Goal: Task Accomplishment & Management: Manage account settings

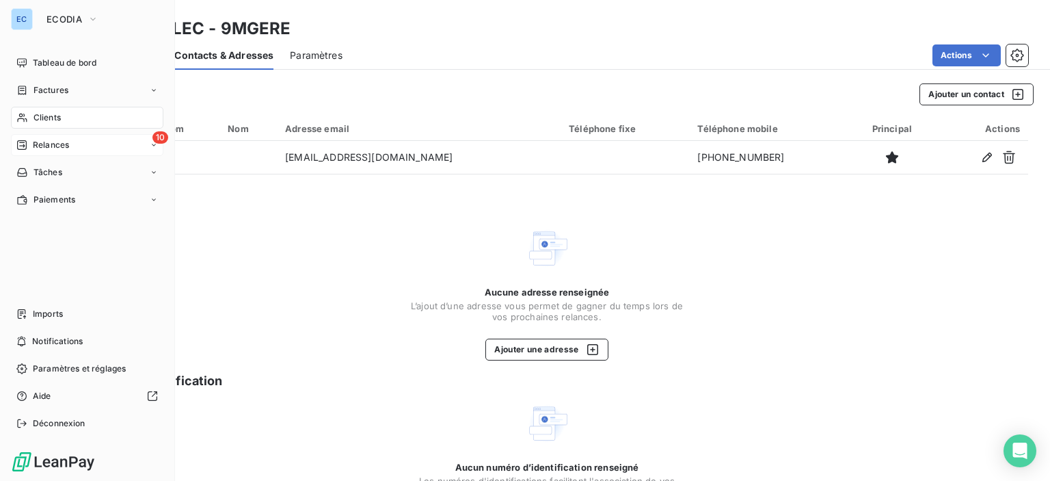
click at [44, 145] on span "Relances" at bounding box center [51, 145] width 36 height 12
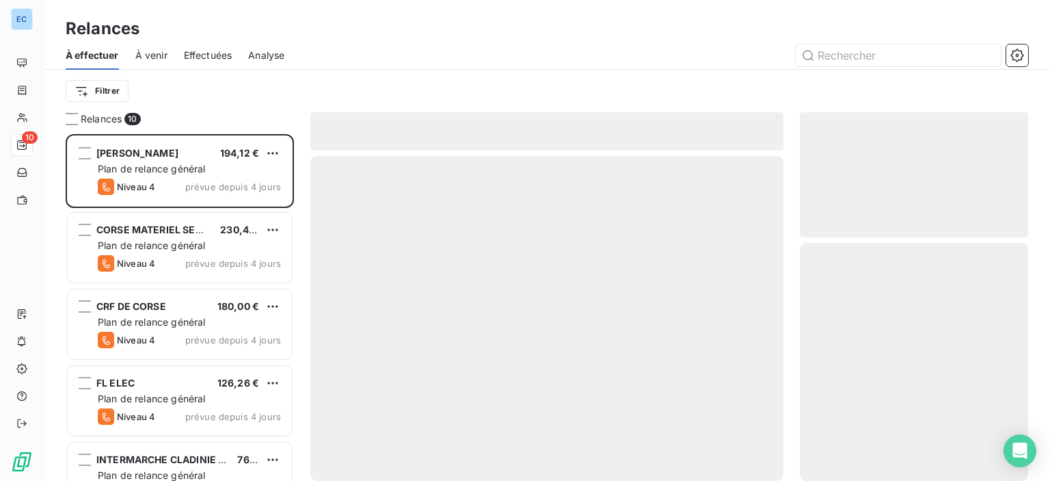
scroll to position [336, 217]
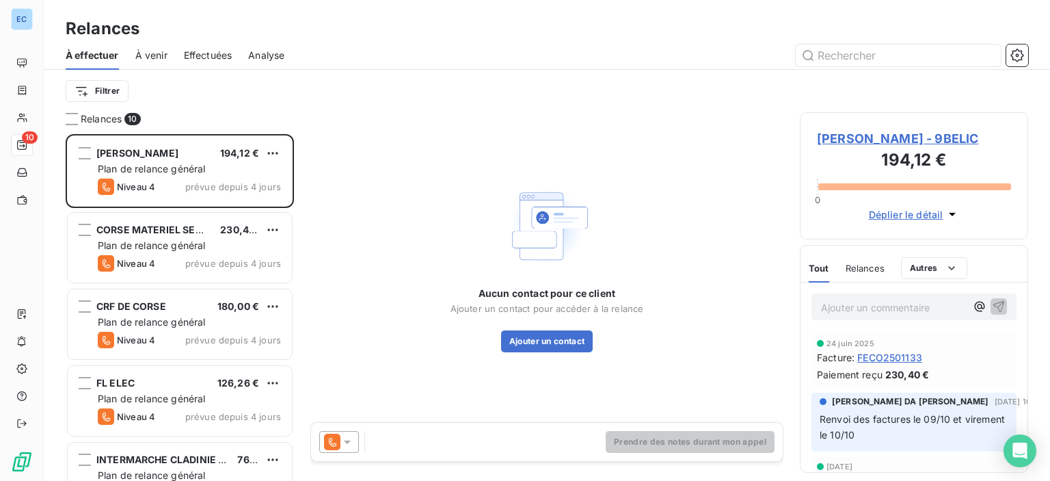
click at [884, 141] on span "[PERSON_NAME] - 9BELIC" at bounding box center [914, 138] width 194 height 18
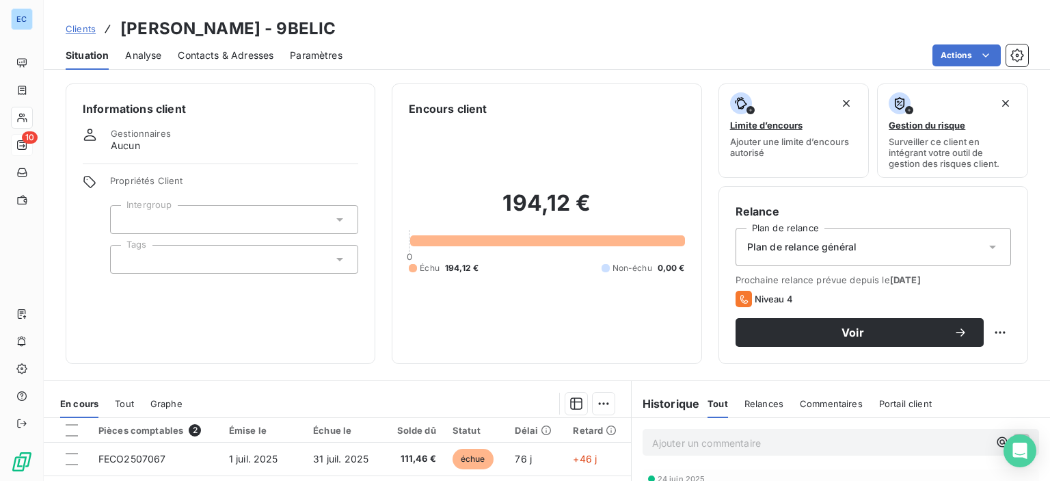
click at [213, 52] on span "Contacts & Adresses" at bounding box center [226, 56] width 96 height 14
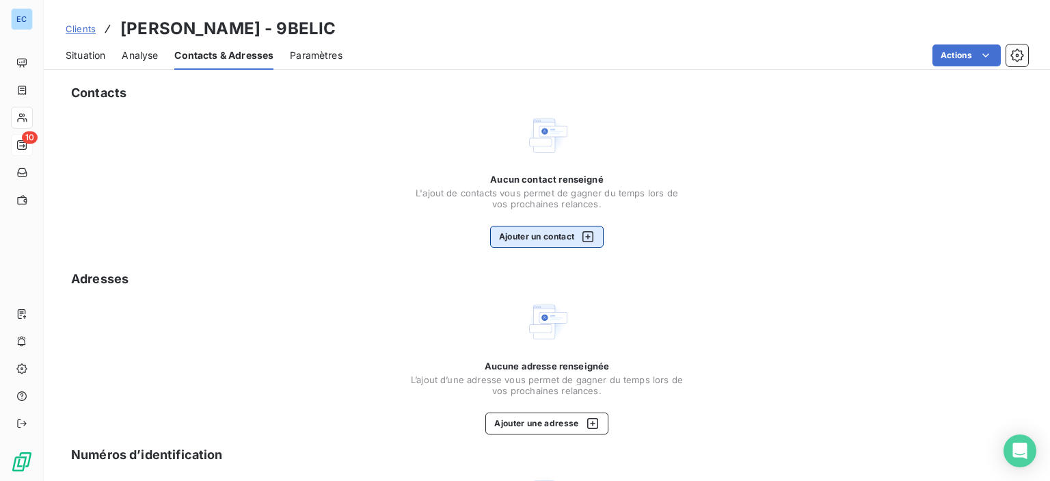
click at [510, 242] on button "Ajouter un contact" at bounding box center [547, 237] width 114 height 22
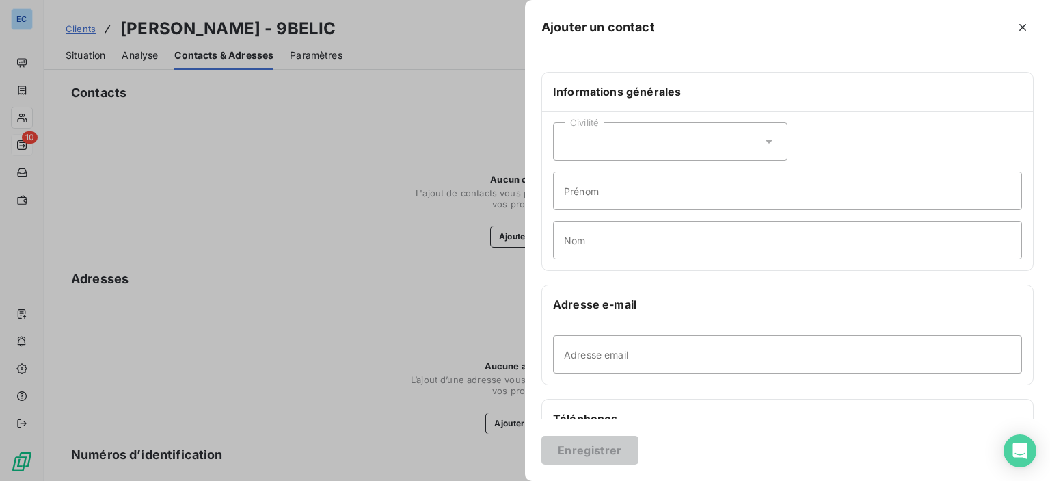
click at [765, 142] on icon at bounding box center [769, 142] width 14 height 14
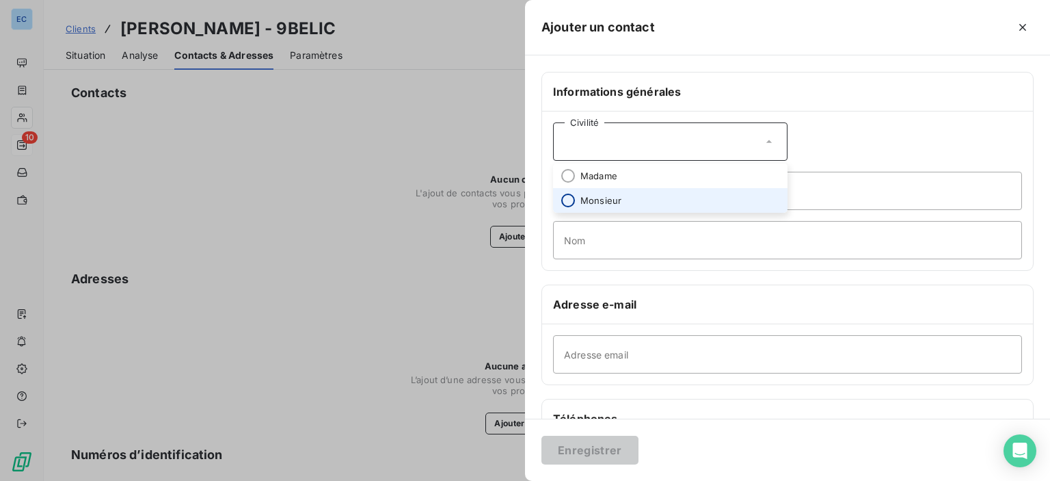
click at [570, 204] on input "radio" at bounding box center [568, 201] width 14 height 14
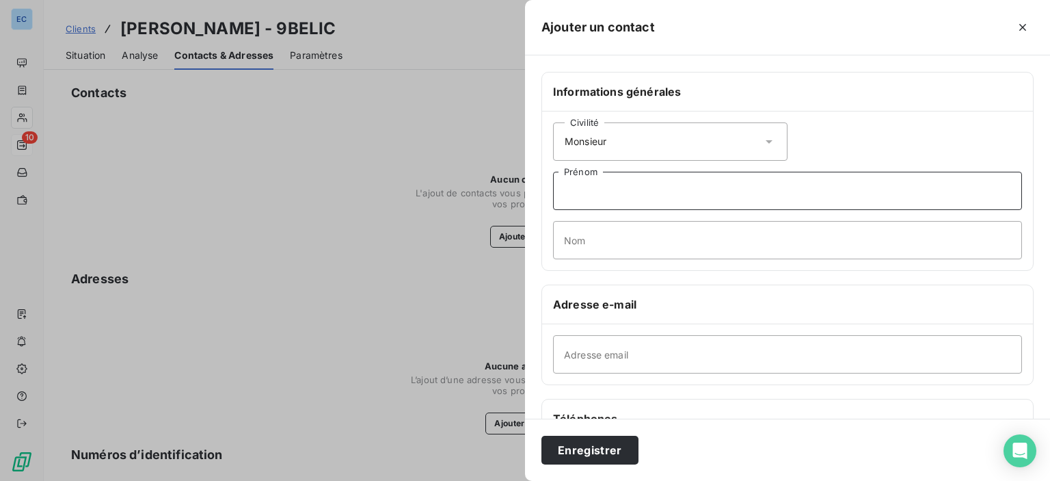
click at [567, 191] on input "Prénom" at bounding box center [787, 191] width 469 height 38
click at [563, 248] on input "Nom" at bounding box center [787, 240] width 469 height 38
type input "Belichard"
click at [643, 360] on input "Adresse email" at bounding box center [787, 354] width 469 height 38
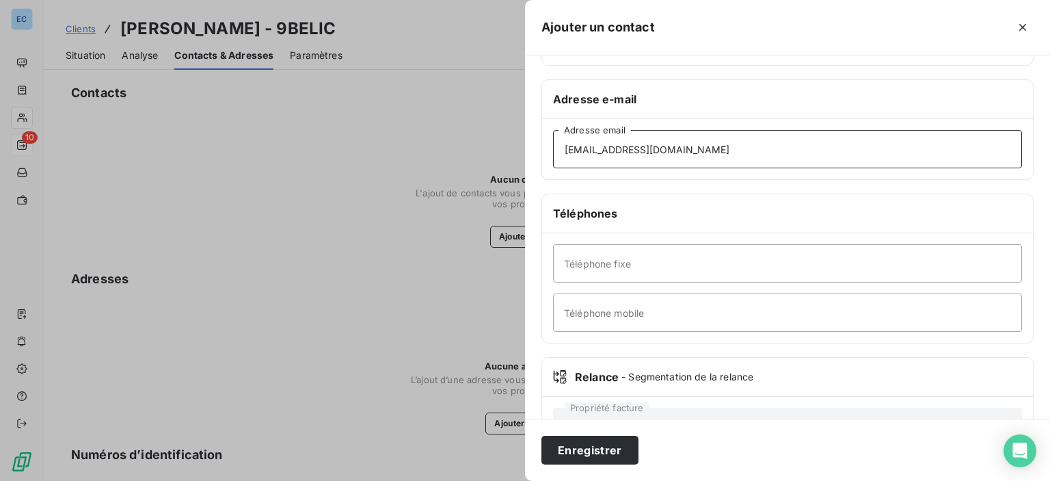
type input "[EMAIL_ADDRESS][DOMAIN_NAME]"
click at [580, 294] on input "Téléphone mobile" at bounding box center [787, 312] width 469 height 38
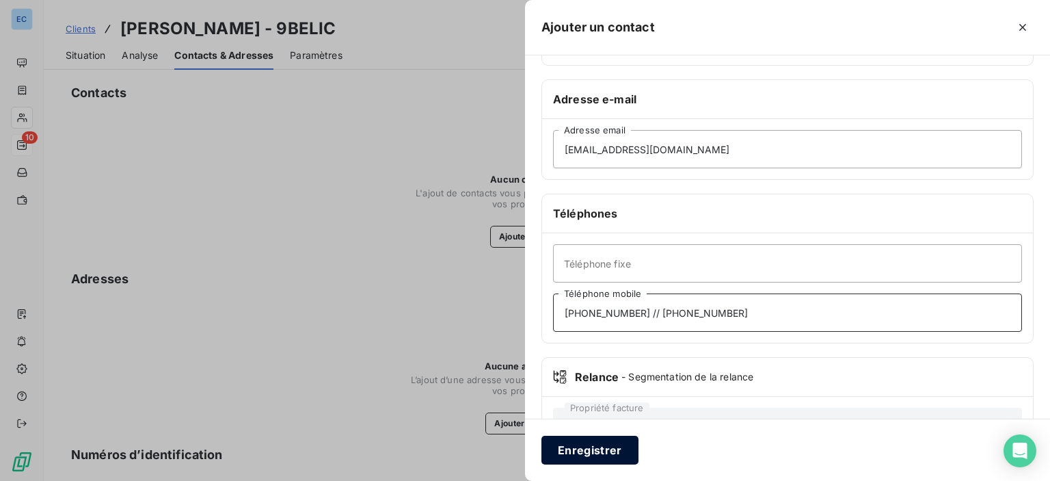
type input "[PHONE_NUMBER] // [PHONE_NUMBER]"
click at [582, 453] on button "Enregistrer" at bounding box center [590, 450] width 97 height 29
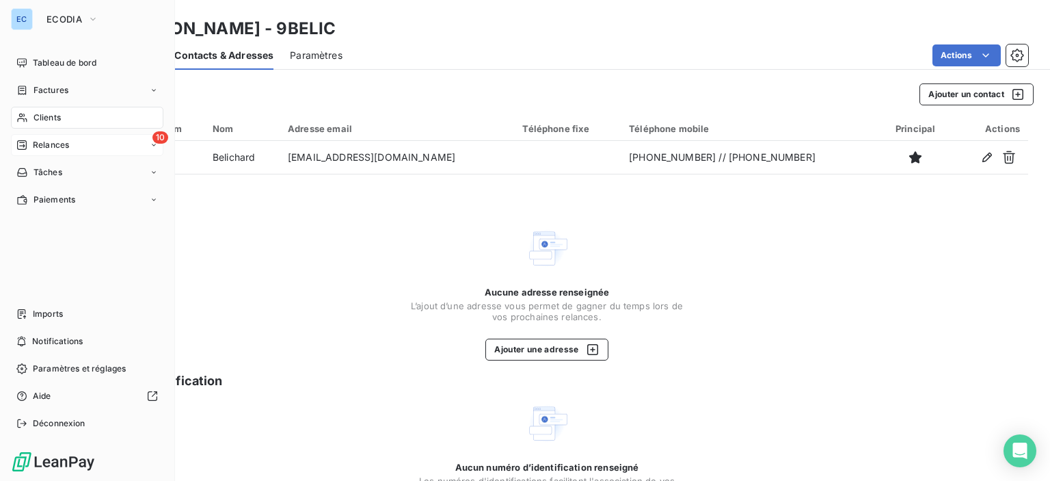
click at [159, 140] on span "10" at bounding box center [160, 137] width 16 height 12
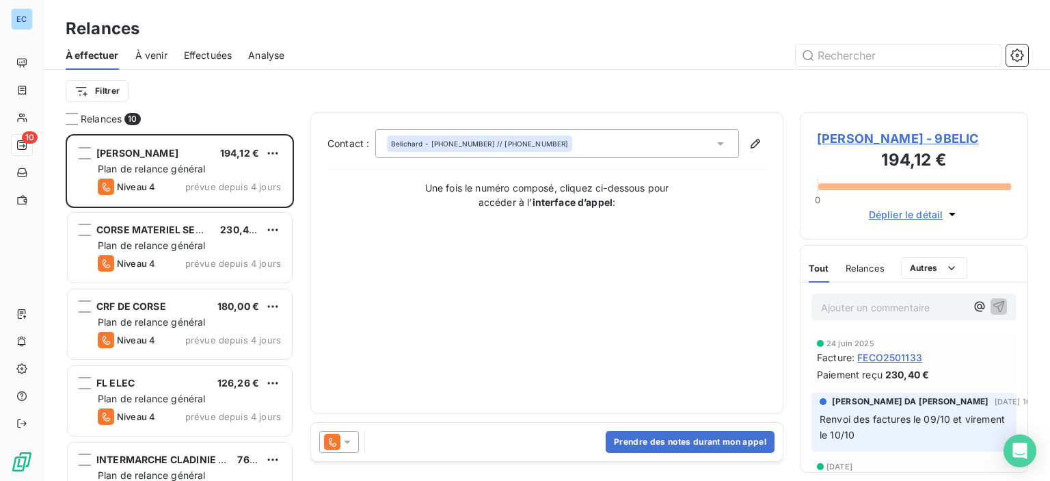
scroll to position [336, 217]
click at [468, 140] on div "Belichard - [PHONE_NUMBER] // [PHONE_NUMBER]" at bounding box center [479, 144] width 177 height 10
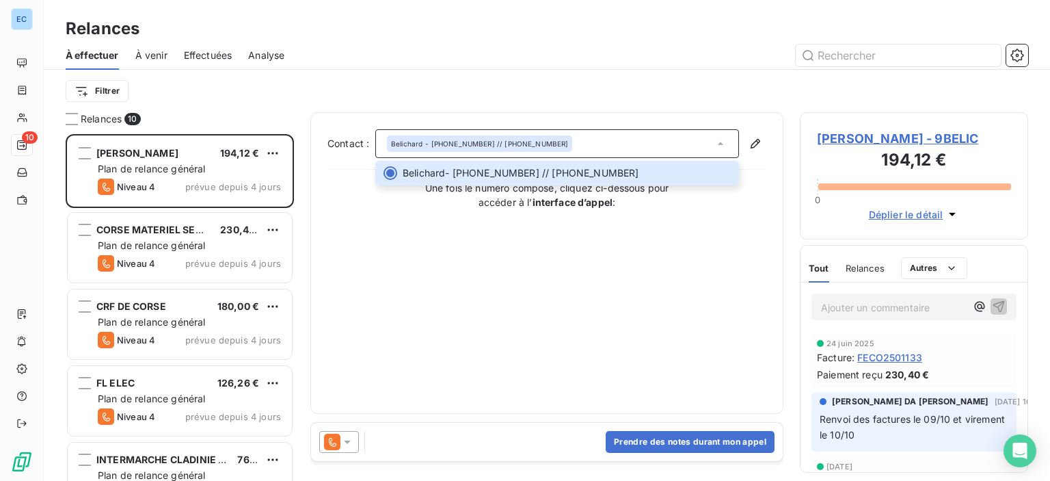
click at [926, 140] on span "[PERSON_NAME] - 9BELIC" at bounding box center [914, 138] width 194 height 18
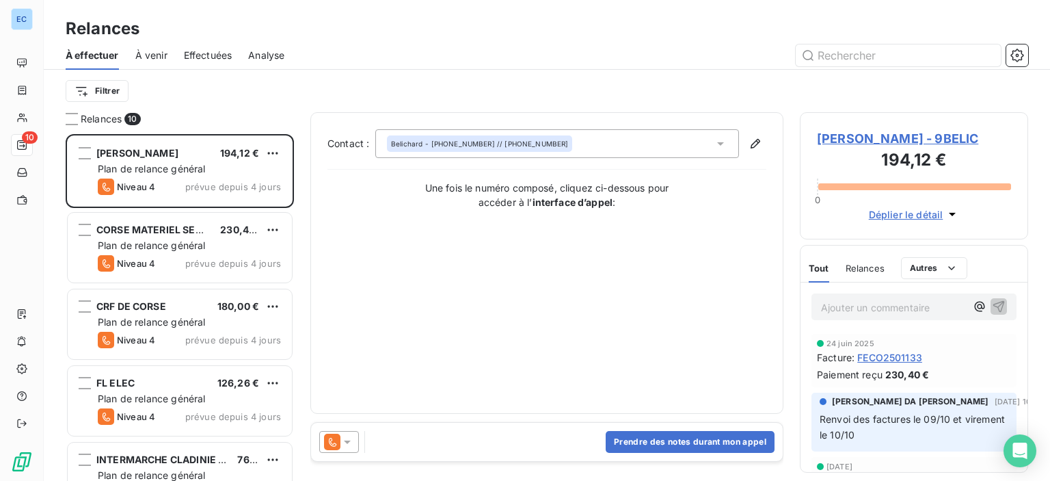
scroll to position [336, 217]
click at [438, 140] on div "Belichard - [PHONE_NUMBER] // [PHONE_NUMBER]" at bounding box center [479, 144] width 177 height 10
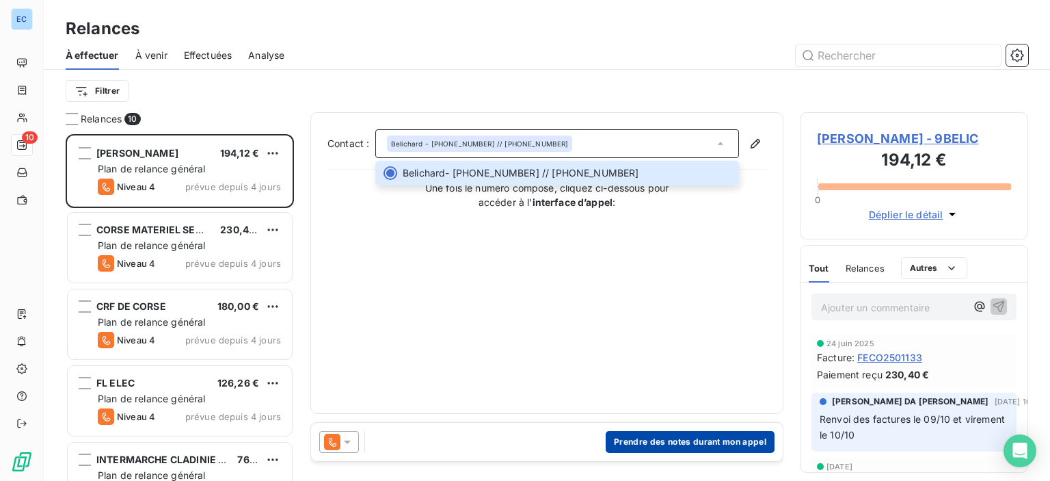
click at [640, 442] on button "Prendre des notes durant mon appel" at bounding box center [690, 442] width 169 height 22
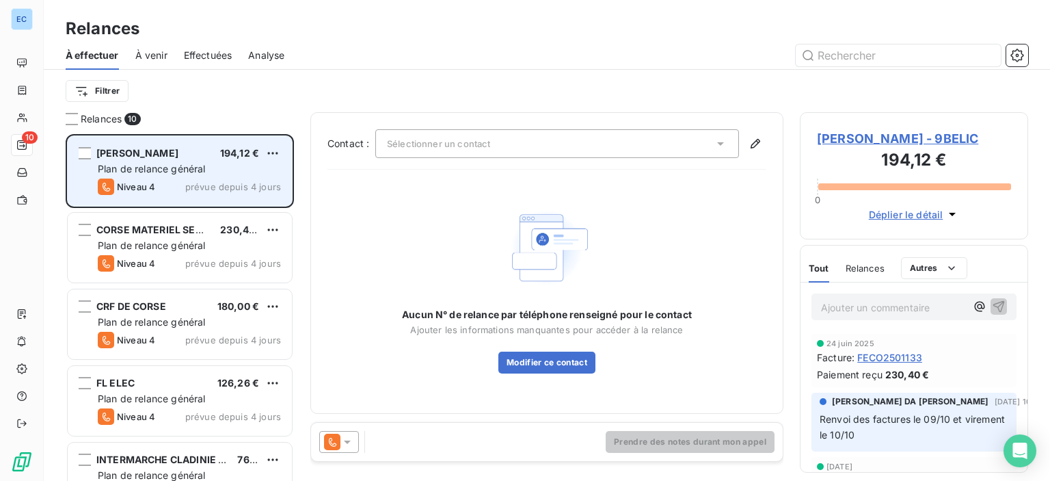
click at [189, 170] on span "Plan de relance général" at bounding box center [151, 169] width 107 height 12
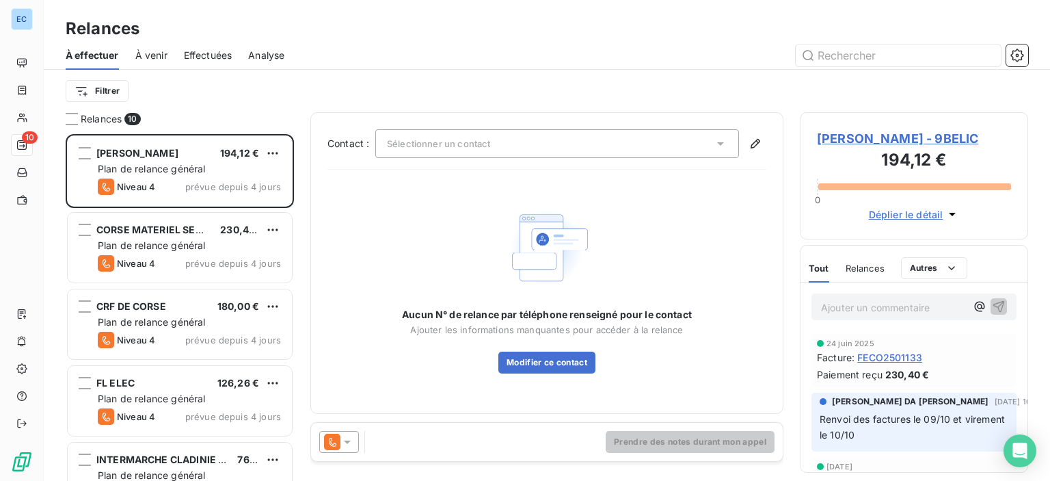
click at [871, 136] on span "[PERSON_NAME] - 9BELIC" at bounding box center [914, 138] width 194 height 18
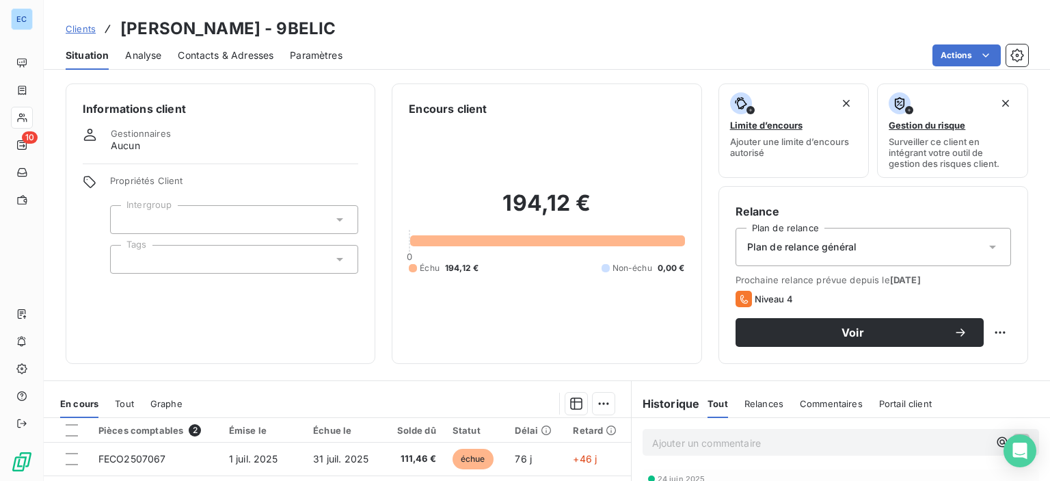
click at [213, 58] on span "Contacts & Adresses" at bounding box center [226, 56] width 96 height 14
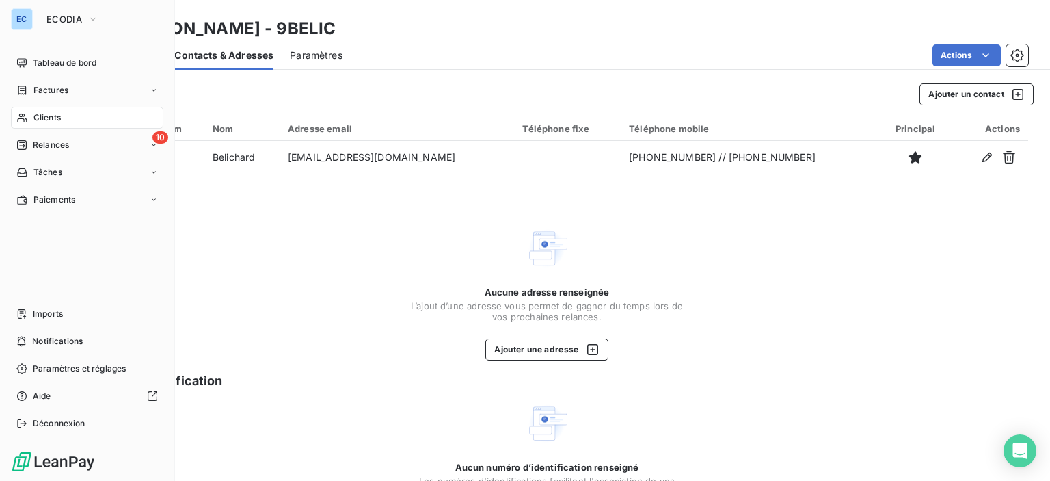
click at [59, 143] on span "Relances" at bounding box center [51, 145] width 36 height 12
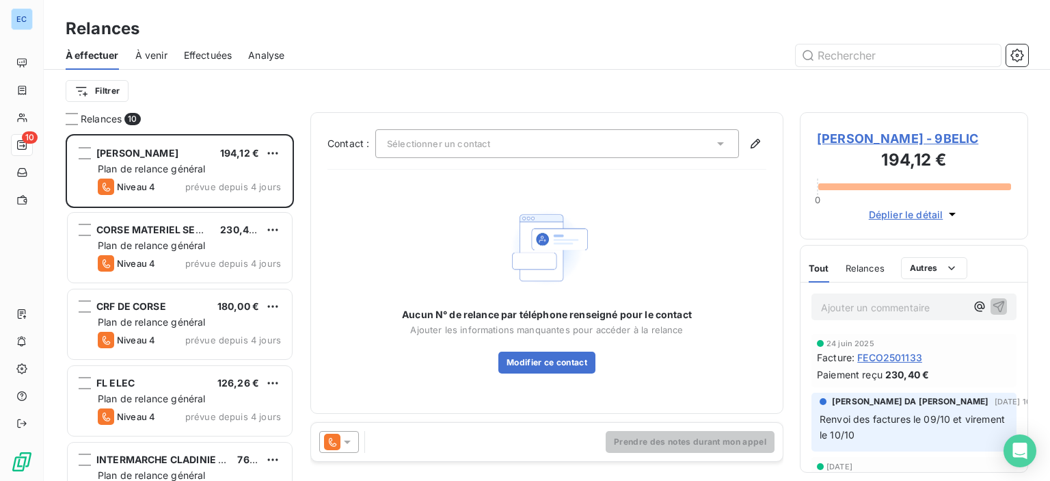
scroll to position [336, 217]
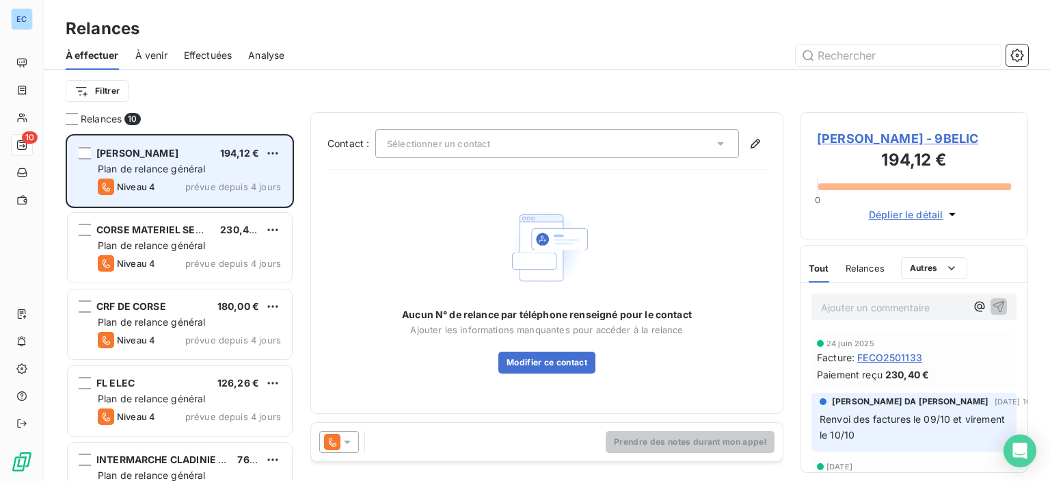
click at [205, 158] on div "[PERSON_NAME] 194,12 €" at bounding box center [189, 153] width 183 height 12
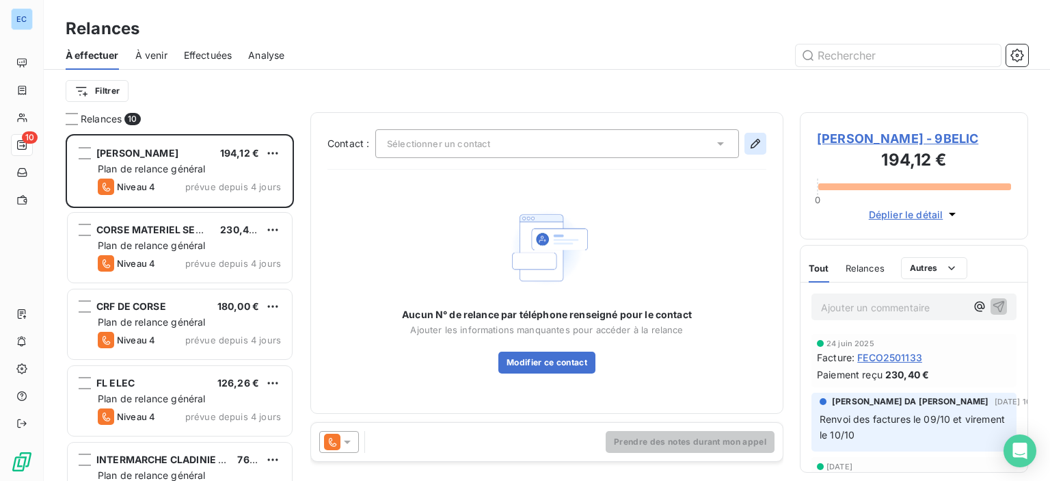
click at [755, 145] on icon "button" at bounding box center [756, 144] width 14 height 14
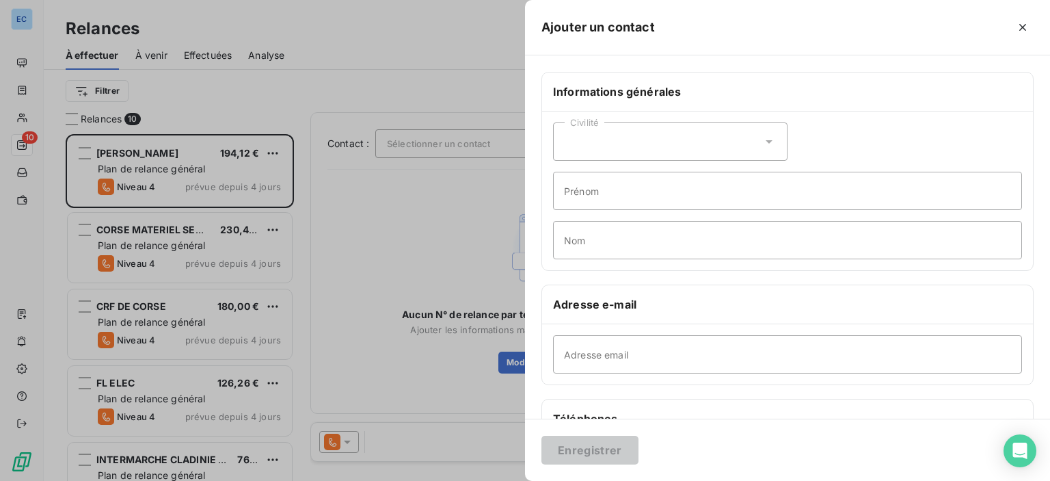
click at [178, 147] on div at bounding box center [525, 240] width 1050 height 481
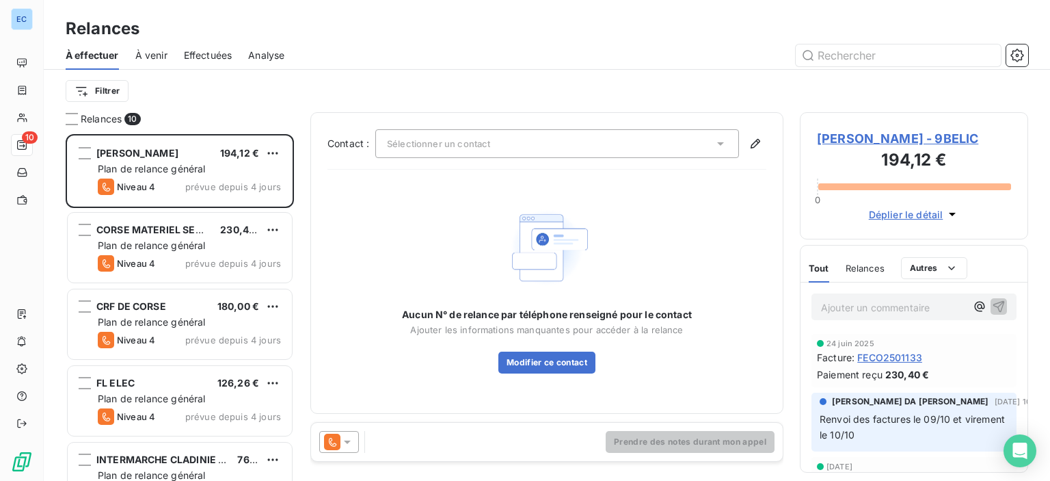
click at [840, 143] on span "[PERSON_NAME] - 9BELIC" at bounding box center [914, 138] width 194 height 18
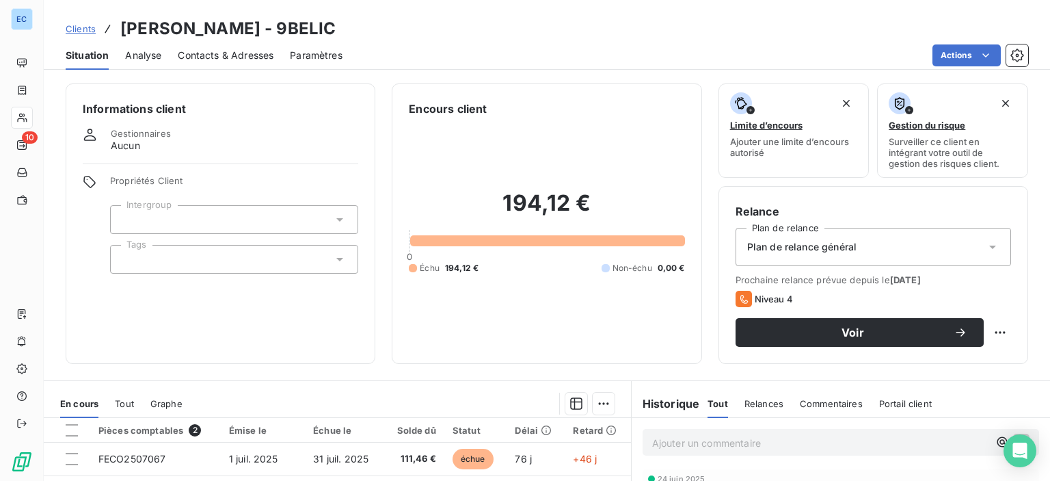
click at [220, 55] on span "Contacts & Adresses" at bounding box center [226, 56] width 96 height 14
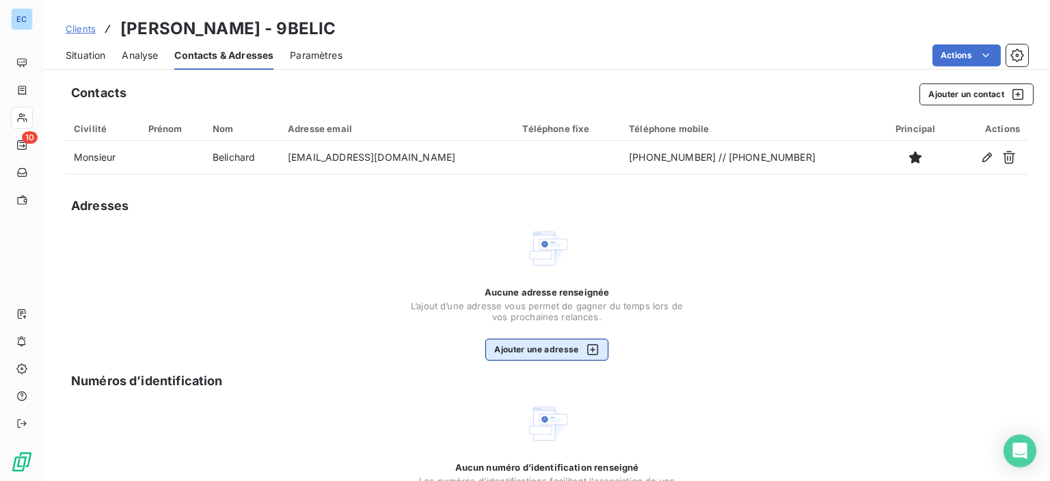
click at [514, 347] on button "Ajouter une adresse" at bounding box center [547, 349] width 122 height 22
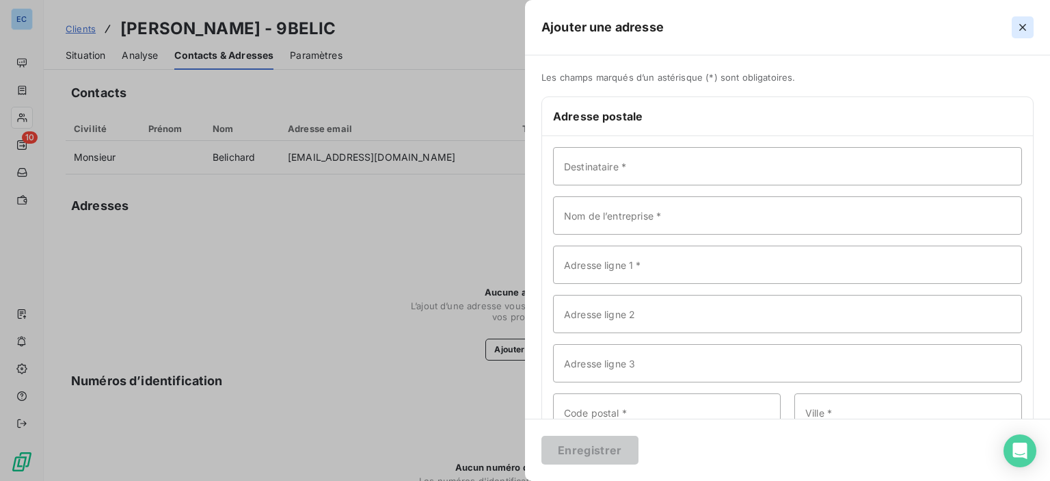
click at [1021, 24] on icon "button" at bounding box center [1023, 28] width 14 height 14
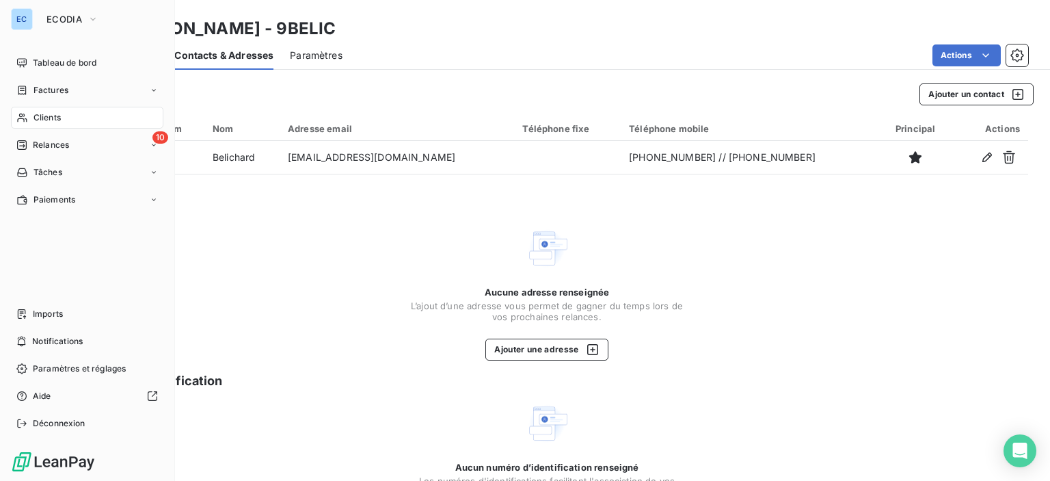
click at [41, 143] on span "Relances" at bounding box center [51, 145] width 36 height 12
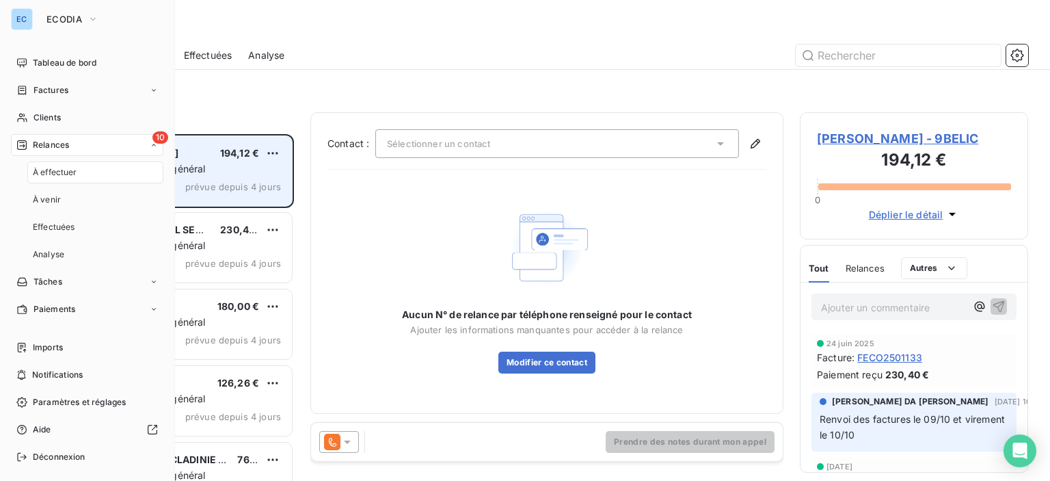
scroll to position [336, 217]
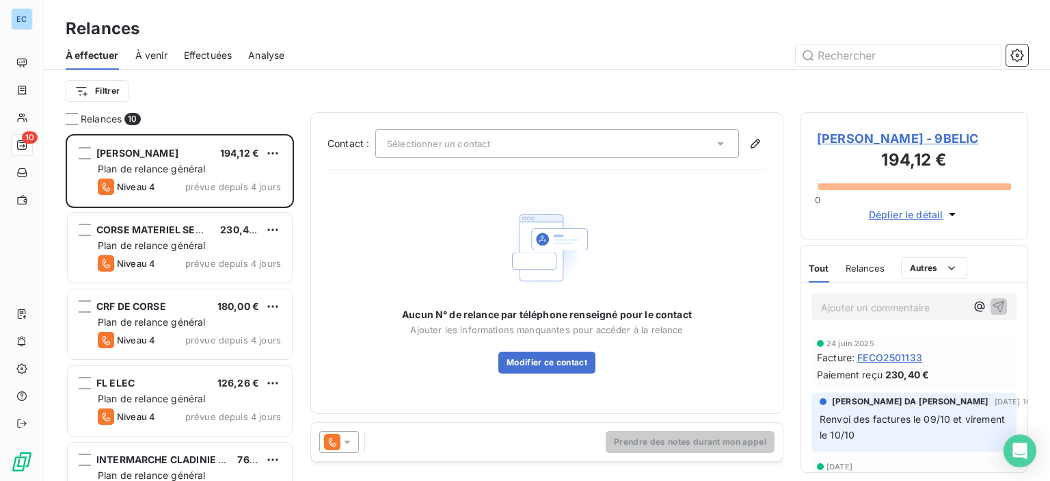
click at [417, 138] on span "Sélectionner un contact" at bounding box center [438, 143] width 103 height 11
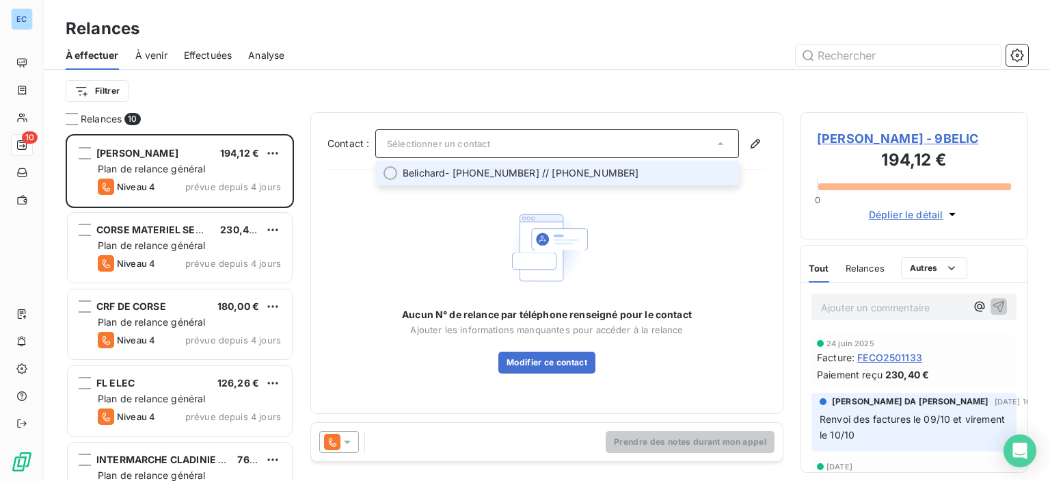
click at [414, 168] on span "Belichard" at bounding box center [424, 173] width 42 height 14
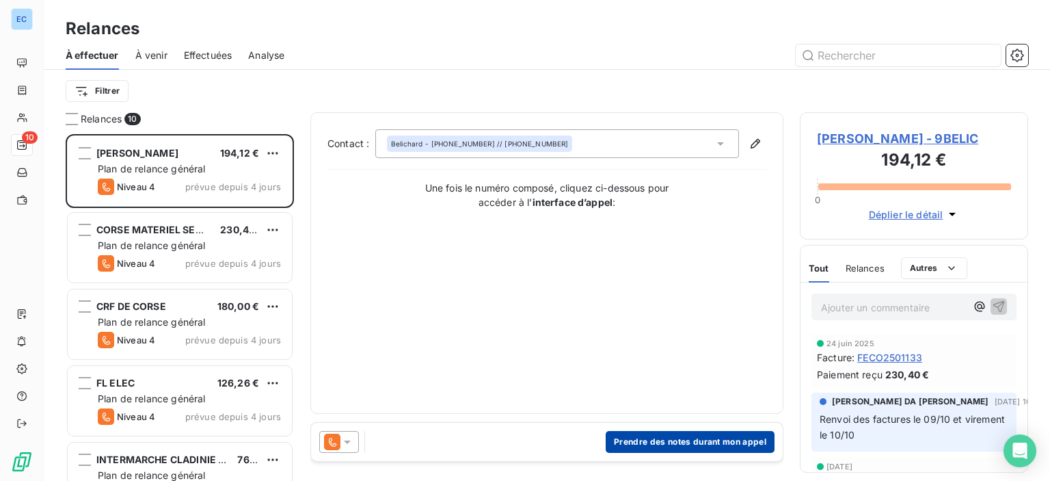
click at [635, 439] on button "Prendre des notes durant mon appel" at bounding box center [690, 442] width 169 height 22
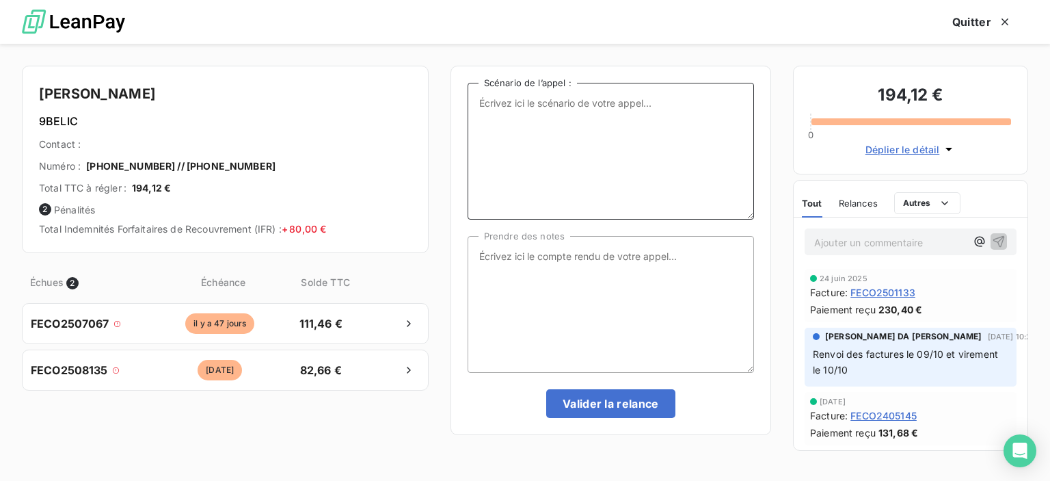
click at [517, 111] on textarea "Scénario de l’appel :" at bounding box center [611, 151] width 287 height 137
type textarea "2 factures en attente de paiemnet"
click at [475, 248] on textarea "Prendre des notes" at bounding box center [611, 304] width 287 height 137
click at [725, 257] on textarea "suite tél de ce jour, il nous fait le virement [DATE] u [DATE] au plus tard." at bounding box center [611, 304] width 287 height 137
click at [722, 261] on textarea "suite tél de ce jour, il nous fait le virement [DATE] u [DATE] au plus tard." at bounding box center [611, 304] width 287 height 137
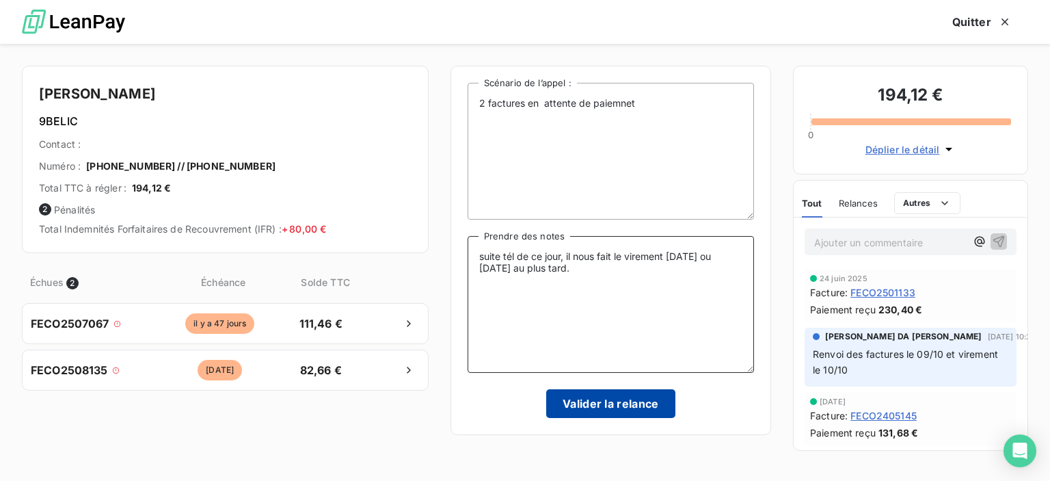
type textarea "suite tél de ce jour, il nous fait le virement [DATE] ou [DATE] au plus tard."
click at [613, 406] on button "Valider la relance" at bounding box center [610, 403] width 129 height 29
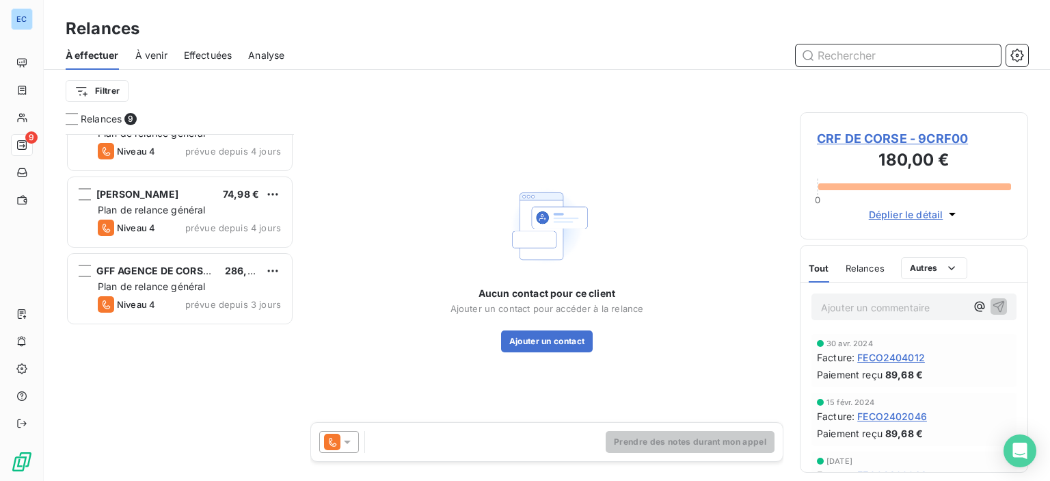
scroll to position [1, 0]
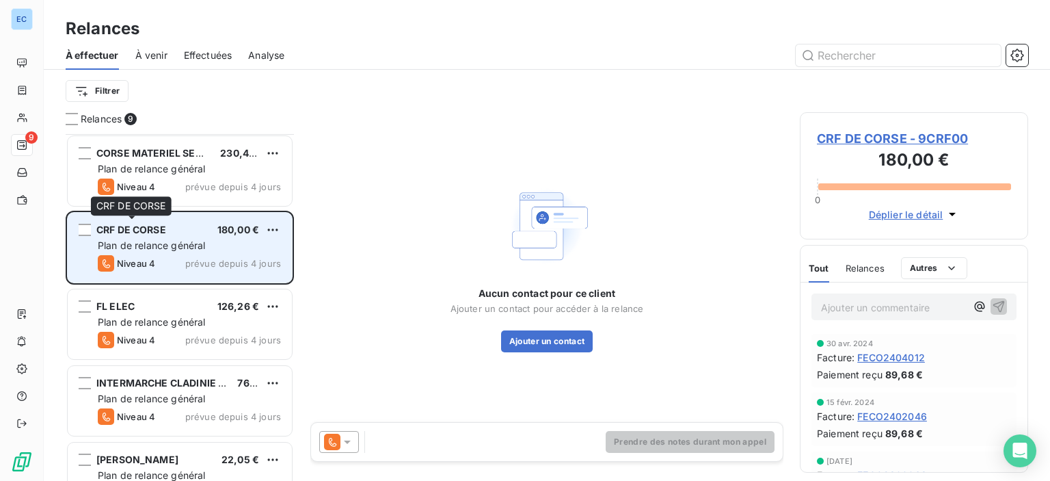
click at [161, 232] on span "CRF DE CORSE" at bounding box center [131, 230] width 70 height 12
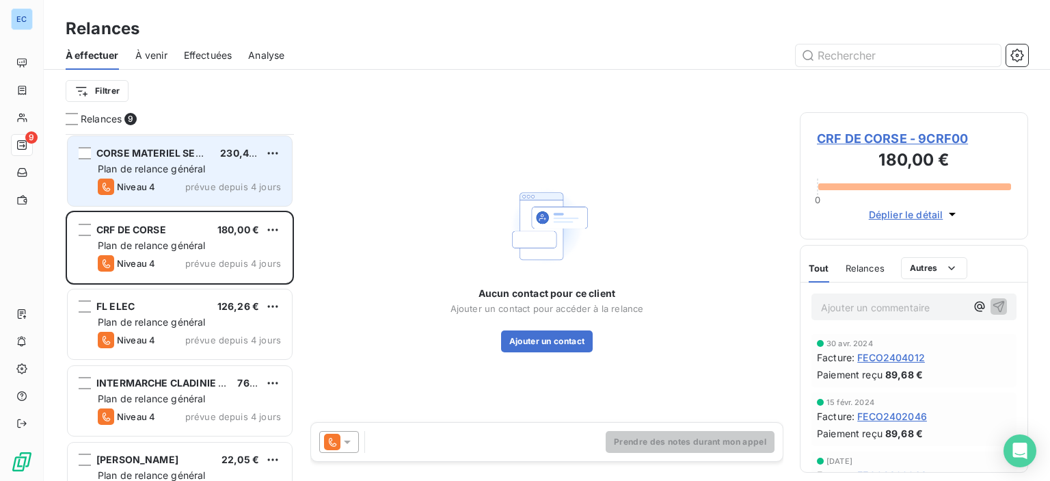
click at [162, 163] on span "Plan de relance général" at bounding box center [151, 169] width 107 height 12
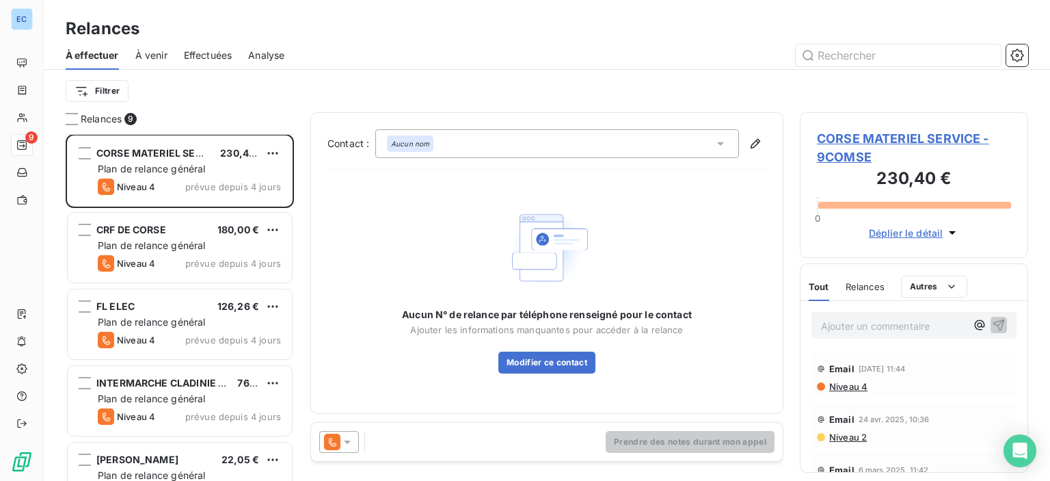
click at [864, 136] on span "CORSE MATERIEL SERVICE - 9COMSE" at bounding box center [914, 147] width 194 height 37
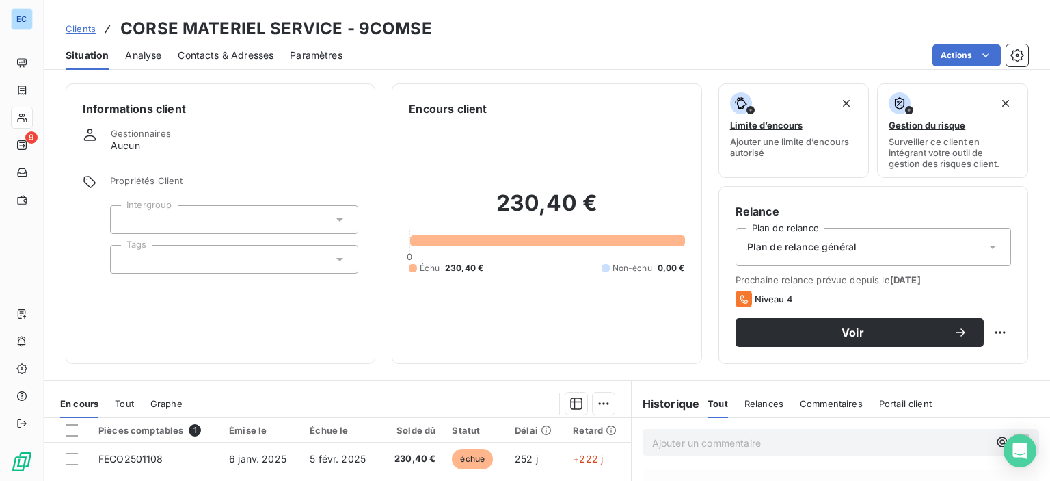
click at [211, 55] on span "Contacts & Adresses" at bounding box center [226, 56] width 96 height 14
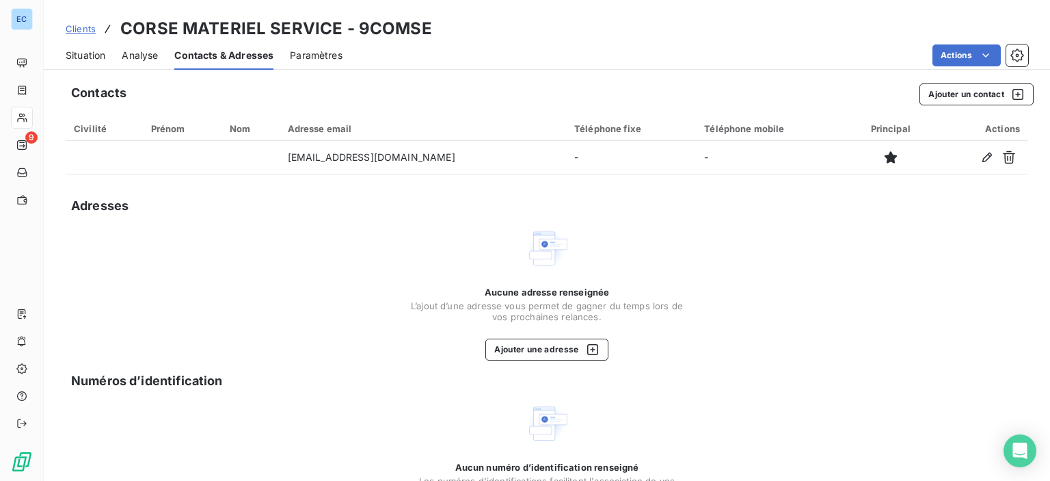
click at [230, 51] on span "Contacts & Adresses" at bounding box center [223, 56] width 99 height 14
click at [73, 65] on div "Situation" at bounding box center [86, 55] width 40 height 29
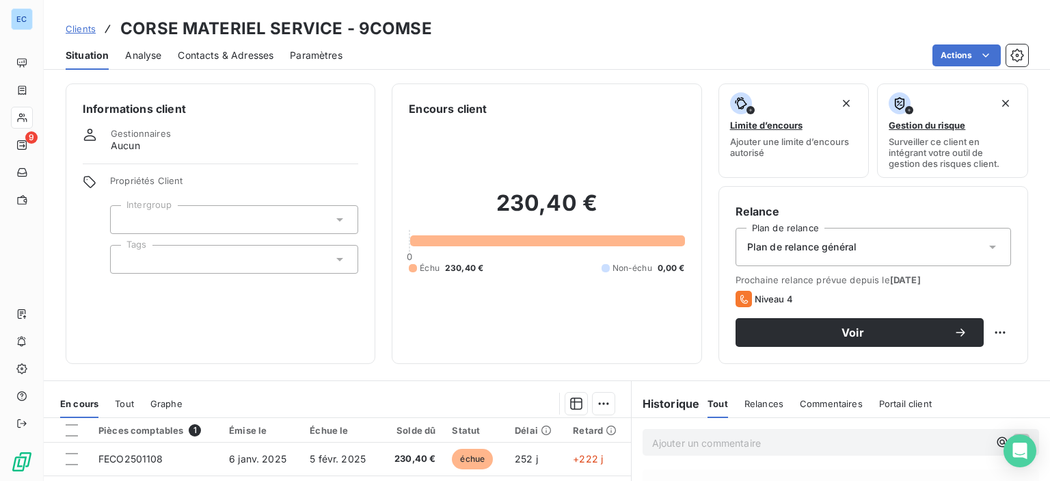
click at [71, 57] on span "Situation" at bounding box center [87, 56] width 43 height 14
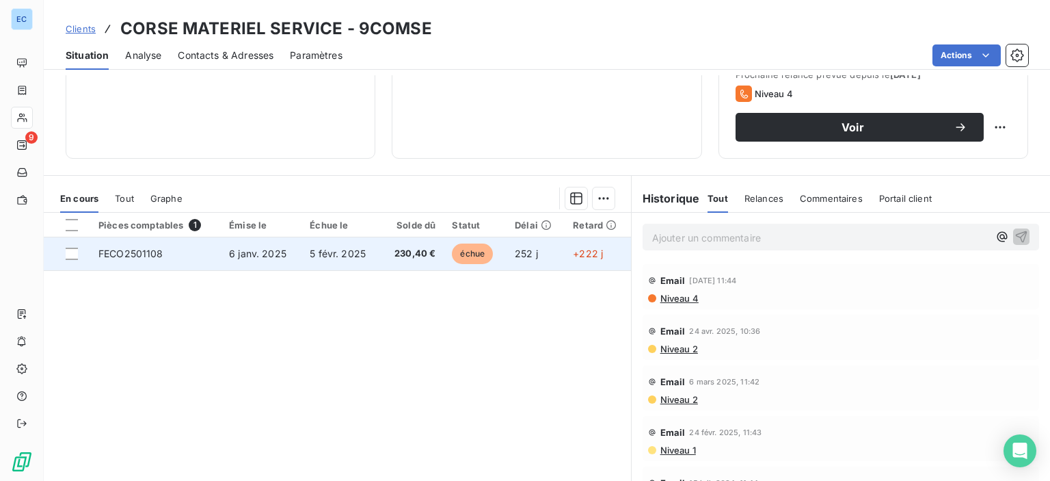
click at [112, 254] on span "FECO2501108" at bounding box center [130, 254] width 65 height 12
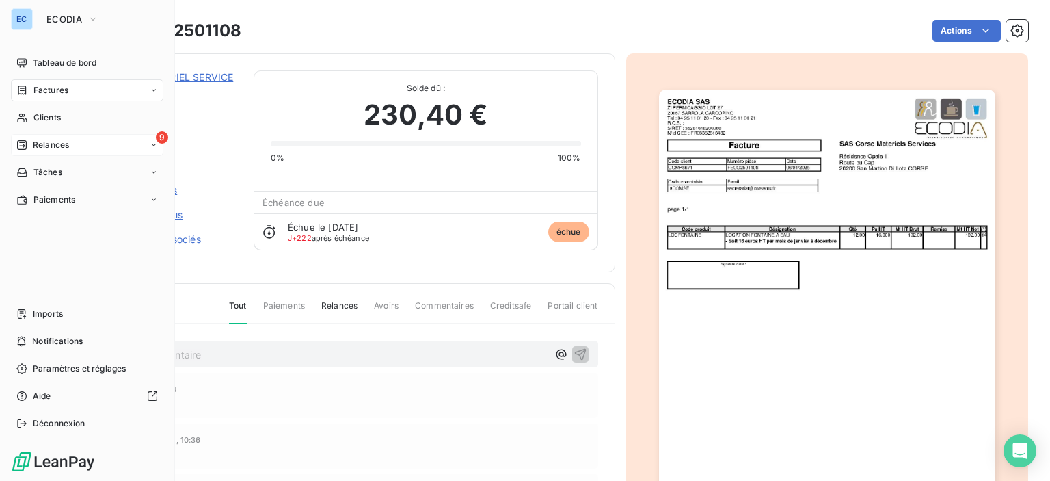
click at [57, 144] on span "Relances" at bounding box center [51, 145] width 36 height 12
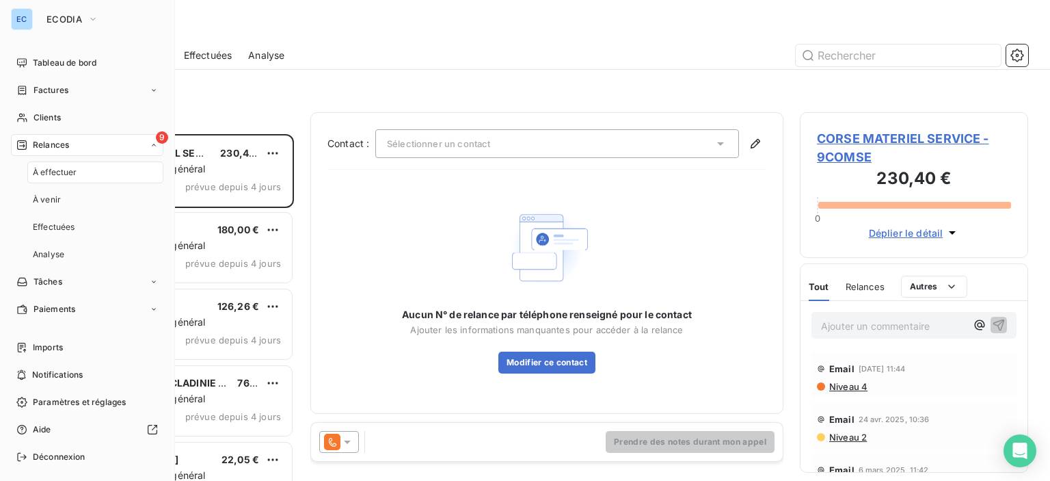
scroll to position [336, 217]
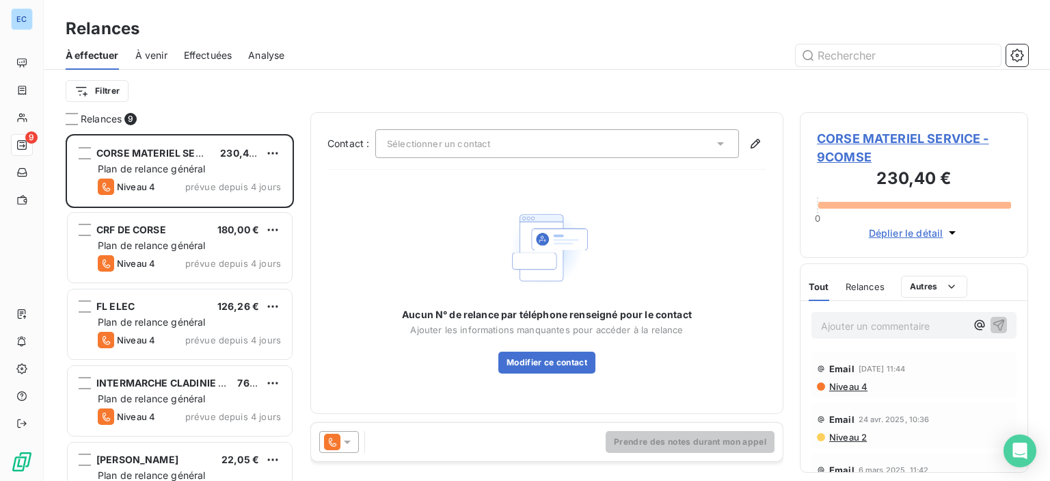
click at [718, 144] on icon at bounding box center [721, 144] width 14 height 14
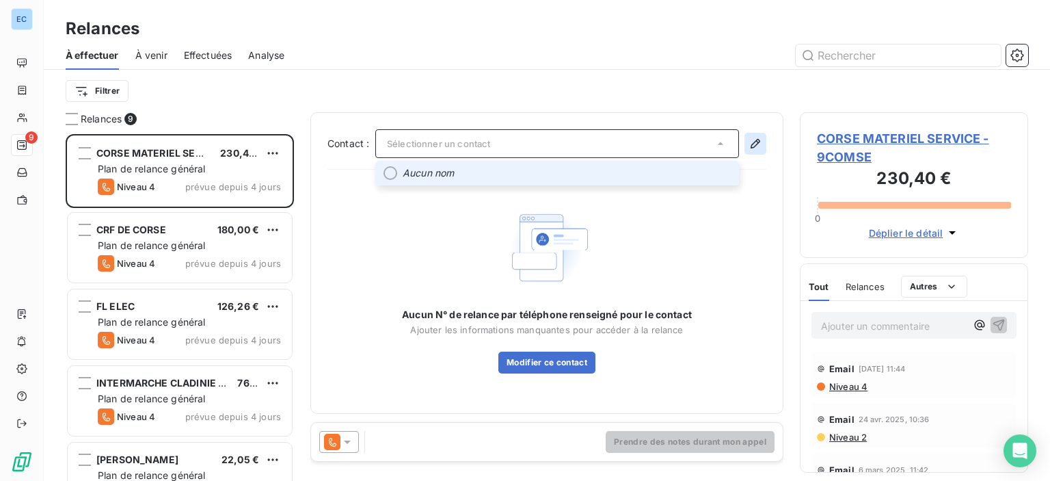
click at [752, 145] on icon "button" at bounding box center [756, 144] width 14 height 14
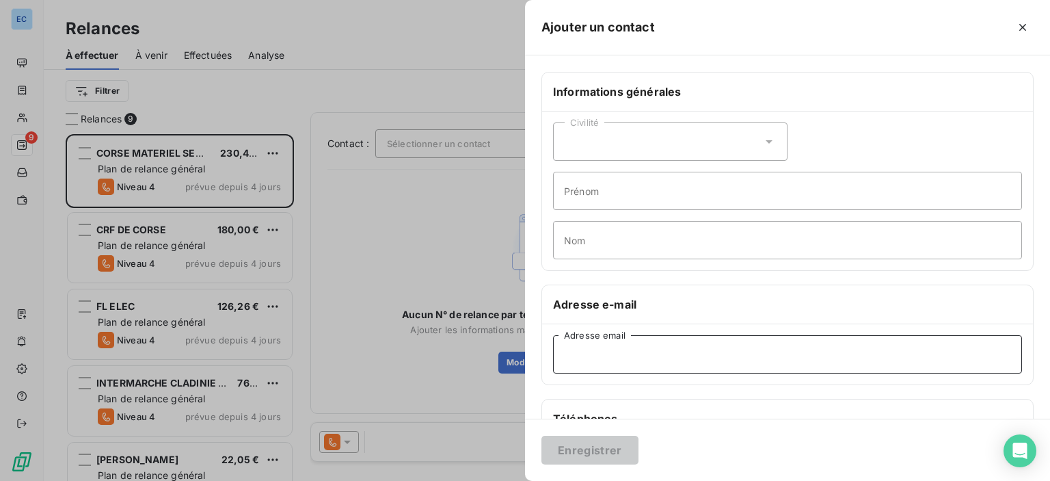
click at [589, 359] on input "Adresse email" at bounding box center [787, 354] width 469 height 38
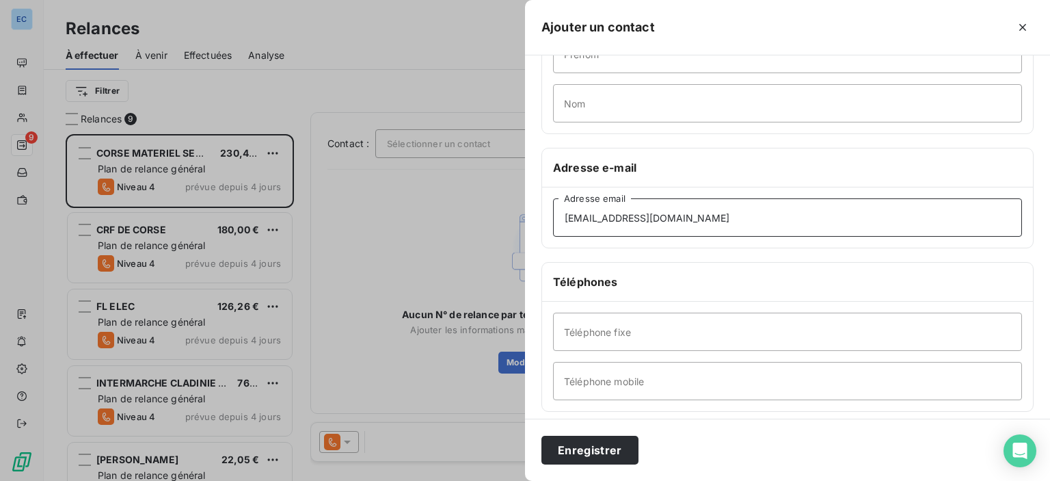
type input "[EMAIL_ADDRESS][DOMAIN_NAME]"
click at [635, 330] on input "Téléphone fixe" at bounding box center [787, 332] width 469 height 38
type input "[PHONE_NUMBER]"
click at [585, 445] on button "Enregistrer" at bounding box center [590, 450] width 97 height 29
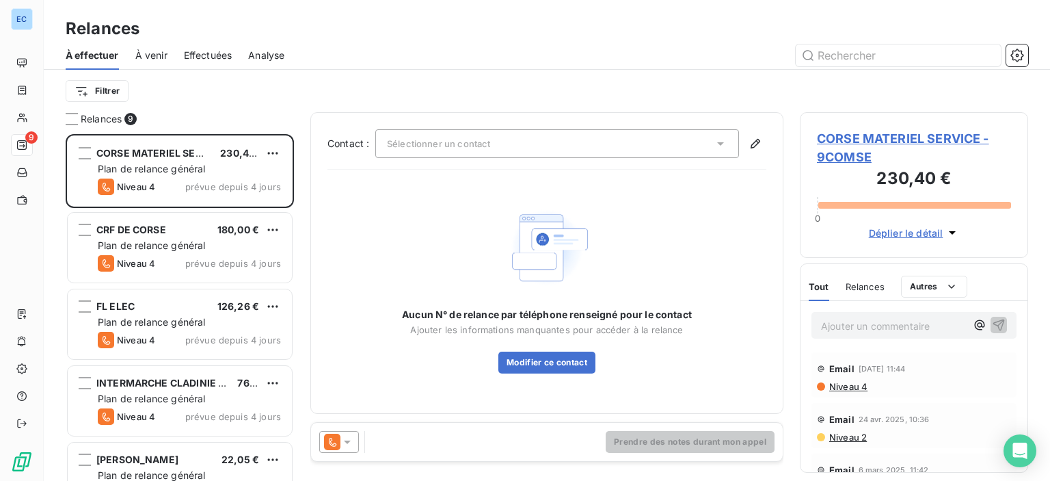
click at [476, 152] on div "Sélectionner un contact" at bounding box center [557, 143] width 364 height 29
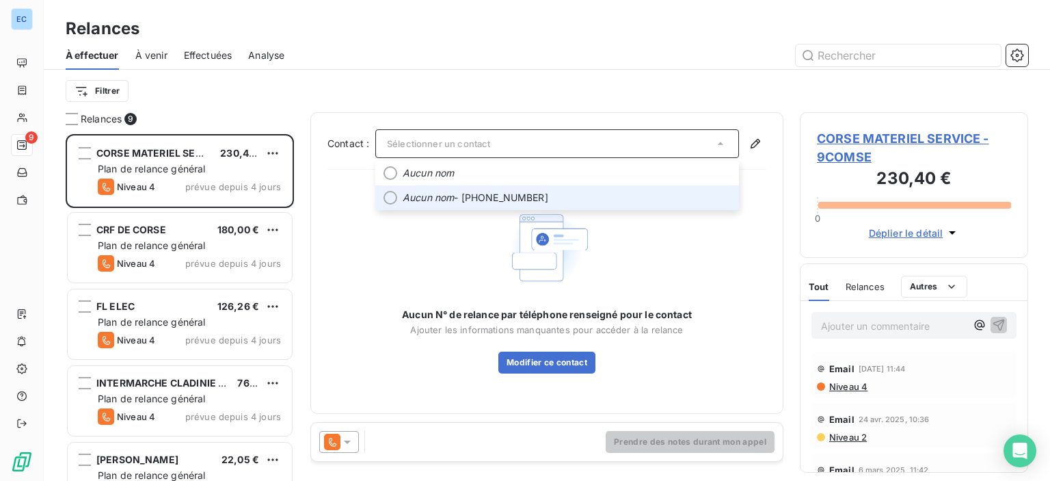
click at [433, 193] on em "Aucun nom" at bounding box center [428, 198] width 51 height 14
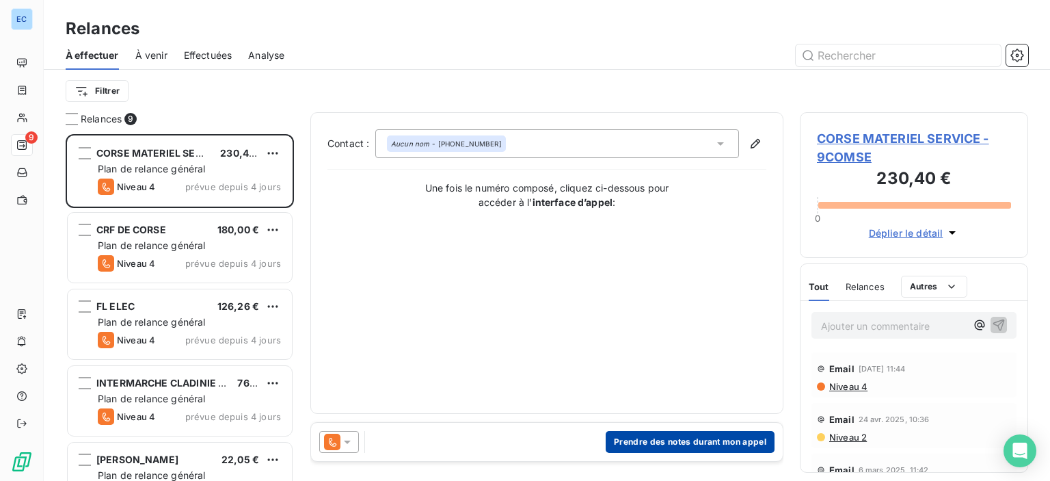
click at [637, 440] on button "Prendre des notes durant mon appel" at bounding box center [690, 442] width 169 height 22
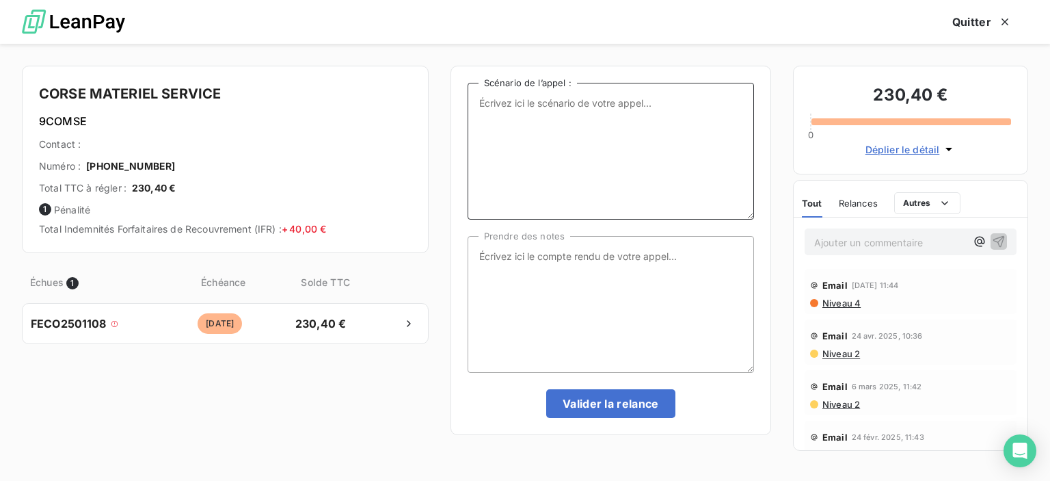
click at [525, 146] on textarea "Scénario de l’appel :" at bounding box center [611, 151] width 287 height 137
type textarea "1 facure en attente de paiment"
click at [503, 269] on textarea "Prendre des notes" at bounding box center [611, 304] width 287 height 137
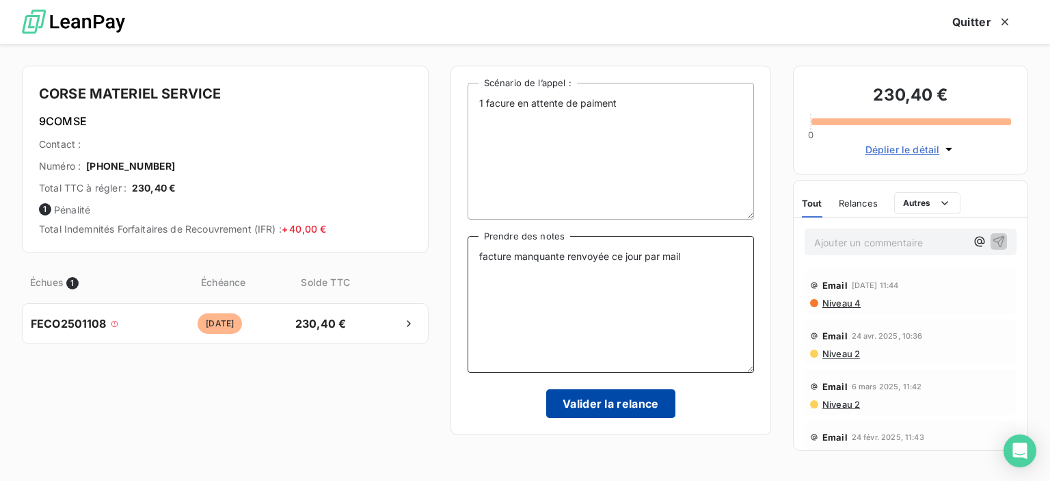
type textarea "facture manquante renvoyée ce jour par mail"
click at [613, 401] on button "Valider la relance" at bounding box center [610, 403] width 129 height 29
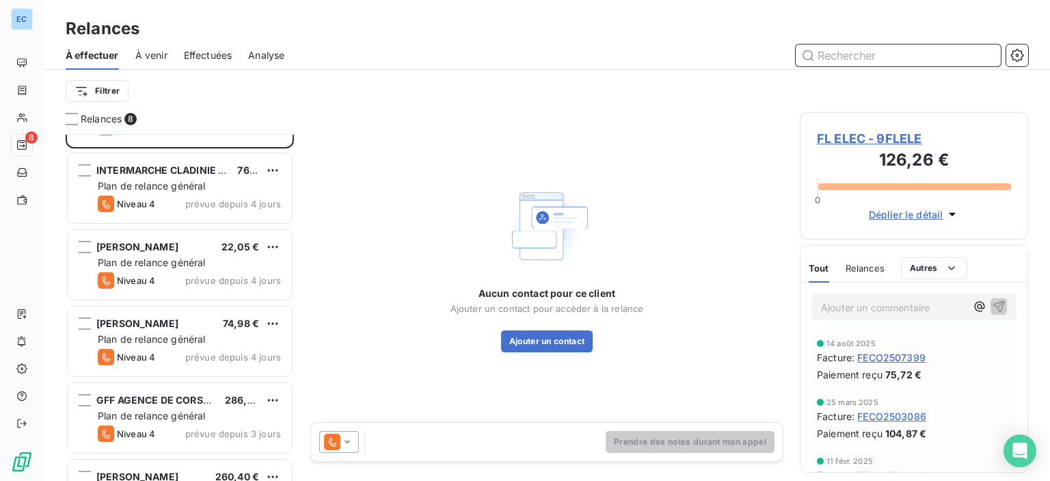
scroll to position [266, 0]
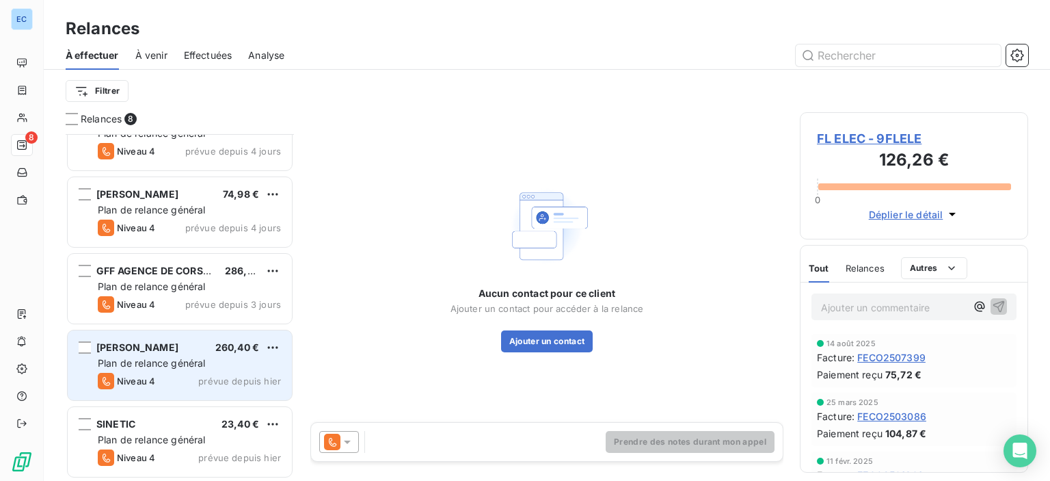
click at [137, 347] on span "[PERSON_NAME]" at bounding box center [137, 347] width 82 height 12
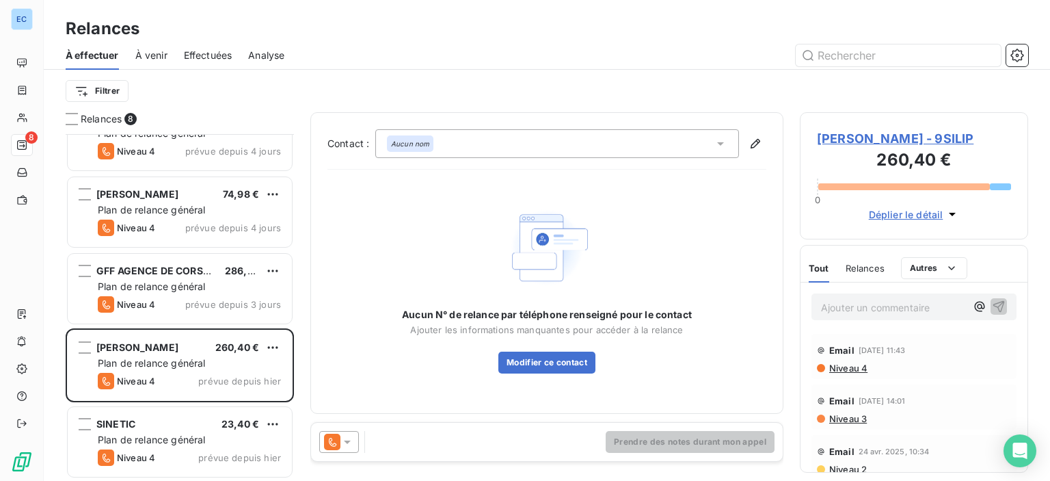
click at [879, 134] on span "[PERSON_NAME] - 9SILIP" at bounding box center [914, 138] width 194 height 18
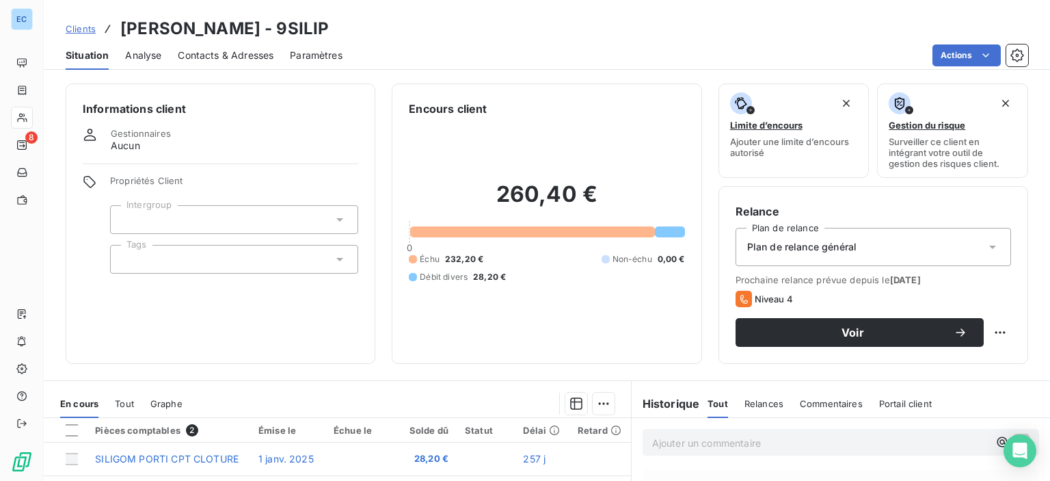
click at [233, 56] on span "Contacts & Adresses" at bounding box center [226, 56] width 96 height 14
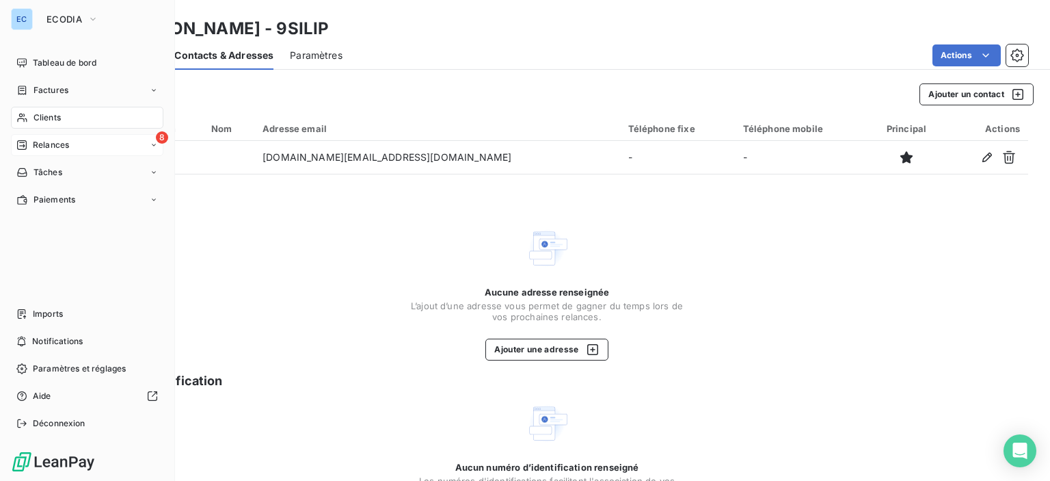
click at [164, 139] on span "8" at bounding box center [162, 137] width 12 height 12
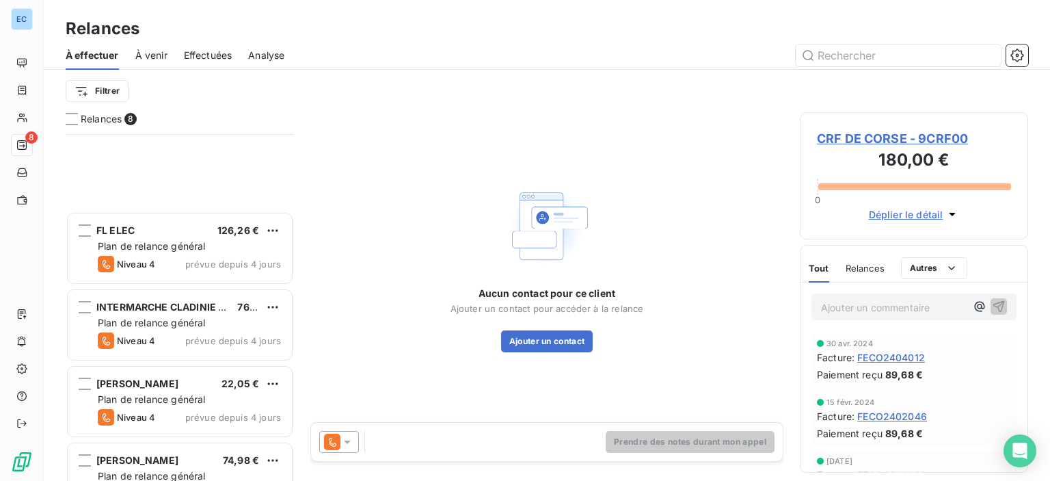
scroll to position [205, 0]
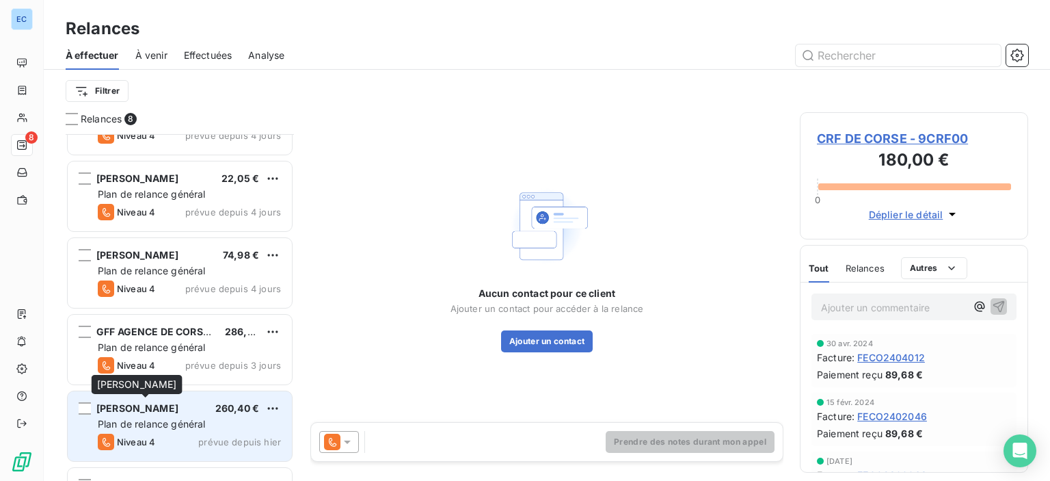
click at [170, 410] on span "[PERSON_NAME]" at bounding box center [137, 408] width 82 height 12
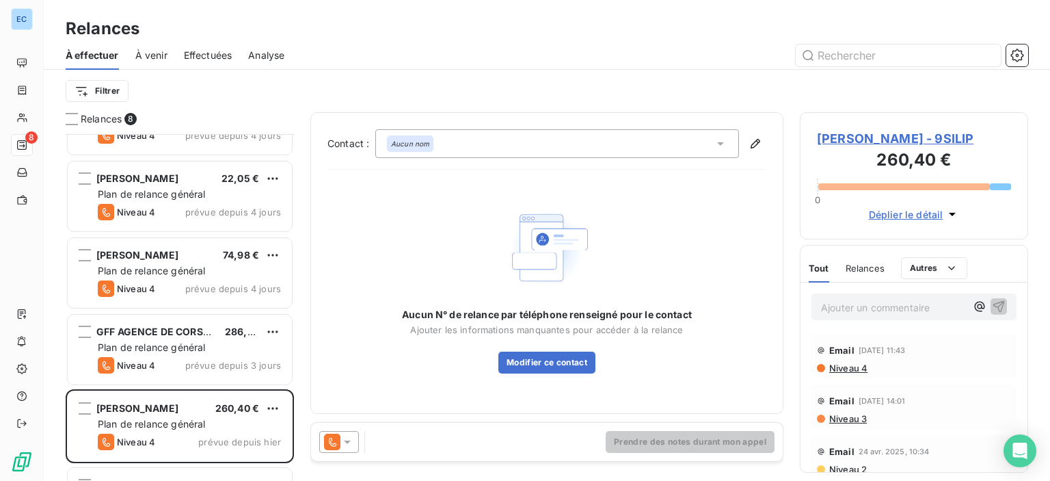
click at [721, 144] on icon at bounding box center [720, 143] width 7 height 3
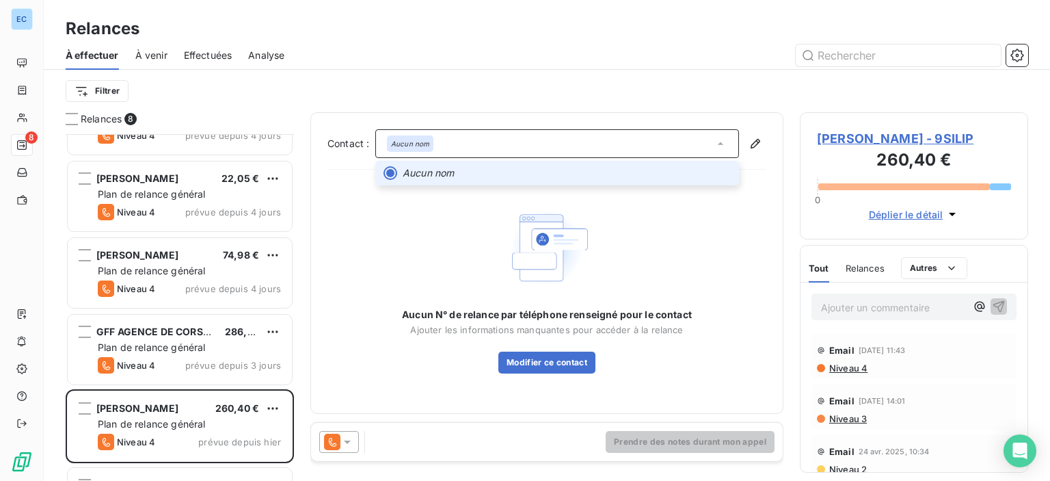
click at [721, 144] on icon at bounding box center [721, 144] width 14 height 14
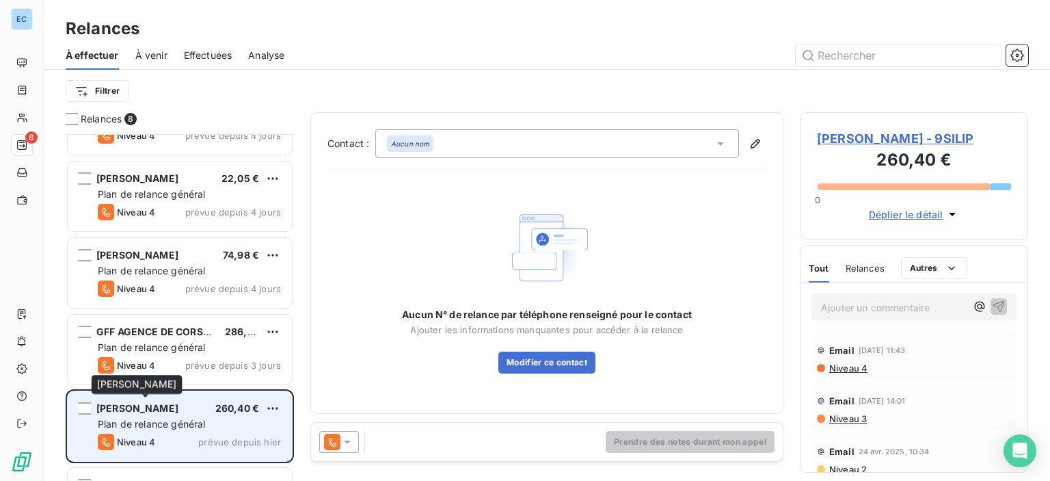
click at [139, 408] on span "[PERSON_NAME]" at bounding box center [137, 408] width 82 height 12
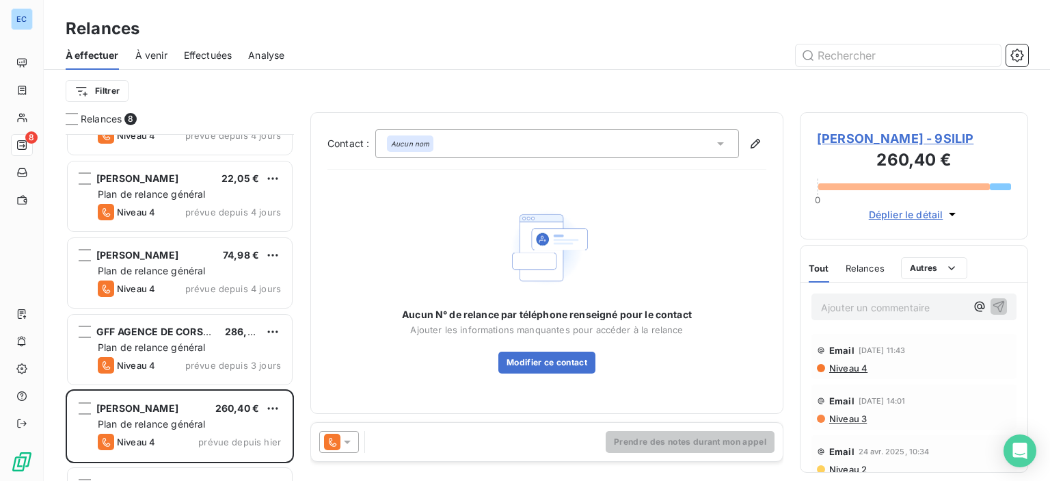
click at [883, 138] on span "[PERSON_NAME] - 9SILIP" at bounding box center [914, 138] width 194 height 18
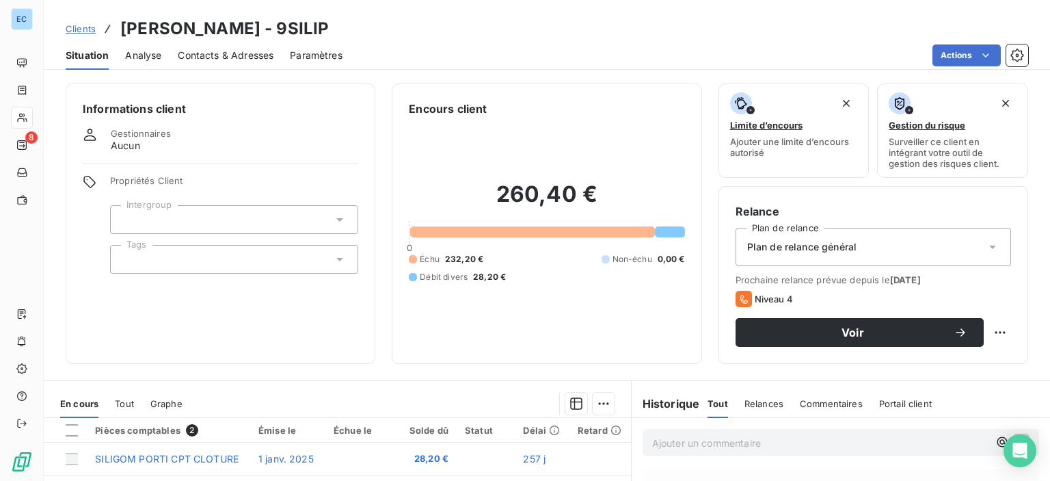
scroll to position [137, 0]
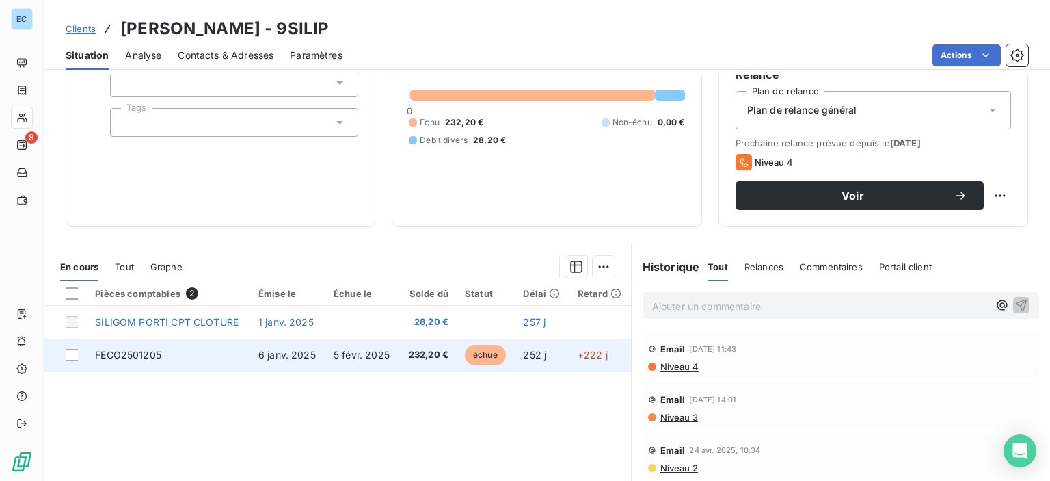
click at [126, 356] on span "FECO2501205" at bounding box center [128, 355] width 66 height 12
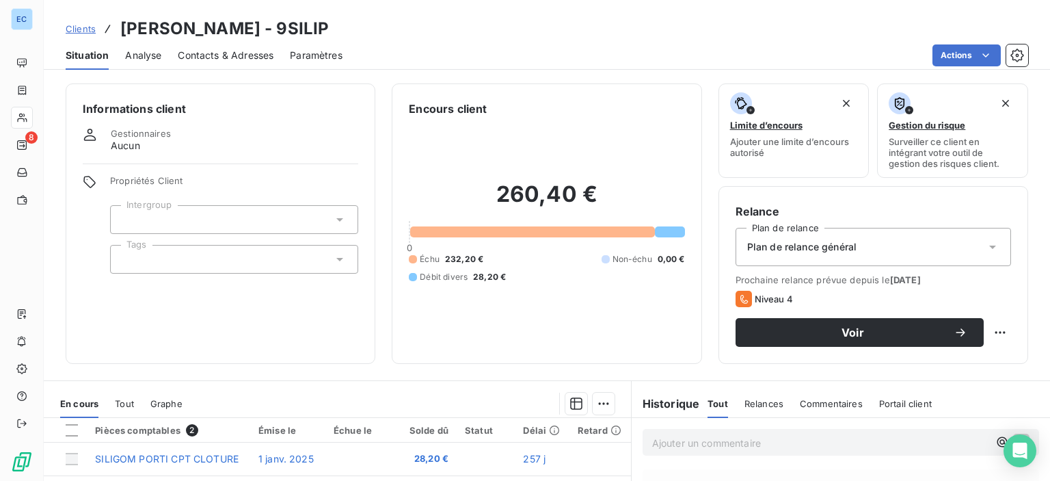
scroll to position [205, 0]
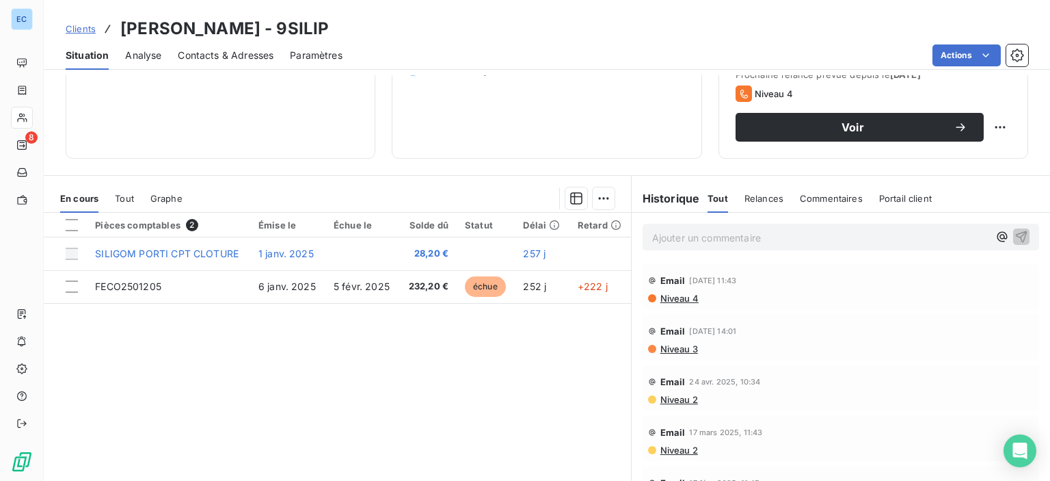
click at [817, 195] on span "Commentaires" at bounding box center [831, 198] width 63 height 11
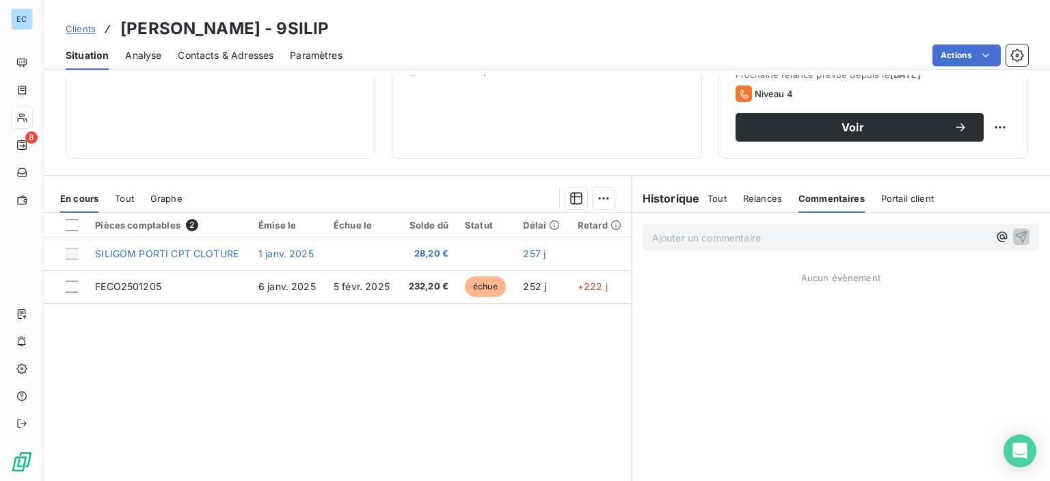
click at [688, 246] on div "Ajouter un commentaire ﻿" at bounding box center [841, 237] width 397 height 27
click at [686, 243] on p "Ajouter un commentaire ﻿" at bounding box center [820, 237] width 336 height 17
click at [1015, 237] on icon "button" at bounding box center [1022, 236] width 14 height 14
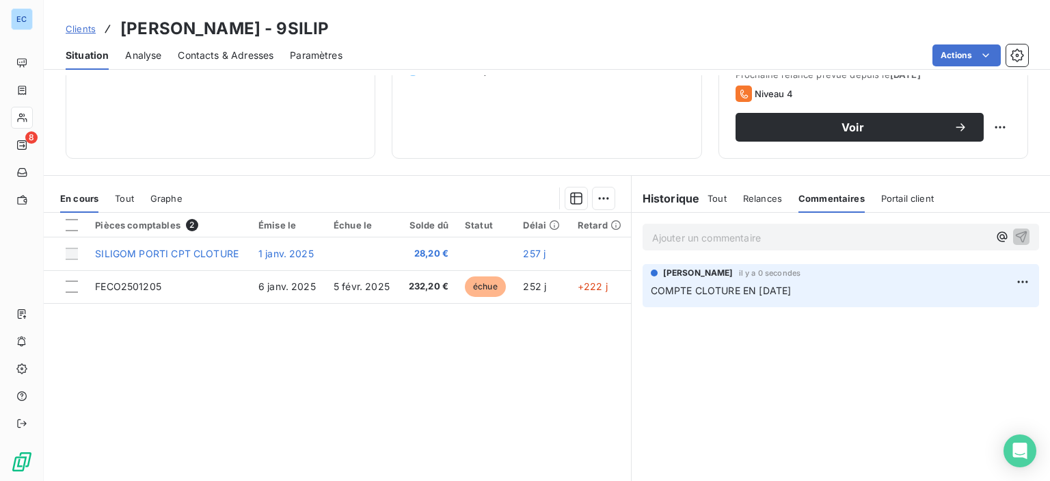
click at [208, 47] on div "Contacts & Adresses" at bounding box center [226, 55] width 96 height 29
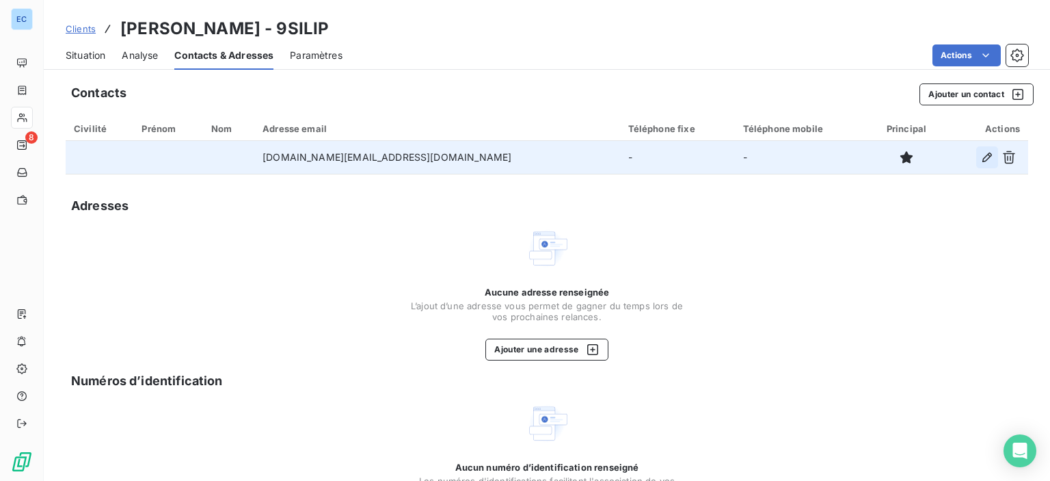
click at [983, 161] on icon "button" at bounding box center [988, 157] width 10 height 10
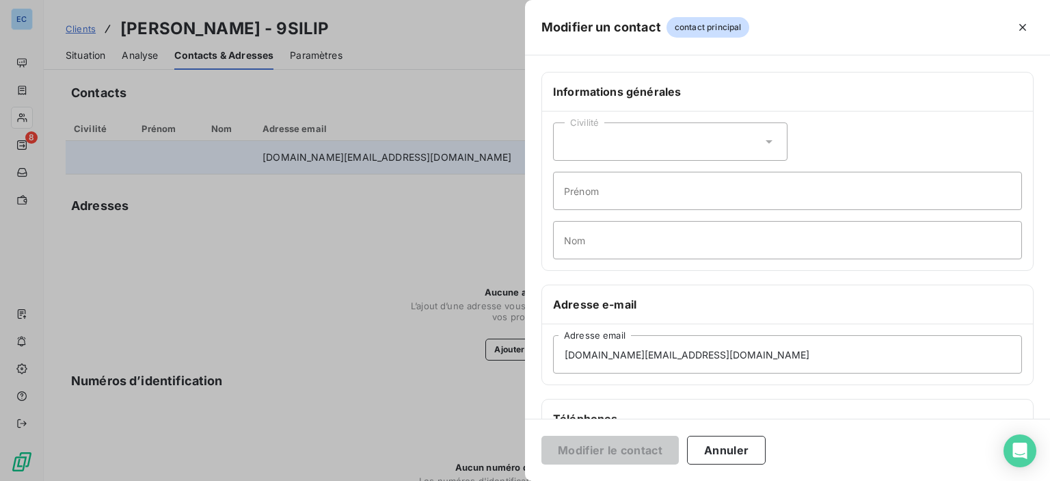
scroll to position [258, 0]
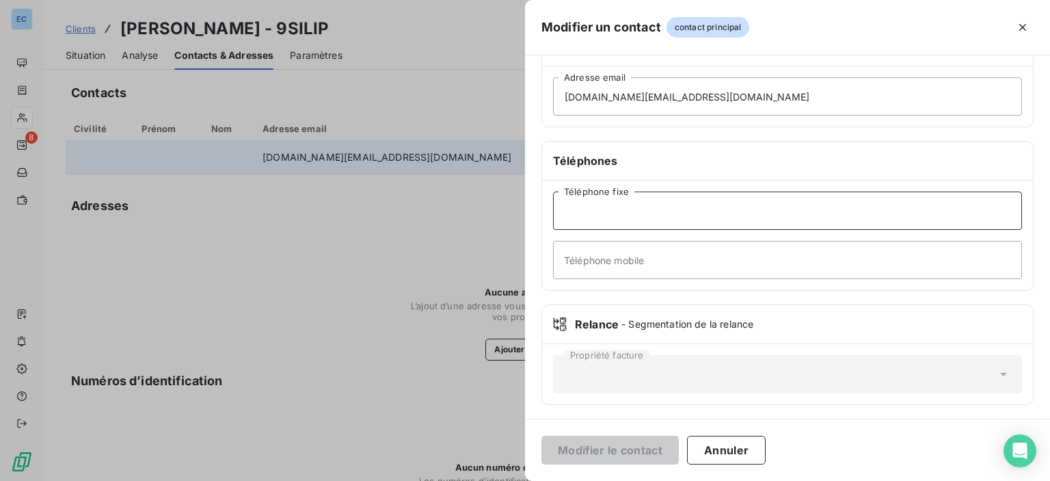
click at [591, 209] on input "Téléphone fixe" at bounding box center [787, 210] width 469 height 38
click at [717, 459] on button "Annuler" at bounding box center [726, 450] width 79 height 29
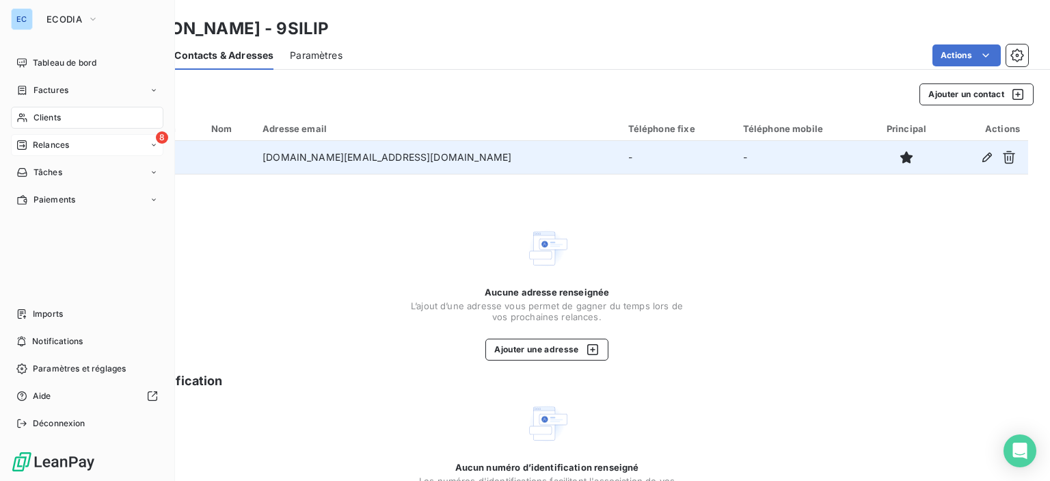
click at [84, 147] on div "8 Relances" at bounding box center [87, 145] width 152 height 22
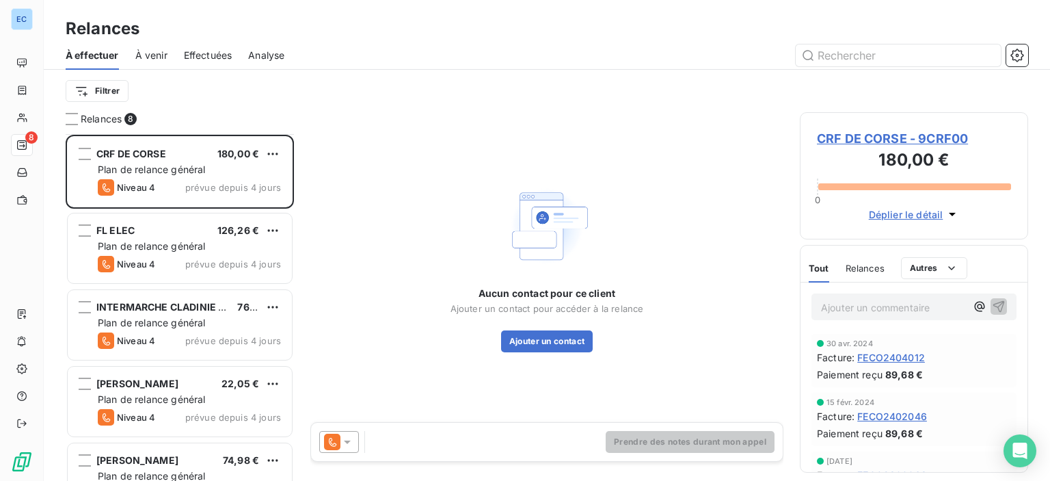
scroll to position [266, 0]
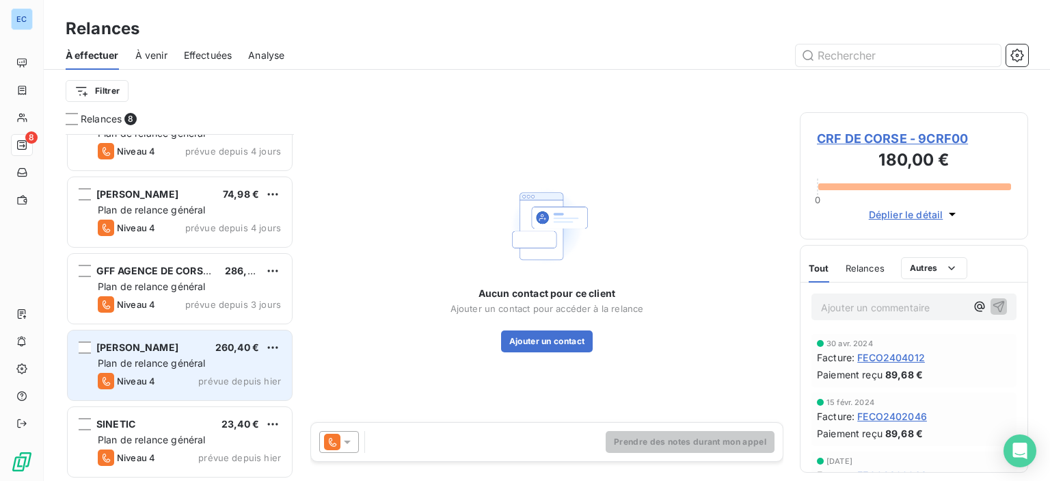
click at [239, 384] on span "prévue depuis hier" at bounding box center [239, 380] width 83 height 11
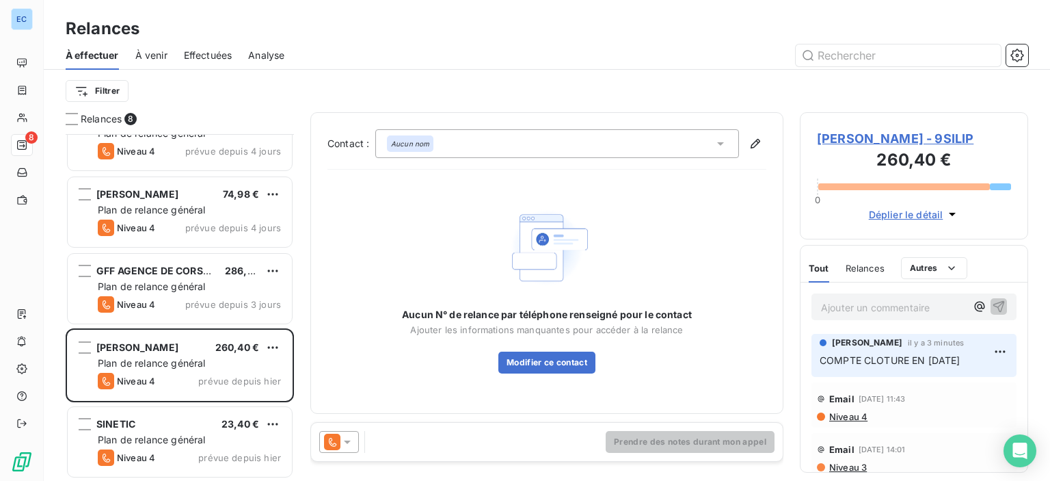
click at [717, 144] on icon at bounding box center [721, 144] width 14 height 14
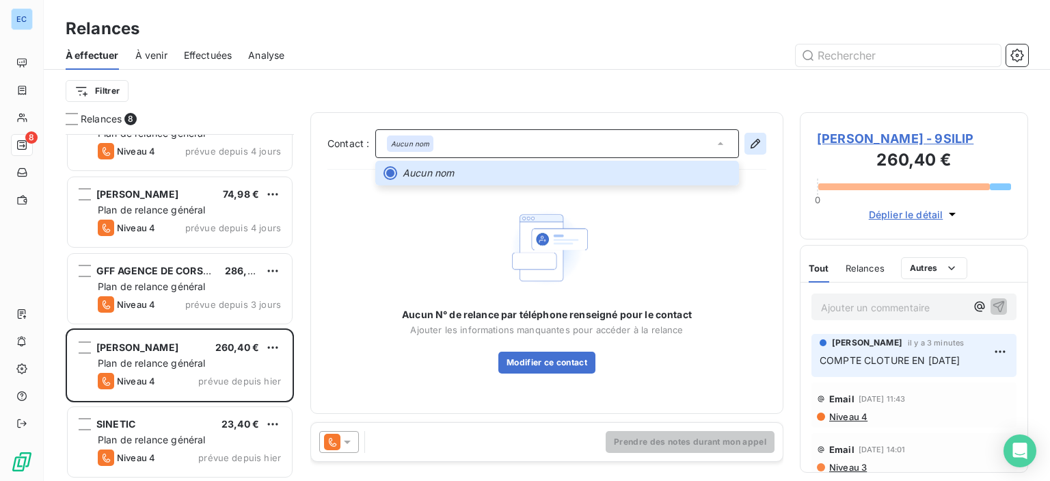
click at [754, 142] on icon "button" at bounding box center [756, 144] width 10 height 10
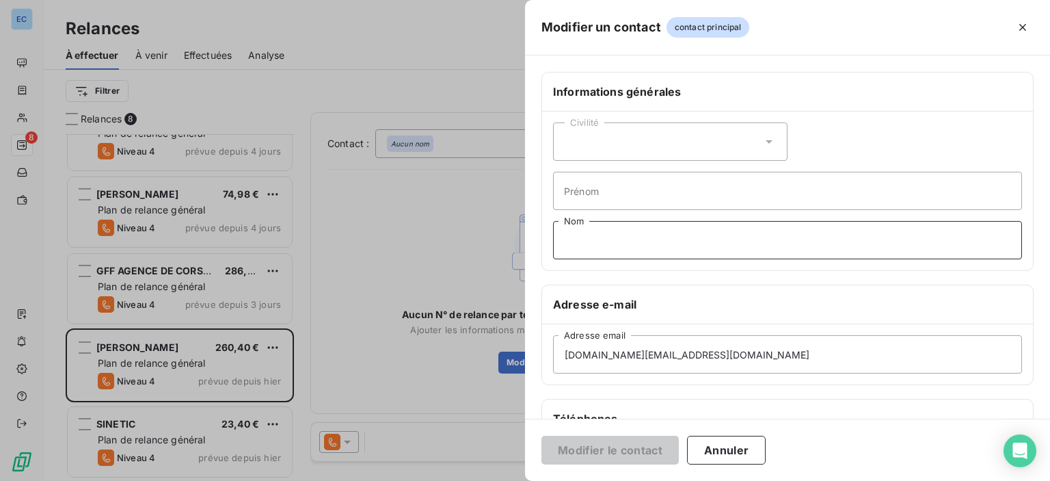
click at [591, 234] on input "Nom" at bounding box center [787, 240] width 469 height 38
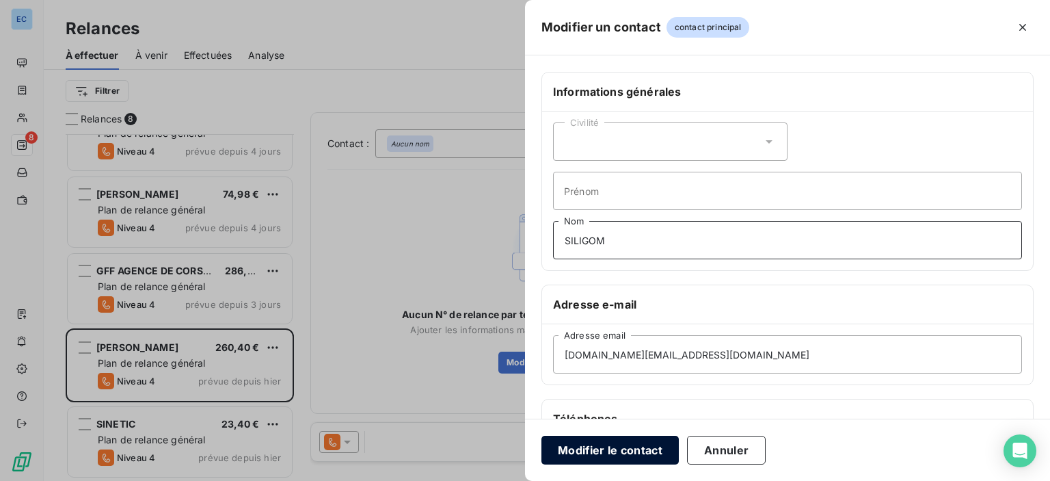
type input "SILIGOM"
click at [595, 442] on button "Modifier le contact" at bounding box center [610, 450] width 137 height 29
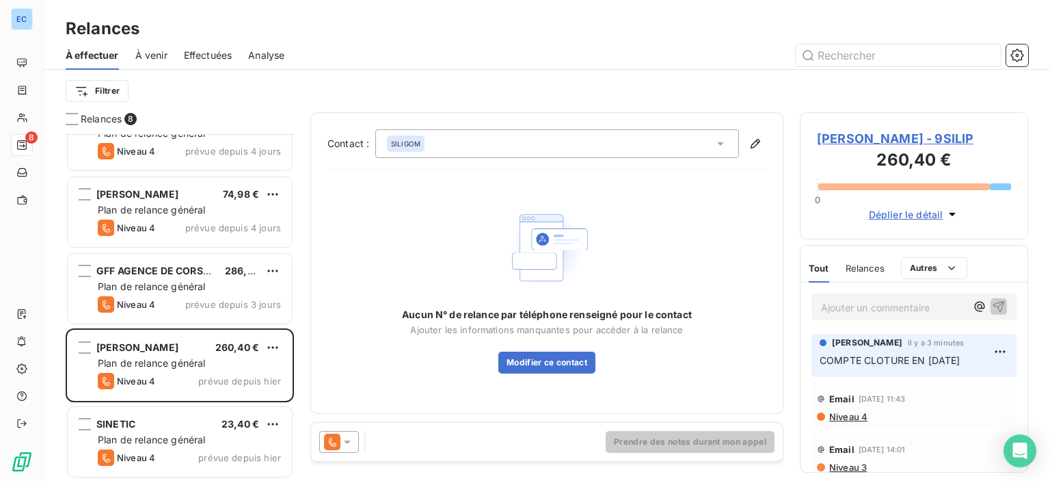
click at [722, 141] on icon at bounding box center [721, 144] width 14 height 14
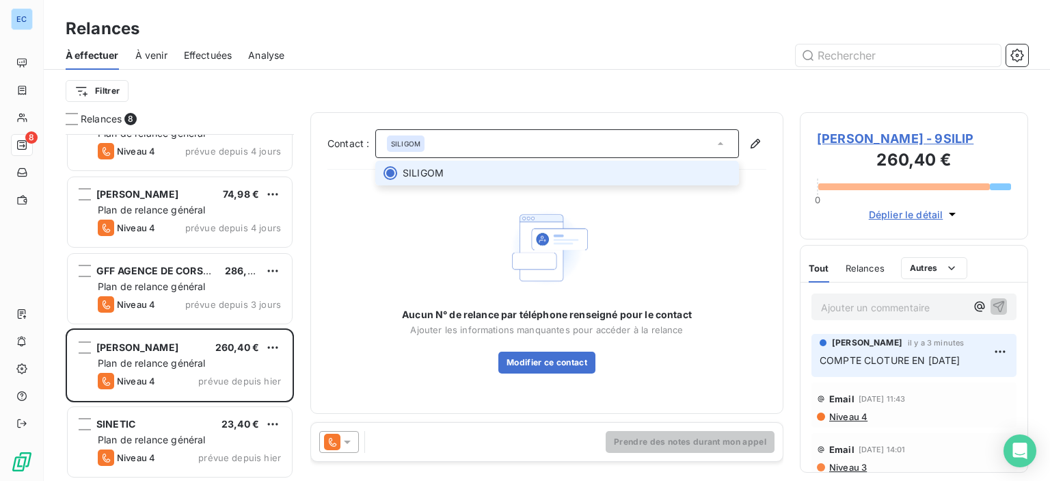
click at [425, 174] on span "SILIGOM" at bounding box center [423, 173] width 41 height 14
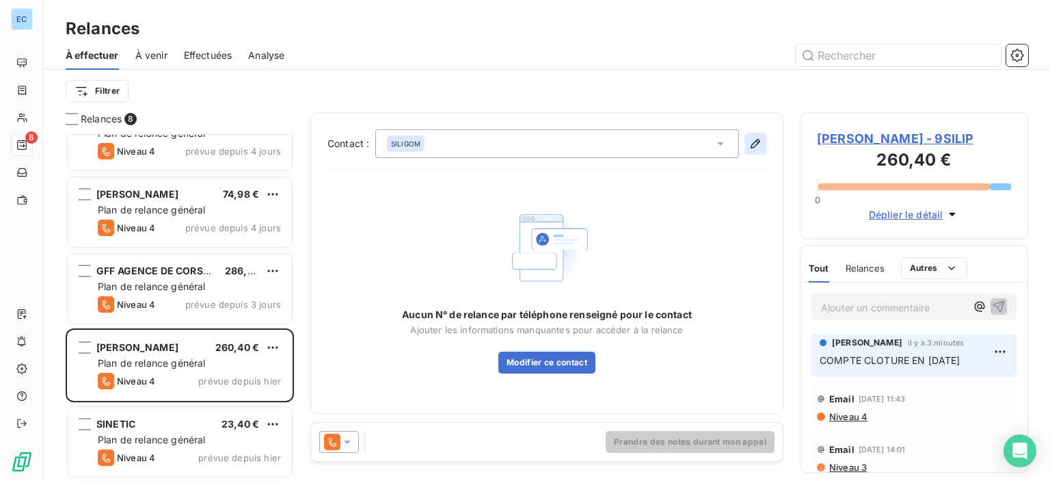
click at [763, 140] on button "button" at bounding box center [756, 144] width 22 height 22
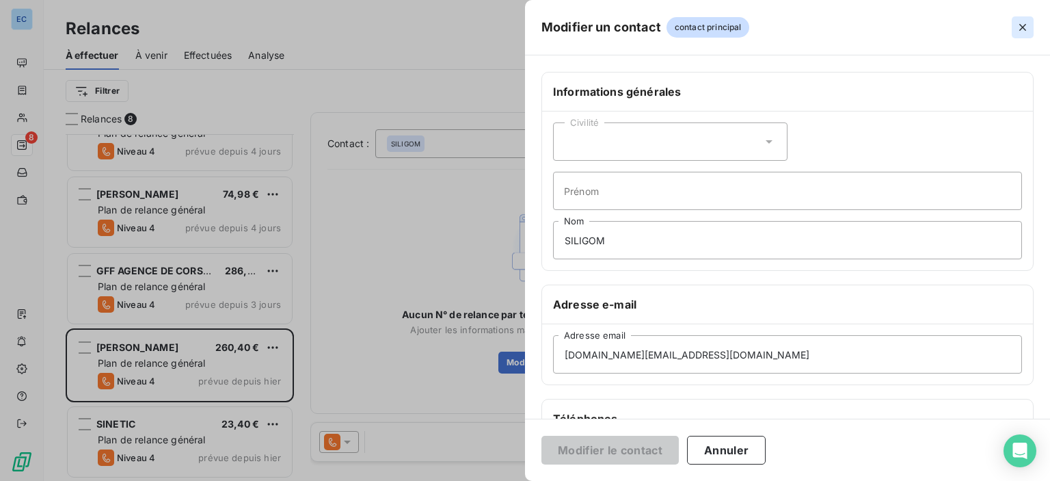
click at [1028, 29] on icon "button" at bounding box center [1023, 28] width 14 height 14
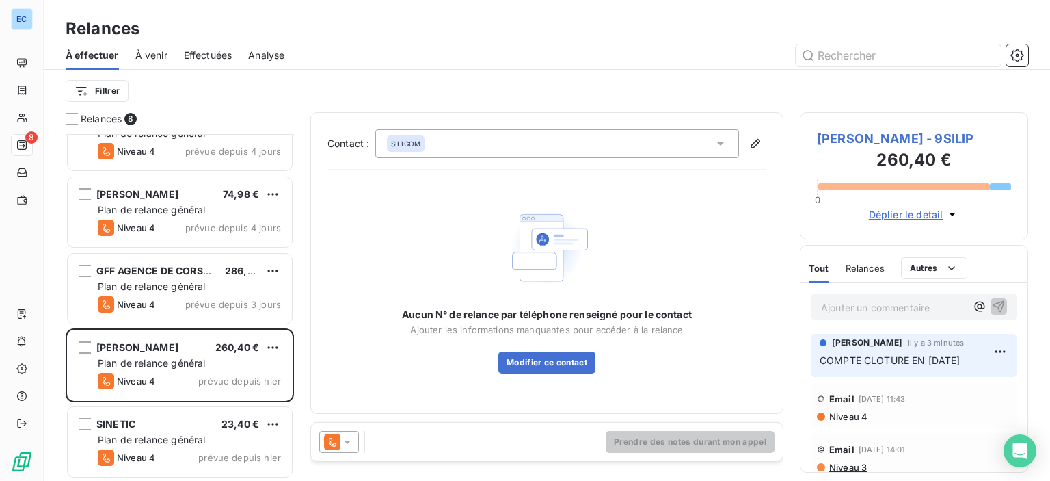
click at [842, 140] on span "[PERSON_NAME] - 9SILIP" at bounding box center [914, 138] width 194 height 18
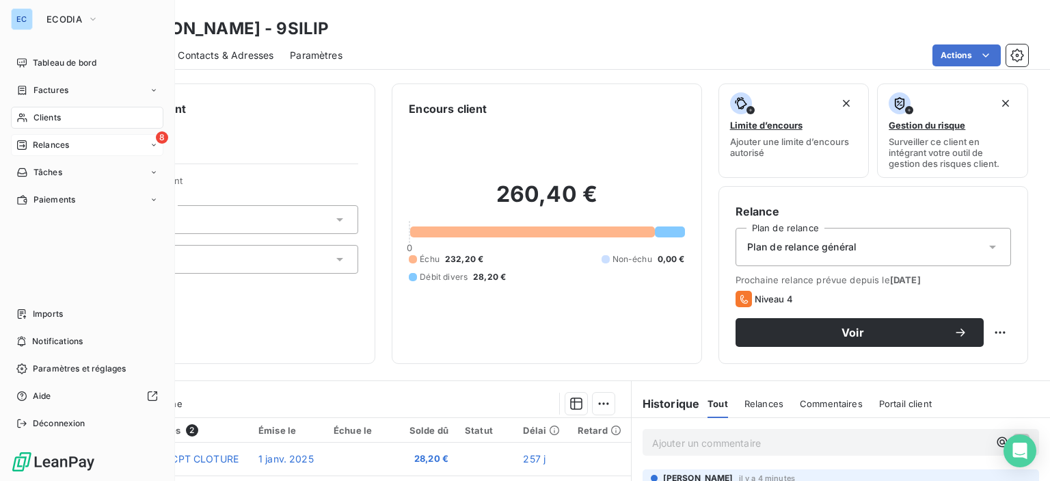
click at [23, 138] on div "8 Relances" at bounding box center [87, 145] width 152 height 22
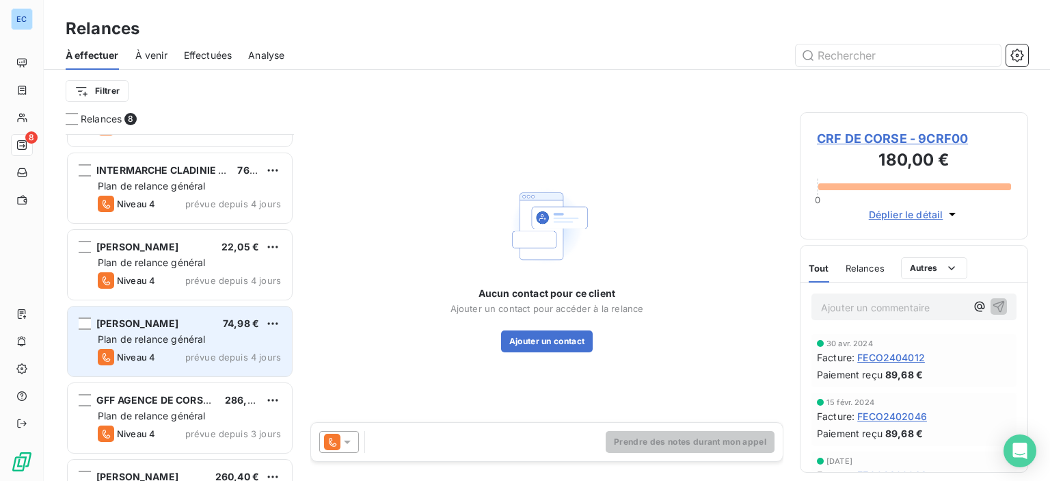
scroll to position [266, 0]
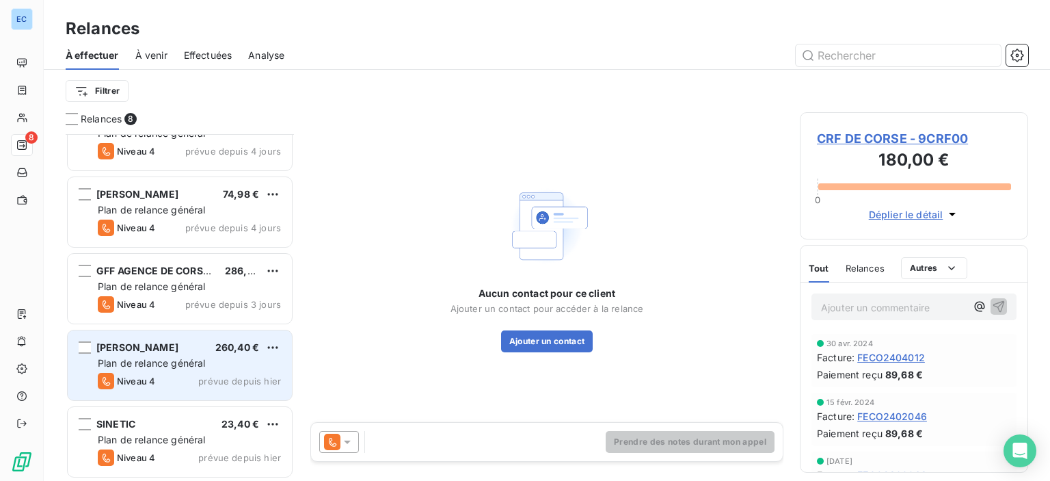
click at [144, 354] on div "SILIGOM PORTICCIO 260,40 € Plan de relance général [PERSON_NAME] 4 prévue depui…" at bounding box center [180, 365] width 224 height 70
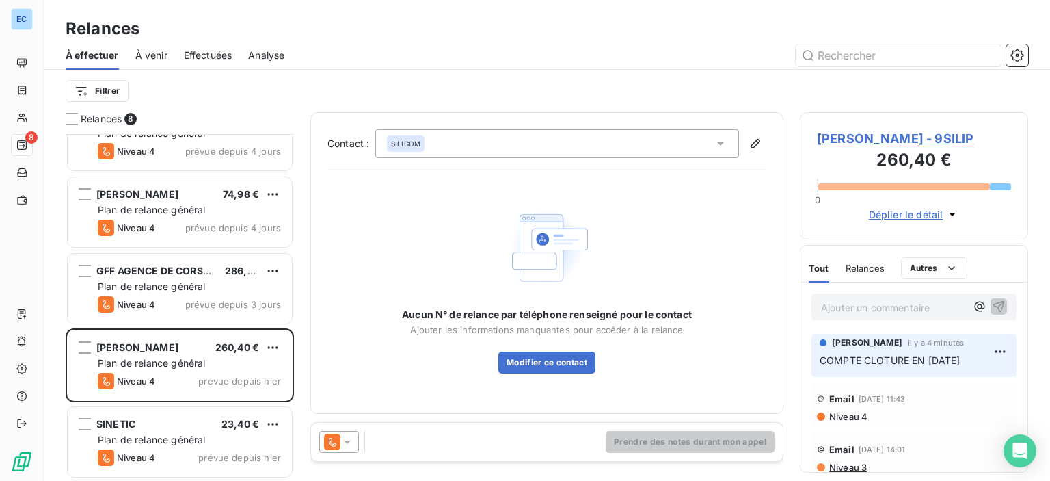
click at [719, 144] on icon at bounding box center [721, 144] width 14 height 14
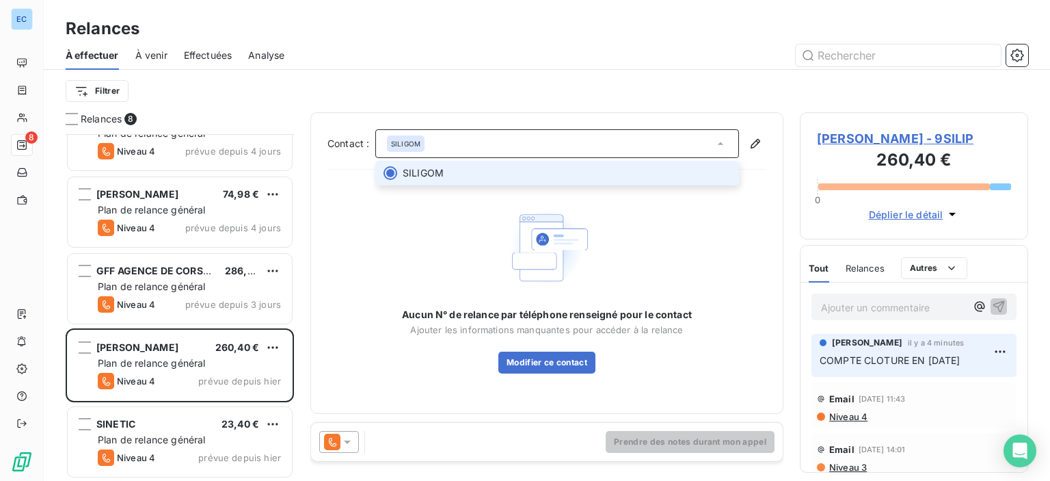
click at [626, 172] on span "SILIGOM" at bounding box center [567, 173] width 328 height 14
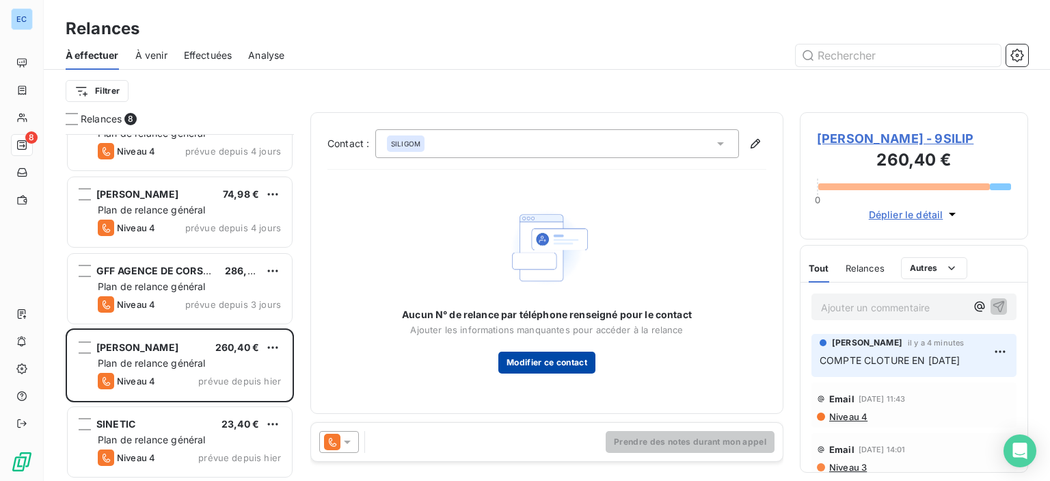
click at [539, 362] on button "Modifier ce contact" at bounding box center [547, 362] width 97 height 22
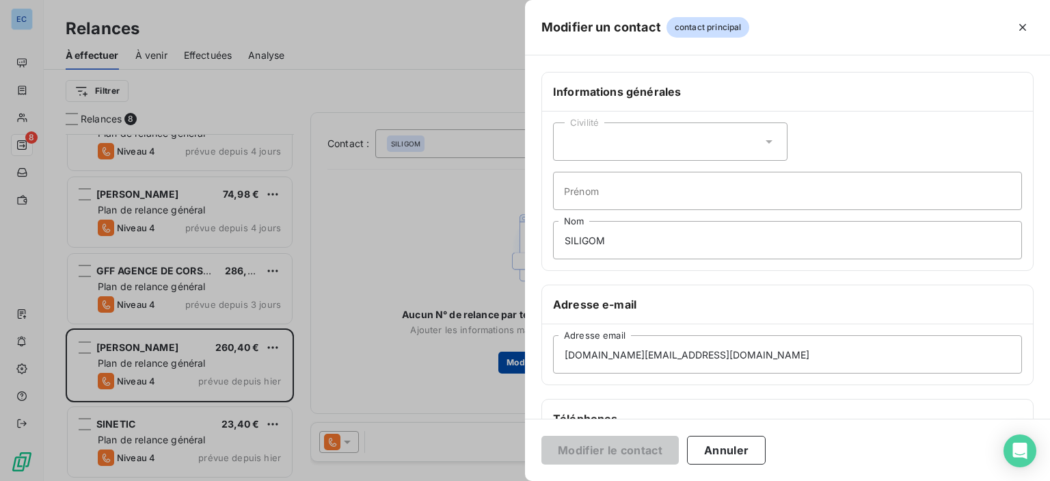
click at [539, 362] on div "Informations générales Civilité Prénom SILIGOM Nom Adresse e-mail [DOMAIN_NAME]…" at bounding box center [787, 375] width 525 height 607
click at [702, 444] on button "Annuler" at bounding box center [726, 450] width 79 height 29
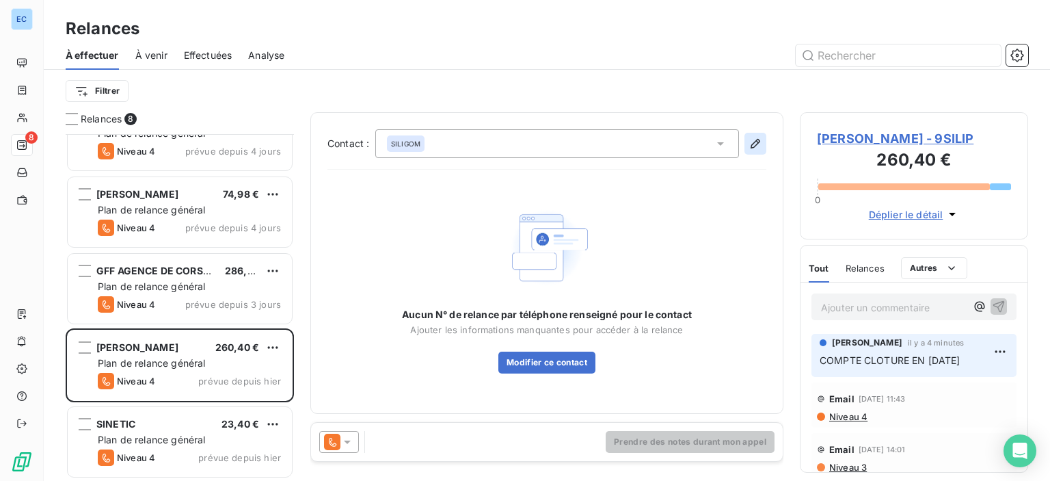
click at [761, 141] on icon "button" at bounding box center [756, 144] width 14 height 14
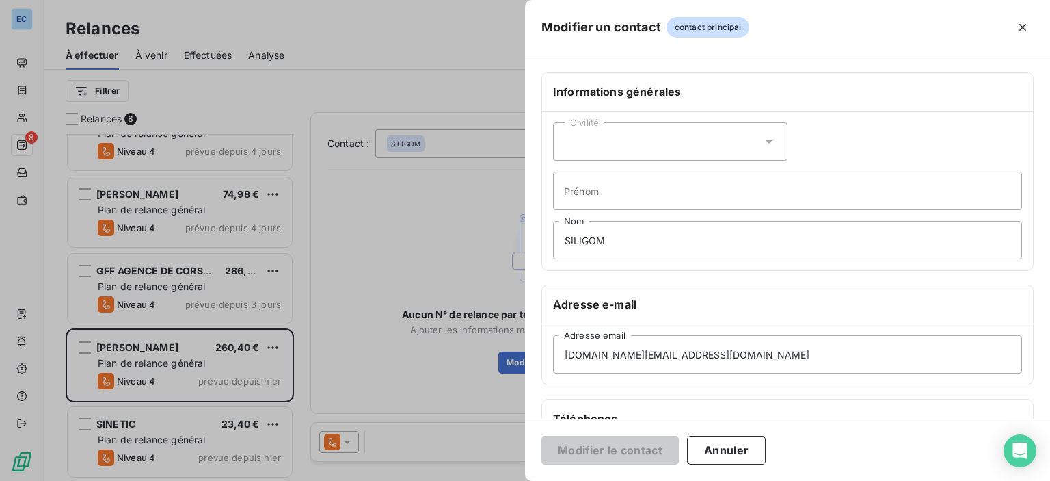
scroll to position [137, 0]
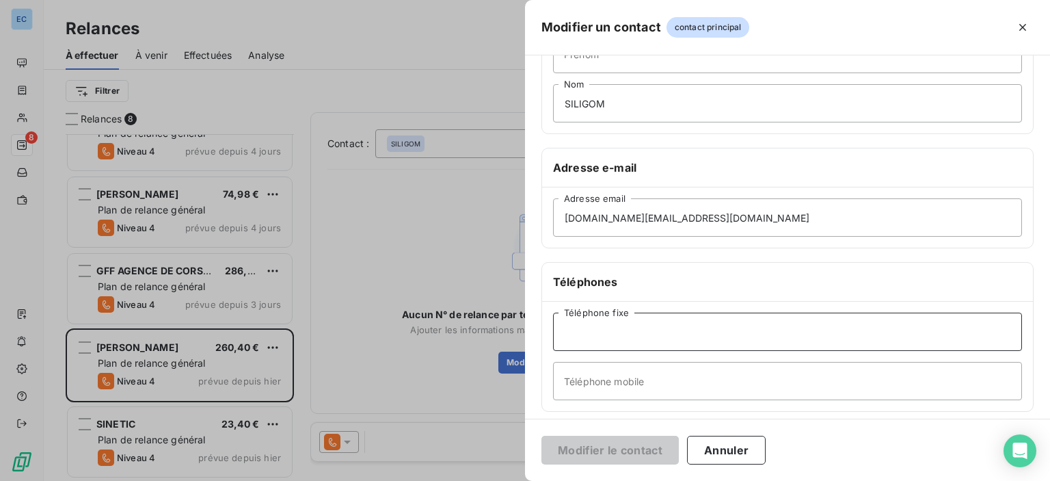
click at [594, 333] on input "Téléphone fixe" at bounding box center [787, 332] width 469 height 38
type input "SILIGOM"
click at [612, 452] on button "Modifier le contact" at bounding box center [610, 450] width 137 height 29
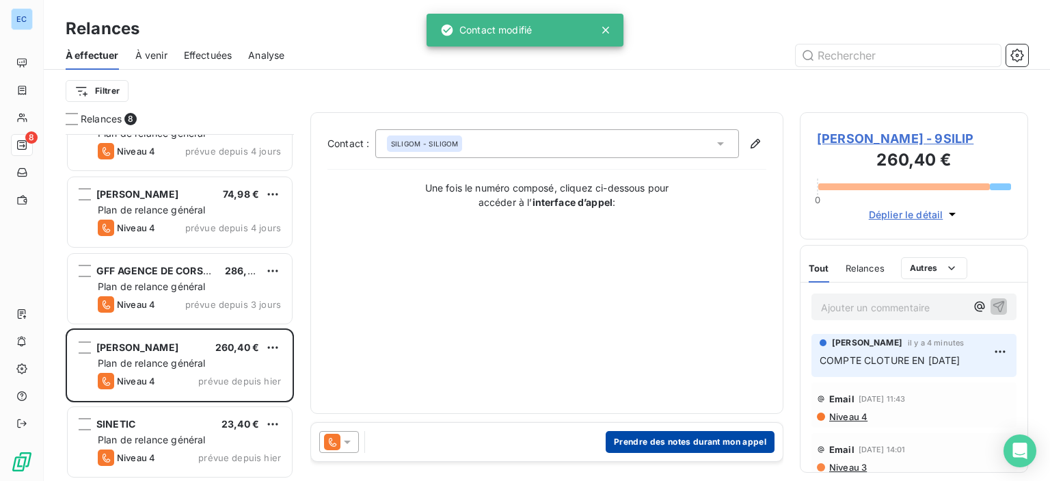
click at [646, 436] on button "Prendre des notes durant mon appel" at bounding box center [690, 442] width 169 height 22
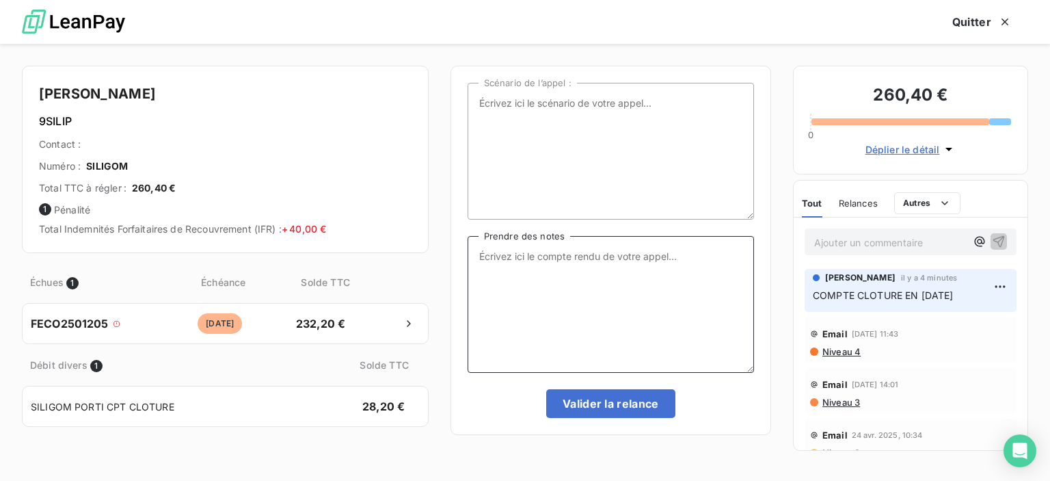
click at [478, 268] on textarea "Prendre des notes" at bounding box center [611, 304] width 287 height 137
type textarea "Pas de contact téléphonique - seulement un mail (d'a"
click button "Valider la relance" at bounding box center [610, 403] width 129 height 29
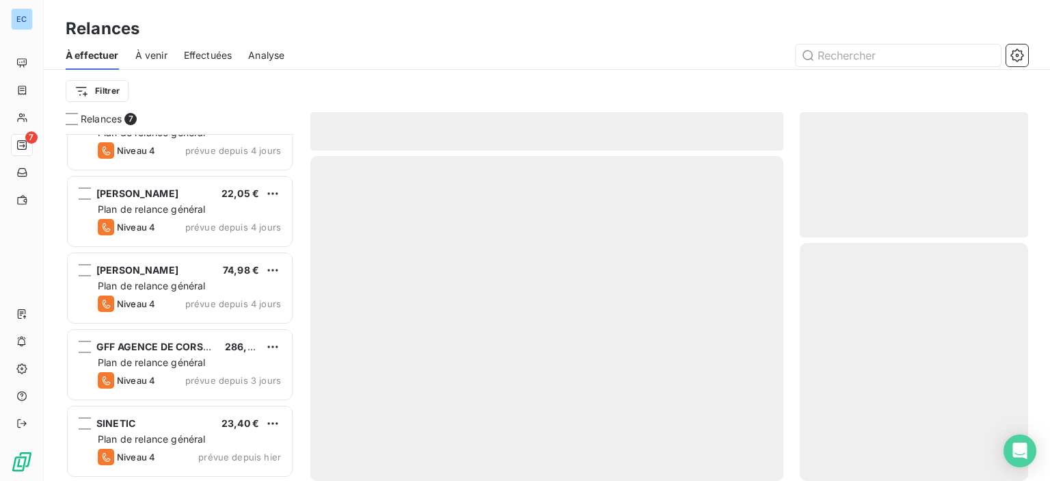
scroll to position [189, 0]
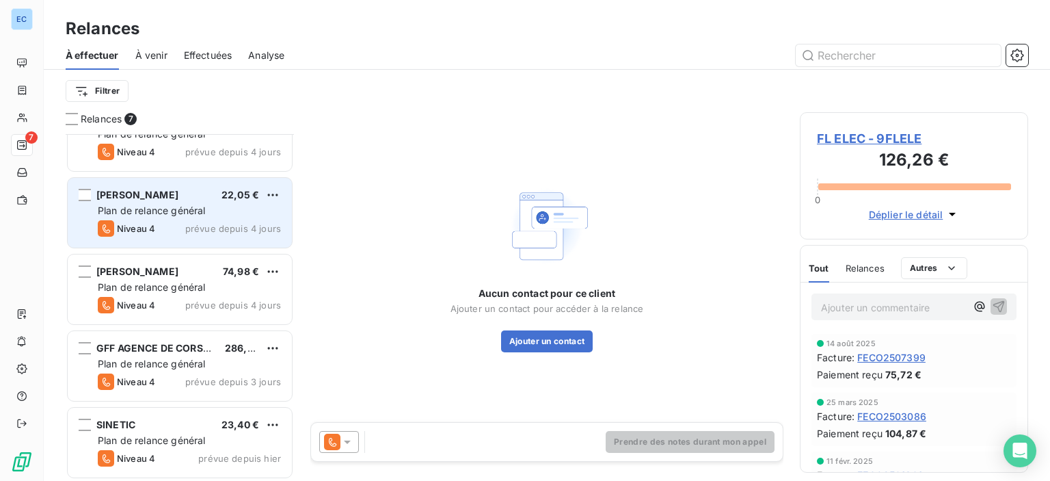
scroll to position [189, 0]
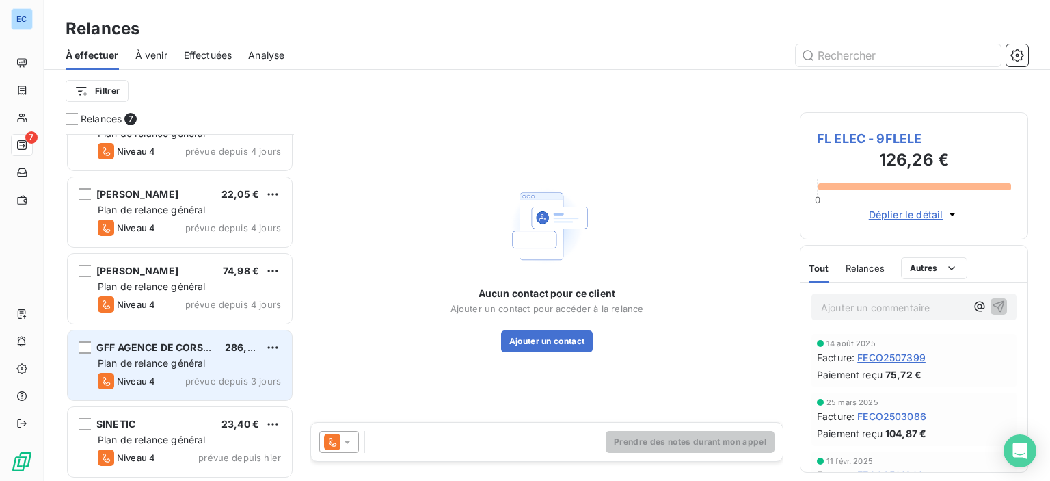
click at [137, 356] on div "Plan de relance général" at bounding box center [189, 363] width 183 height 14
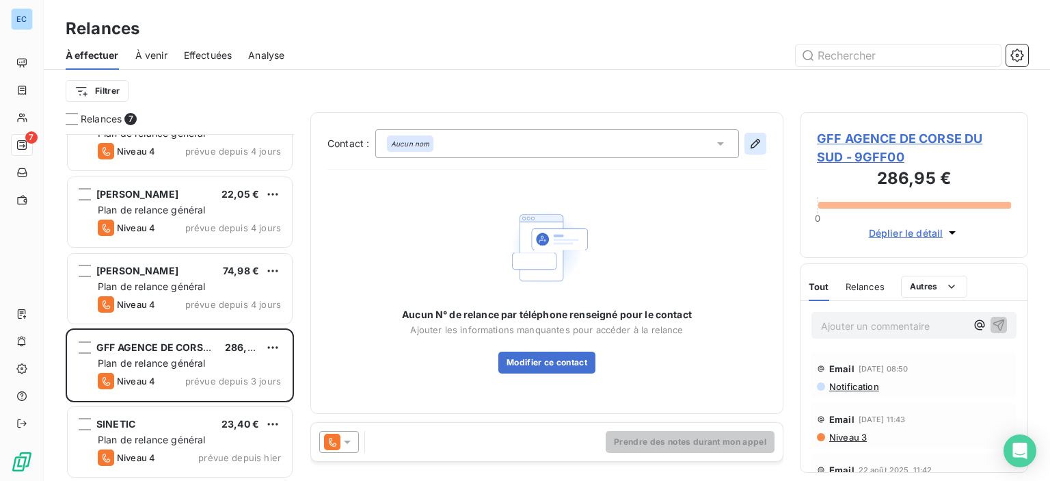
click at [752, 143] on icon "button" at bounding box center [756, 144] width 14 height 14
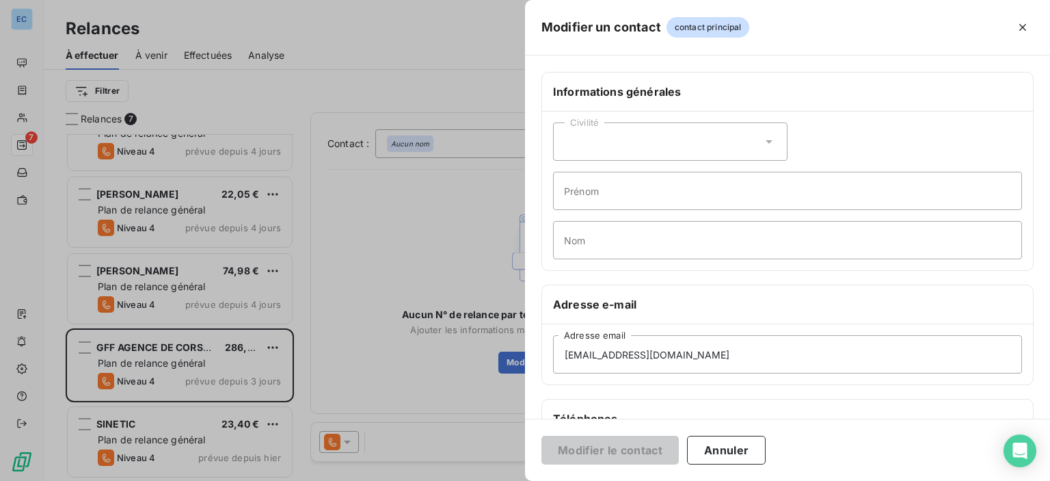
click at [406, 211] on div at bounding box center [525, 240] width 1050 height 481
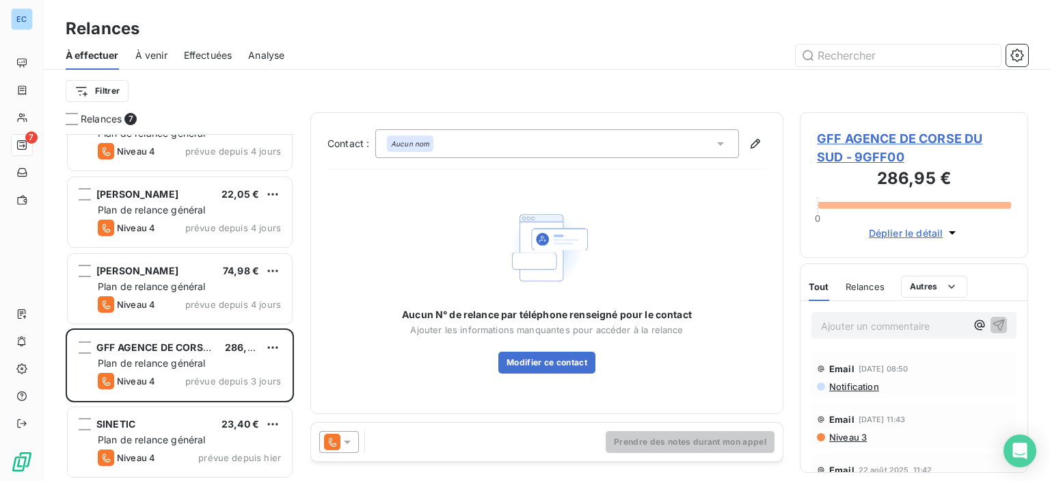
click at [855, 135] on span "GFF AGENCE DE CORSE DU SUD - 9GFF00" at bounding box center [914, 147] width 194 height 37
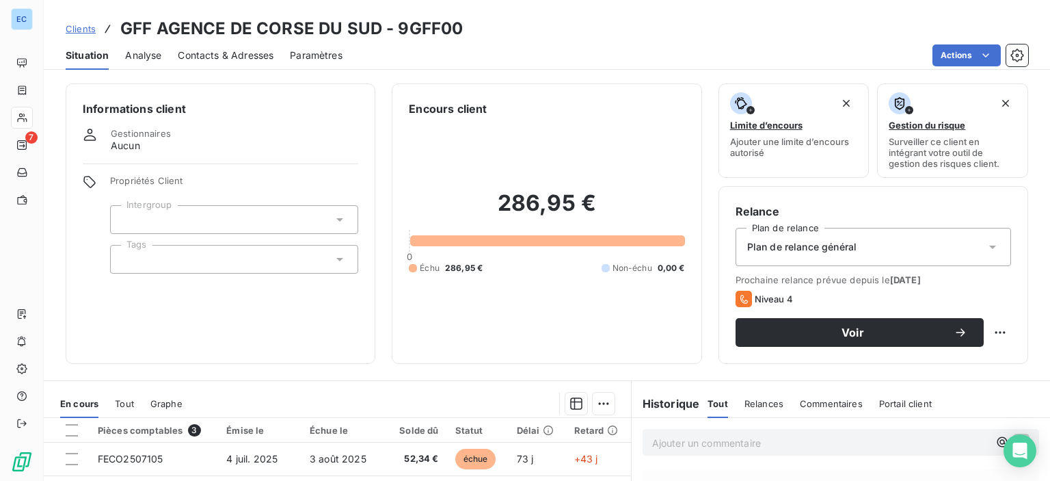
click at [245, 52] on span "Contacts & Adresses" at bounding box center [226, 56] width 96 height 14
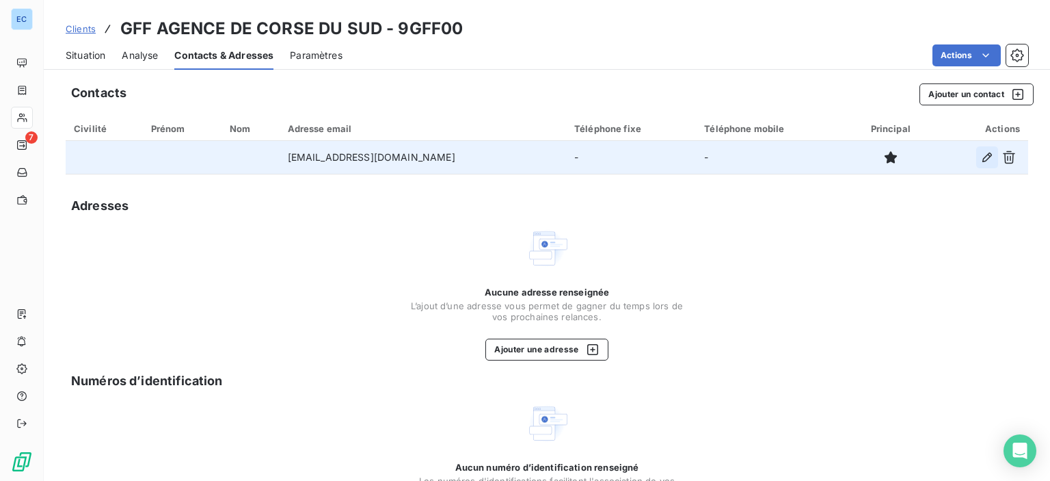
click at [981, 157] on icon "button" at bounding box center [988, 157] width 14 height 14
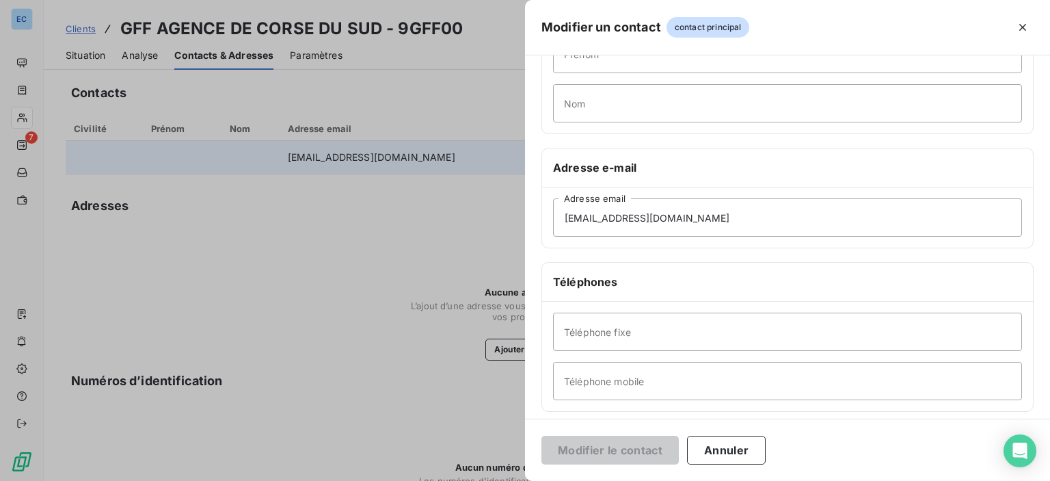
scroll to position [258, 0]
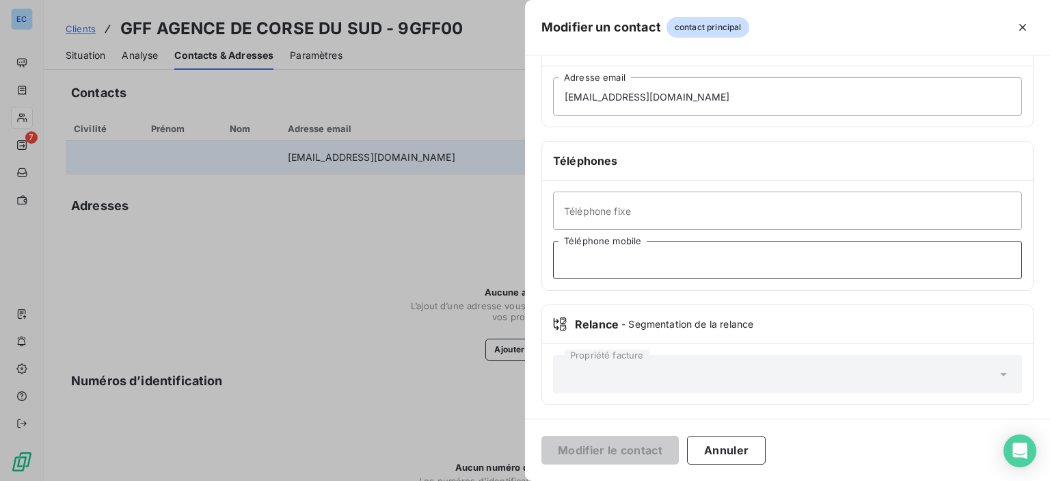
click at [592, 261] on input "Téléphone mobile" at bounding box center [787, 260] width 469 height 38
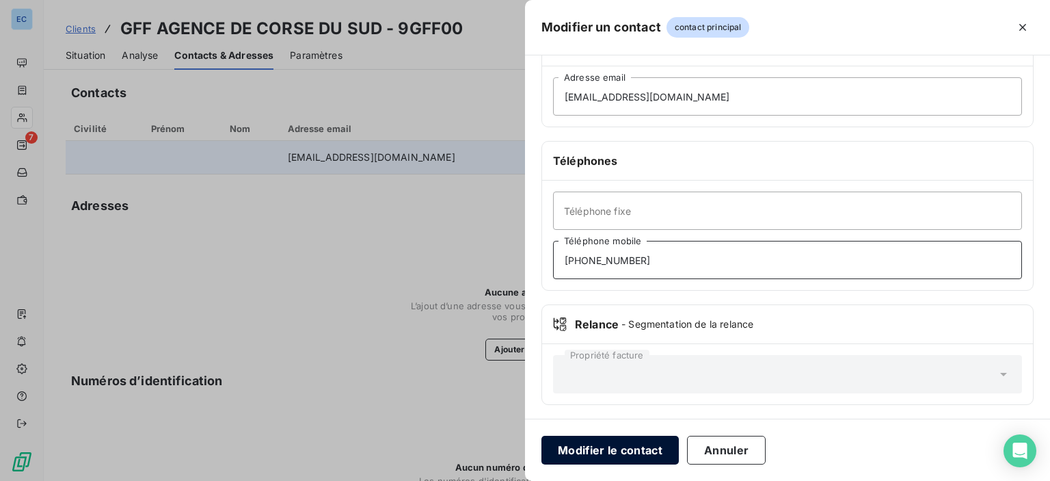
type input "[PHONE_NUMBER]"
click at [615, 457] on button "Modifier le contact" at bounding box center [610, 450] width 137 height 29
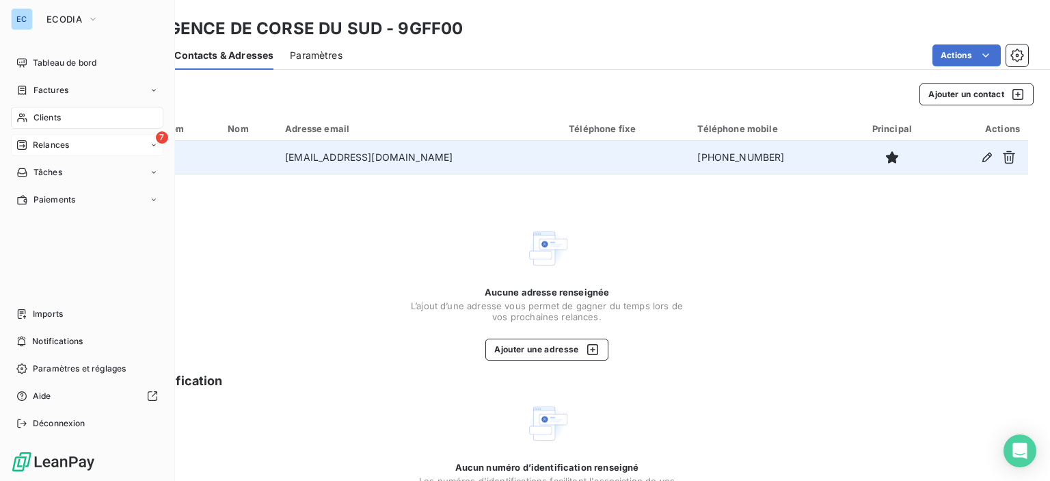
click at [47, 144] on span "Relances" at bounding box center [51, 145] width 36 height 12
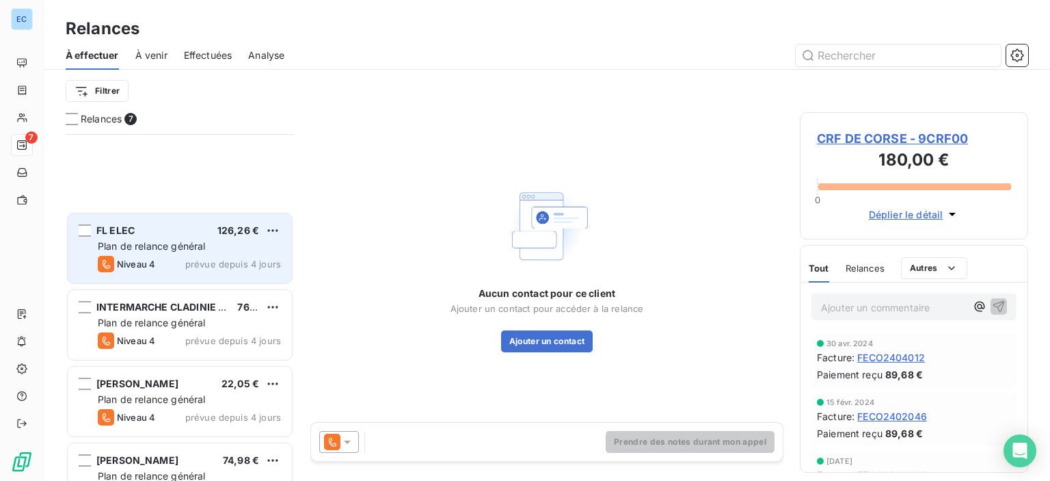
scroll to position [189, 0]
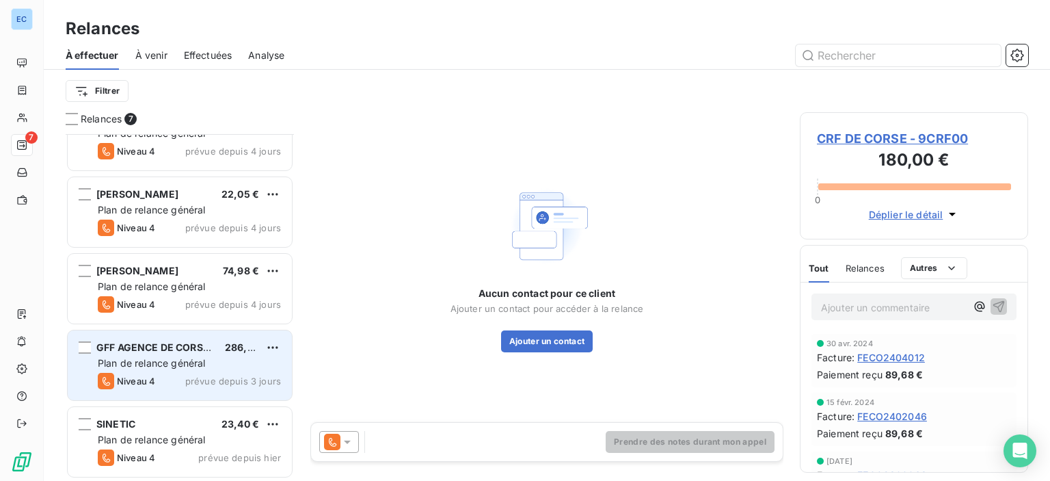
click at [125, 360] on span "Plan de relance général" at bounding box center [151, 363] width 107 height 12
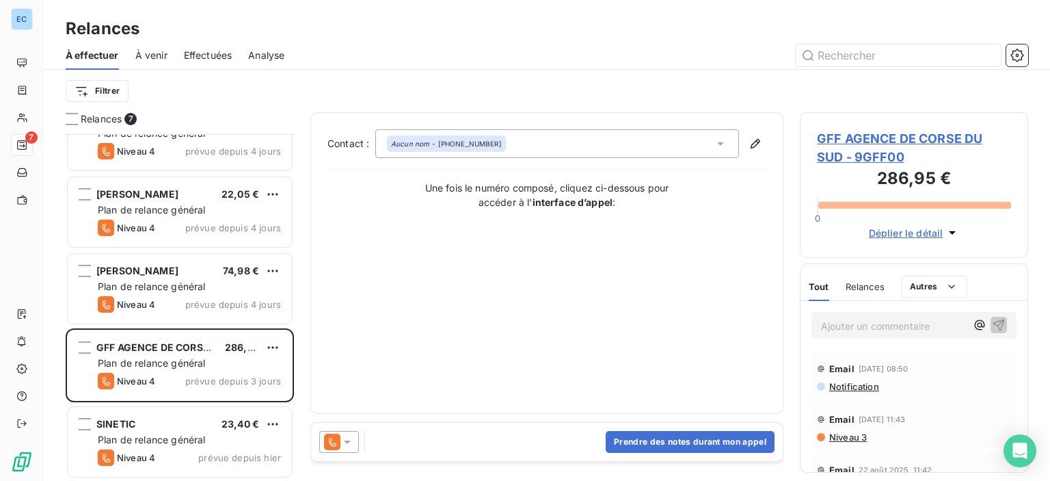
click at [841, 136] on span "GFF AGENCE DE CORSE DU SUD - 9GFF00" at bounding box center [914, 147] width 194 height 37
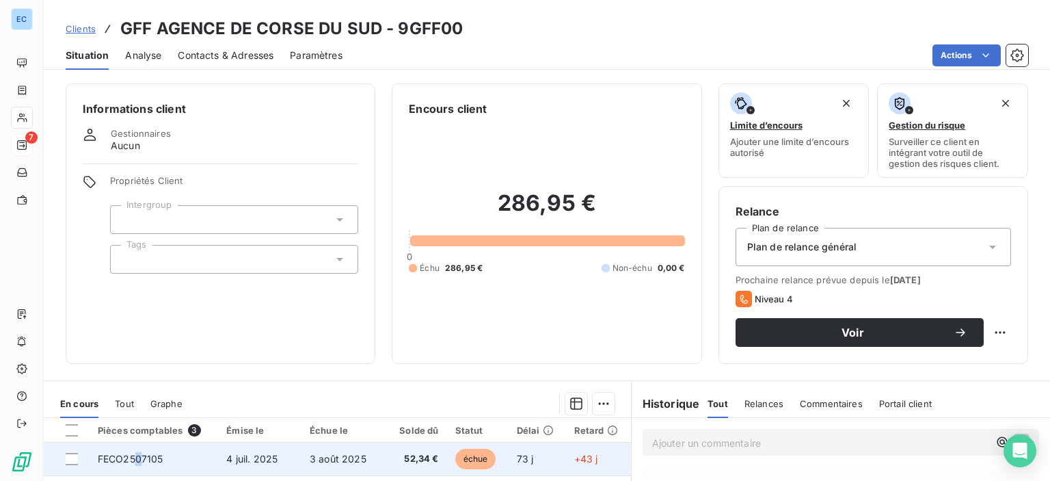
click at [139, 462] on span "FECO2507105" at bounding box center [131, 459] width 66 height 12
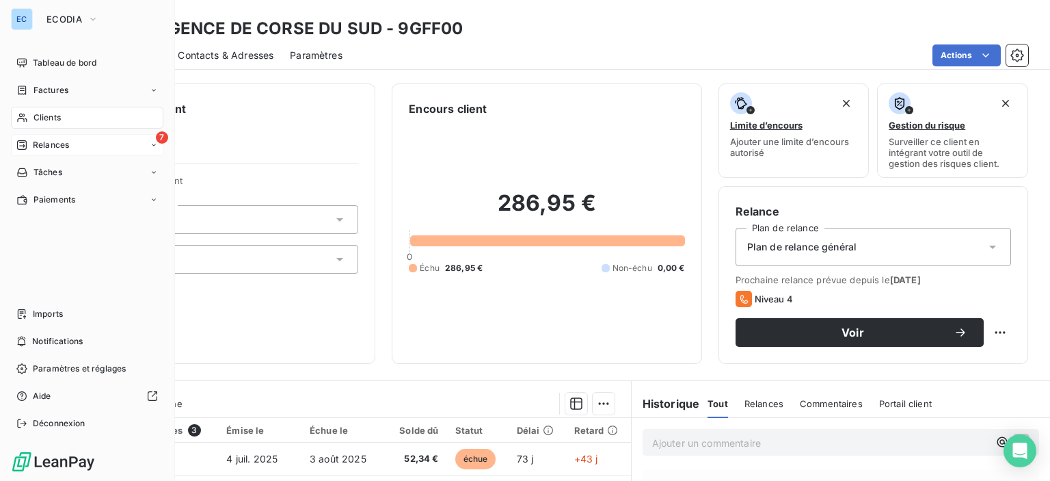
click at [34, 142] on span "Relances" at bounding box center [51, 145] width 36 height 12
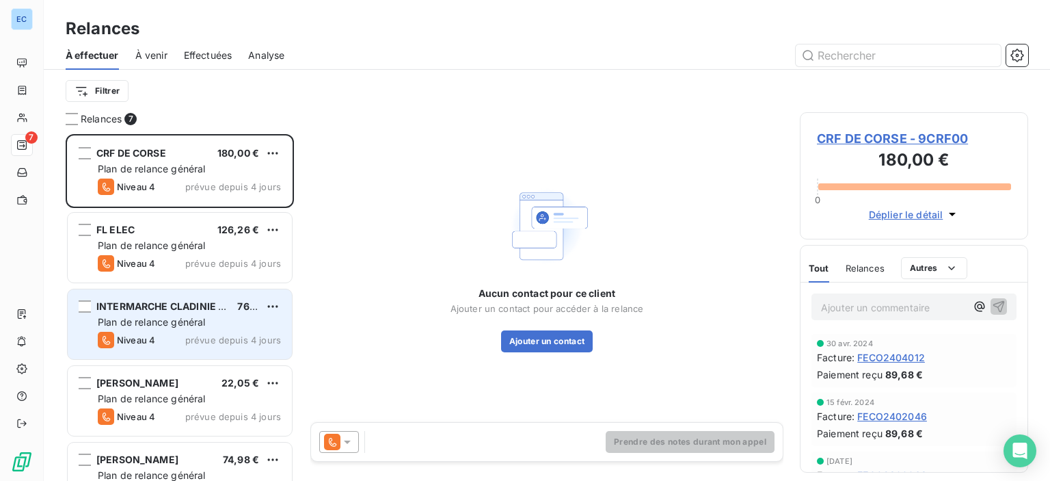
scroll to position [137, 0]
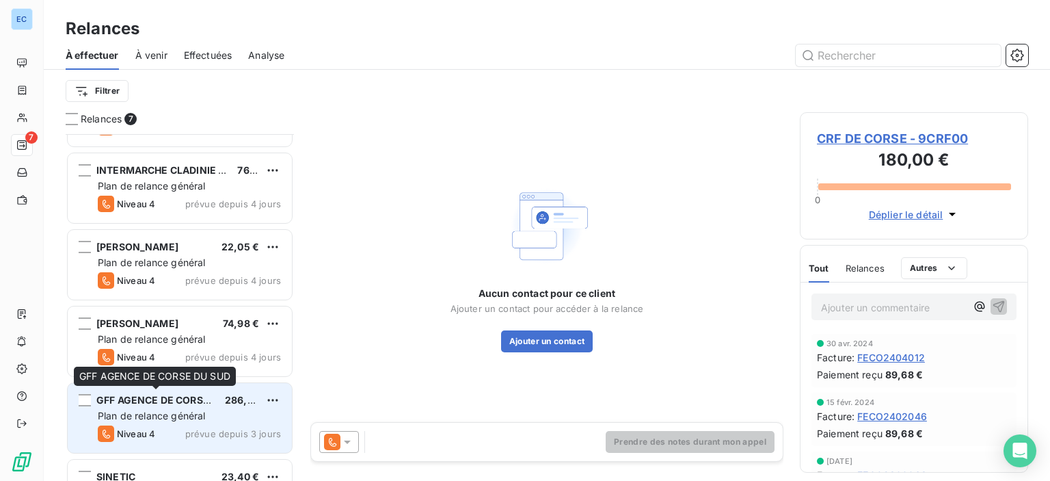
click at [129, 402] on span "GFF AGENCE DE CORSE DU SUD" at bounding box center [171, 400] width 151 height 12
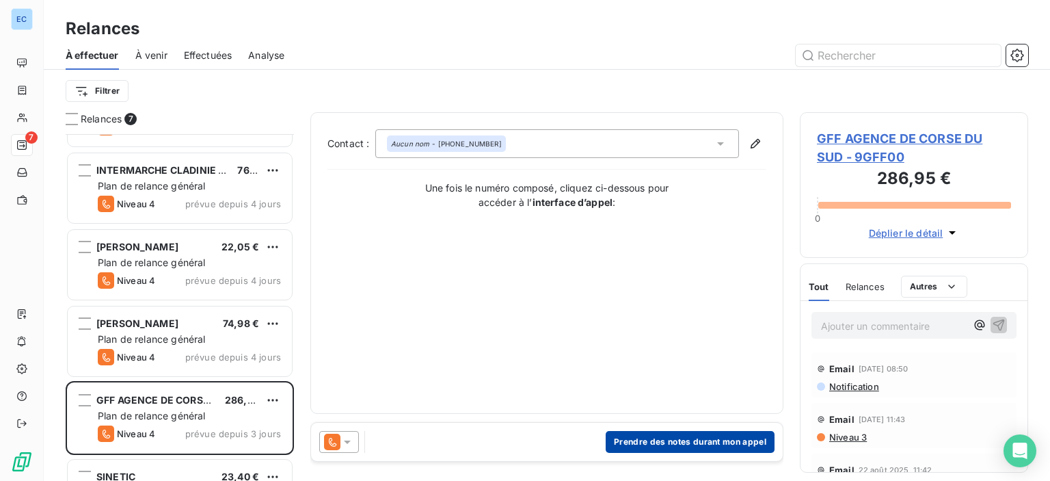
click at [637, 440] on button "Prendre des notes durant mon appel" at bounding box center [690, 442] width 169 height 22
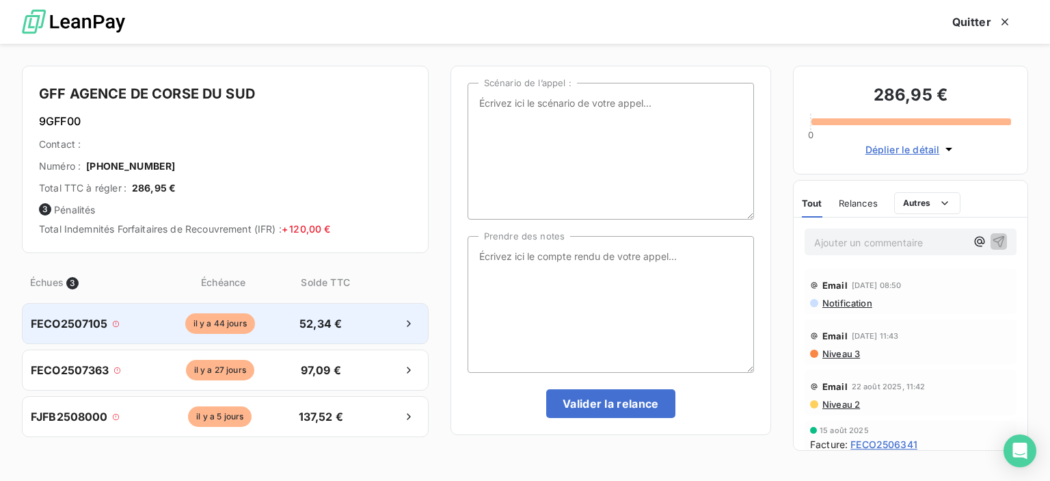
click at [85, 321] on span "FECO2507105" at bounding box center [69, 323] width 77 height 16
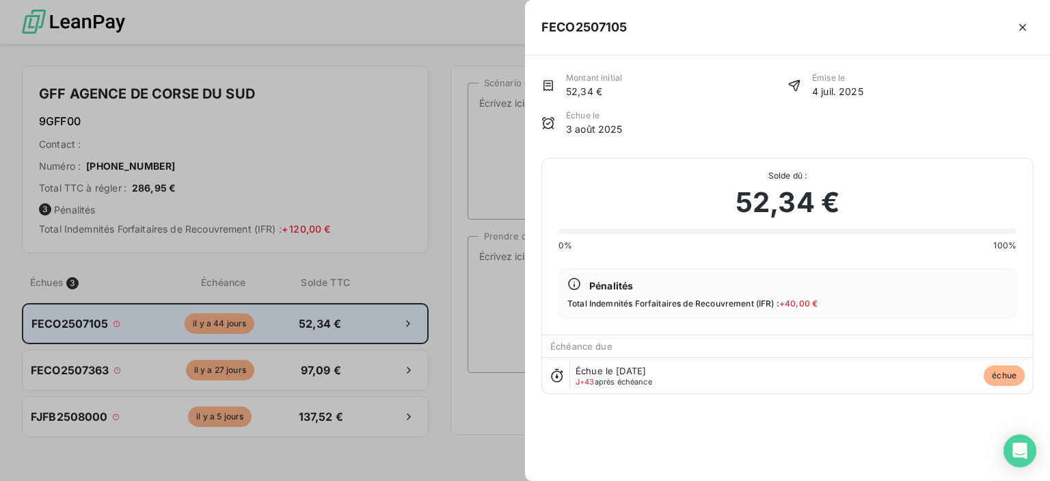
click at [85, 321] on div at bounding box center [525, 240] width 1050 height 481
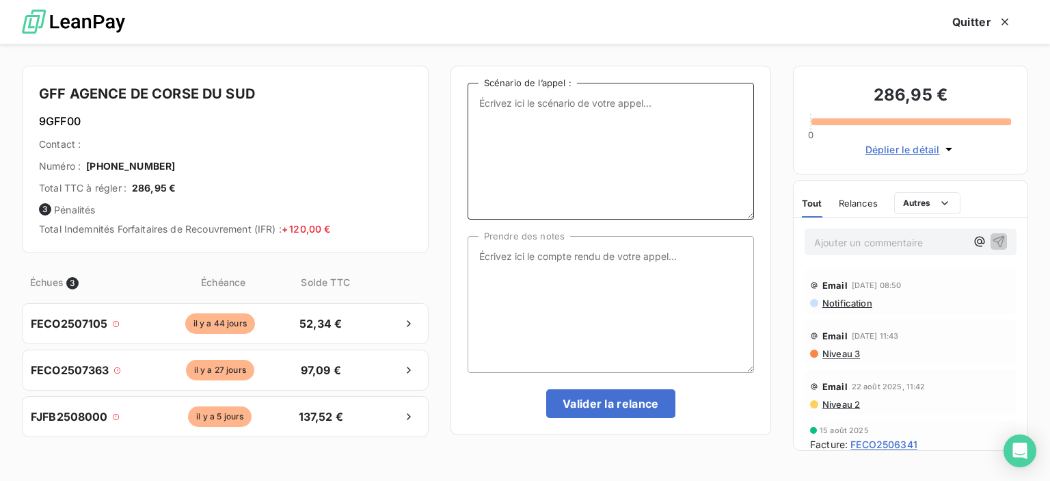
click at [496, 107] on textarea "Scénario de l’appel :" at bounding box center [611, 151] width 287 height 137
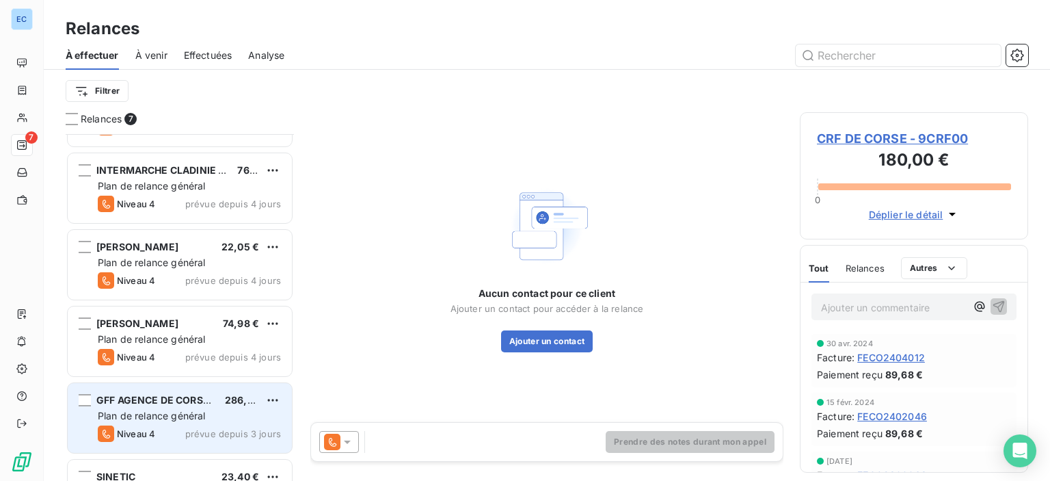
click at [178, 407] on div "GFF AGENCE DE CORSE DU SUD 286,95 € Plan de relance général [PERSON_NAME] 4 pré…" at bounding box center [180, 418] width 224 height 70
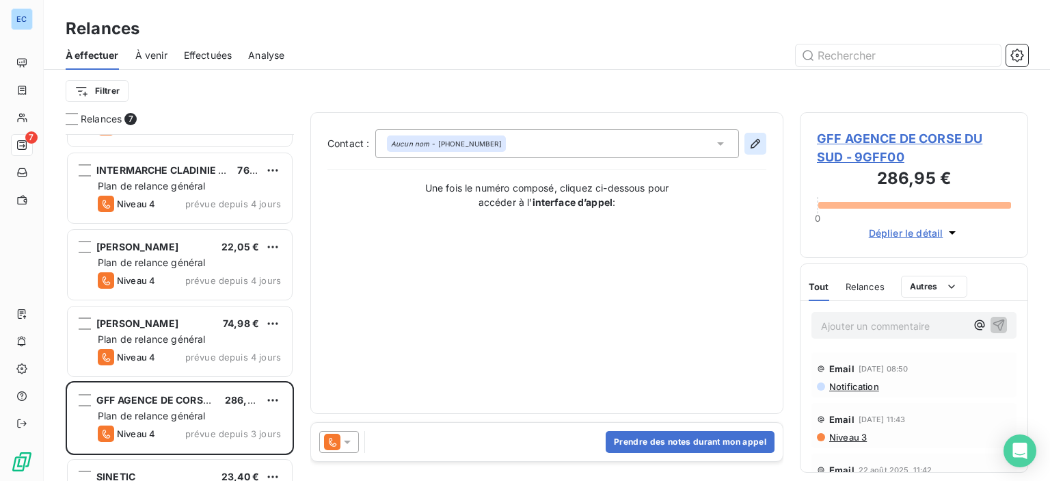
click at [749, 146] on icon "button" at bounding box center [756, 144] width 14 height 14
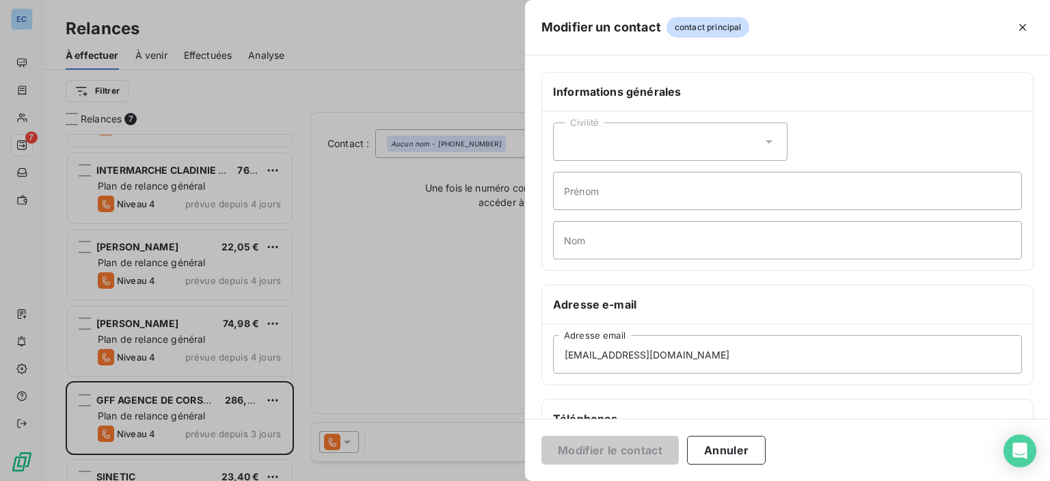
scroll to position [137, 0]
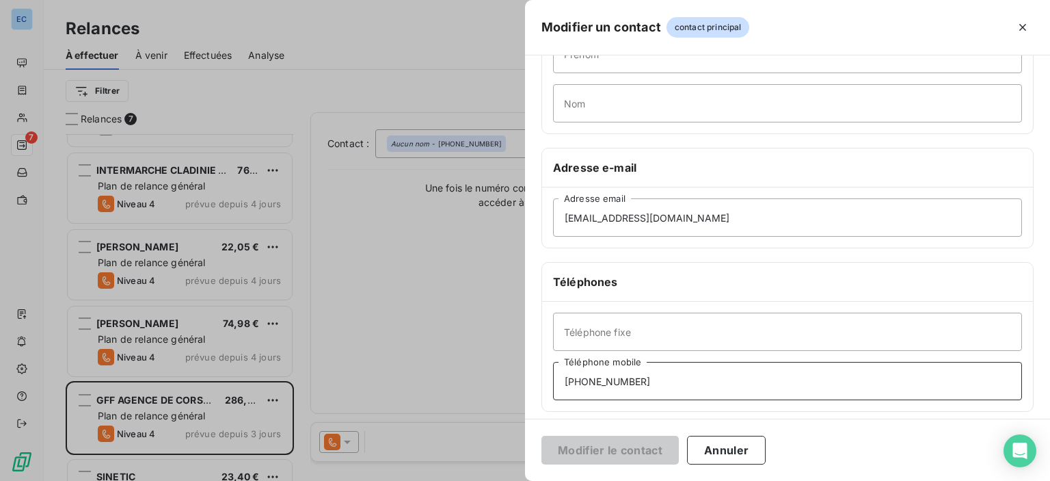
click at [654, 383] on input "[PHONE_NUMBER]" at bounding box center [787, 381] width 469 height 38
click at [637, 328] on input "Téléphone fixe" at bounding box center [787, 332] width 469 height 38
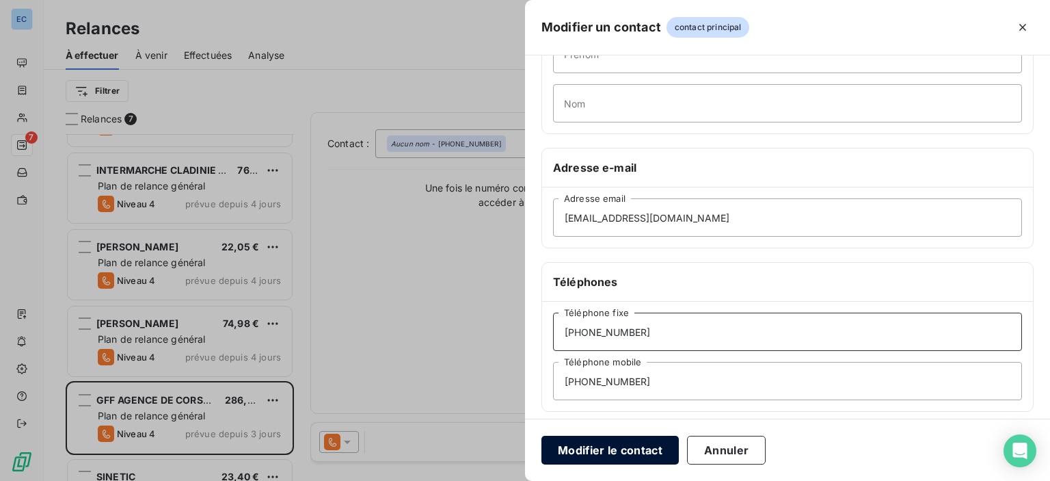
type input "[PHONE_NUMBER]"
click at [645, 462] on button "Modifier le contact" at bounding box center [610, 450] width 137 height 29
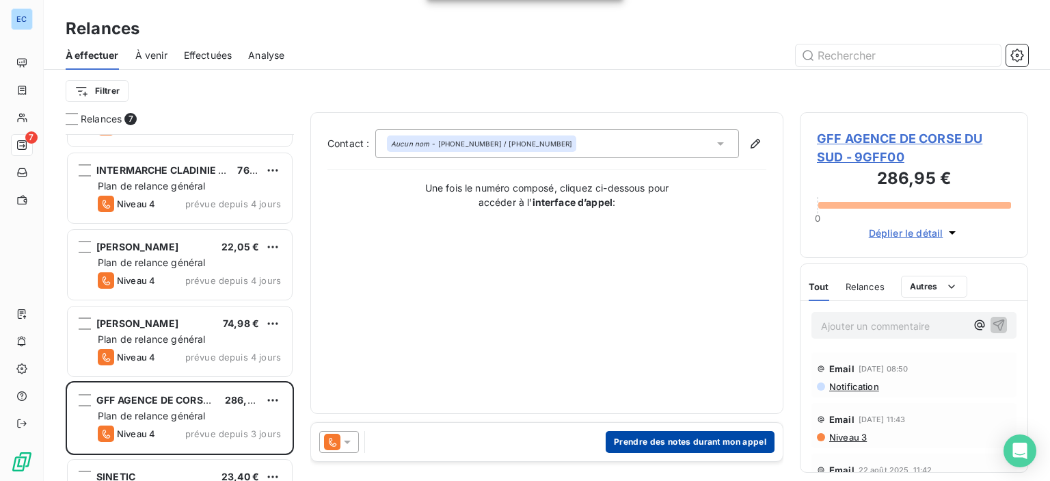
click at [632, 443] on button "Prendre des notes durant mon appel" at bounding box center [690, 442] width 169 height 22
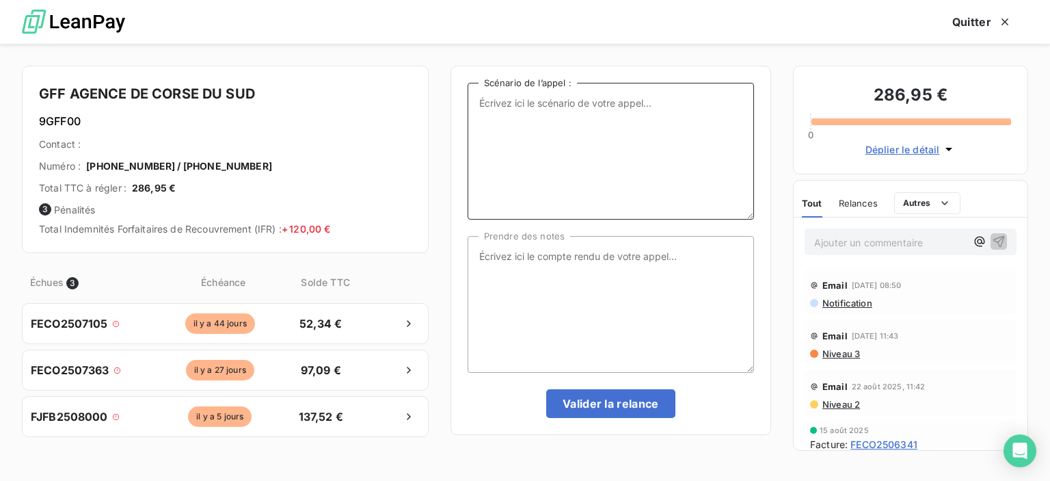
click at [510, 111] on textarea "Scénario de l’appel :" at bounding box center [611, 151] width 287 height 137
type textarea "3 Factures en attente de paiement"
click at [506, 270] on textarea "Prendre des notes" at bounding box center [611, 304] width 287 height 137
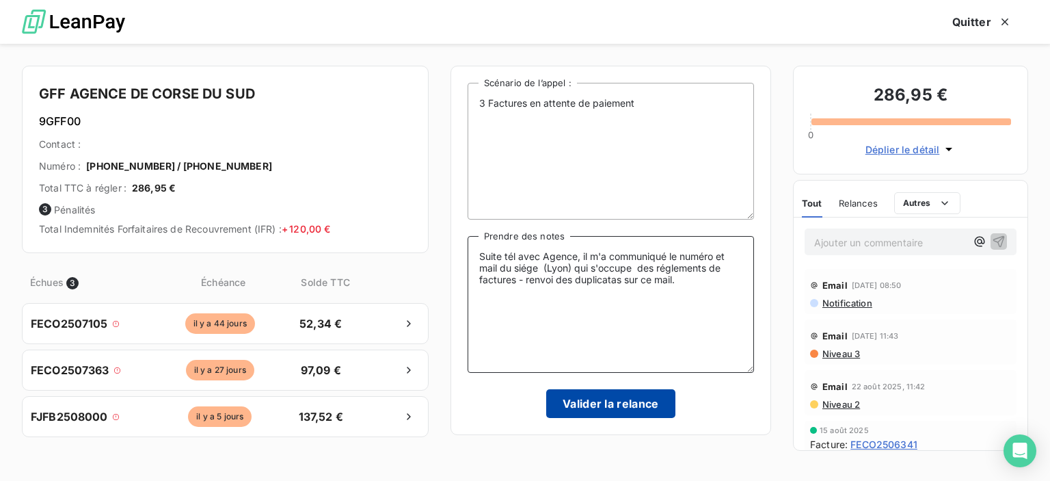
type textarea "Suite tél avec Agence, il m'a communiqué le numéro et mail du siége (Lyon) qui …"
click at [585, 403] on button "Valider la relance" at bounding box center [610, 403] width 129 height 29
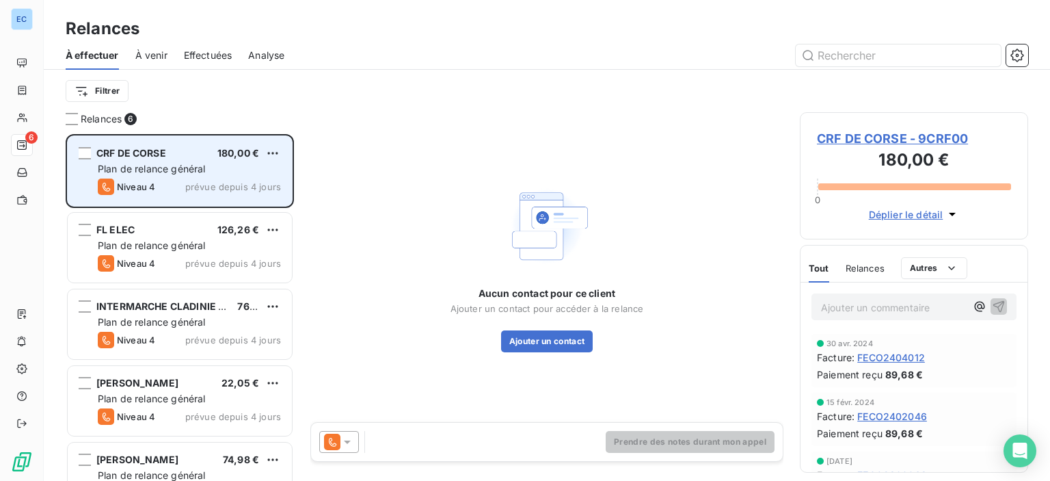
click at [189, 161] on div "CRF DE CORSE 180,00 € Plan de relance général [PERSON_NAME] 4 prévue depuis 4 j…" at bounding box center [180, 171] width 224 height 70
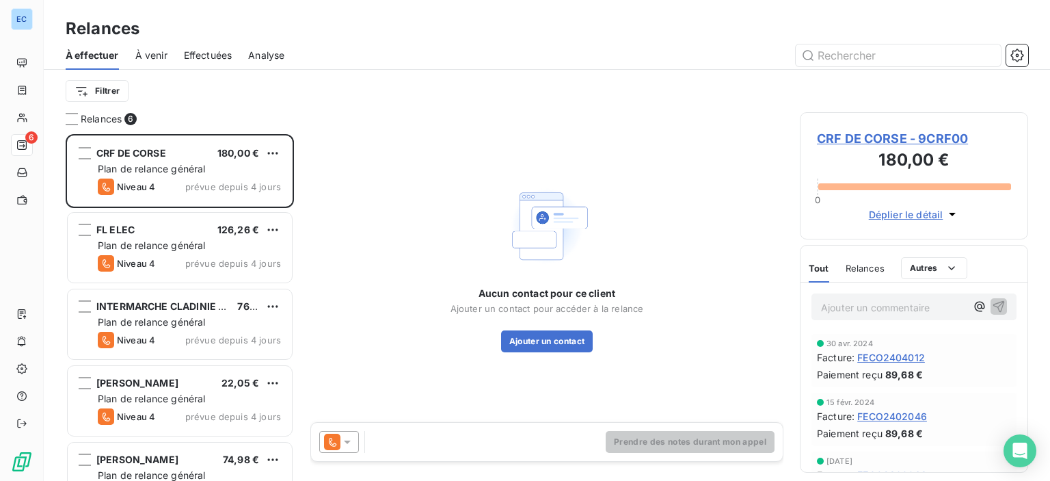
click at [886, 143] on span "CRF DE CORSE - 9CRF00" at bounding box center [914, 138] width 194 height 18
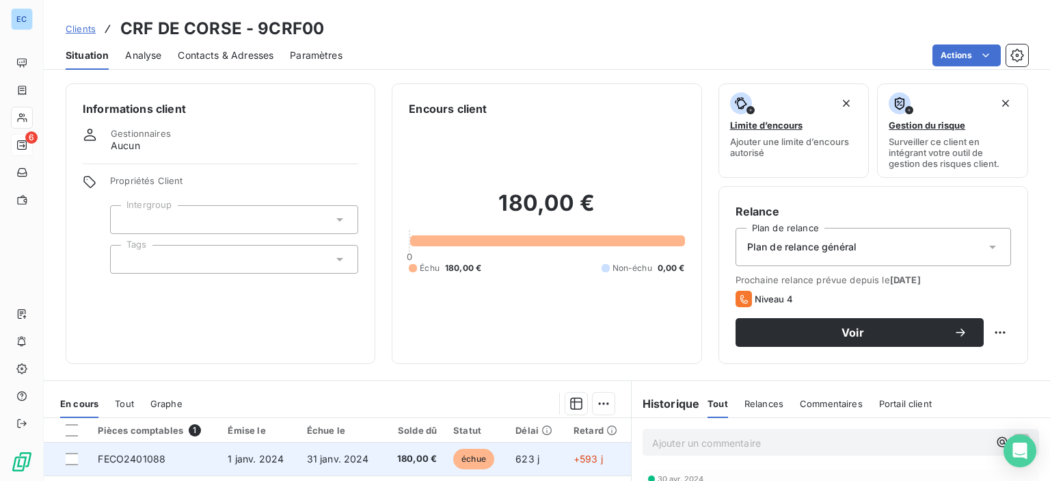
scroll to position [137, 0]
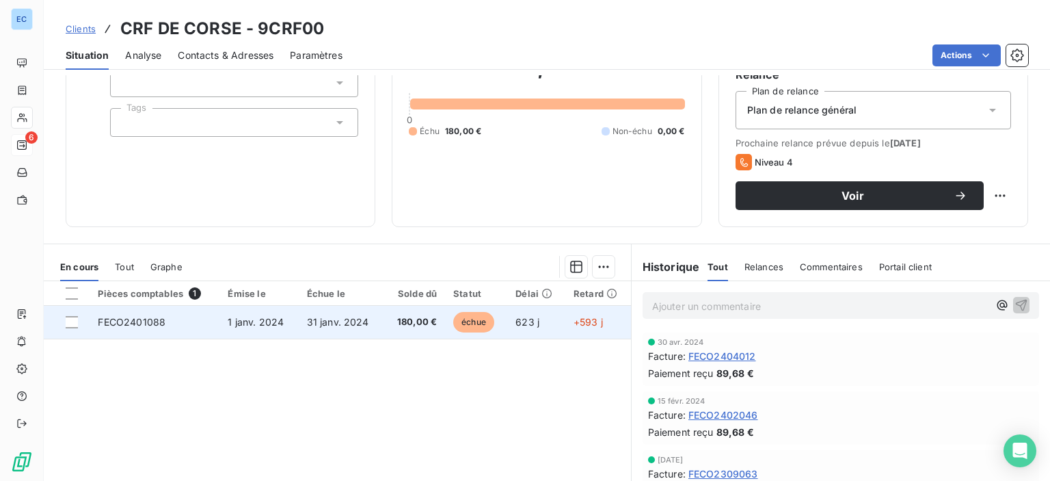
click at [129, 322] on span "FECO2401088" at bounding box center [132, 322] width 68 height 12
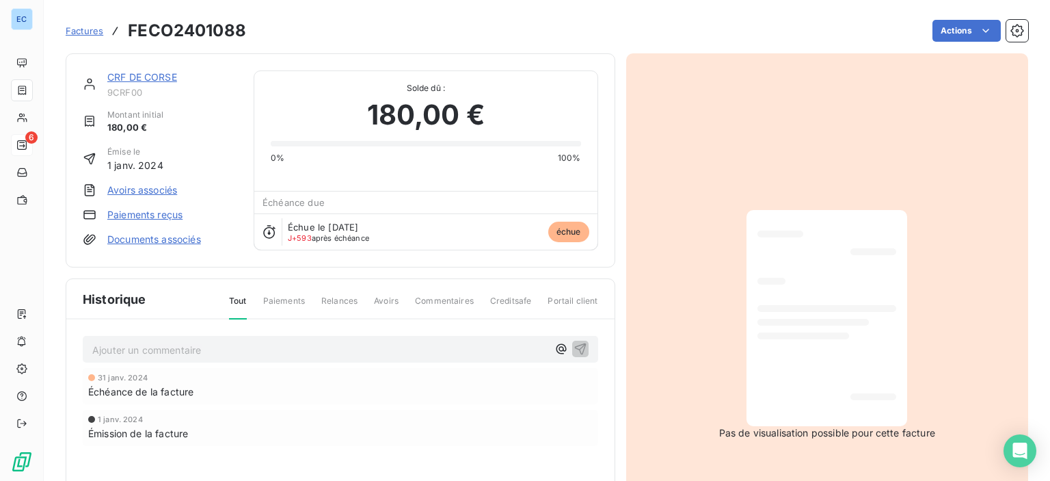
click at [118, 75] on link "CRF DE CORSE" at bounding box center [142, 77] width 70 height 12
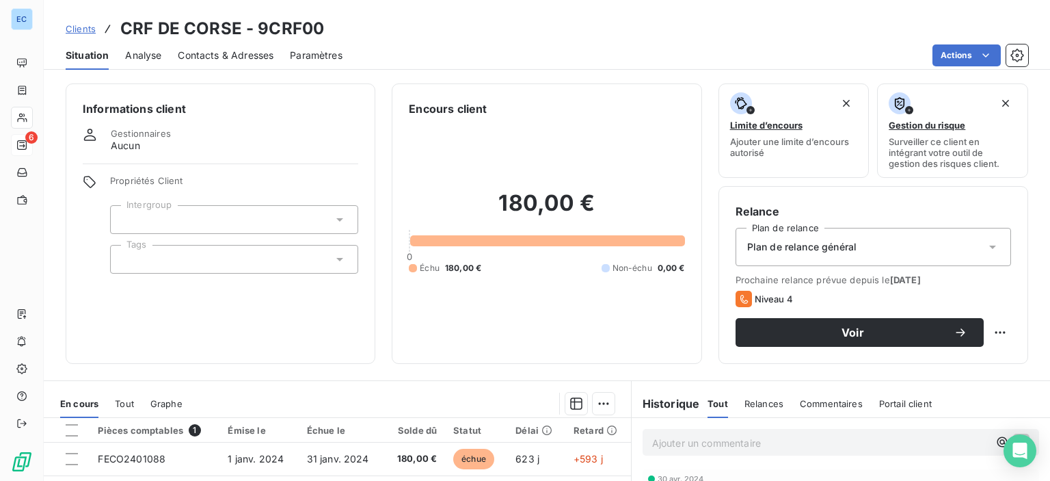
click at [216, 55] on span "Contacts & Adresses" at bounding box center [226, 56] width 96 height 14
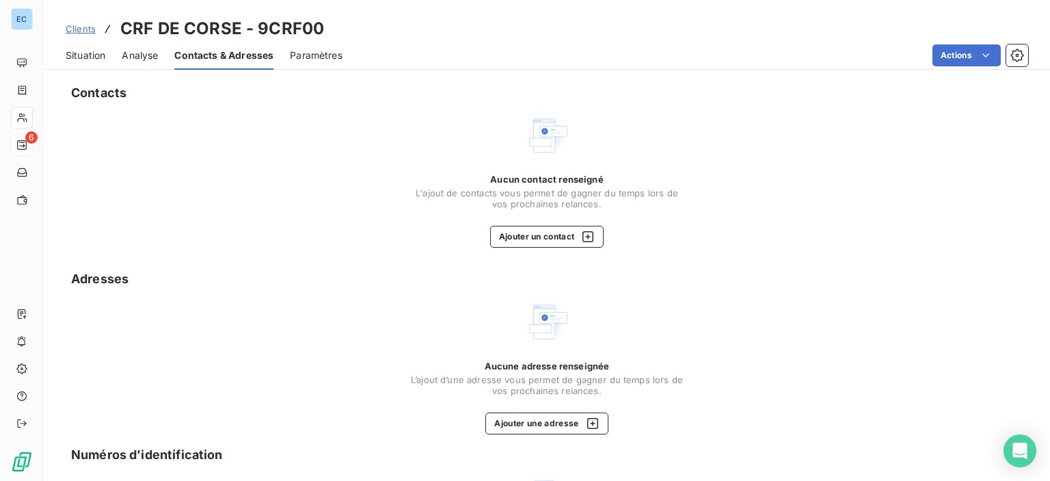
click at [216, 55] on span "Contacts & Adresses" at bounding box center [223, 56] width 99 height 14
click at [514, 239] on button "Ajouter un contact" at bounding box center [547, 237] width 114 height 22
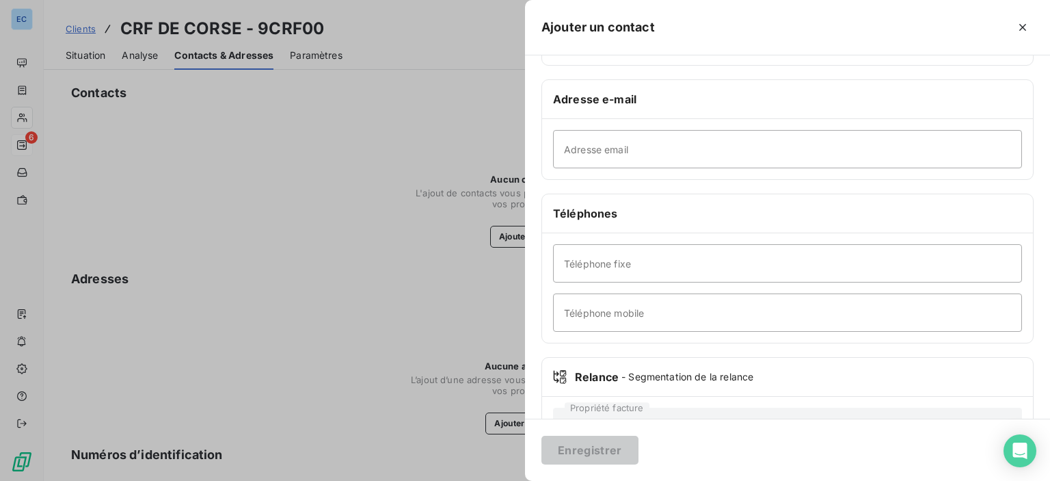
scroll to position [258, 0]
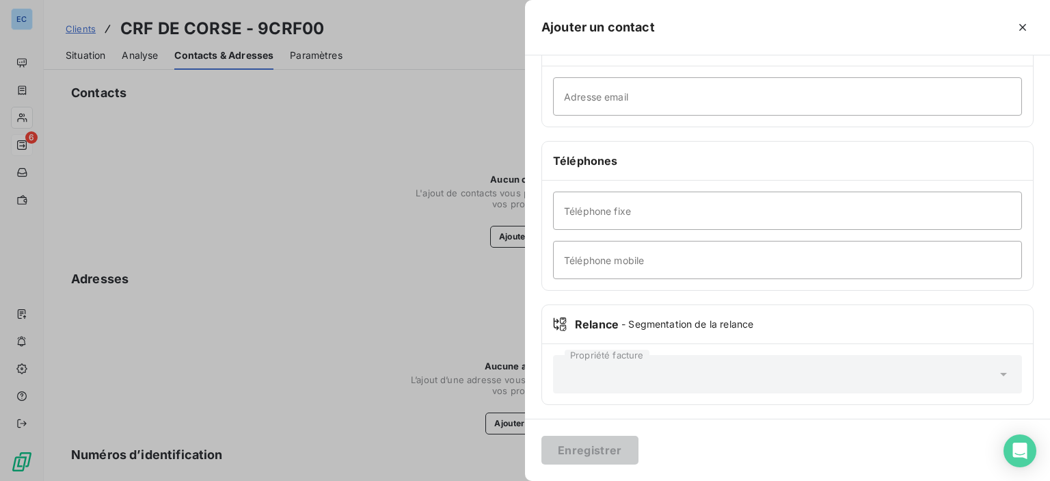
click at [96, 92] on div at bounding box center [525, 240] width 1050 height 481
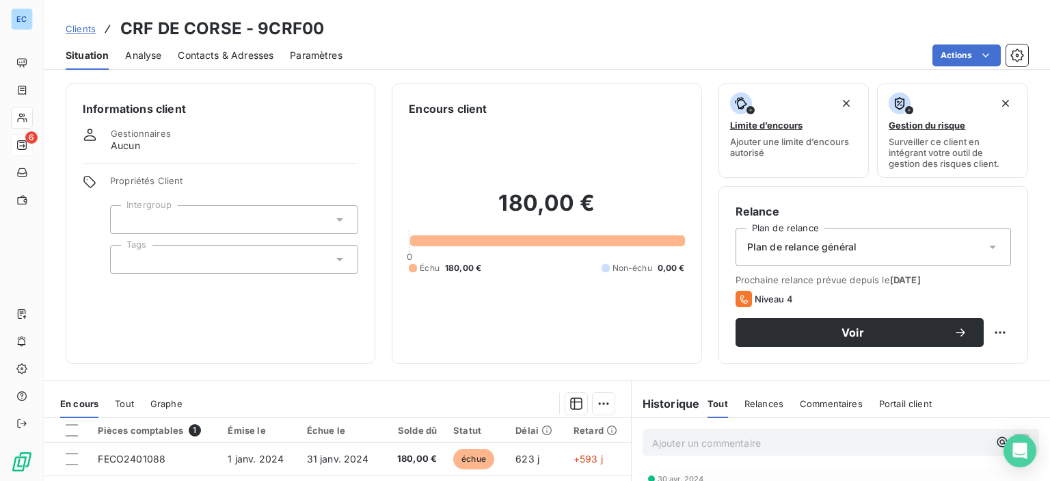
click at [822, 405] on span "Commentaires" at bounding box center [831, 403] width 63 height 11
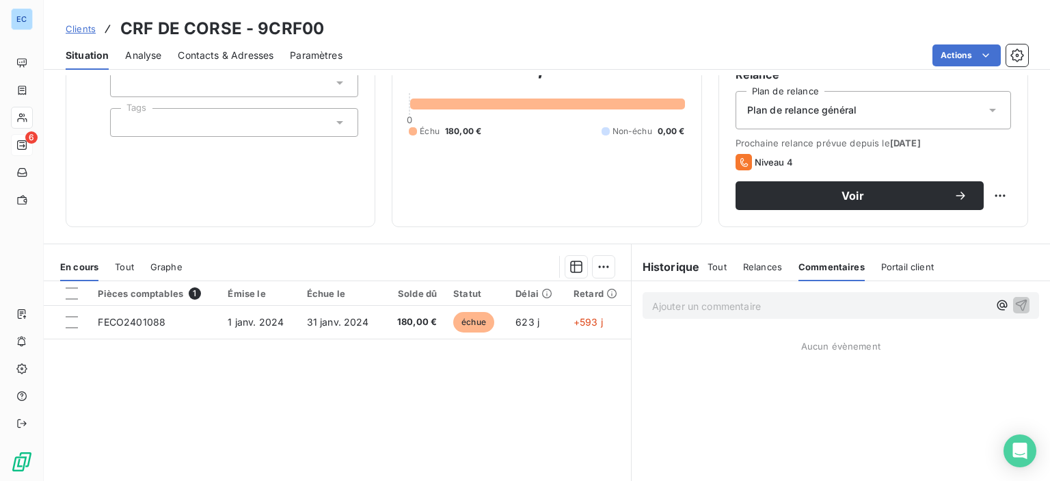
click at [692, 306] on p "Ajouter un commentaire ﻿" at bounding box center [820, 305] width 336 height 17
click at [1015, 302] on icon "button" at bounding box center [1022, 304] width 14 height 14
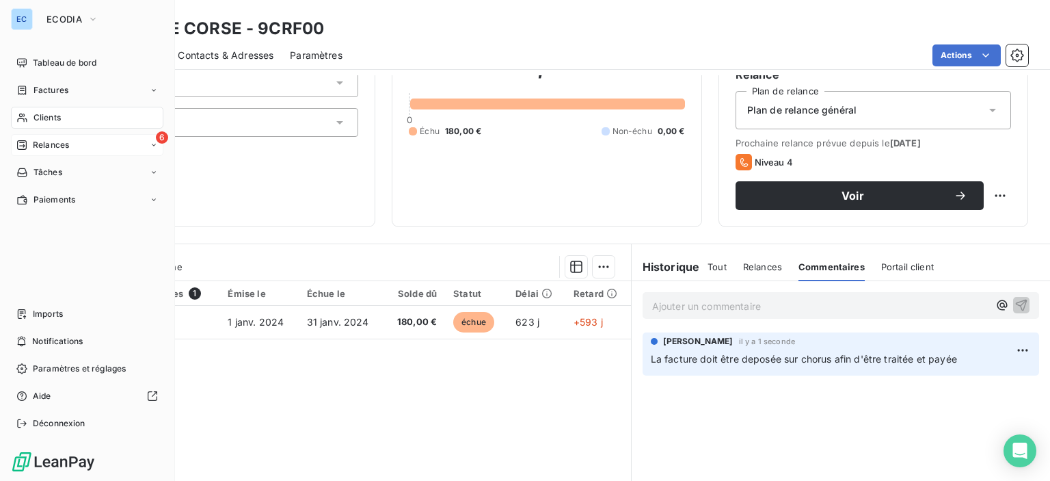
click at [162, 142] on span "6" at bounding box center [162, 137] width 12 height 12
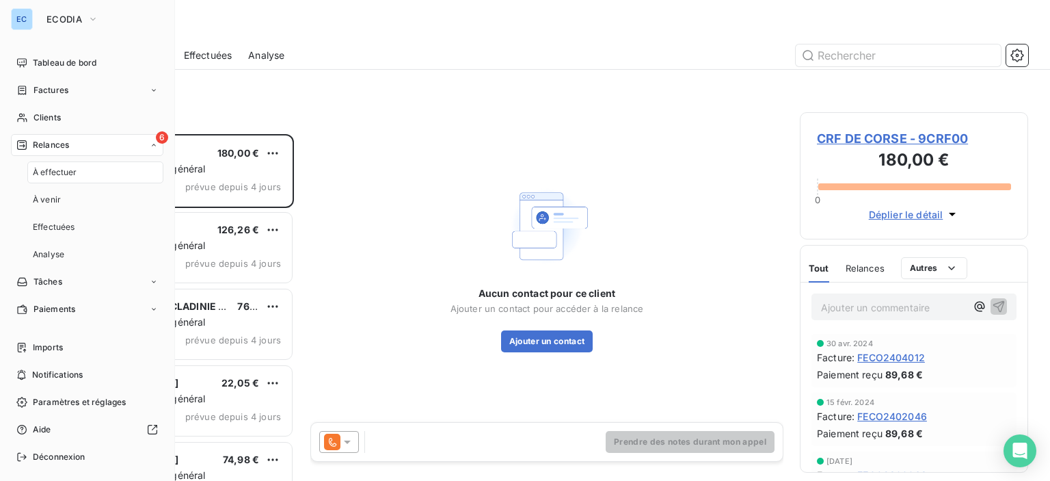
scroll to position [336, 217]
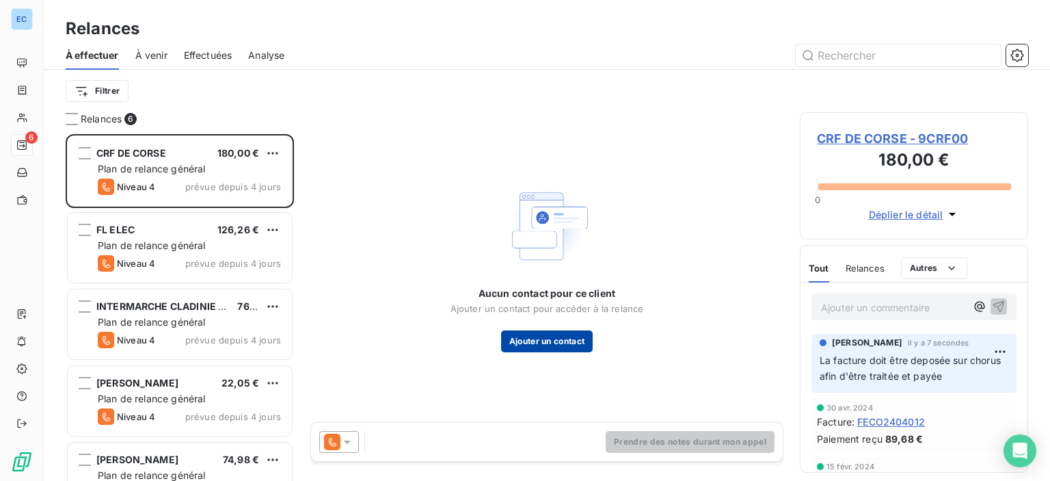
click at [540, 334] on button "Ajouter un contact" at bounding box center [547, 341] width 92 height 22
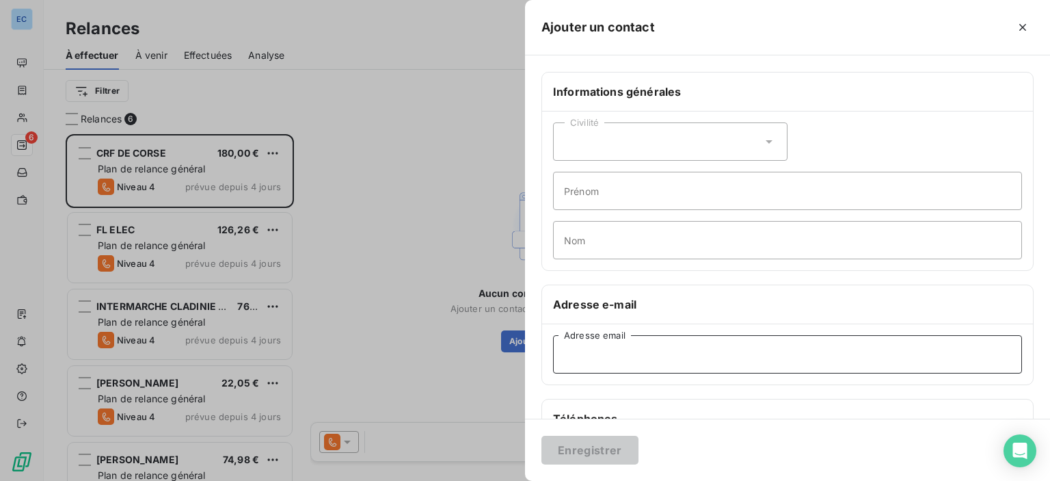
click at [615, 349] on input "Adresse email" at bounding box center [787, 354] width 469 height 38
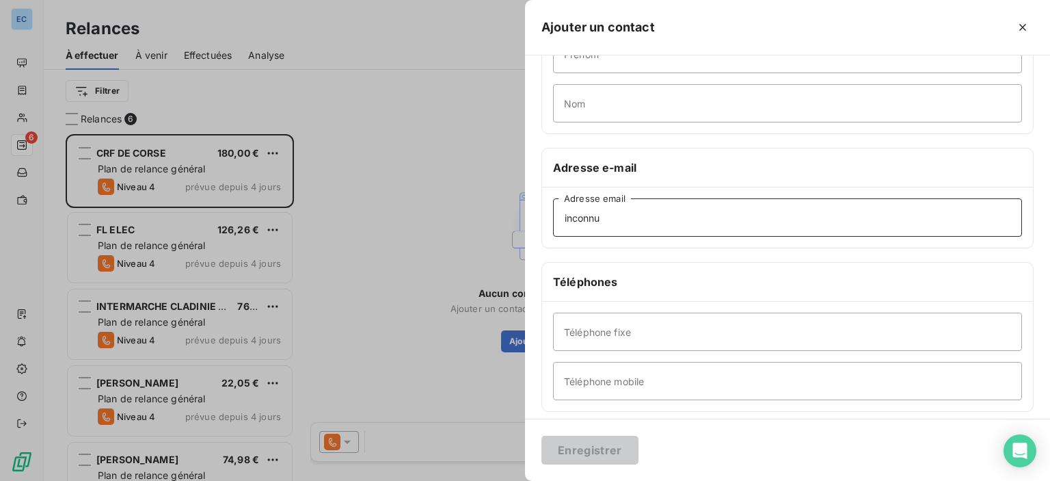
type input "inconnu"
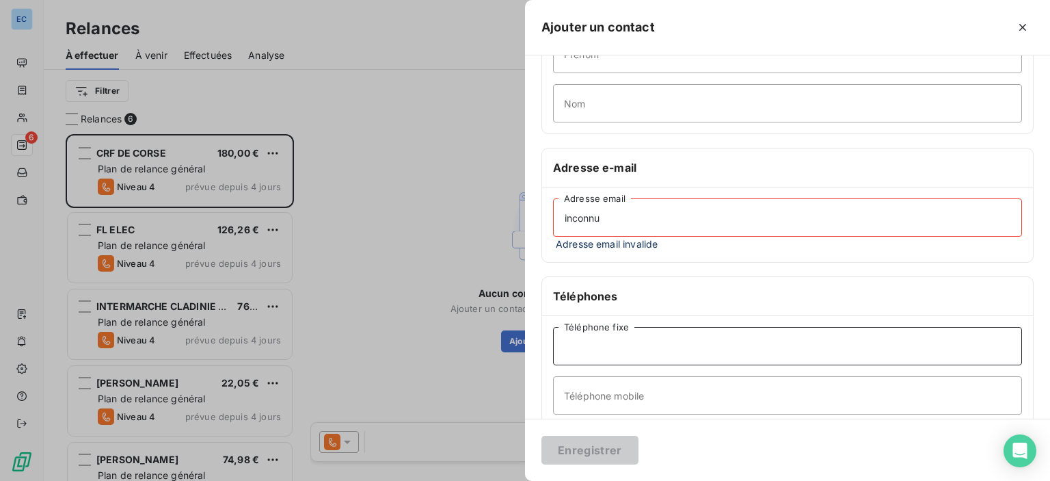
click at [587, 341] on input "Téléphone fixe" at bounding box center [787, 346] width 469 height 38
type input "inconnu"
click at [674, 407] on input "Téléphone mobile" at bounding box center [787, 395] width 469 height 38
click at [613, 227] on input "inconnu" at bounding box center [787, 217] width 469 height 38
type input "i"
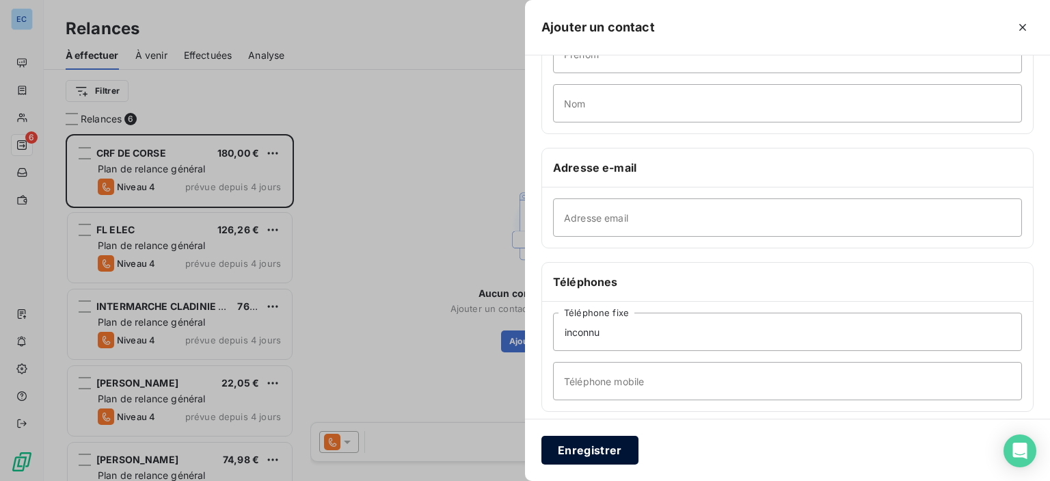
click at [613, 447] on button "Enregistrer" at bounding box center [590, 450] width 97 height 29
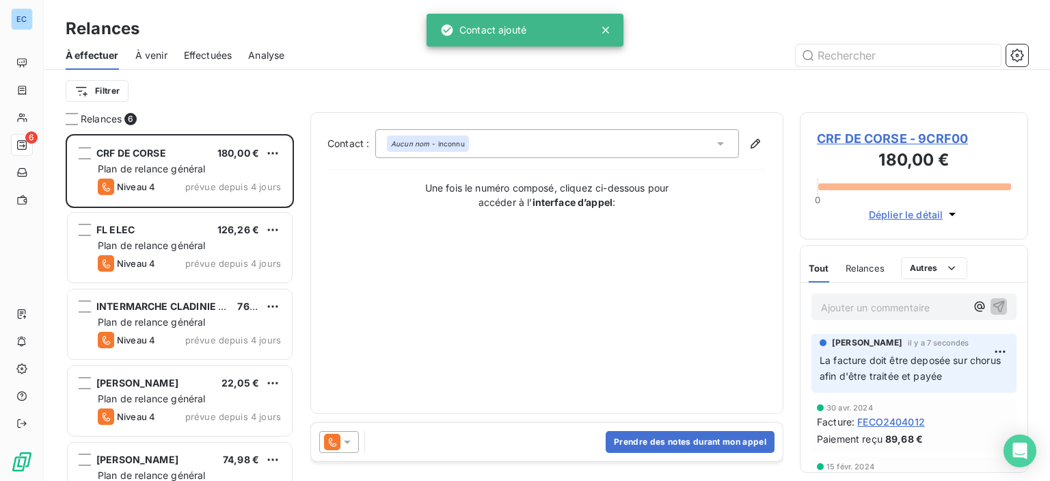
click at [717, 144] on icon at bounding box center [721, 144] width 14 height 14
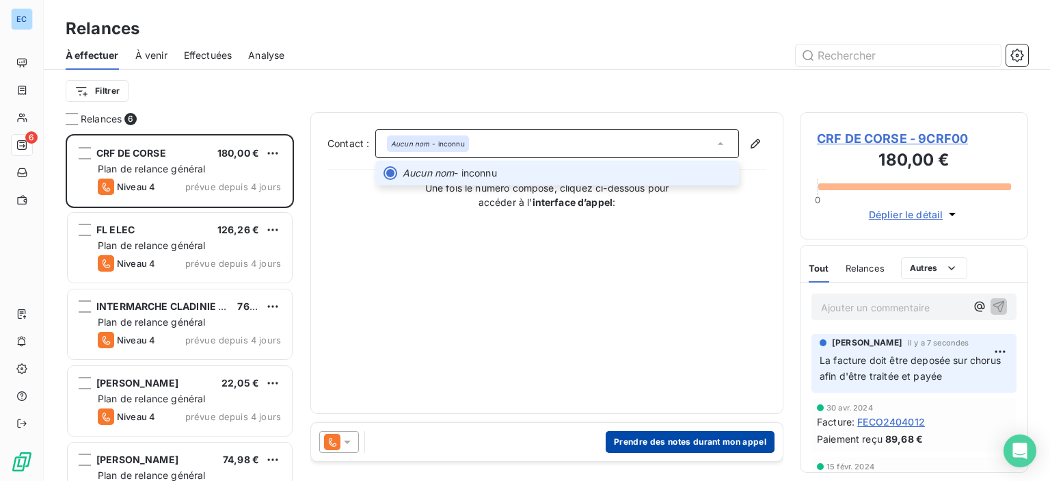
click at [673, 449] on button "Prendre des notes durant mon appel" at bounding box center [690, 442] width 169 height 22
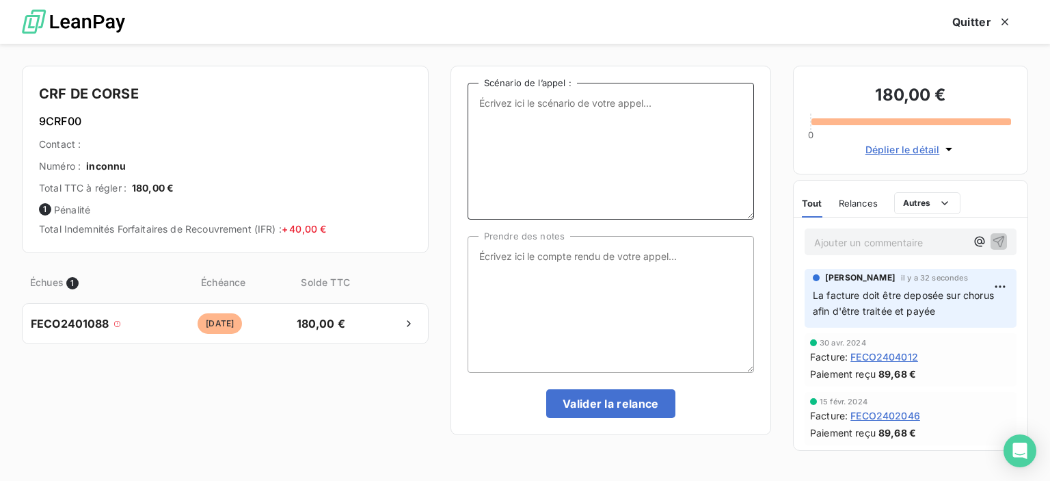
click at [539, 119] on textarea "Scénario de l’appel :" at bounding box center [611, 151] width 287 height 137
type textarea "1 facture de 2024"
click at [541, 251] on textarea "Prendre des notes" at bounding box center [611, 304] width 287 height 137
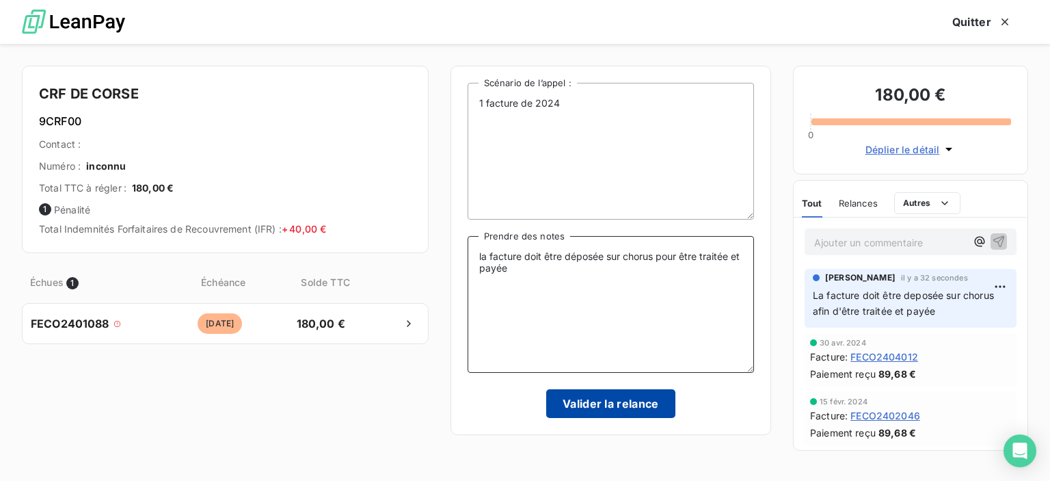
type textarea "la facture doit être déposée sur chorus pour être traitée et payée"
click at [602, 406] on button "Valider la relance" at bounding box center [610, 403] width 129 height 29
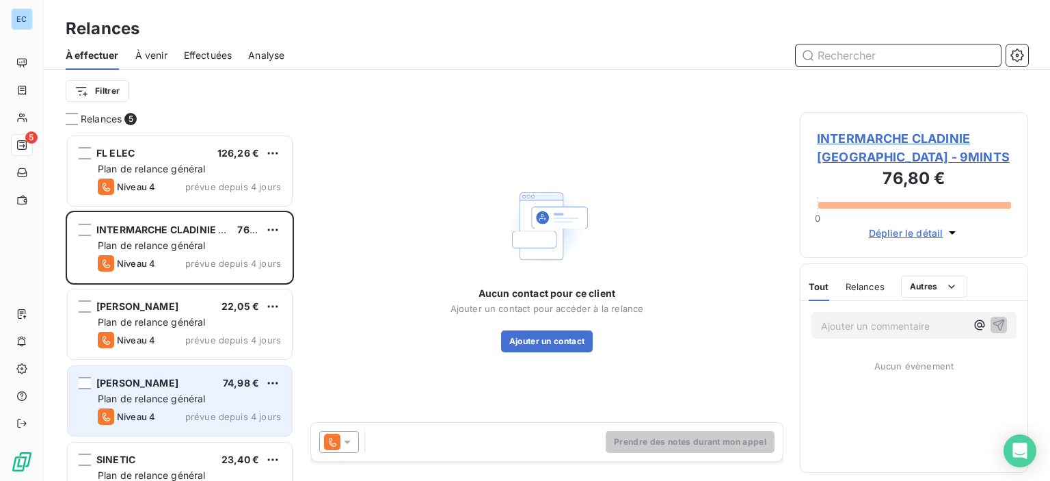
scroll to position [36, 0]
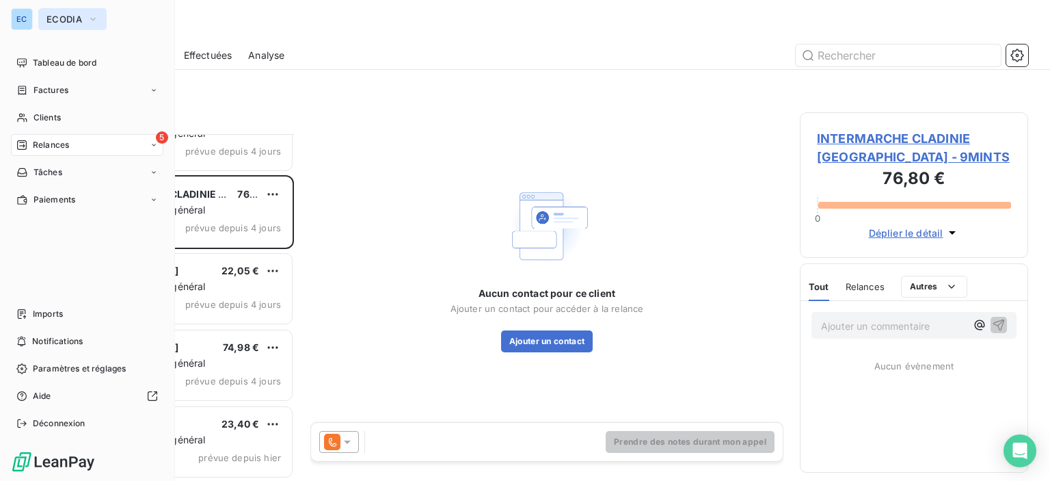
click at [55, 23] on span "ECODIA" at bounding box center [65, 19] width 36 height 11
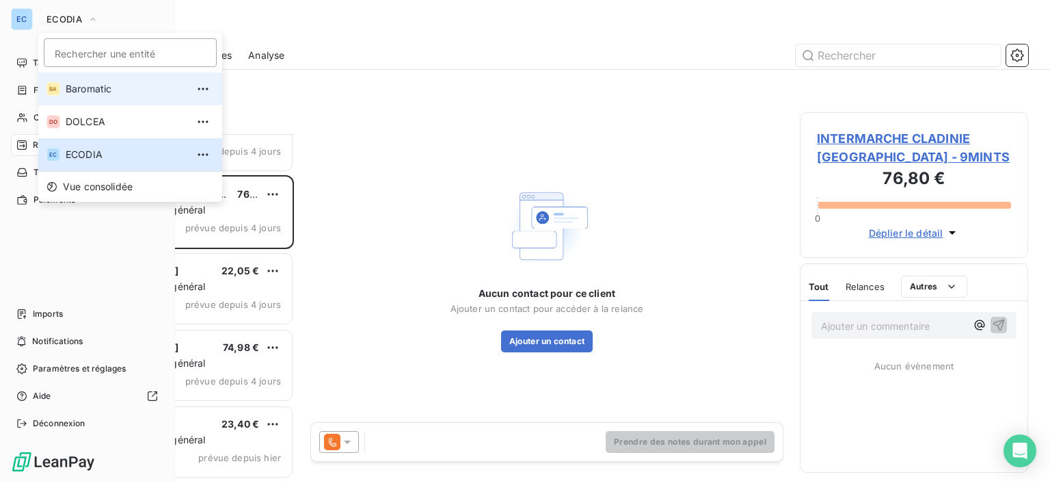
click at [64, 101] on li "BA Baromatic" at bounding box center [130, 88] width 184 height 33
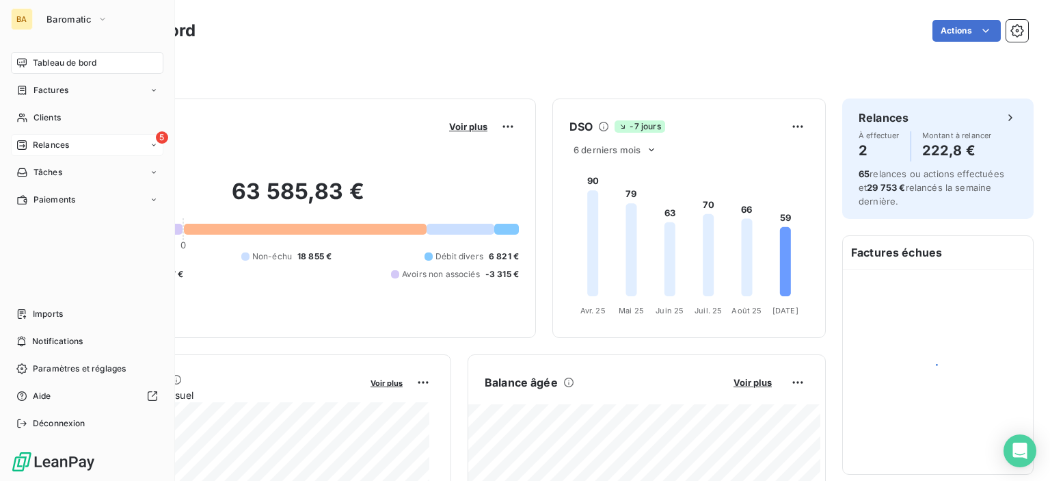
click at [52, 146] on span "Relances" at bounding box center [51, 145] width 36 height 12
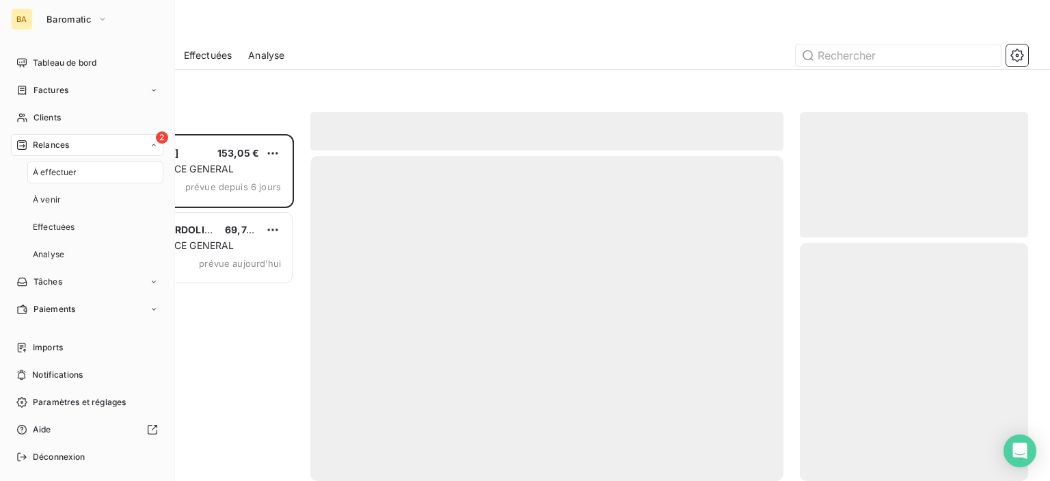
scroll to position [336, 217]
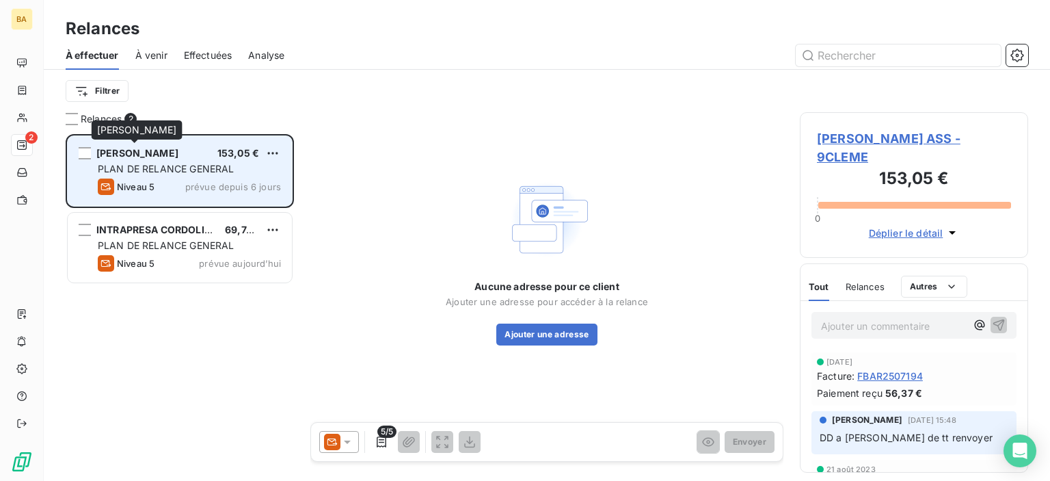
click at [159, 155] on span "[PERSON_NAME]" at bounding box center [137, 153] width 82 height 12
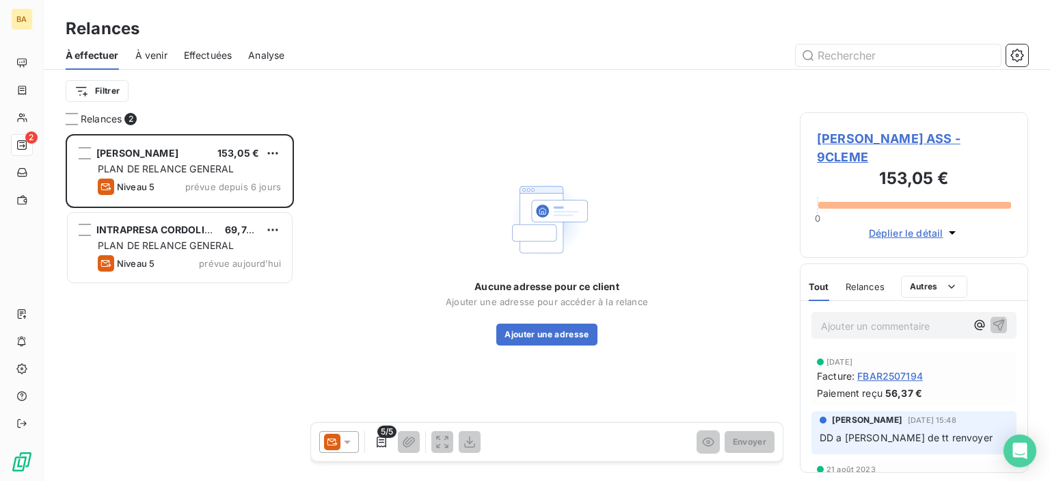
click at [834, 138] on span "[PERSON_NAME] ASS - 9CLEME" at bounding box center [914, 147] width 194 height 37
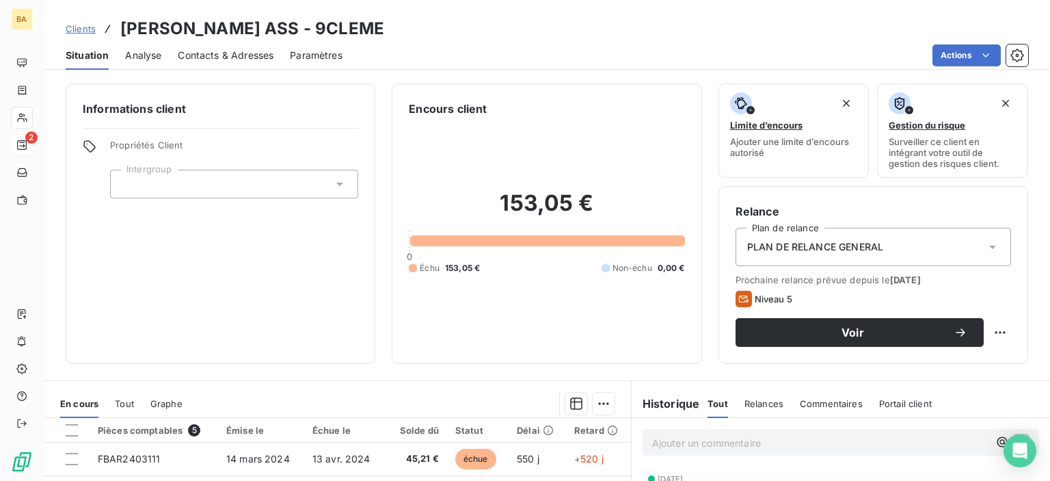
click at [239, 55] on span "Contacts & Adresses" at bounding box center [226, 56] width 96 height 14
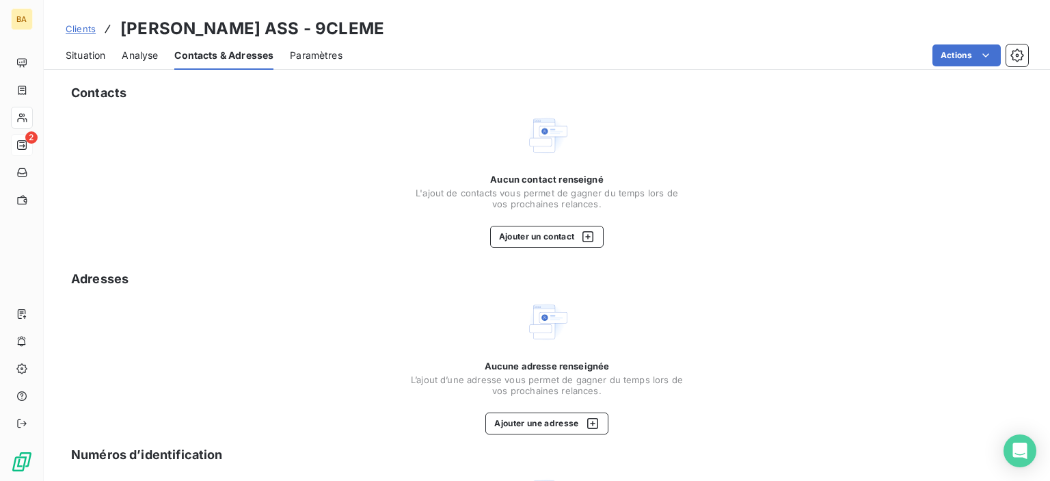
click at [239, 55] on span "Contacts & Adresses" at bounding box center [223, 56] width 99 height 14
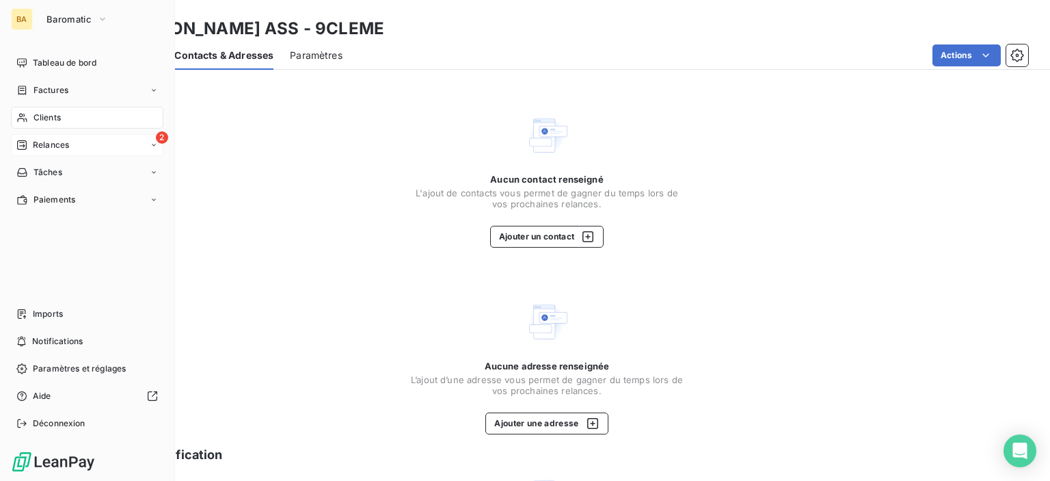
click at [32, 134] on div "2 Relances" at bounding box center [87, 145] width 152 height 22
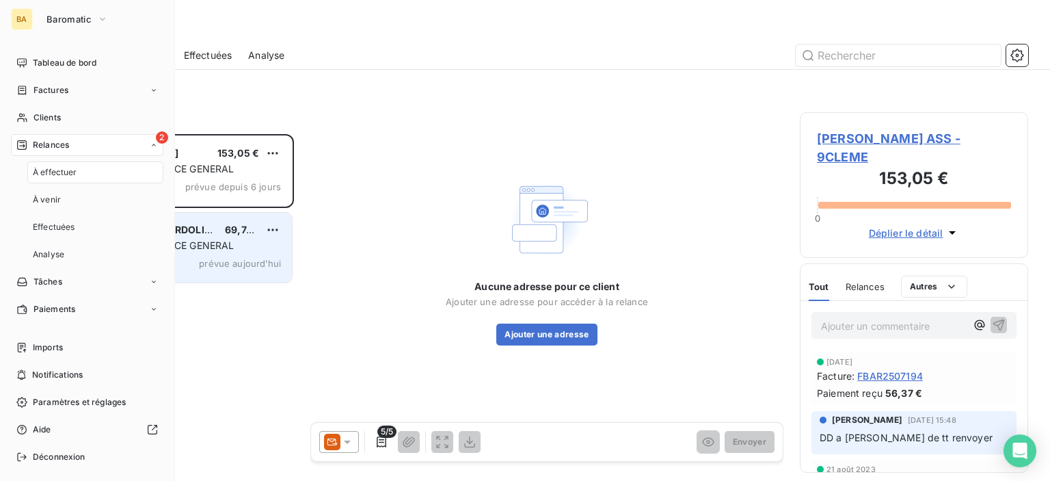
scroll to position [336, 217]
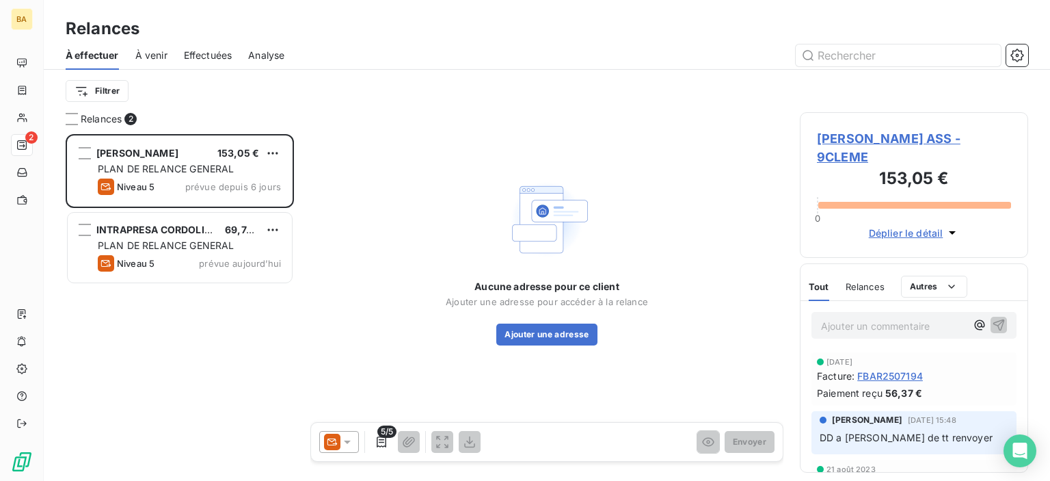
click at [842, 142] on span "[PERSON_NAME] ASS - 9CLEME" at bounding box center [914, 147] width 194 height 37
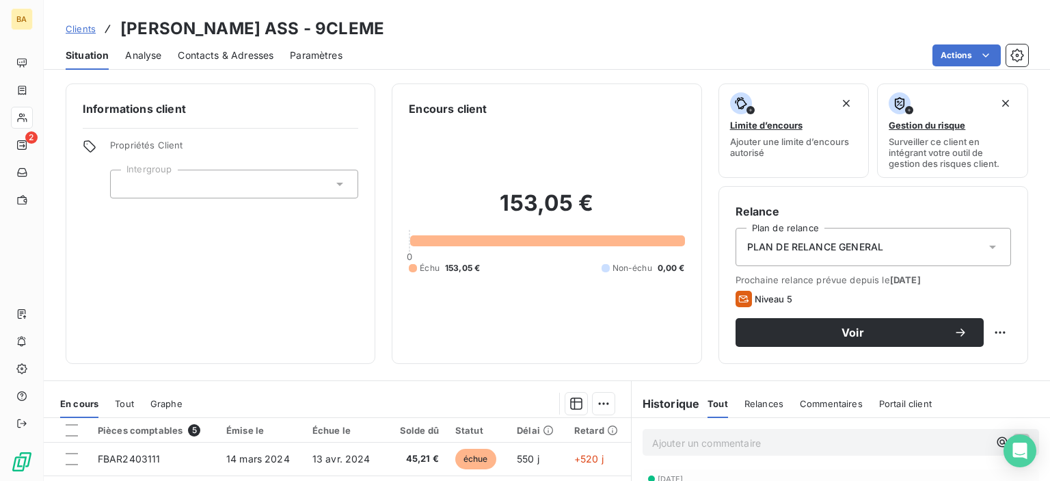
scroll to position [205, 0]
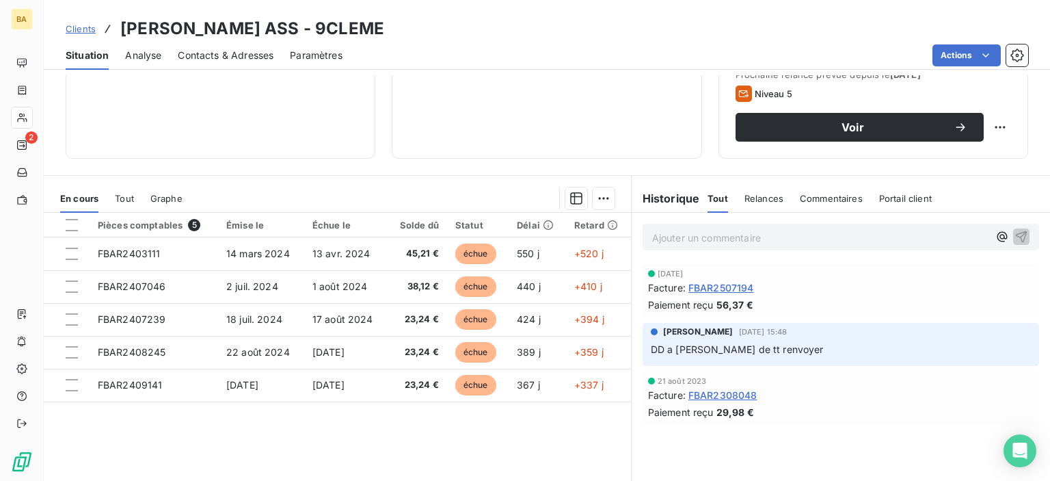
click at [200, 59] on span "Contacts & Adresses" at bounding box center [226, 56] width 96 height 14
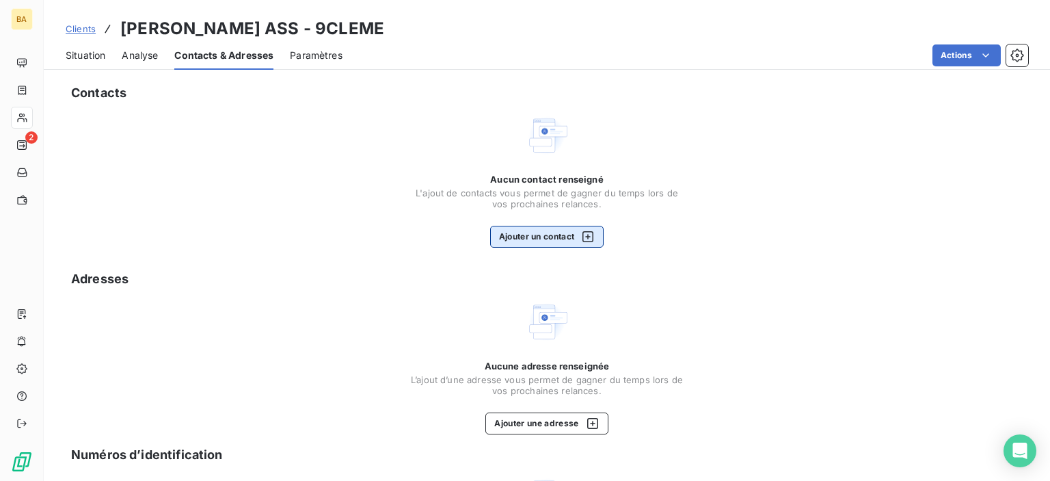
click at [503, 234] on button "Ajouter un contact" at bounding box center [547, 237] width 114 height 22
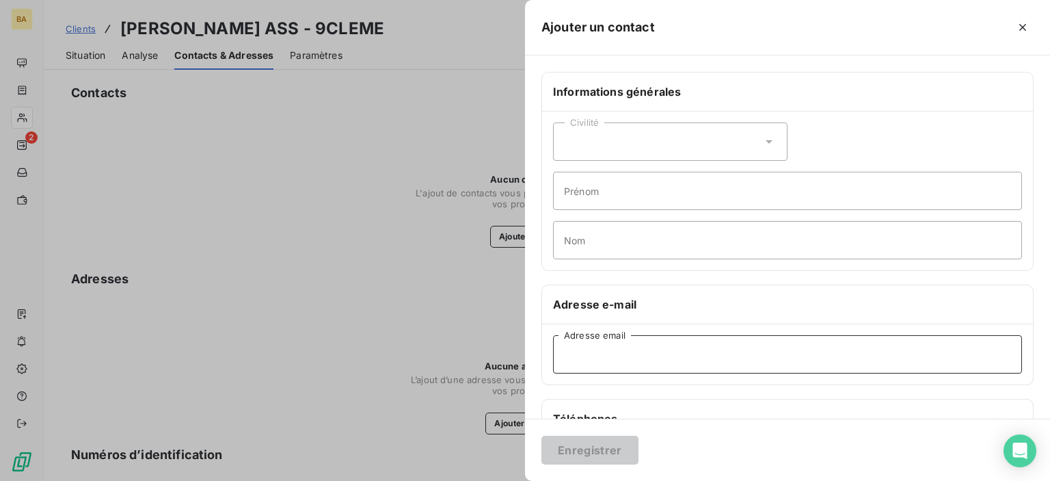
click at [588, 360] on input "Adresse email" at bounding box center [787, 354] width 469 height 38
type input "F"
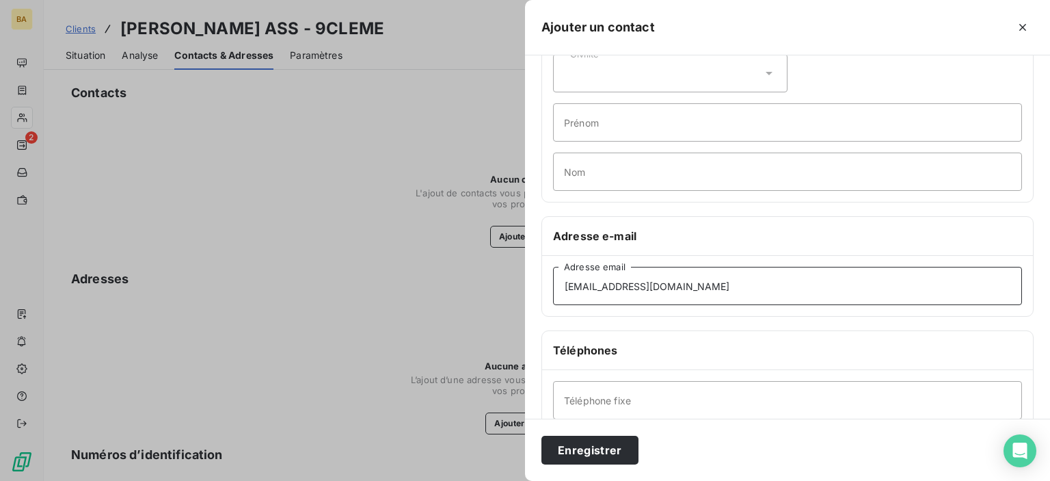
type input "[EMAIL_ADDRESS][DOMAIN_NAME]"
click at [575, 393] on input "Téléphone fixe" at bounding box center [787, 400] width 469 height 38
type input "[PHONE_NUMBER] // [PHONE_NUMBER]"
click at [586, 451] on button "Enregistrer" at bounding box center [590, 450] width 97 height 29
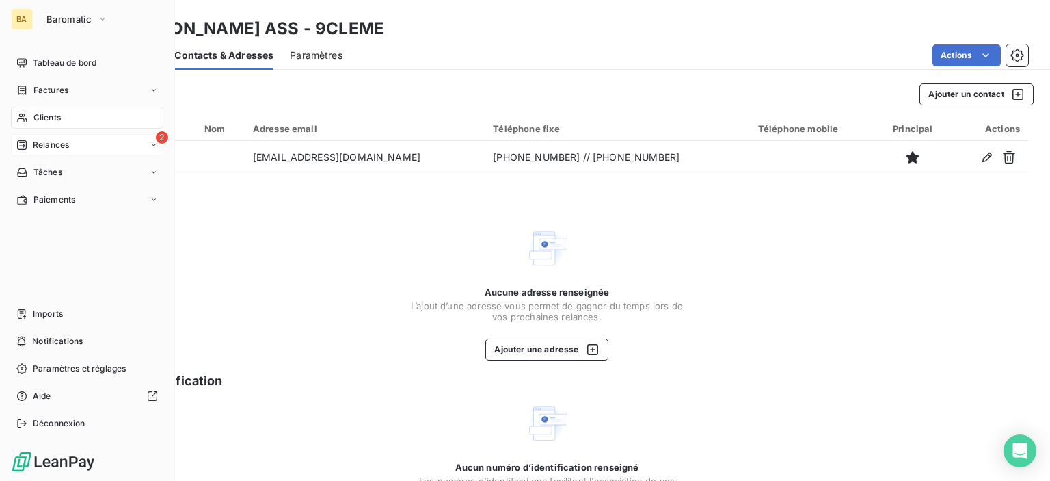
click at [93, 145] on div "2 Relances" at bounding box center [87, 145] width 152 height 22
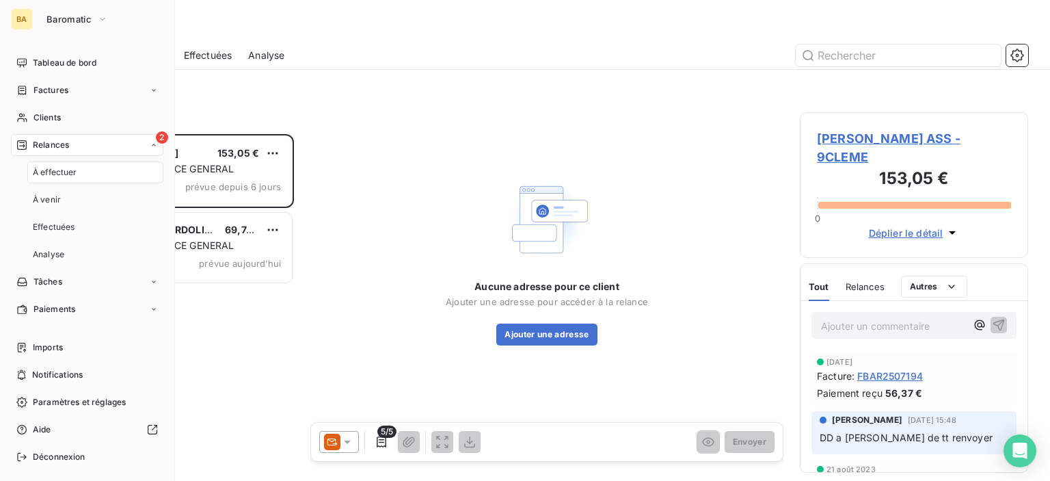
scroll to position [336, 217]
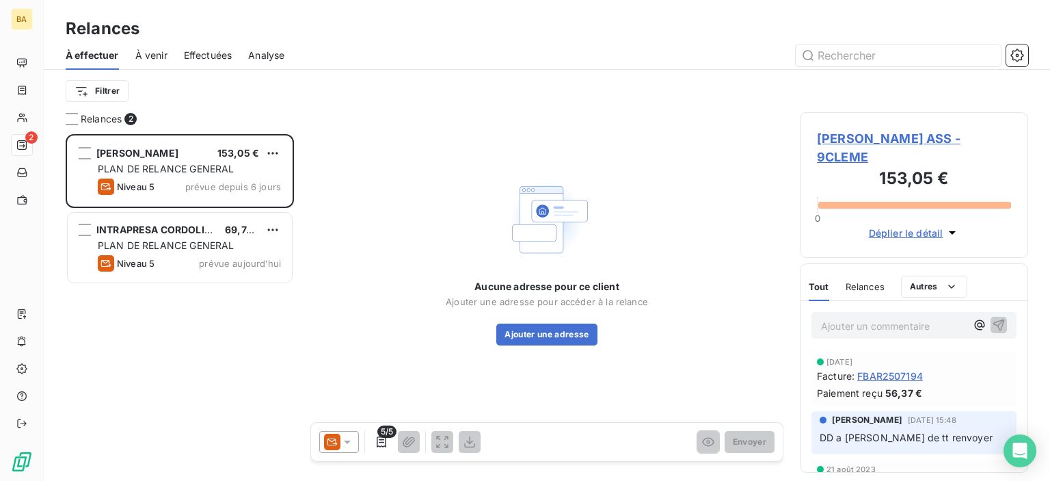
click at [890, 142] on span "[PERSON_NAME] ASS - 9CLEME" at bounding box center [914, 147] width 194 height 37
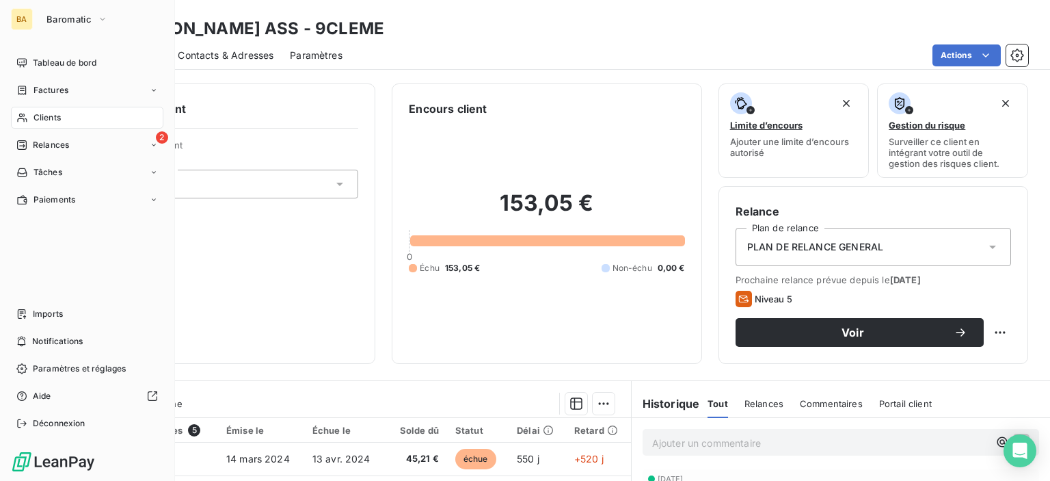
click at [41, 146] on span "Relances" at bounding box center [51, 145] width 36 height 12
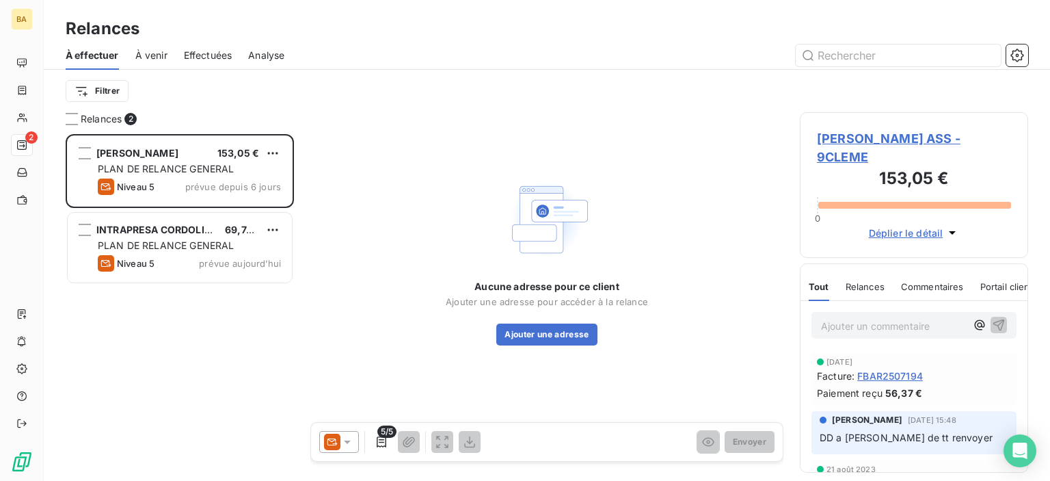
scroll to position [11, 11]
click at [864, 142] on span "[PERSON_NAME] ASS - 9CLEME" at bounding box center [914, 147] width 194 height 37
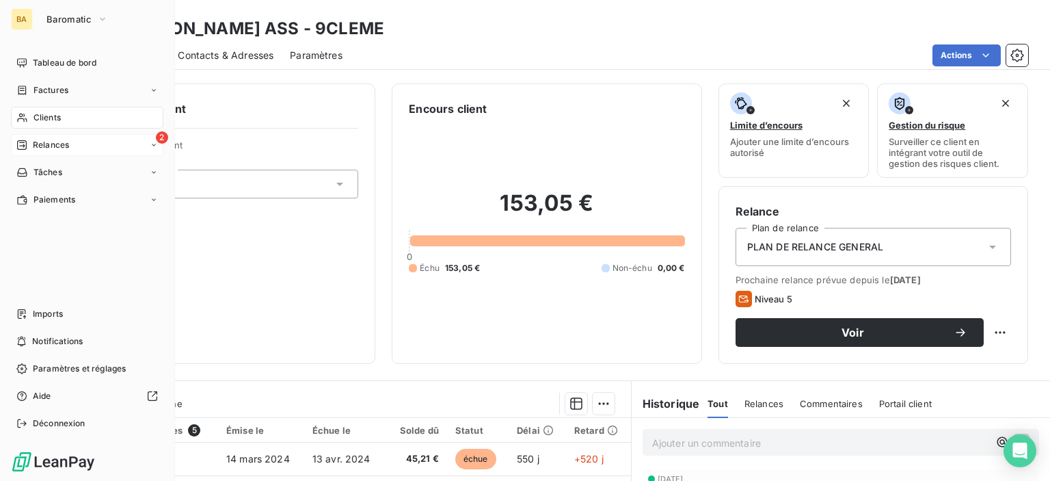
click at [34, 145] on span "Relances" at bounding box center [51, 145] width 36 height 12
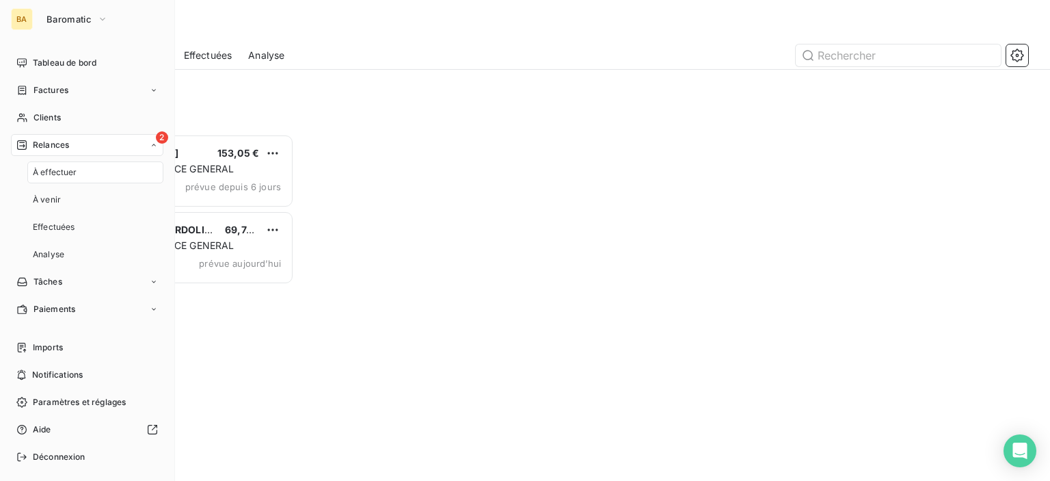
scroll to position [336, 217]
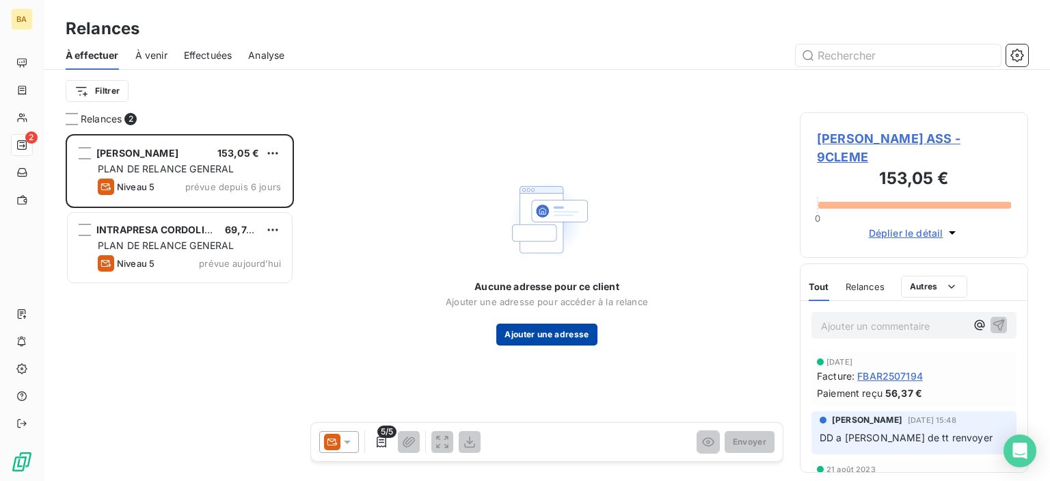
click at [517, 329] on button "Ajouter une adresse" at bounding box center [546, 334] width 101 height 22
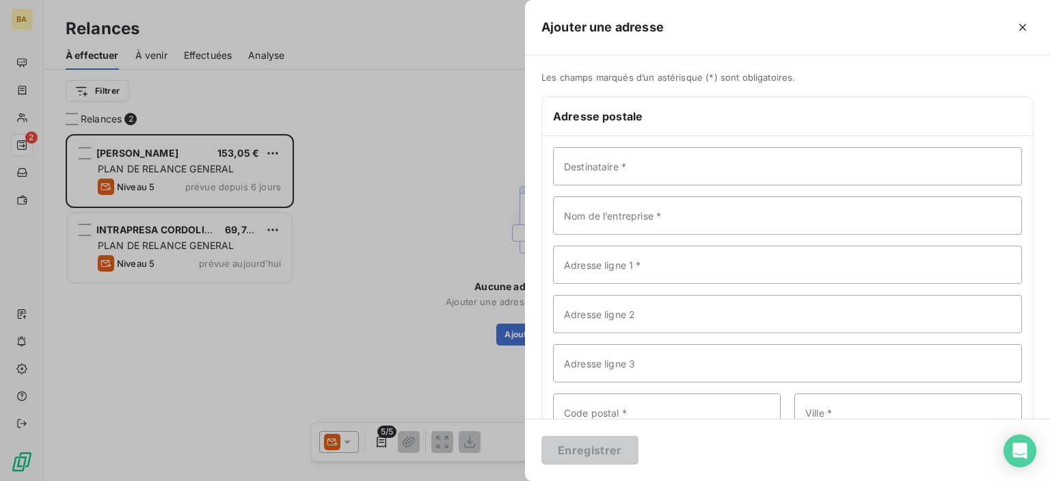
scroll to position [89, 0]
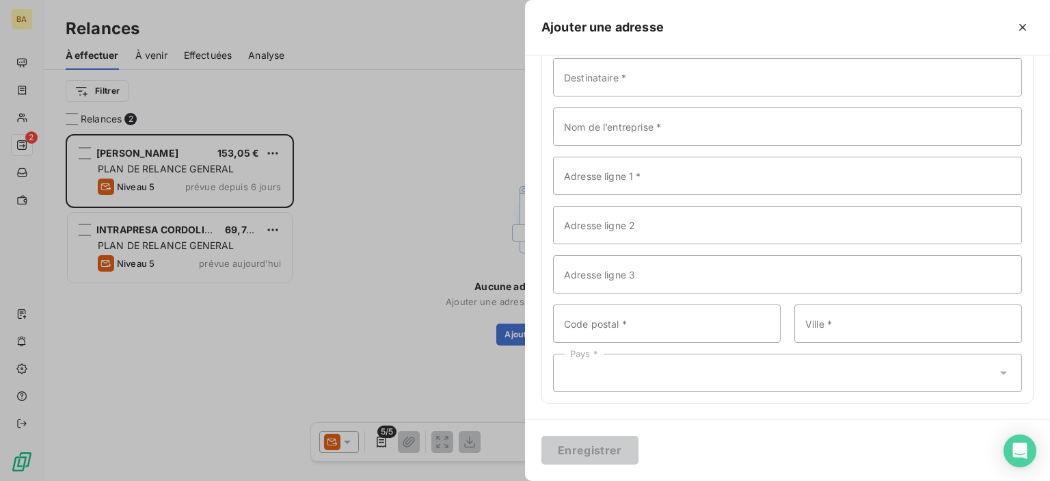
click at [359, 380] on div at bounding box center [525, 240] width 1050 height 481
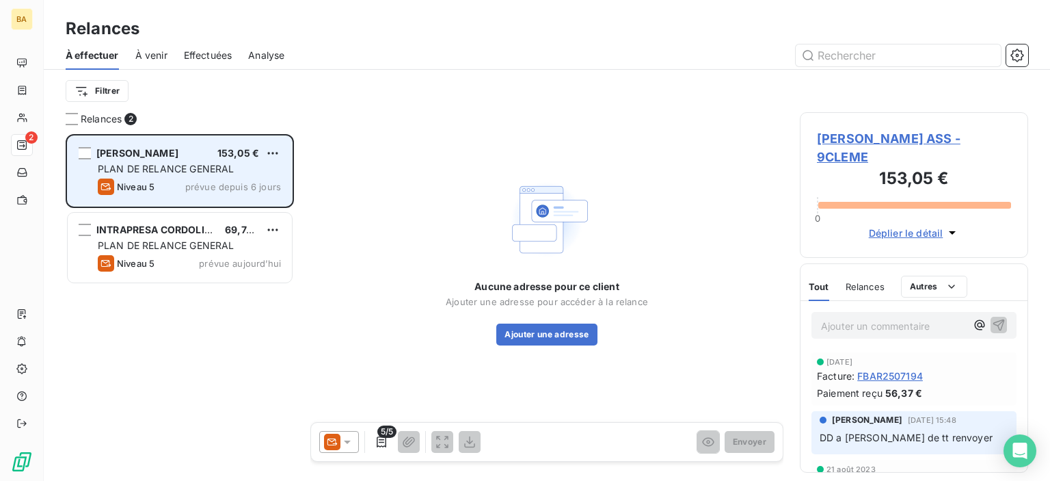
click at [180, 173] on span "PLAN DE RELANCE GENERAL" at bounding box center [166, 169] width 136 height 12
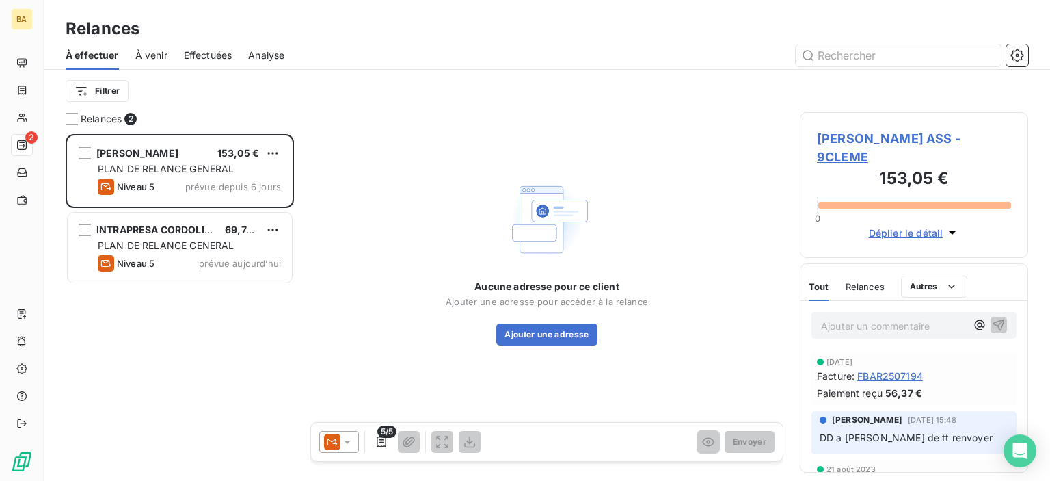
click at [842, 139] on span "[PERSON_NAME] ASS - 9CLEME" at bounding box center [914, 147] width 194 height 37
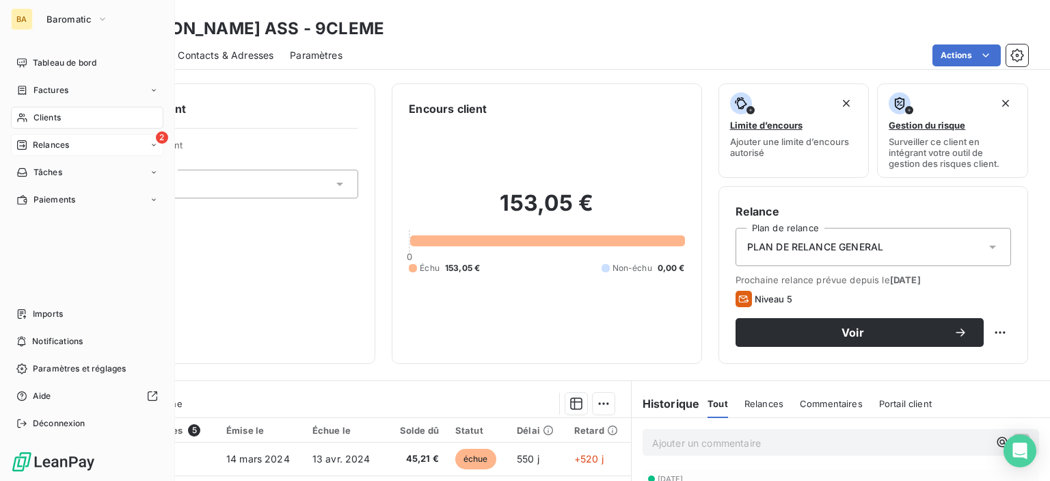
click at [57, 142] on span "Relances" at bounding box center [51, 145] width 36 height 12
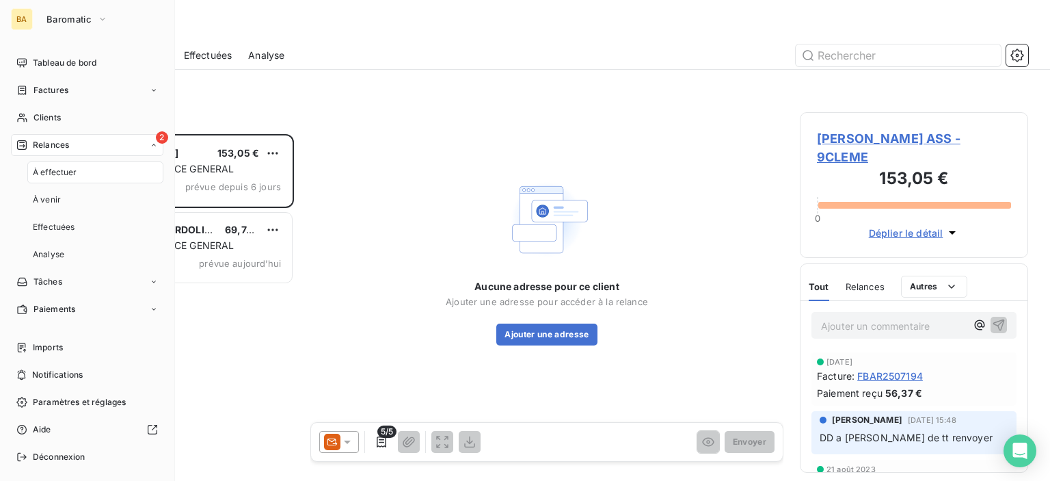
scroll to position [336, 217]
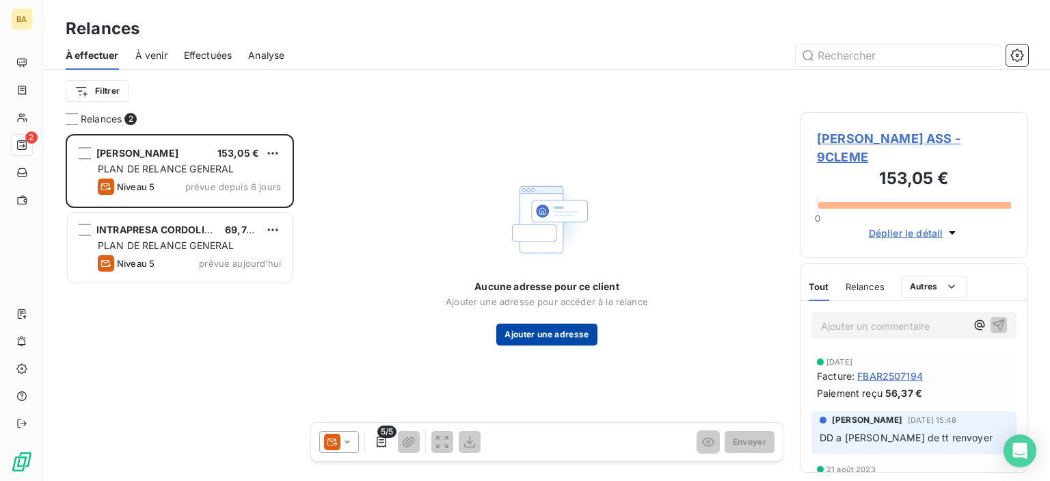
click at [566, 334] on button "Ajouter une adresse" at bounding box center [546, 334] width 101 height 22
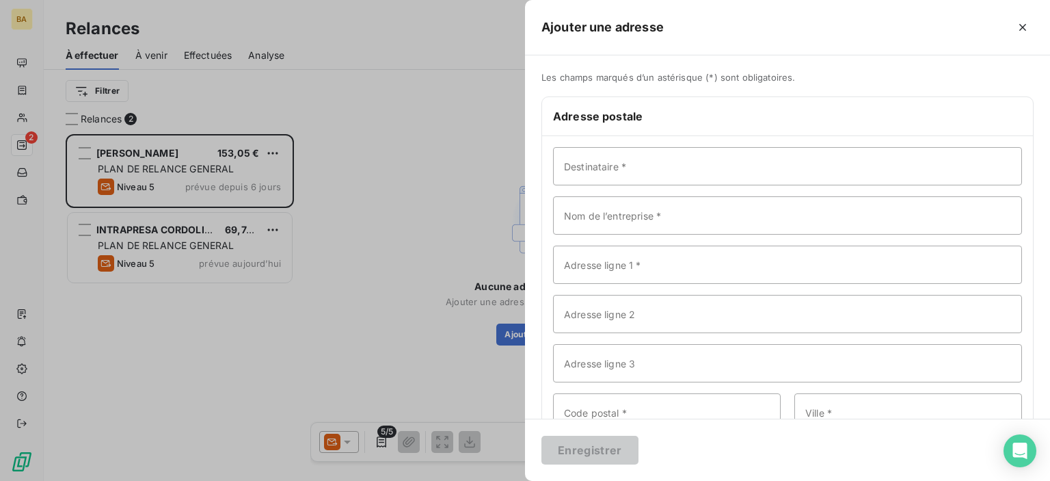
scroll to position [89, 0]
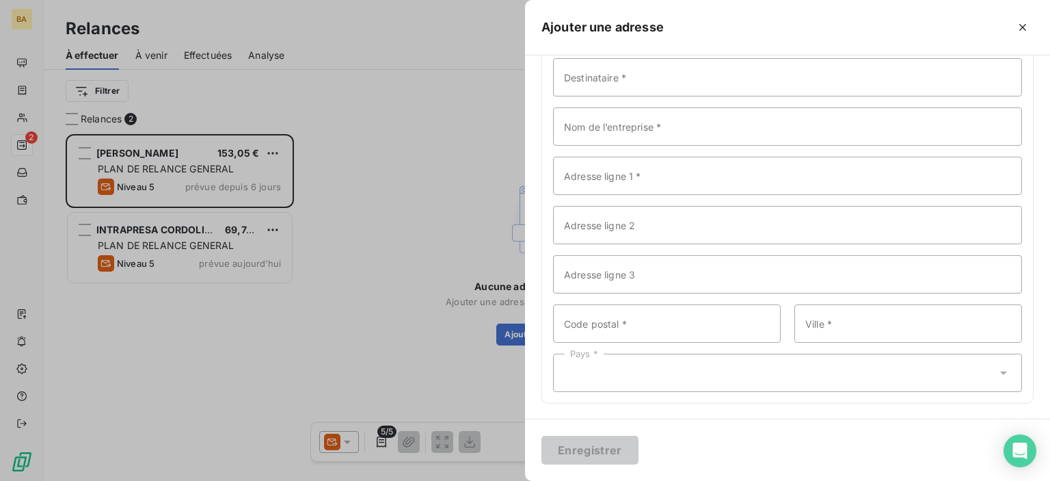
click at [142, 153] on div at bounding box center [525, 240] width 1050 height 481
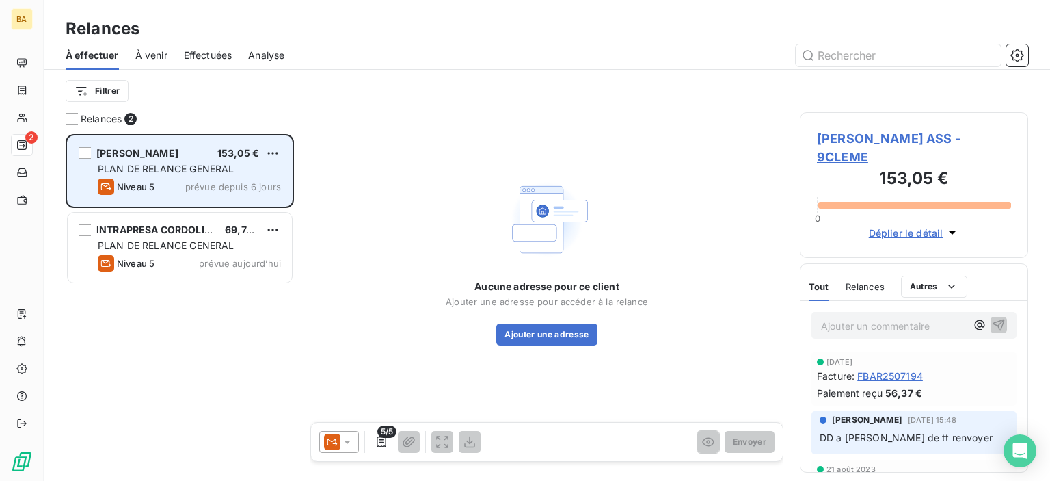
click at [208, 188] on span "prévue depuis 6 jours" at bounding box center [233, 186] width 96 height 11
click at [135, 191] on span "Niveau 5" at bounding box center [136, 186] width 38 height 11
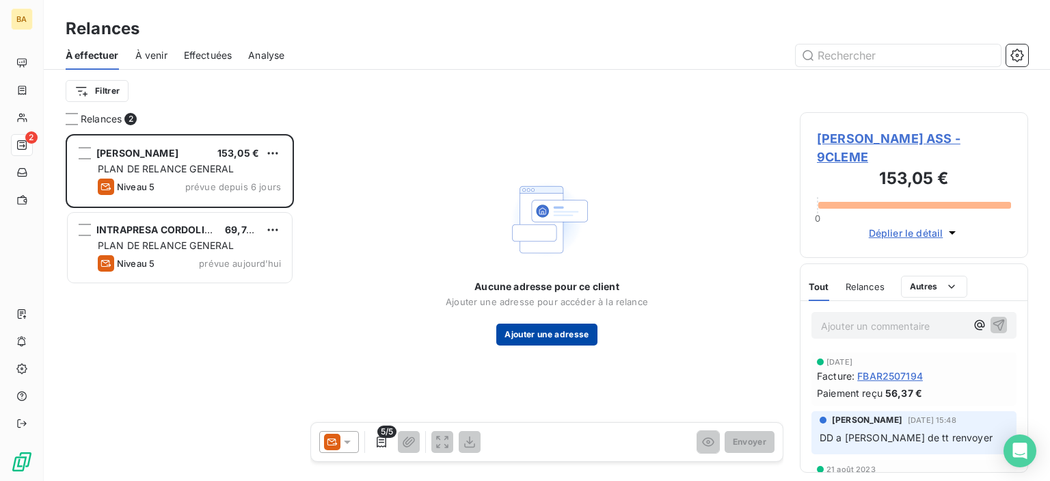
click at [514, 342] on button "Ajouter une adresse" at bounding box center [546, 334] width 101 height 22
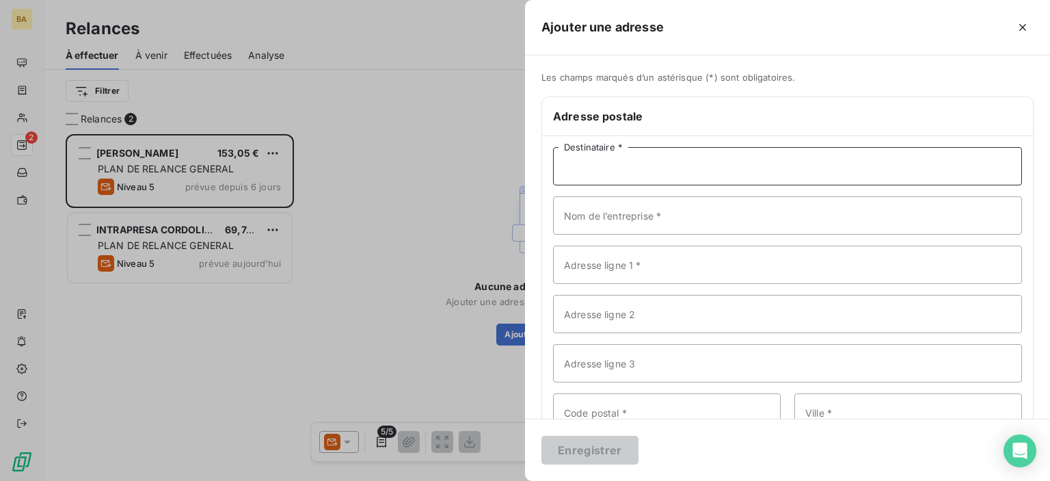
click at [622, 181] on input "Destinataire *" at bounding box center [787, 166] width 469 height 38
type input "c"
type input "[PERSON_NAME]"
click at [602, 213] on input "Nom de l’entreprise *" at bounding box center [787, 215] width 469 height 38
type input "CLEMEN"
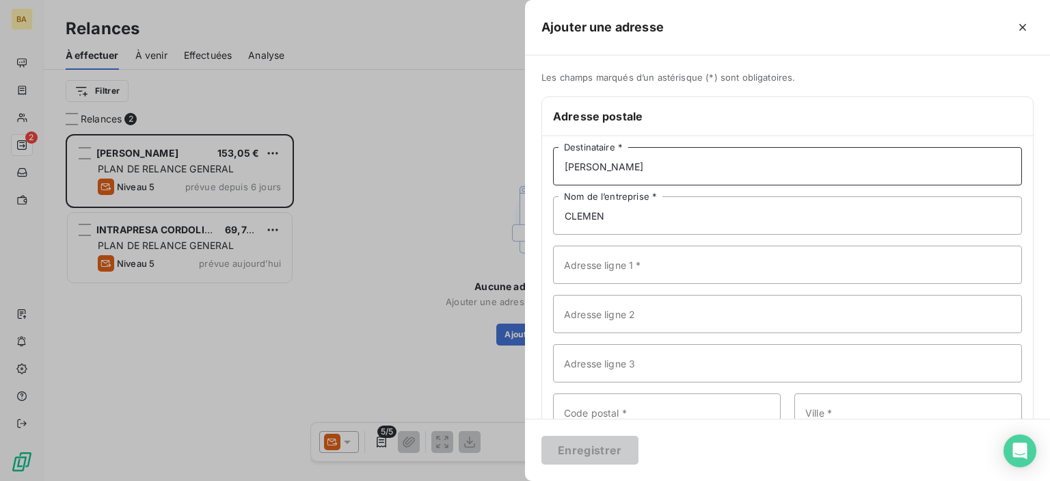
click at [646, 157] on input "[PERSON_NAME]" at bounding box center [787, 166] width 469 height 38
type input "C"
type input "[PERSON_NAME]"
click at [627, 230] on input "CLEMEN" at bounding box center [787, 215] width 469 height 38
type input "[PERSON_NAME]"
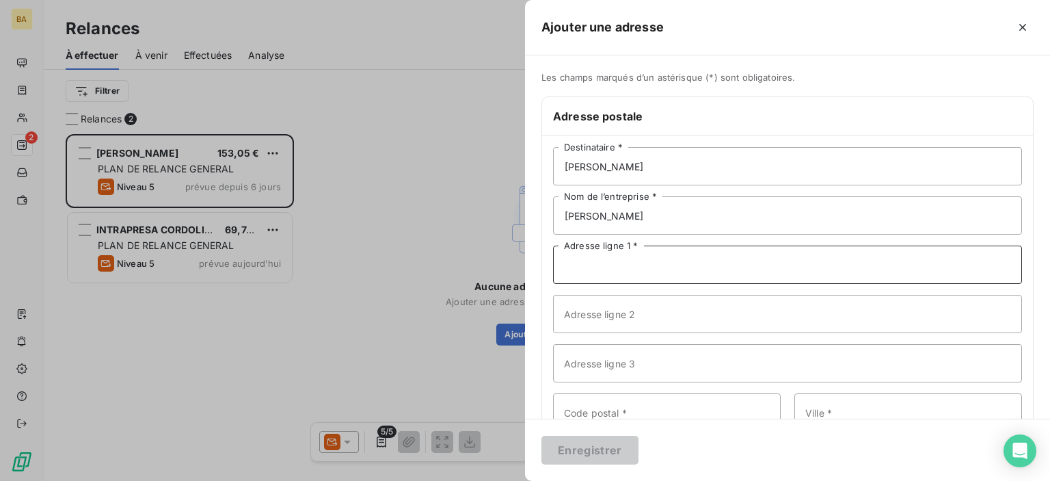
click at [585, 270] on input "Adresse ligne 1 *" at bounding box center [787, 264] width 469 height 38
type input "ROUTE DE [PERSON_NAME]"
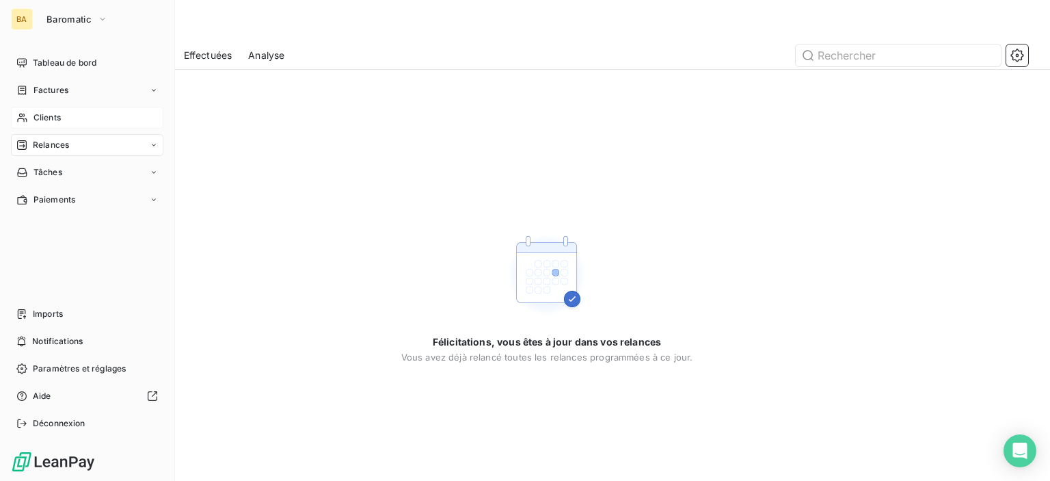
click at [46, 114] on span "Clients" at bounding box center [47, 117] width 27 height 12
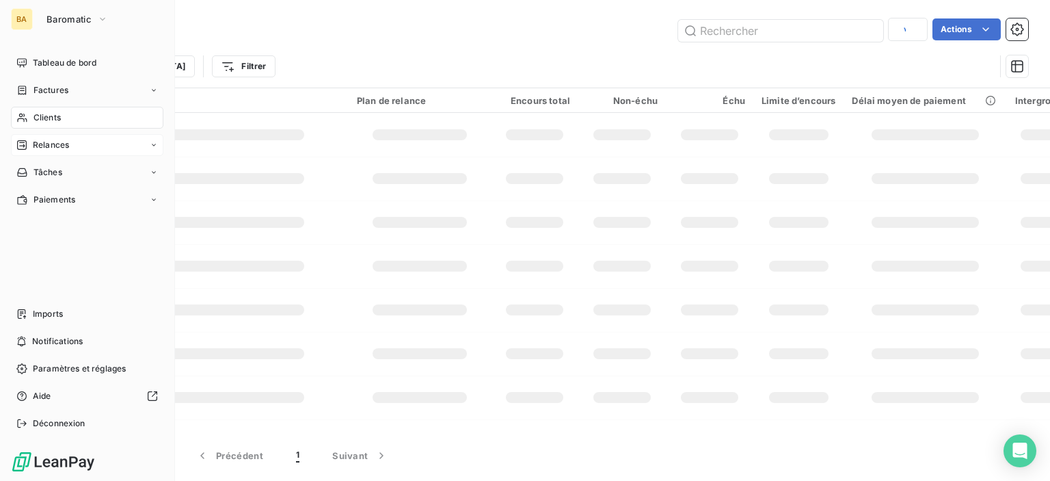
type input "GER"
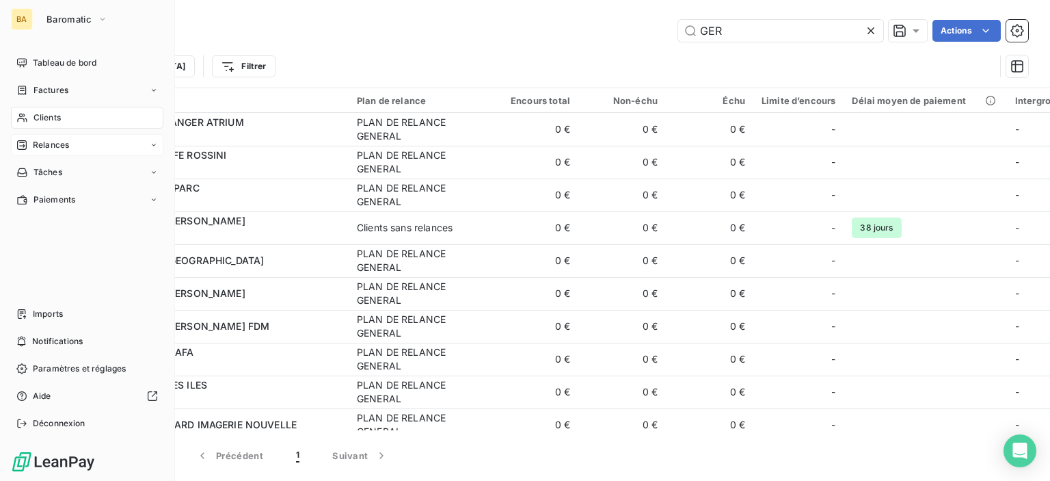
click at [66, 114] on div "Clients" at bounding box center [87, 118] width 152 height 22
click at [36, 142] on span "Relances" at bounding box center [51, 145] width 36 height 12
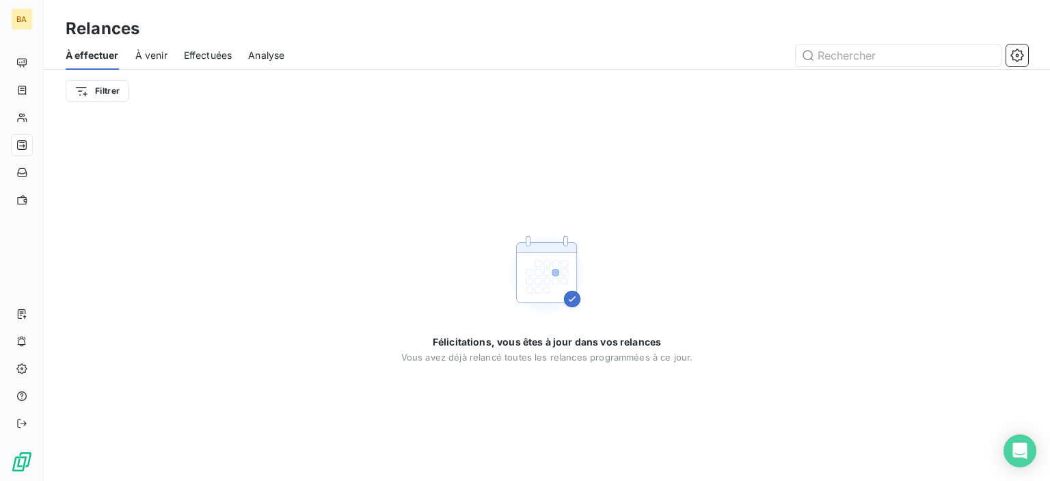
click at [142, 54] on span "À venir" at bounding box center [151, 56] width 32 height 14
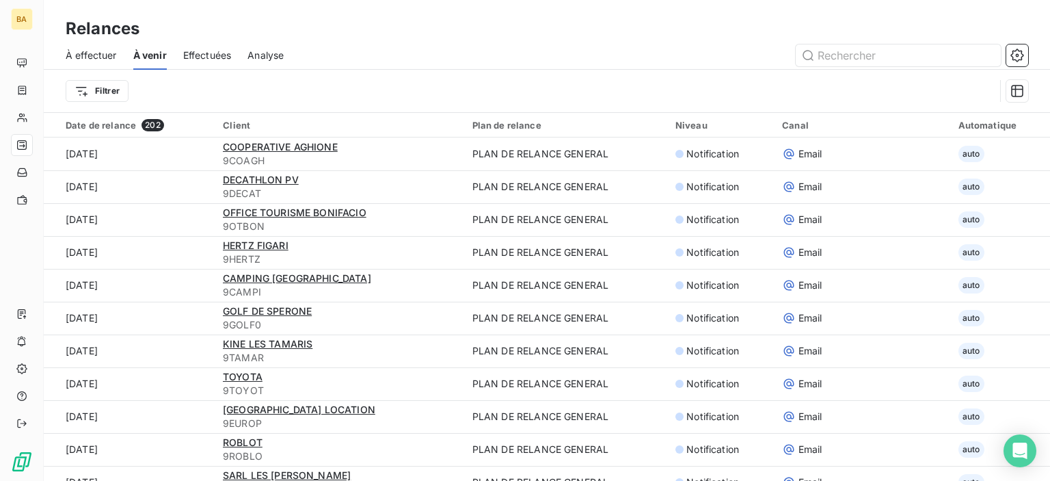
click at [203, 62] on span "Effectuées" at bounding box center [207, 56] width 49 height 14
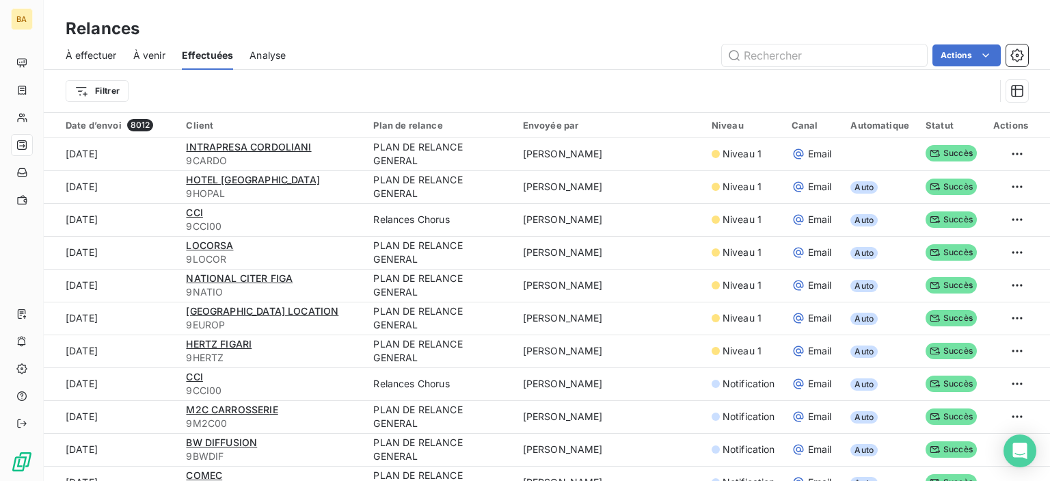
click at [213, 53] on span "Effectuées" at bounding box center [208, 56] width 52 height 14
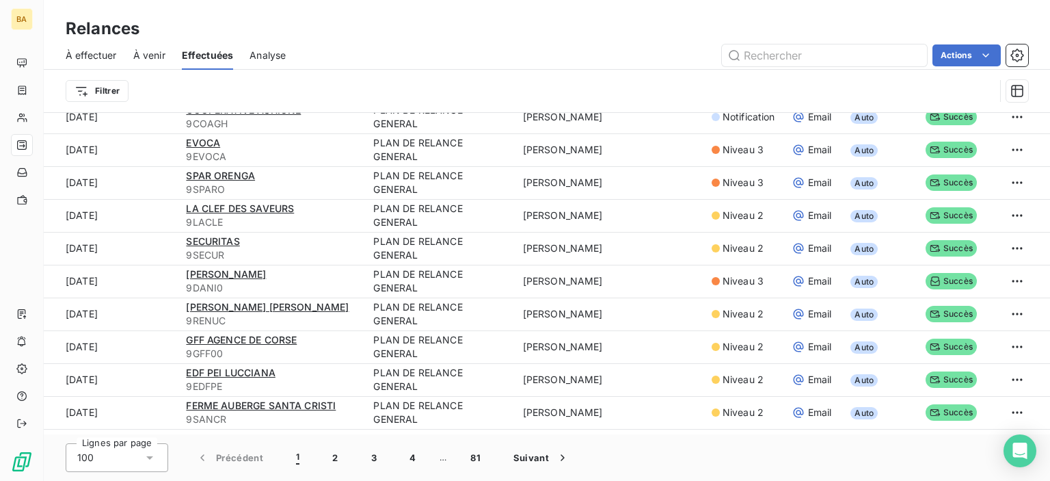
scroll to position [2050, 0]
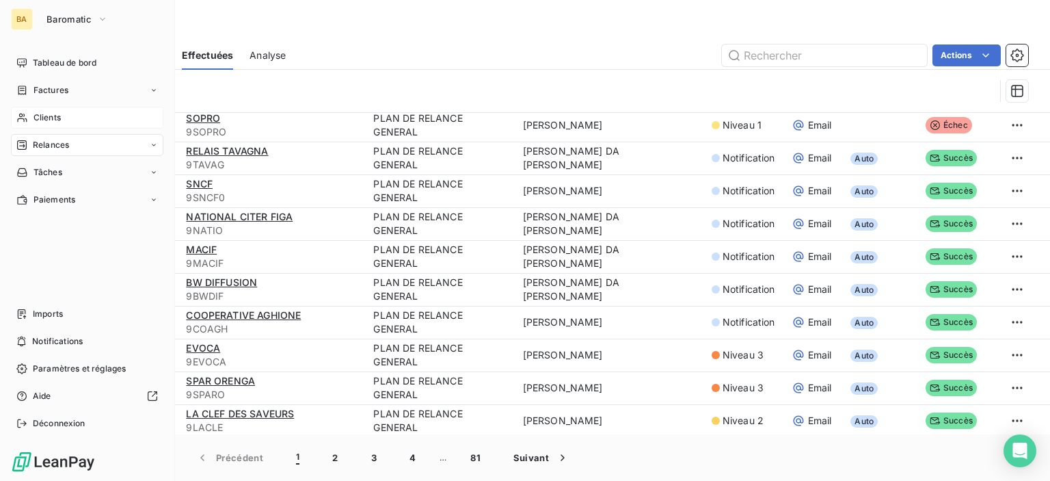
click at [42, 111] on span "Clients" at bounding box center [47, 117] width 27 height 12
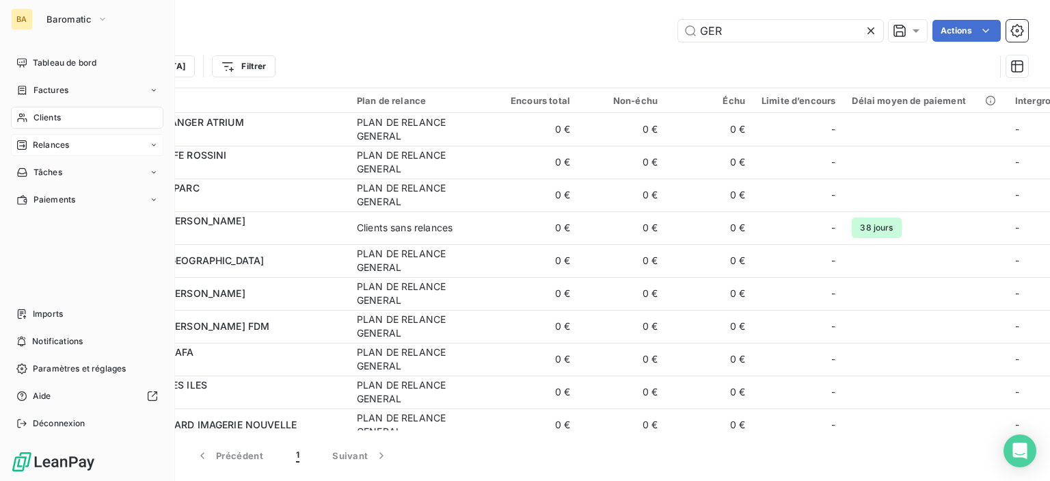
click at [44, 125] on div "Clients" at bounding box center [87, 118] width 152 height 22
click at [77, 21] on span "Baromatic" at bounding box center [69, 19] width 45 height 11
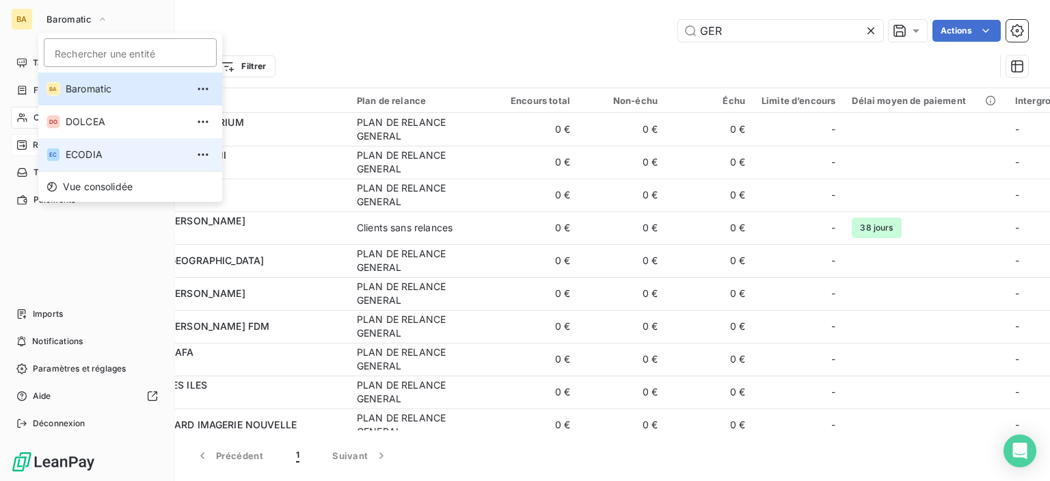
click at [79, 154] on span "ECODIA" at bounding box center [126, 155] width 121 height 14
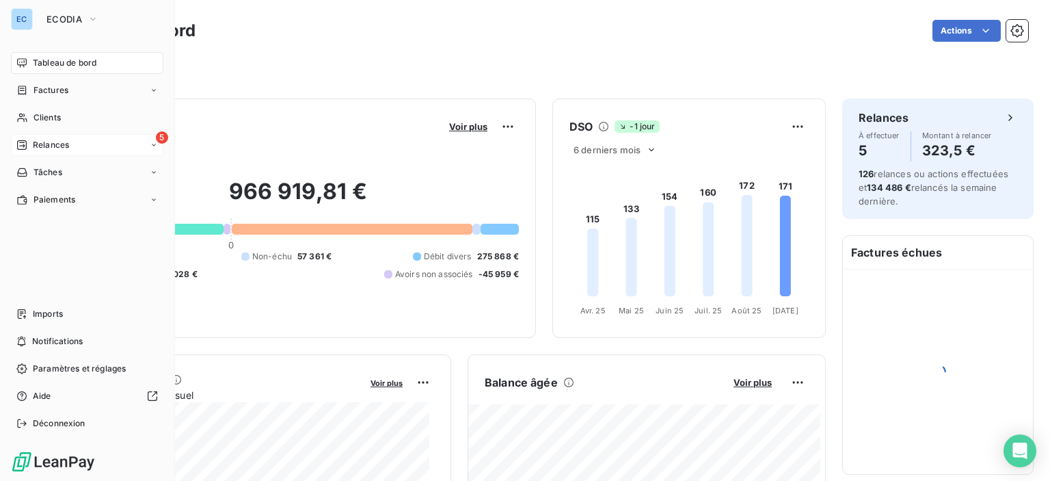
click at [80, 149] on div "5 Relances" at bounding box center [87, 145] width 152 height 22
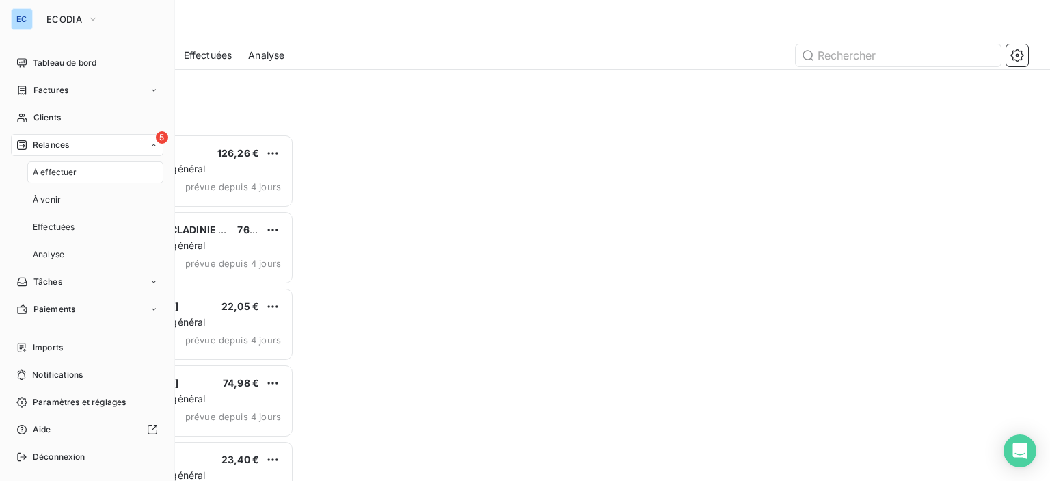
scroll to position [336, 217]
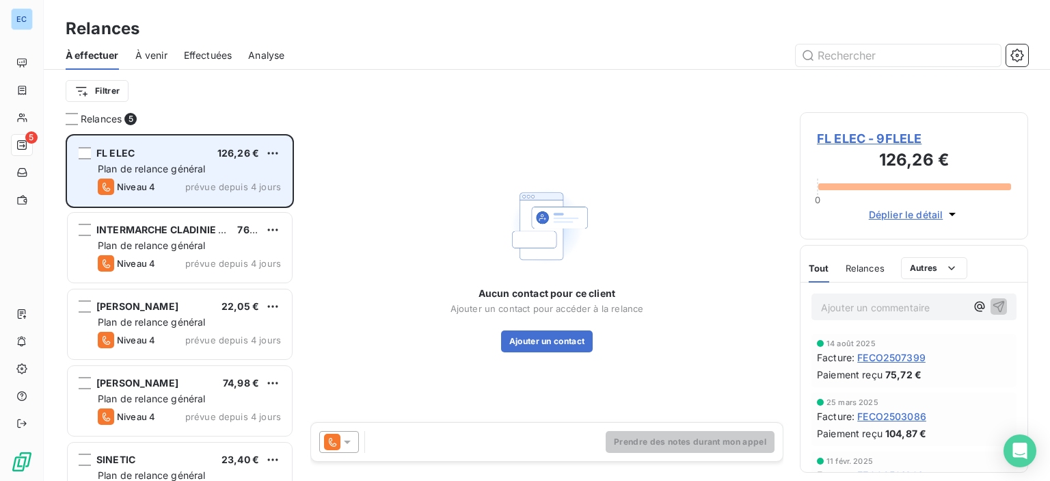
click at [160, 174] on div "Plan de relance général" at bounding box center [189, 169] width 183 height 14
click at [120, 183] on span "Niveau 4" at bounding box center [136, 186] width 38 height 11
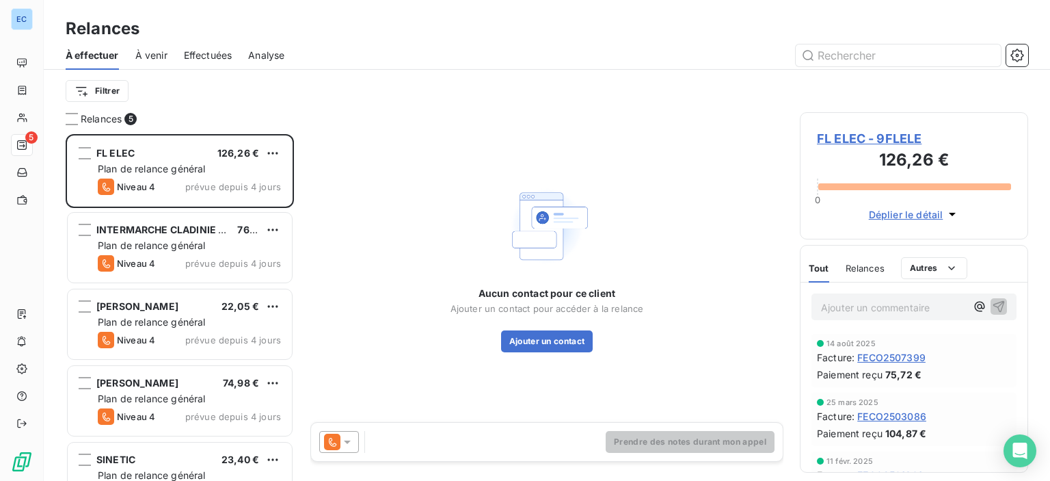
click at [868, 144] on span "FL ELEC - 9FLELE" at bounding box center [914, 138] width 194 height 18
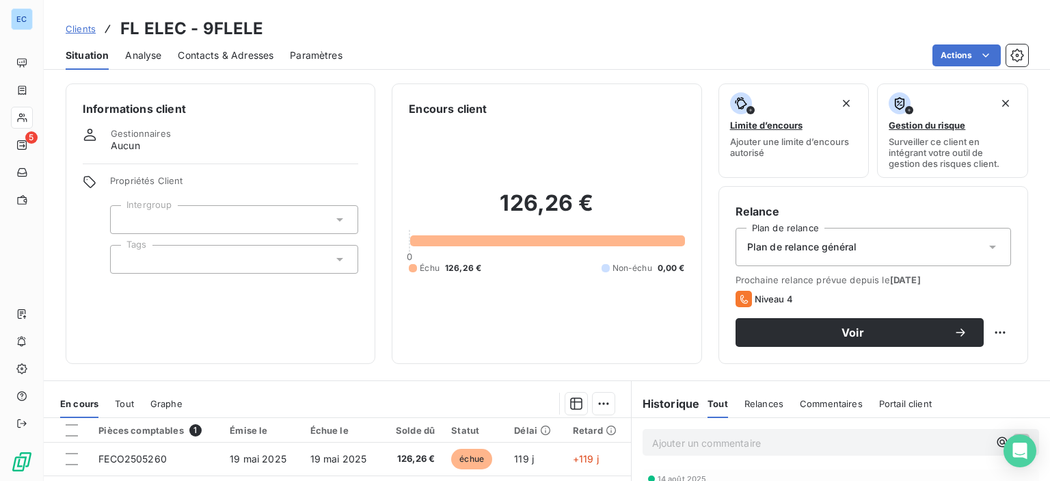
click at [238, 57] on span "Contacts & Adresses" at bounding box center [226, 56] width 96 height 14
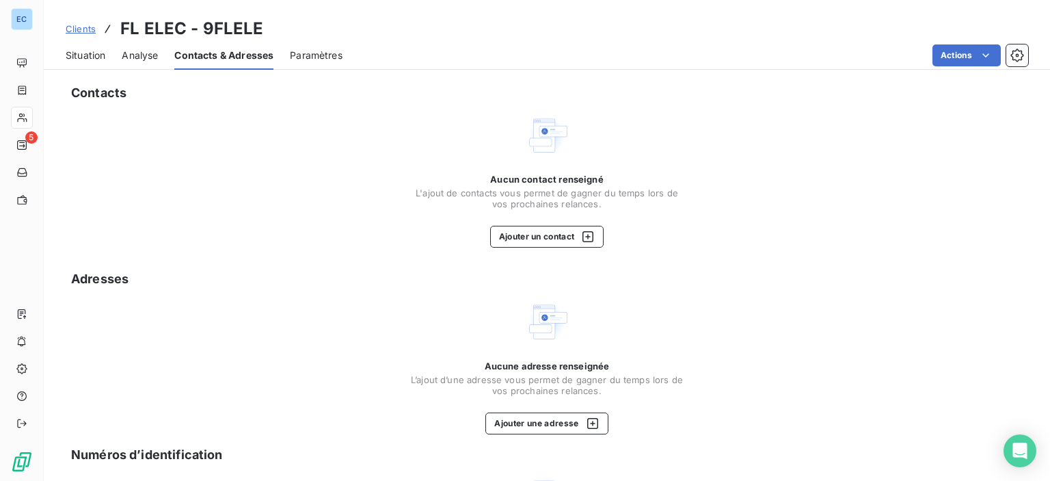
click at [238, 57] on span "Contacts & Adresses" at bounding box center [223, 56] width 99 height 14
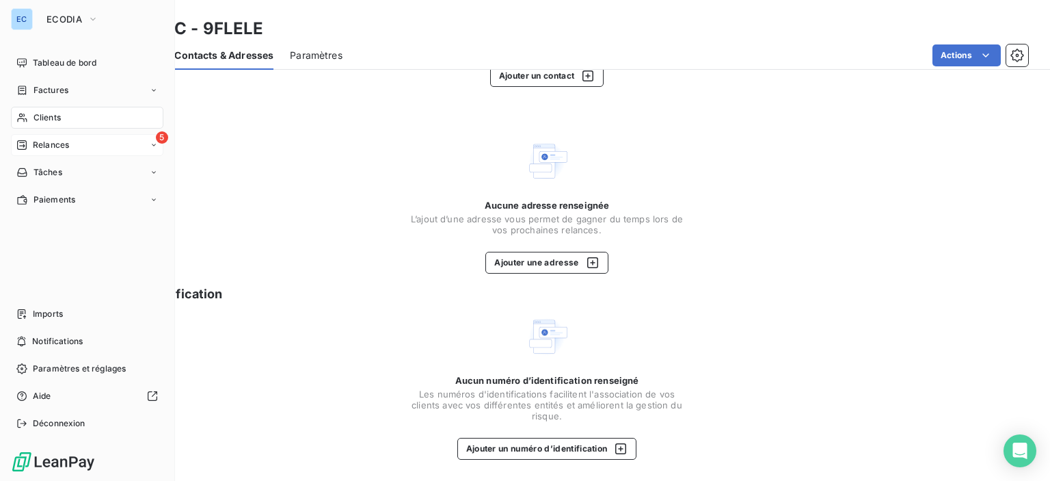
click at [55, 145] on span "Relances" at bounding box center [51, 145] width 36 height 12
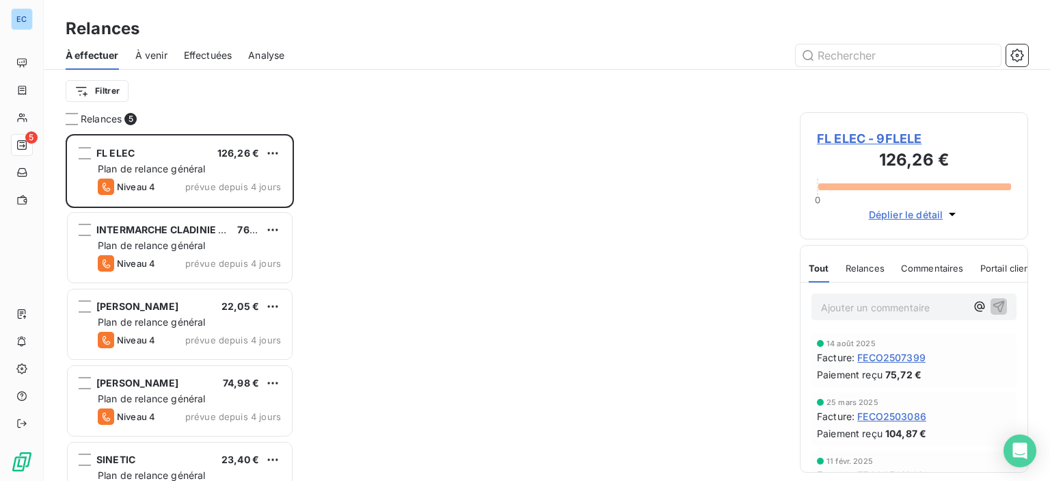
scroll to position [336, 217]
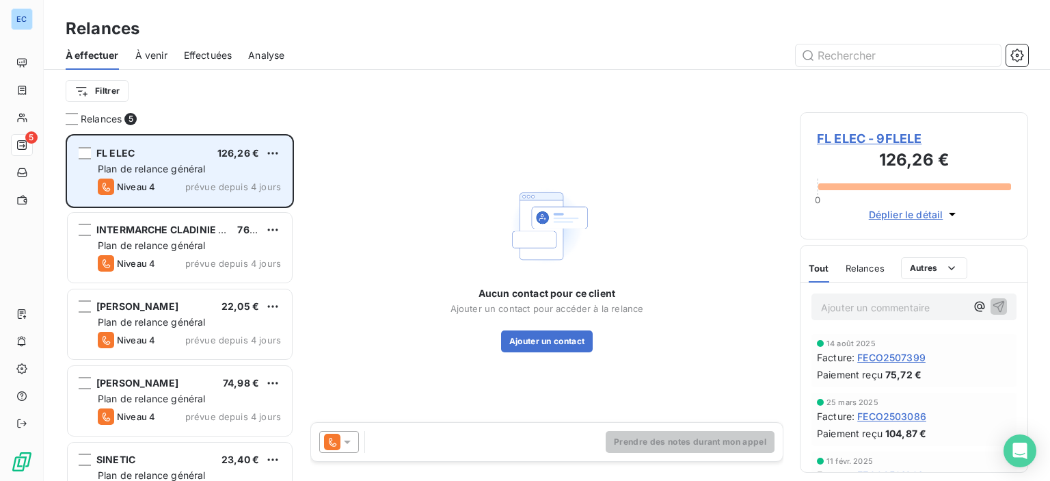
click at [157, 176] on div "FL ELEC 126,26 € Plan de relance général [PERSON_NAME] 4 prévue depuis 4 jours" at bounding box center [180, 171] width 224 height 70
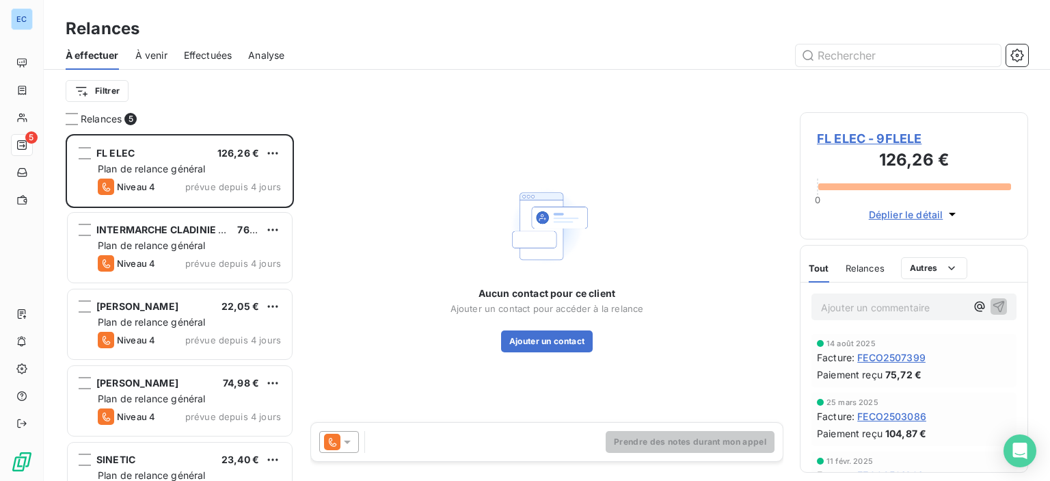
click at [859, 137] on span "FL ELEC - 9FLELE" at bounding box center [914, 138] width 194 height 18
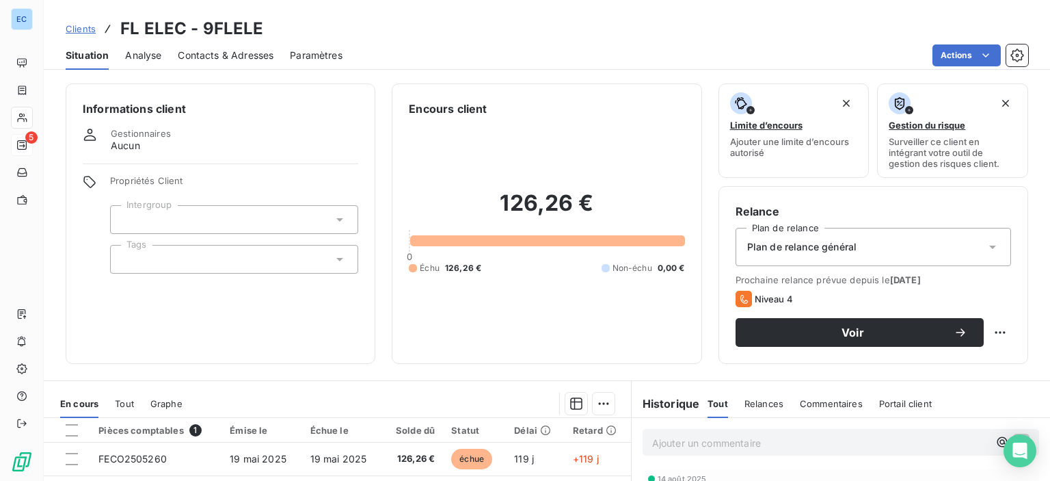
scroll to position [137, 0]
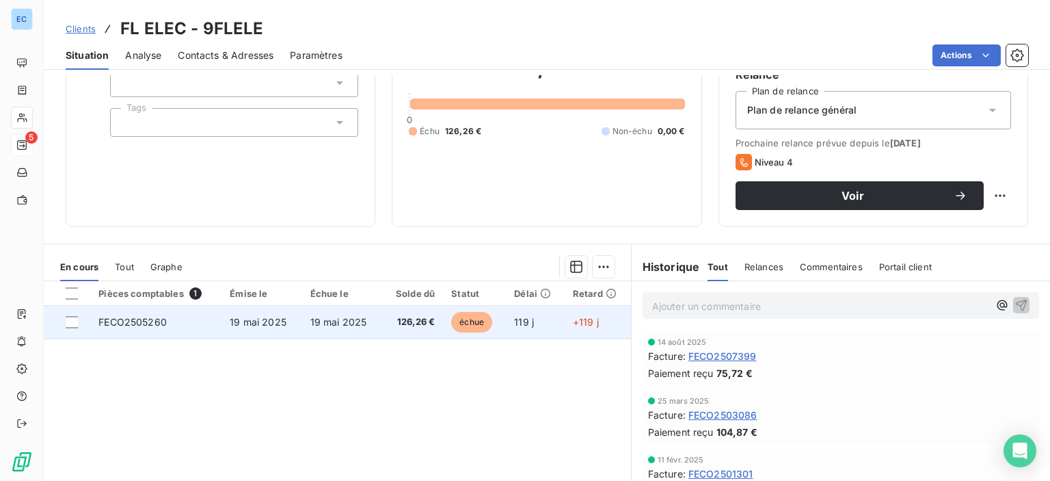
click at [119, 315] on td "FECO2505260" at bounding box center [155, 322] width 131 height 33
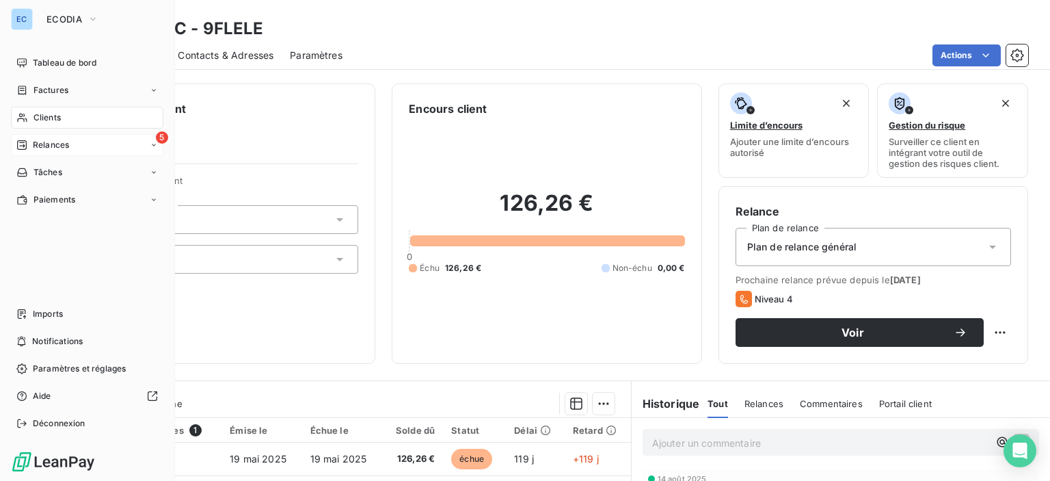
click at [50, 146] on span "Relances" at bounding box center [51, 145] width 36 height 12
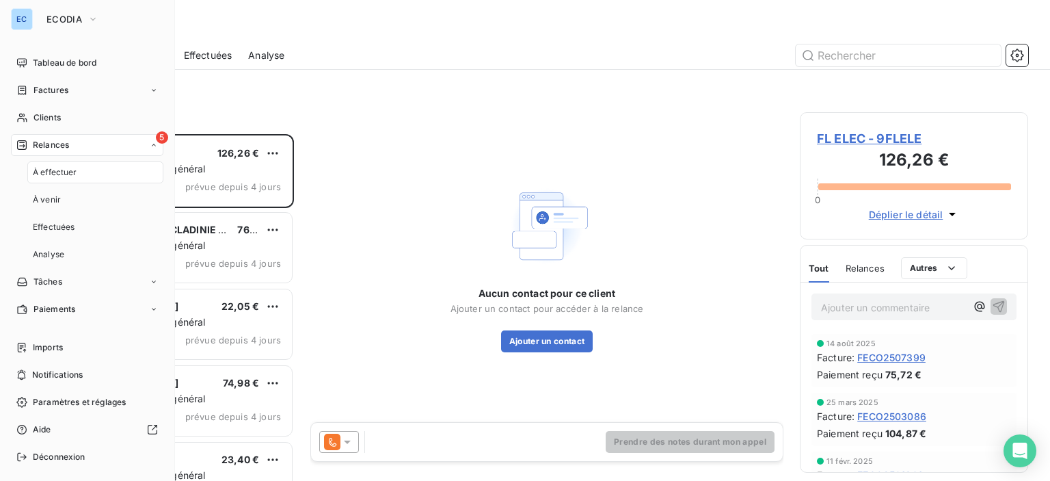
scroll to position [336, 217]
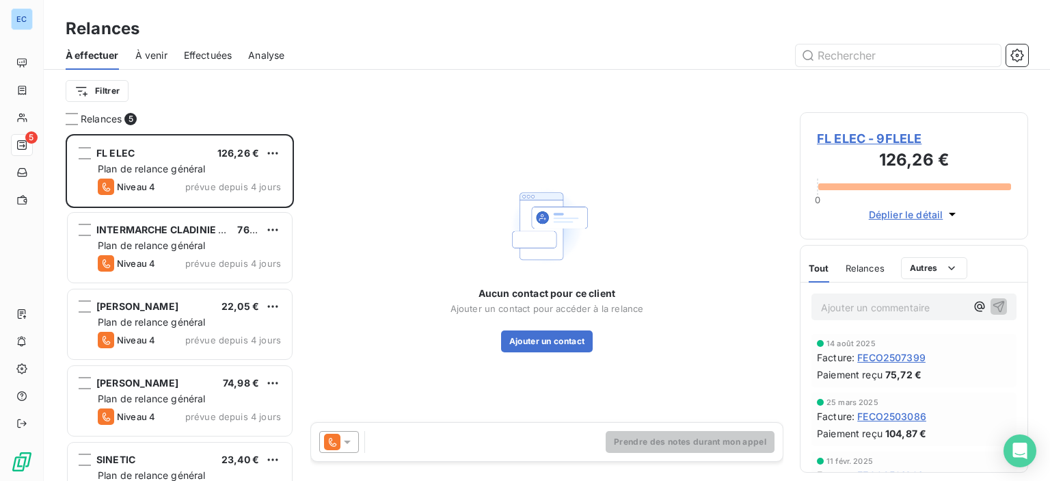
click at [864, 140] on span "FL ELEC - 9FLELE" at bounding box center [914, 138] width 194 height 18
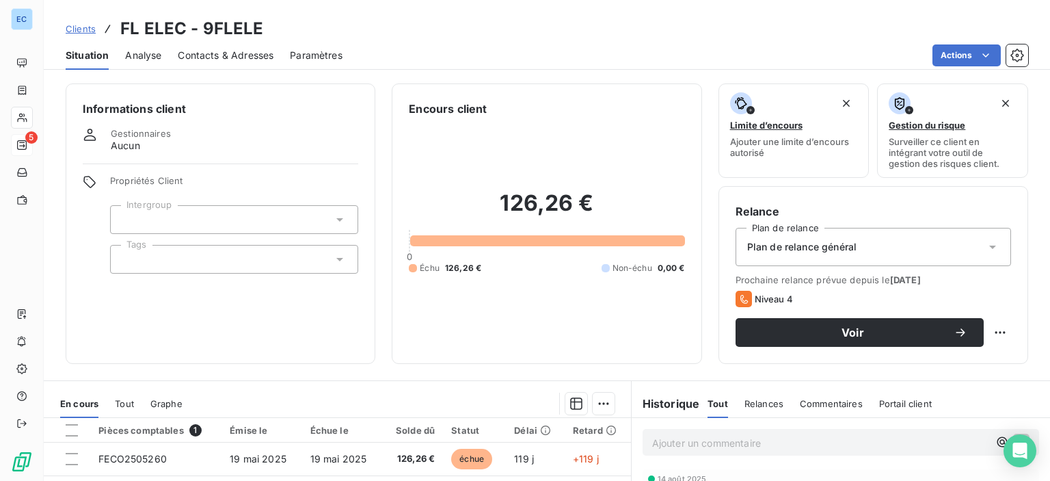
scroll to position [137, 0]
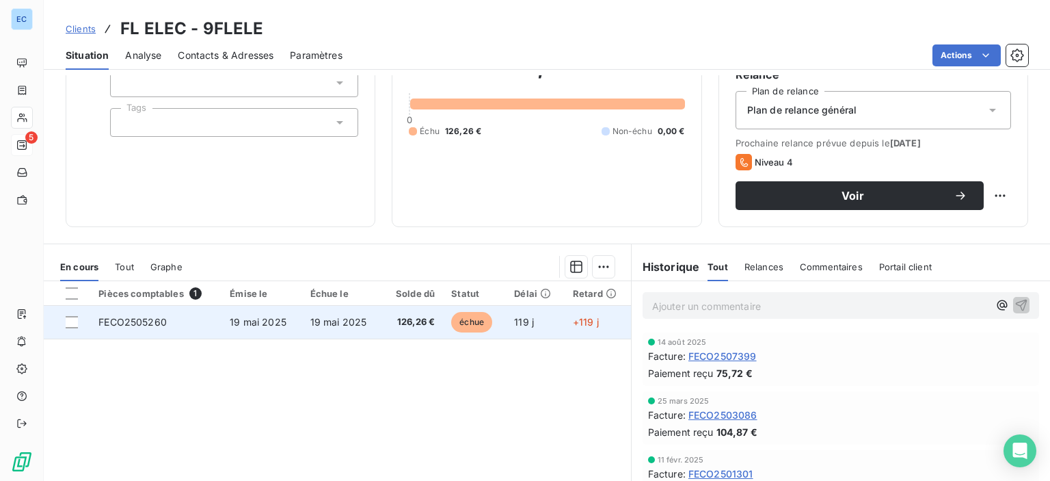
click at [158, 323] on span "FECO2505260" at bounding box center [132, 322] width 68 height 12
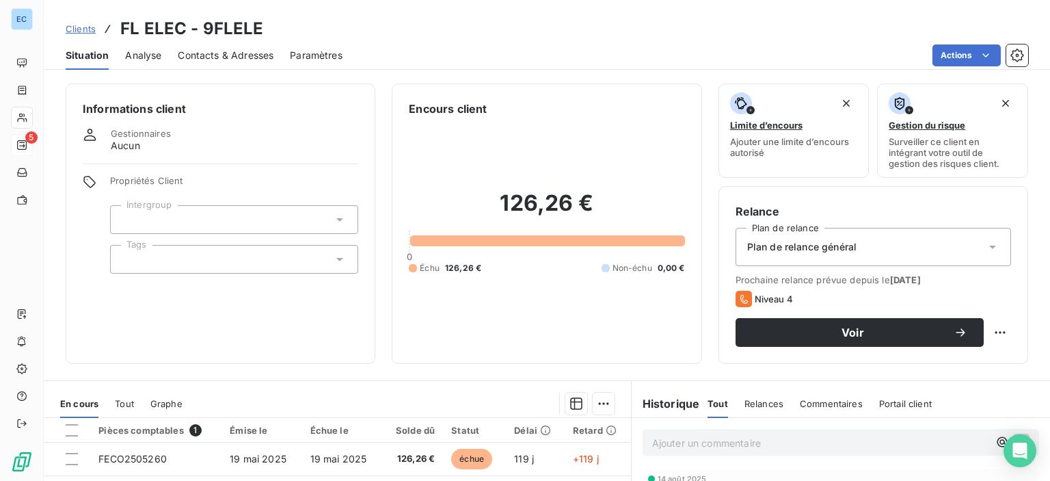
click at [189, 56] on span "Contacts & Adresses" at bounding box center [226, 56] width 96 height 14
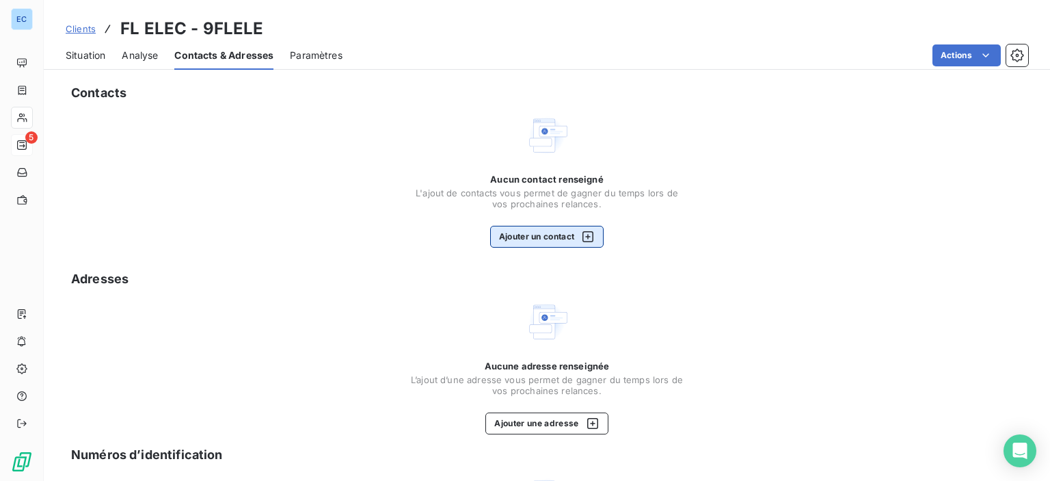
click at [522, 245] on button "Ajouter un contact" at bounding box center [547, 237] width 114 height 22
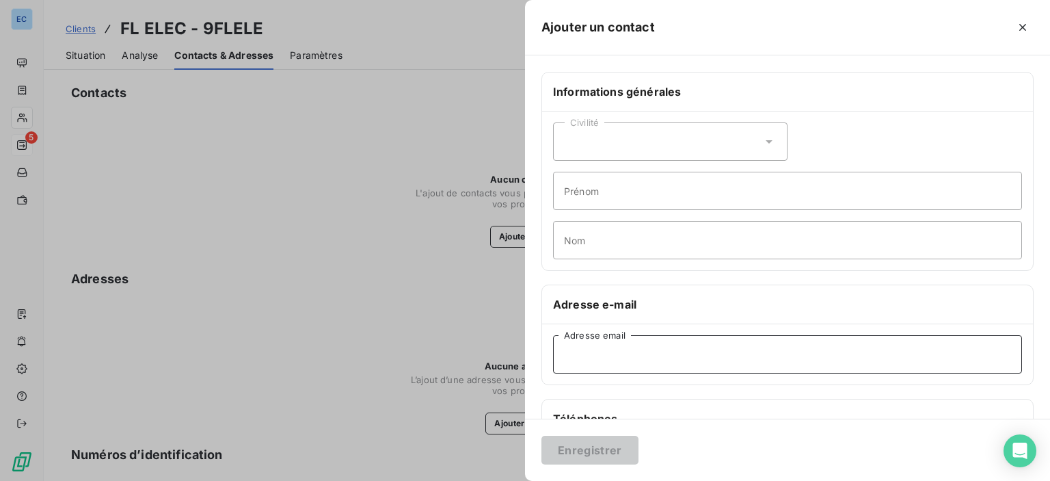
click at [585, 352] on input "Adresse email" at bounding box center [787, 354] width 469 height 38
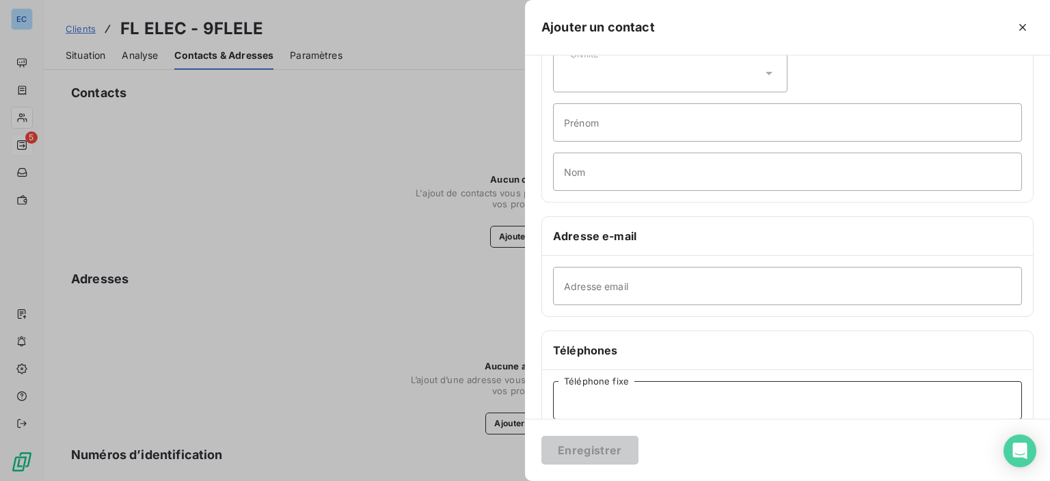
click at [580, 408] on input "Téléphone fixe" at bounding box center [787, 400] width 469 height 38
type input "[PHONE_NUMBER]"
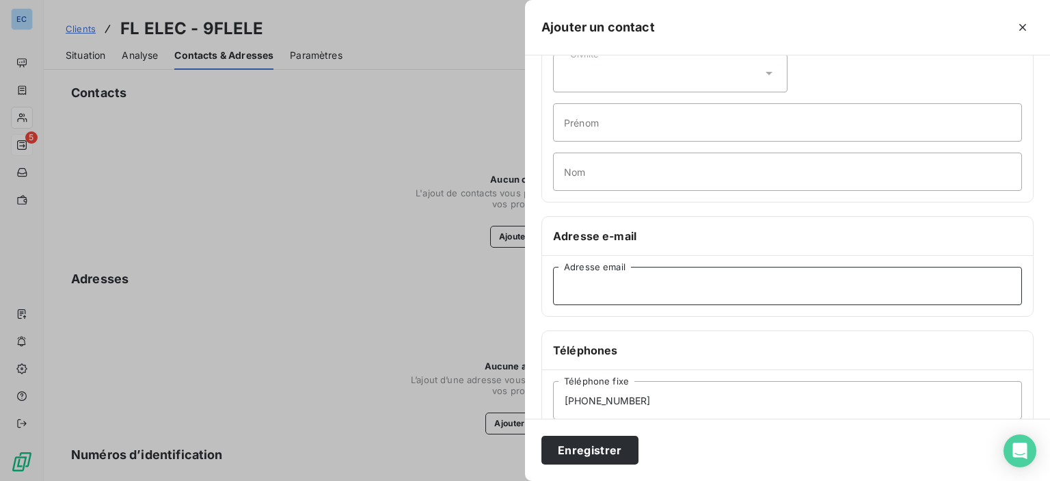
click at [576, 282] on input "Adresse email" at bounding box center [787, 286] width 469 height 38
paste input "[EMAIL_ADDRESS][DOMAIN_NAME]"
type input "[EMAIL_ADDRESS][DOMAIN_NAME]"
click at [586, 450] on button "Enregistrer" at bounding box center [590, 450] width 97 height 29
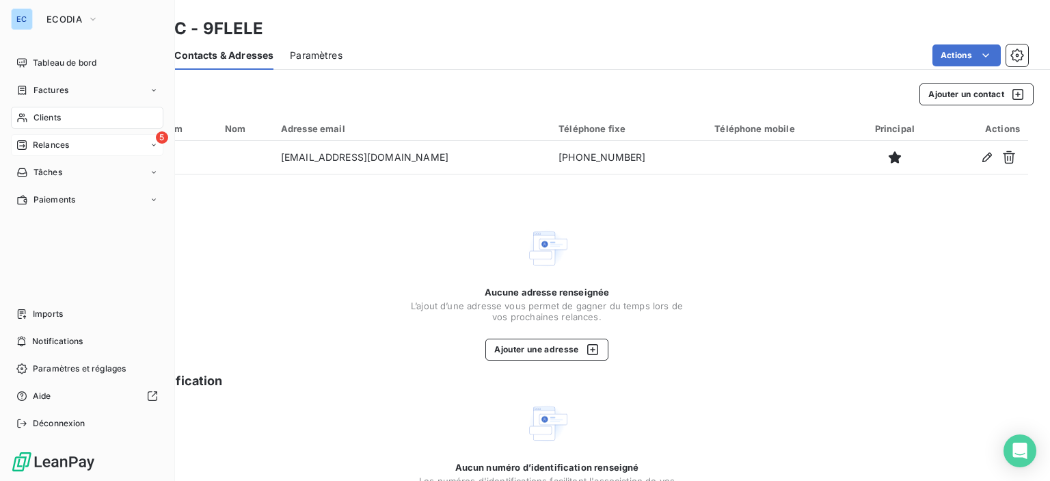
click at [38, 144] on span "Relances" at bounding box center [51, 145] width 36 height 12
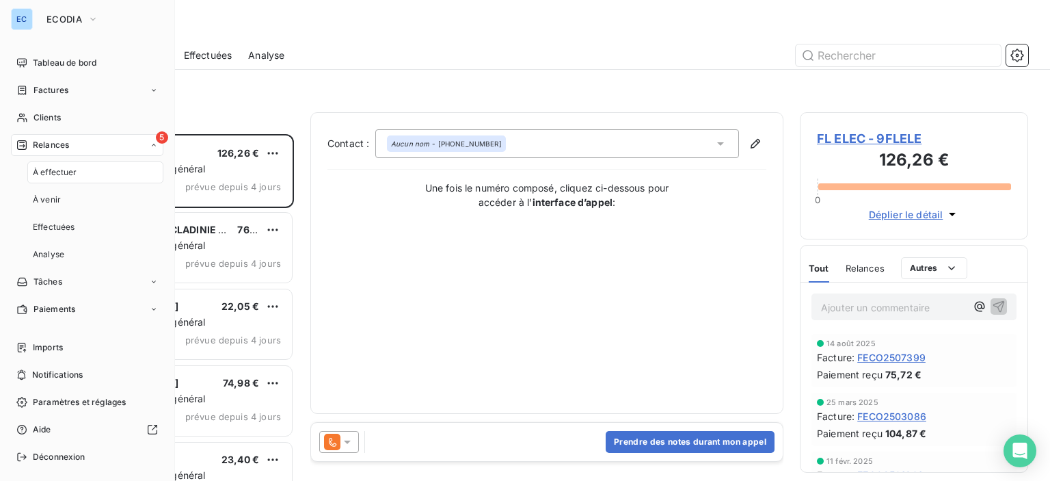
scroll to position [336, 217]
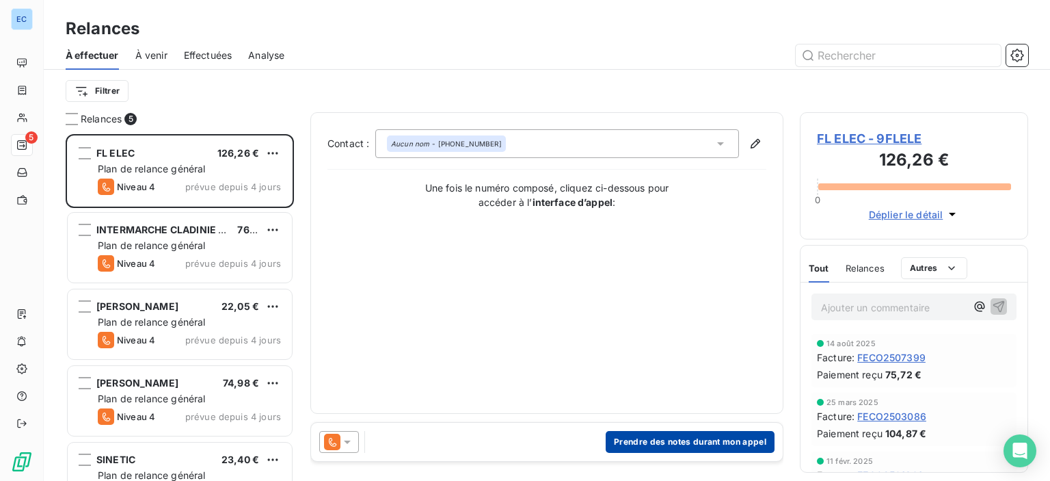
click at [708, 441] on button "Prendre des notes durant mon appel" at bounding box center [690, 442] width 169 height 22
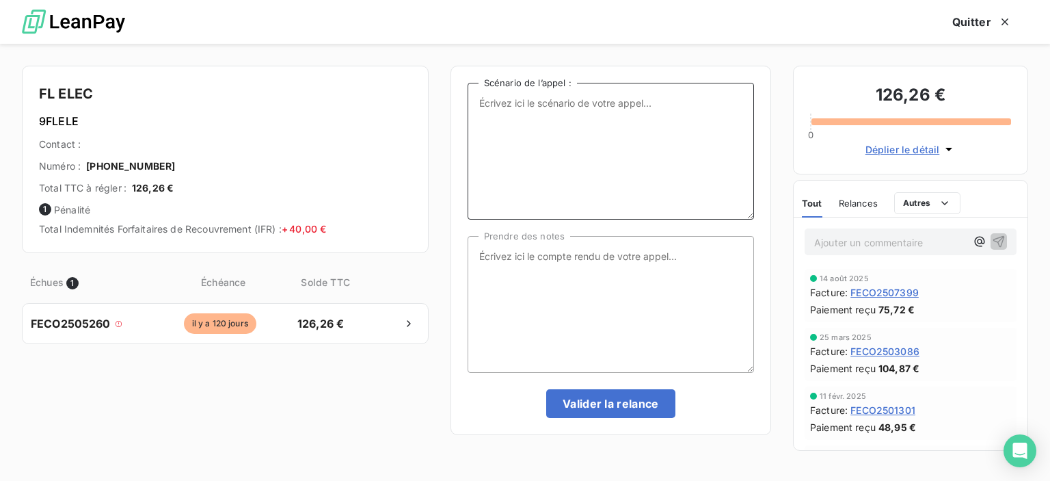
click at [500, 125] on textarea "Scénario de l’appel :" at bounding box center [611, 151] width 287 height 137
type textarea "1 Facture impayée"
click at [499, 263] on textarea "Prendre des notes" at bounding box center [611, 304] width 287 height 137
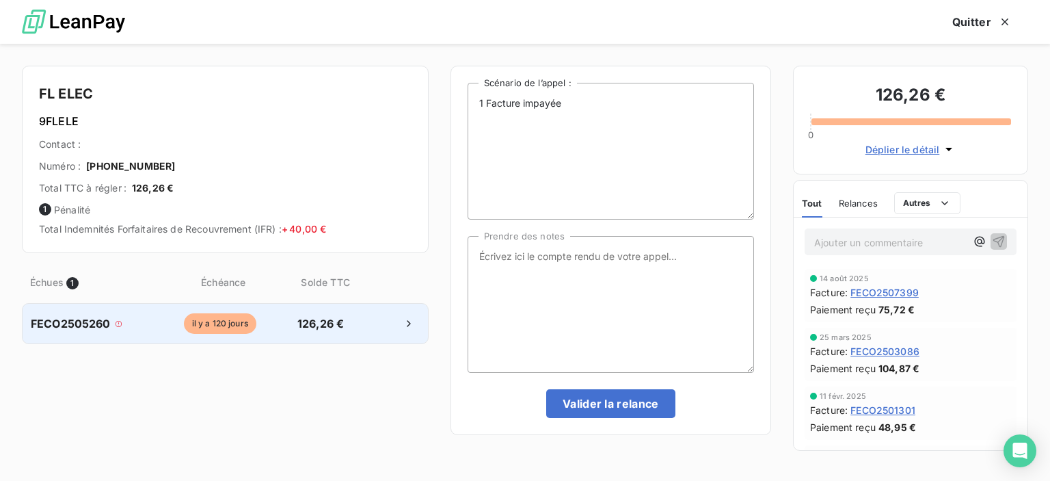
click at [81, 326] on span "FECO2505260" at bounding box center [71, 323] width 80 height 16
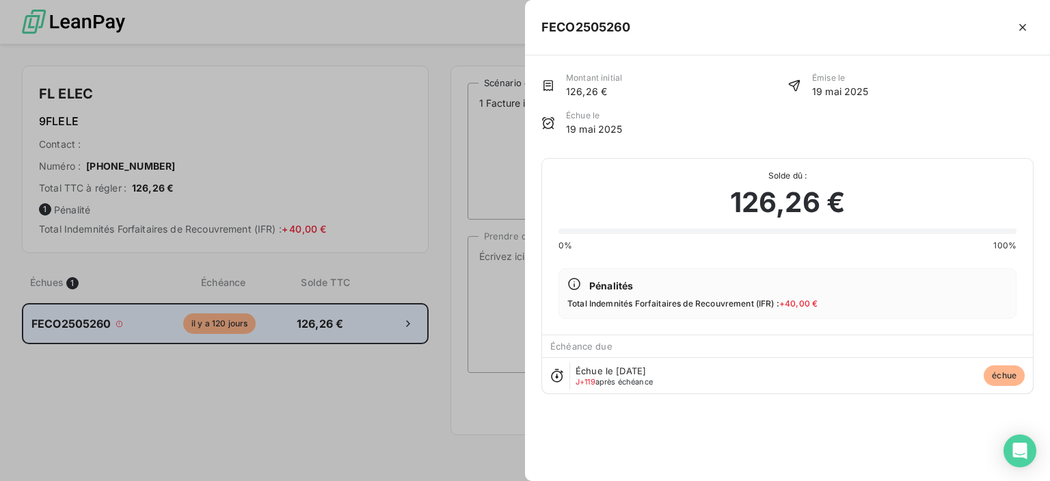
click at [81, 326] on div at bounding box center [525, 240] width 1050 height 481
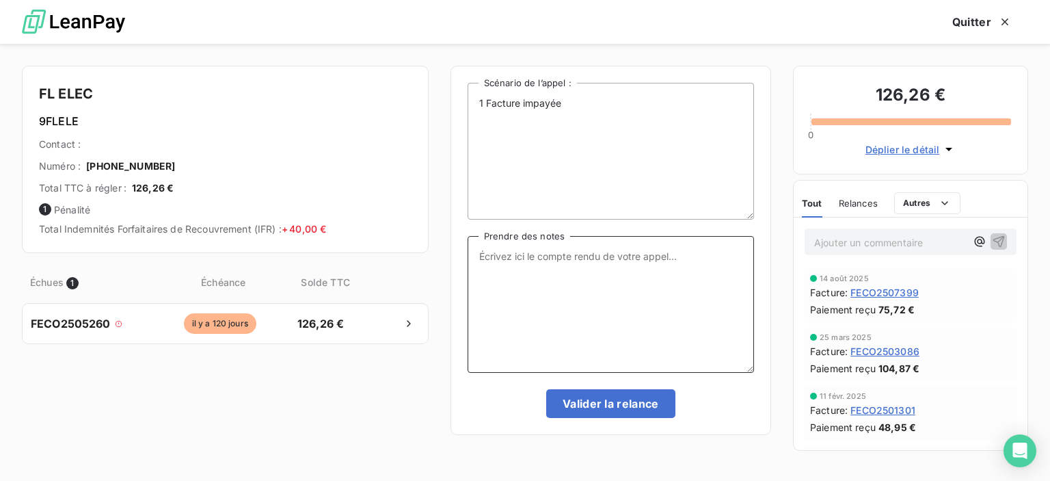
click at [512, 274] on textarea "Prendre des notes" at bounding box center [611, 304] width 287 height 137
type textarea "n"
click at [568, 264] on textarea "ne répond pas au téléphone - renvoi de la facture manquante sur leurmail" at bounding box center [611, 304] width 287 height 137
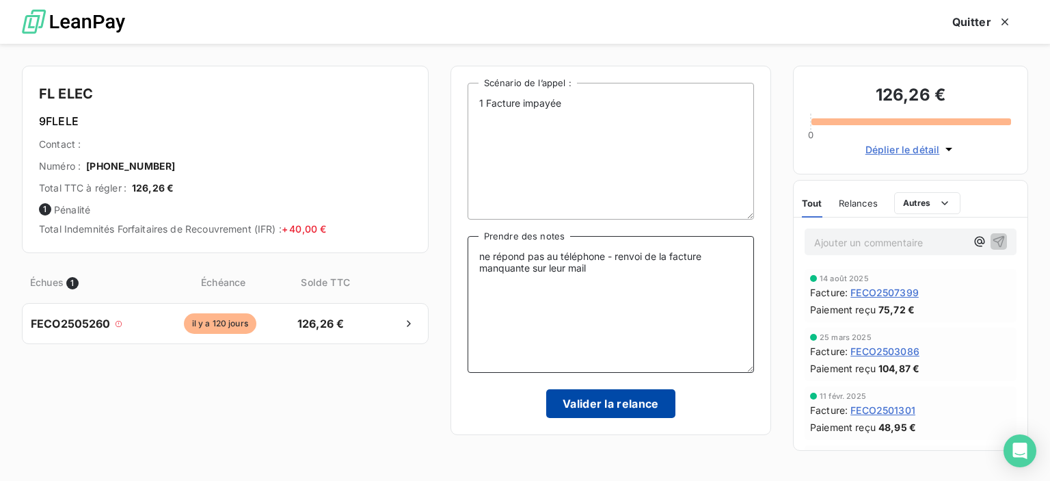
type textarea "ne répond pas au téléphone - renvoi de la facture manquante sur leur mail"
click at [622, 410] on button "Valider la relance" at bounding box center [610, 403] width 129 height 29
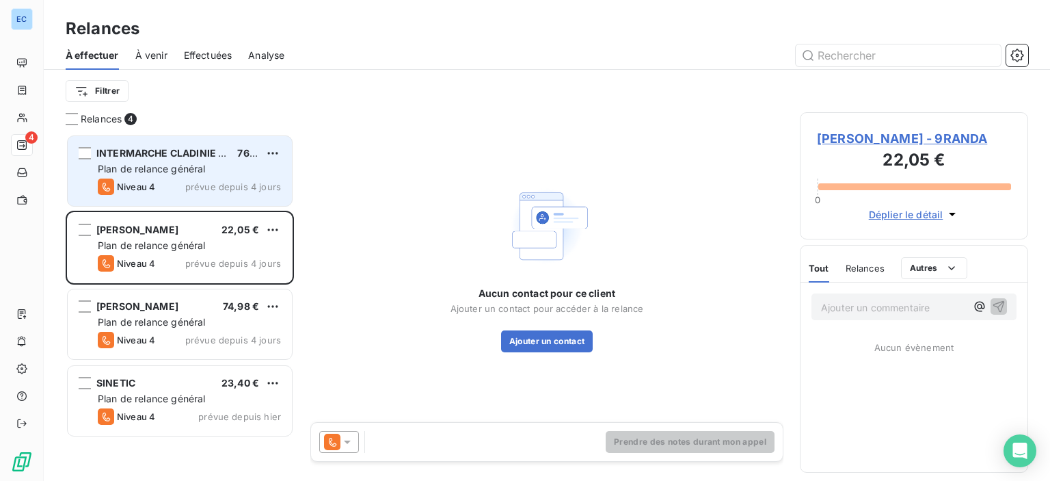
click at [179, 163] on span "Plan de relance général" at bounding box center [151, 169] width 107 height 12
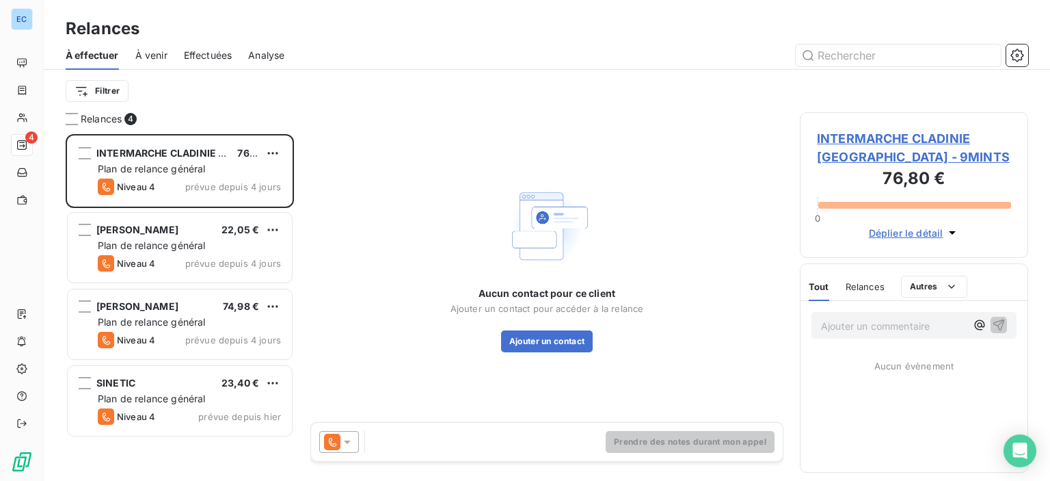
click at [853, 136] on span "INTERMARCHE CLADINIE [GEOGRAPHIC_DATA] - 9MINTS" at bounding box center [914, 147] width 194 height 37
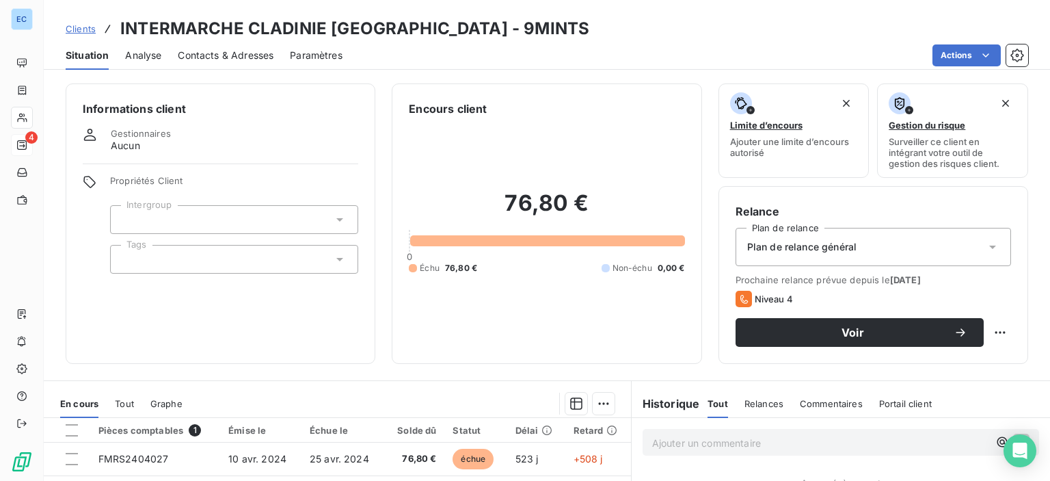
scroll to position [241, 0]
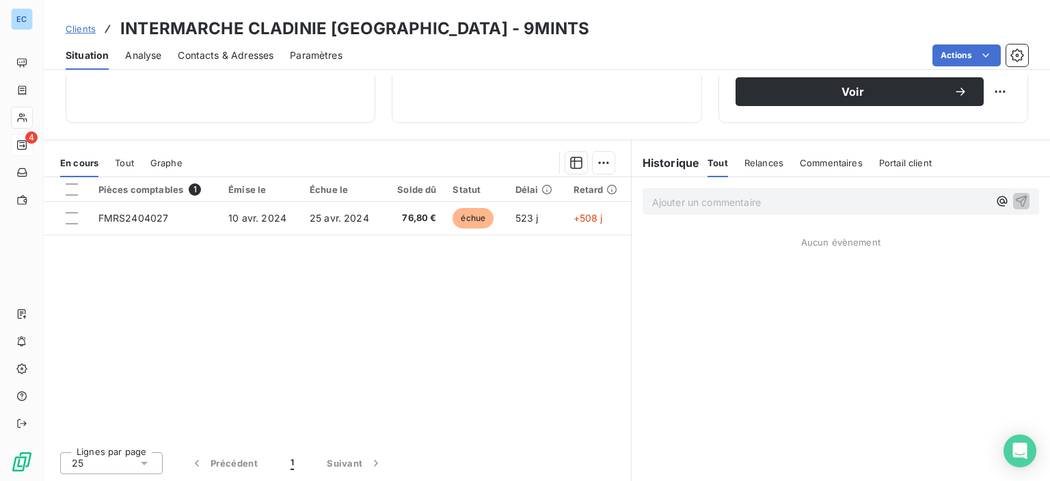
click at [230, 56] on span "Contacts & Adresses" at bounding box center [226, 56] width 96 height 14
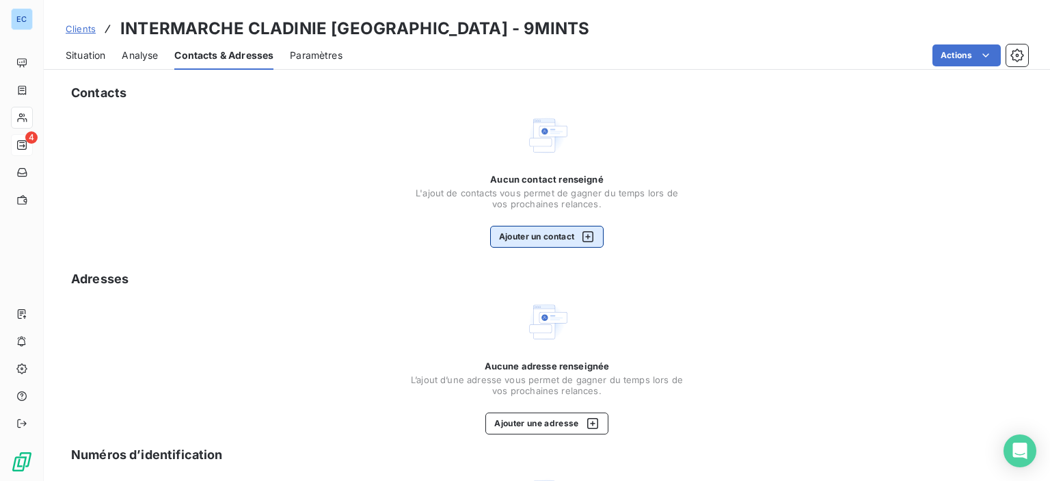
click at [542, 236] on button "Ajouter un contact" at bounding box center [547, 237] width 114 height 22
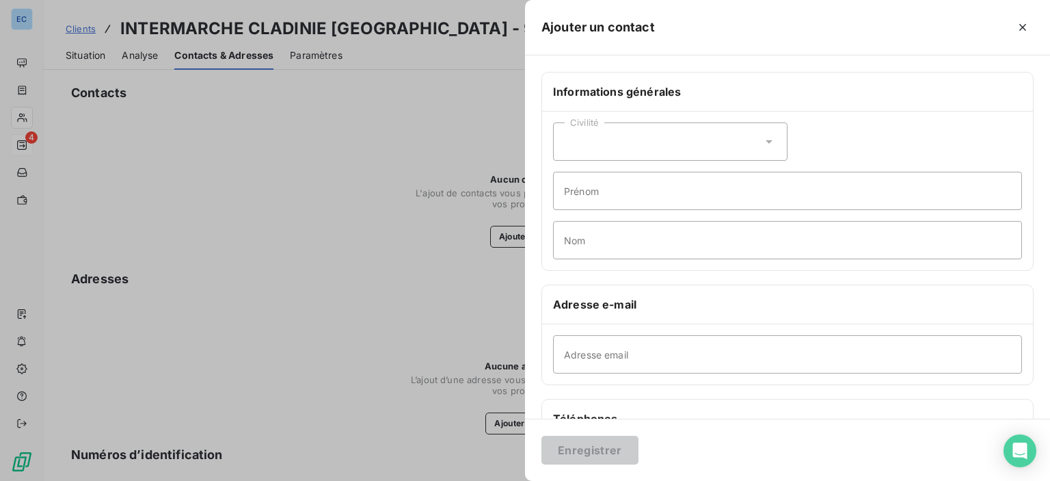
click at [723, 150] on div "Civilité" at bounding box center [670, 141] width 235 height 38
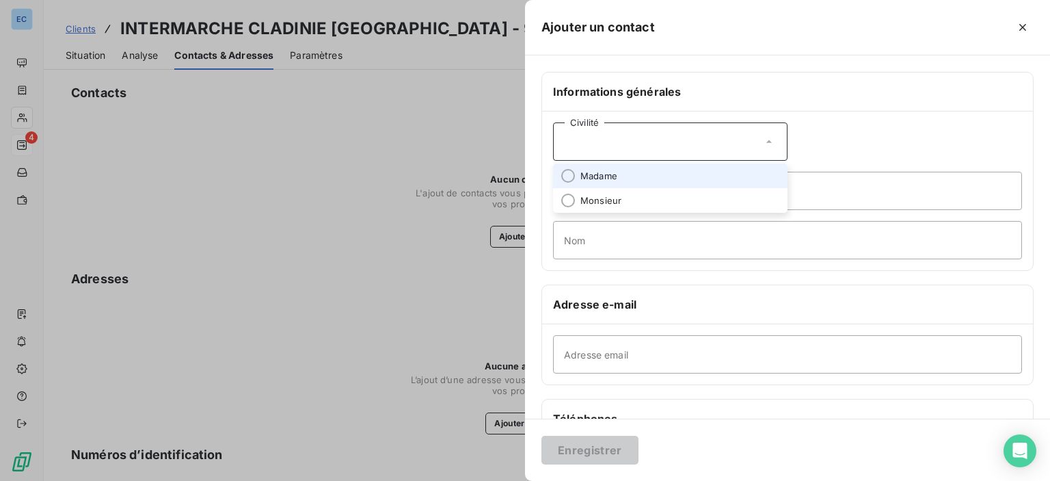
click at [577, 178] on li "Madame" at bounding box center [670, 175] width 235 height 25
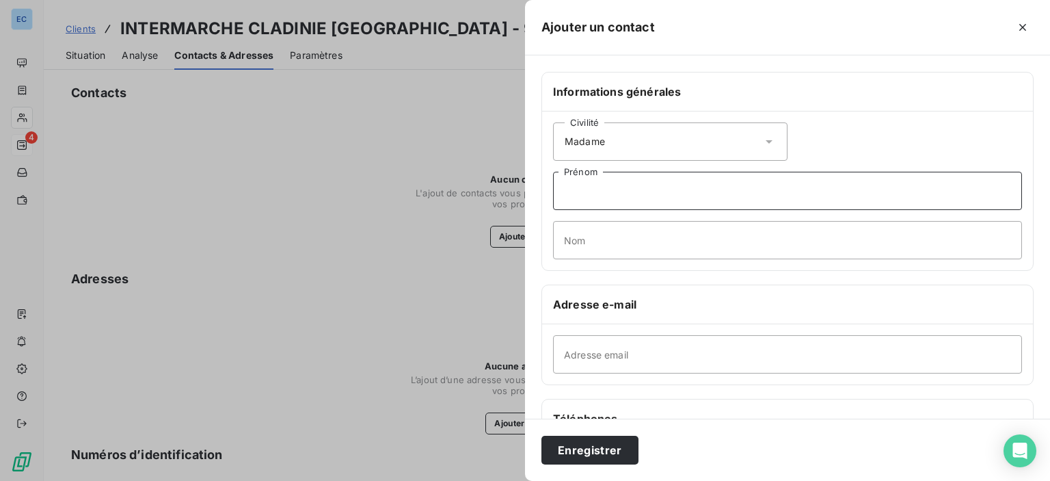
click at [576, 200] on input "Prénom" at bounding box center [787, 191] width 469 height 38
click at [576, 200] on input "vanina" at bounding box center [787, 191] width 469 height 38
type input "vanina"
click at [585, 230] on input "Nom" at bounding box center [787, 240] width 469 height 38
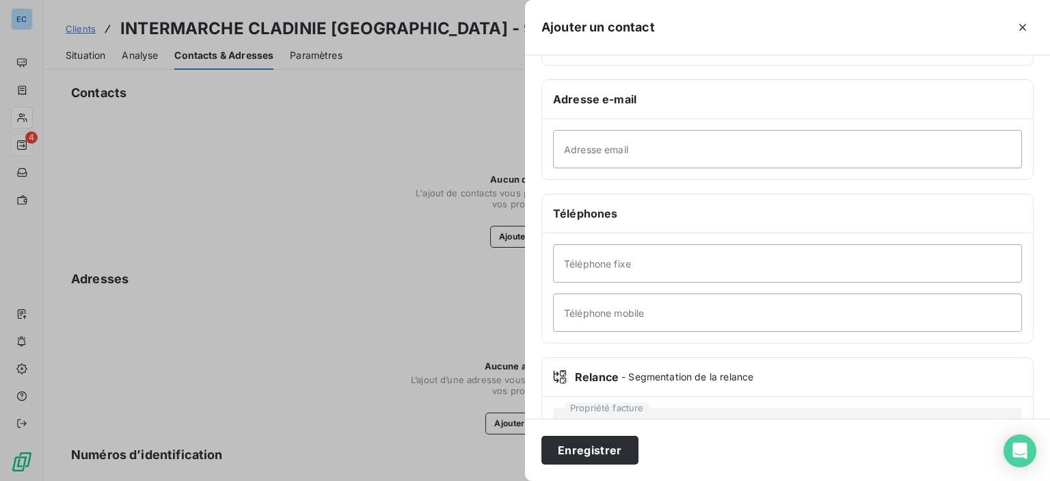
type input "valli"
click at [573, 252] on input "Téléphone fixe" at bounding box center [787, 263] width 469 height 38
type input "[PHONE_NUMBER]"
click at [613, 451] on button "Enregistrer" at bounding box center [590, 450] width 97 height 29
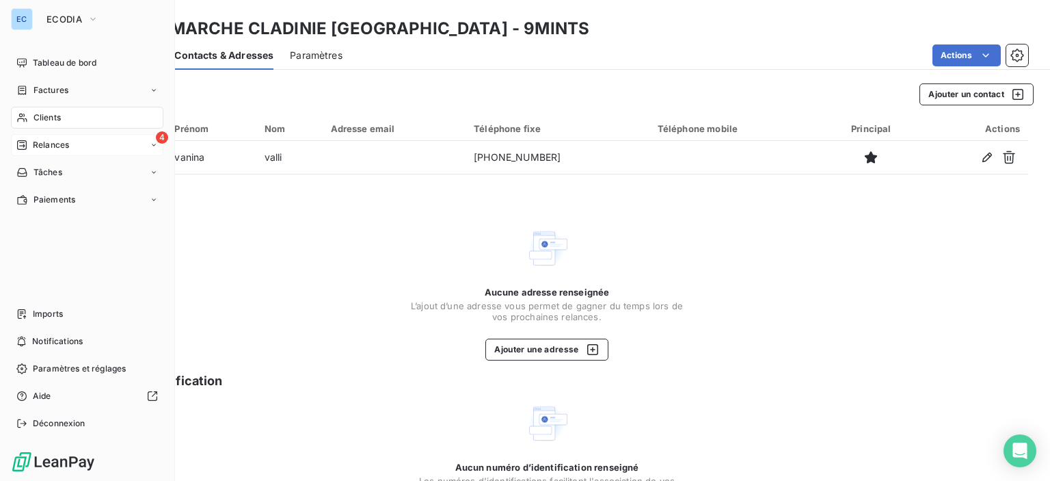
click at [72, 147] on div "4 Relances" at bounding box center [87, 145] width 152 height 22
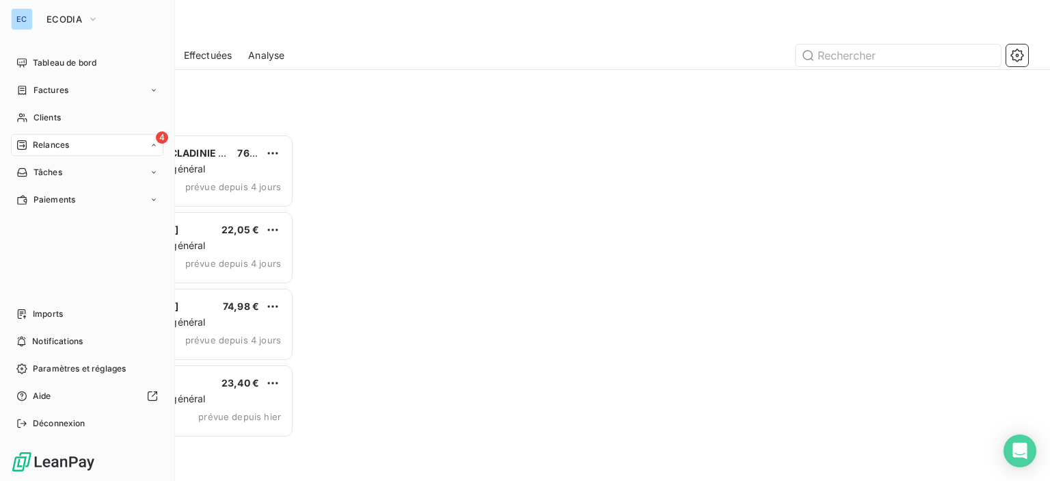
scroll to position [336, 217]
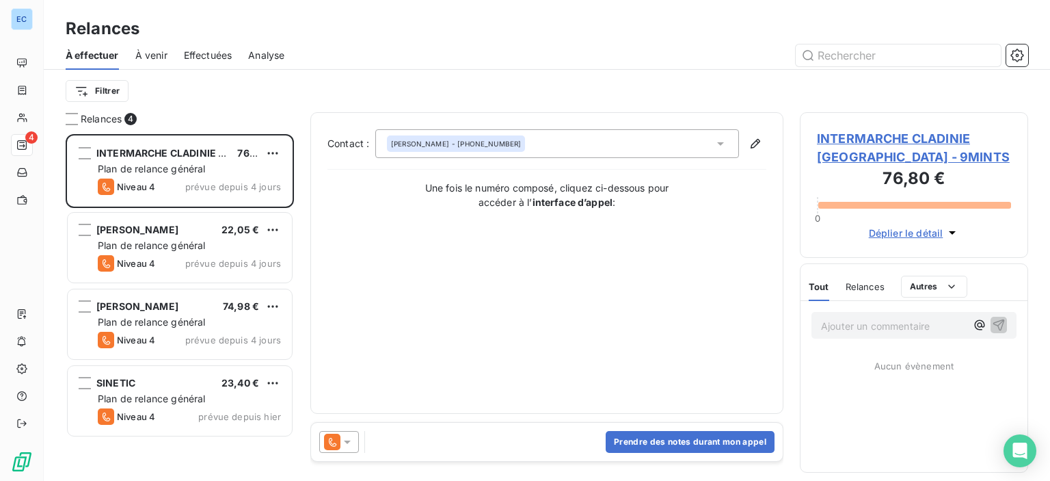
click at [443, 146] on div "[PERSON_NAME] - [PHONE_NUMBER]" at bounding box center [456, 144] width 130 height 10
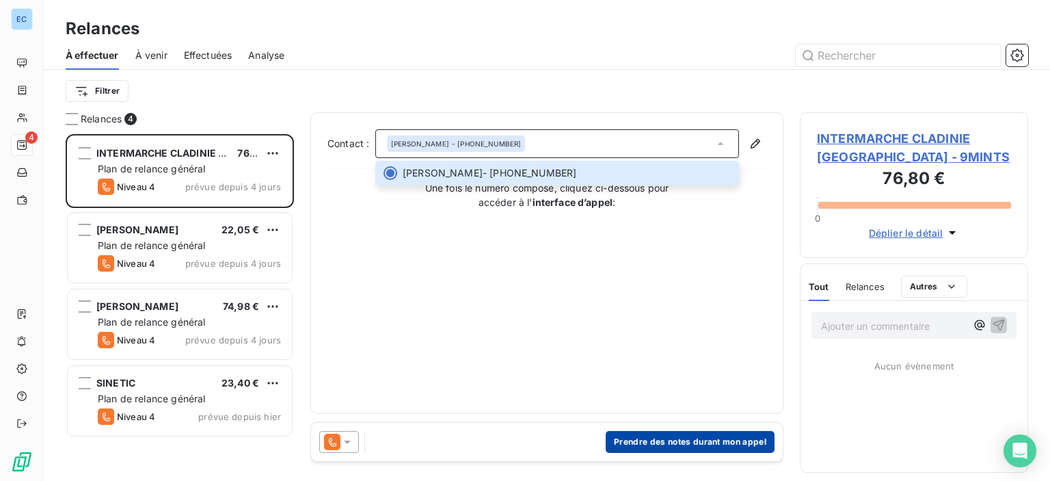
click at [633, 445] on button "Prendre des notes durant mon appel" at bounding box center [690, 442] width 169 height 22
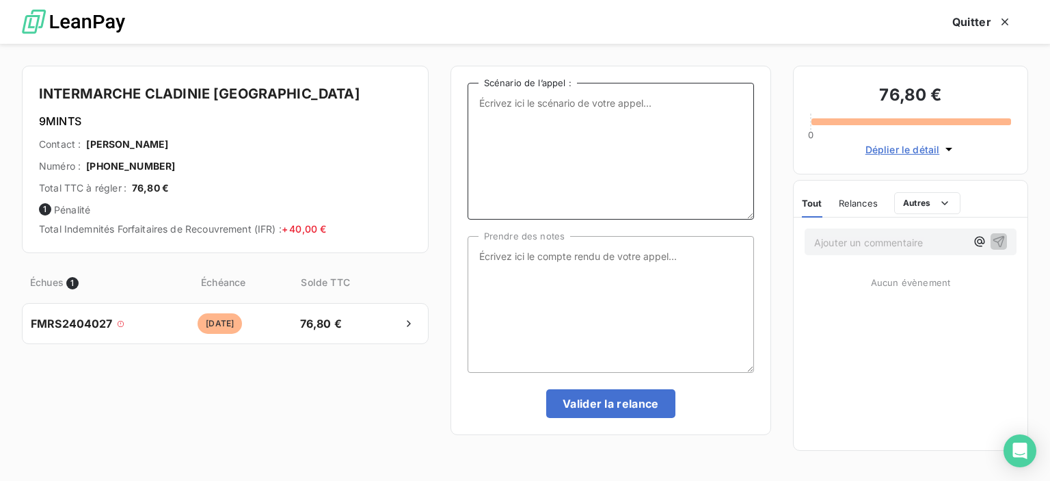
click at [497, 114] on textarea "Scénario de l’appel :" at bounding box center [611, 151] width 287 height 137
type textarea "1"
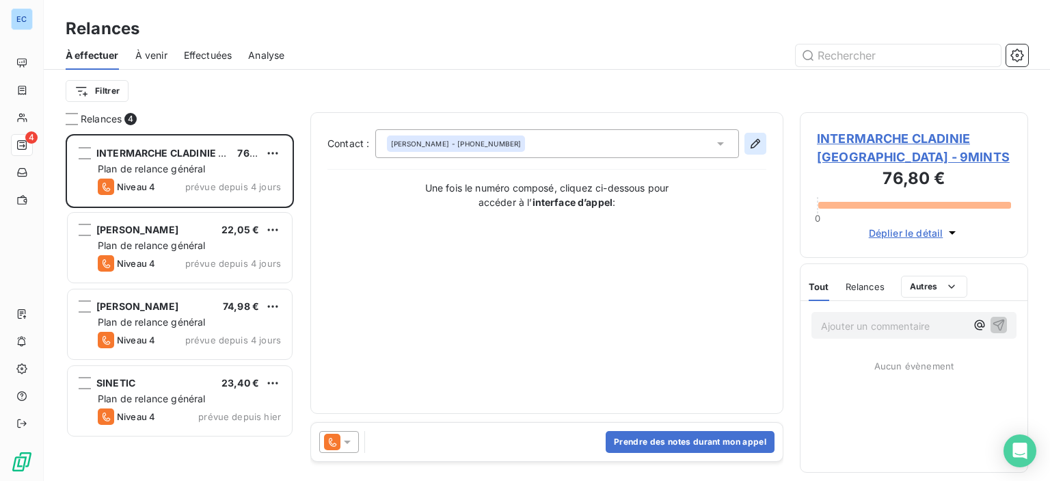
click at [756, 142] on icon "button" at bounding box center [756, 144] width 14 height 14
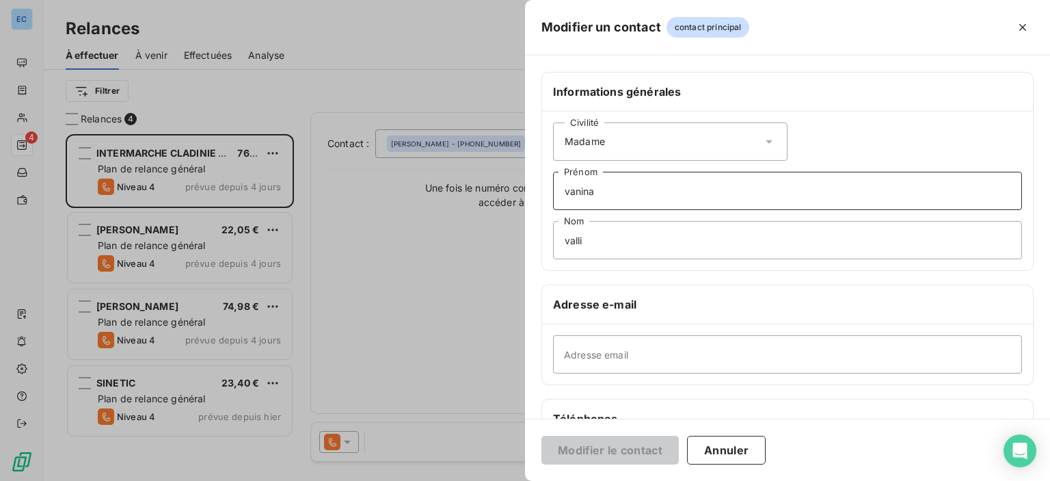
drag, startPoint x: 610, startPoint y: 202, endPoint x: 551, endPoint y: 212, distance: 59.6
click at [551, 212] on div "Civilité Madame [PERSON_NAME] valli Nom" at bounding box center [787, 190] width 491 height 159
drag, startPoint x: 594, startPoint y: 231, endPoint x: 551, endPoint y: 233, distance: 42.4
click at [553, 243] on input "valli" at bounding box center [787, 240] width 469 height 38
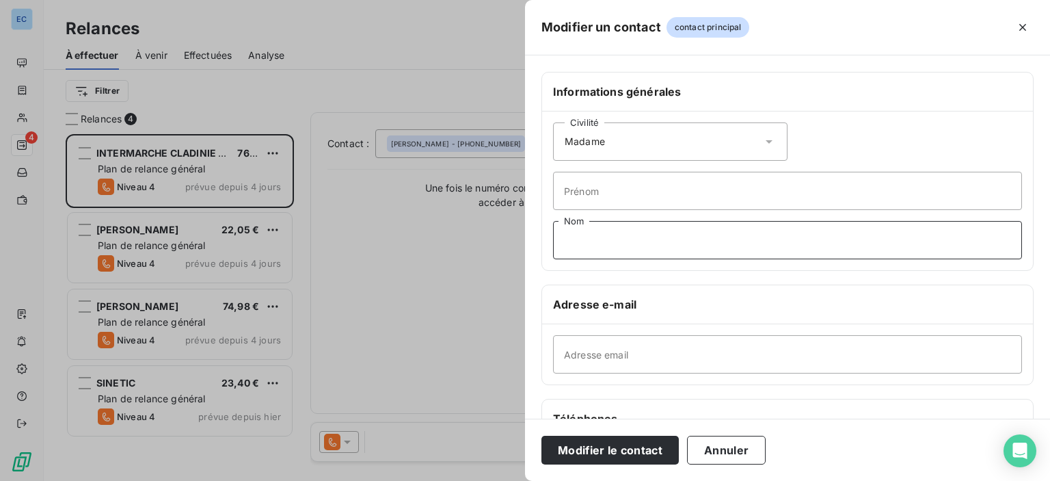
scroll to position [258, 0]
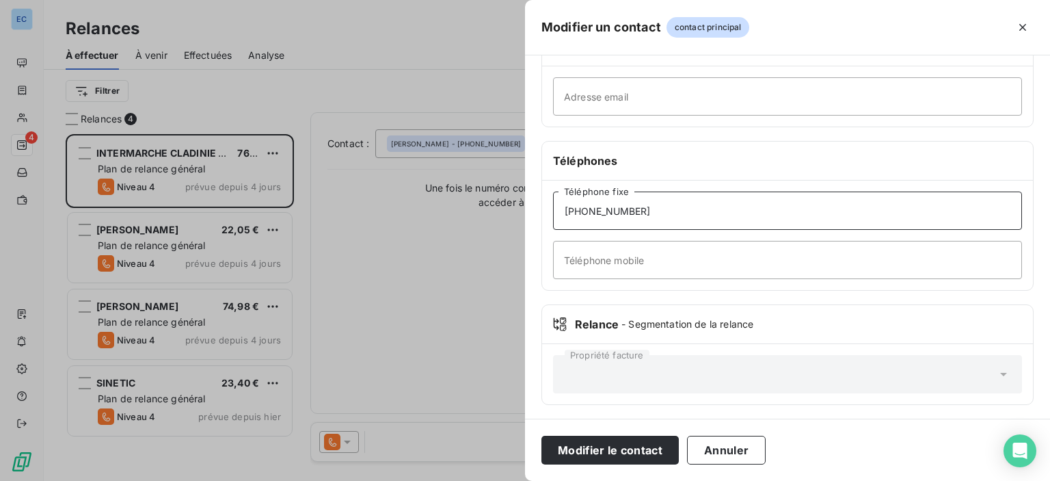
drag, startPoint x: 647, startPoint y: 211, endPoint x: 550, endPoint y: 207, distance: 97.2
click at [550, 207] on div "[PHONE_NUMBER] Téléphone fixe Téléphone mobile" at bounding box center [787, 235] width 491 height 109
click at [656, 451] on button "Modifier le contact" at bounding box center [610, 450] width 137 height 29
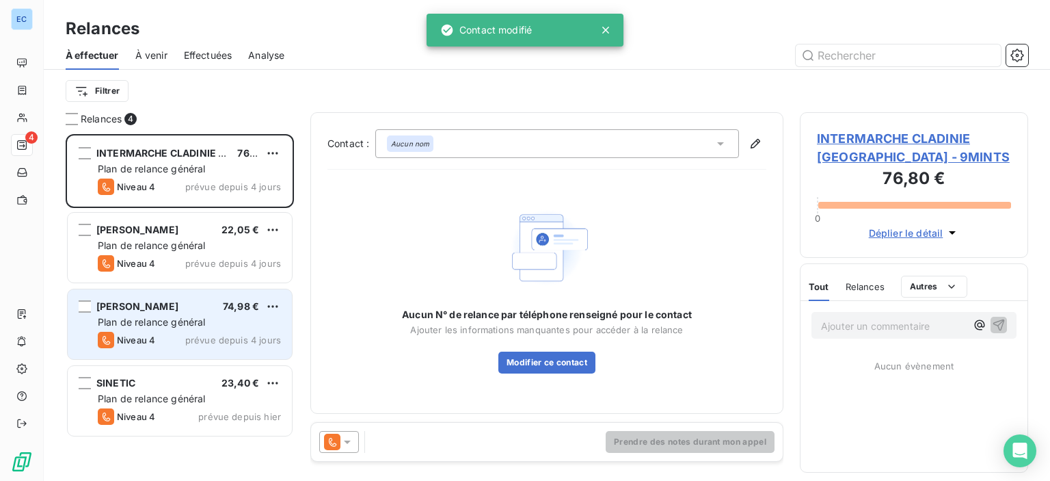
click at [144, 306] on span "[PERSON_NAME]" at bounding box center [137, 306] width 82 height 12
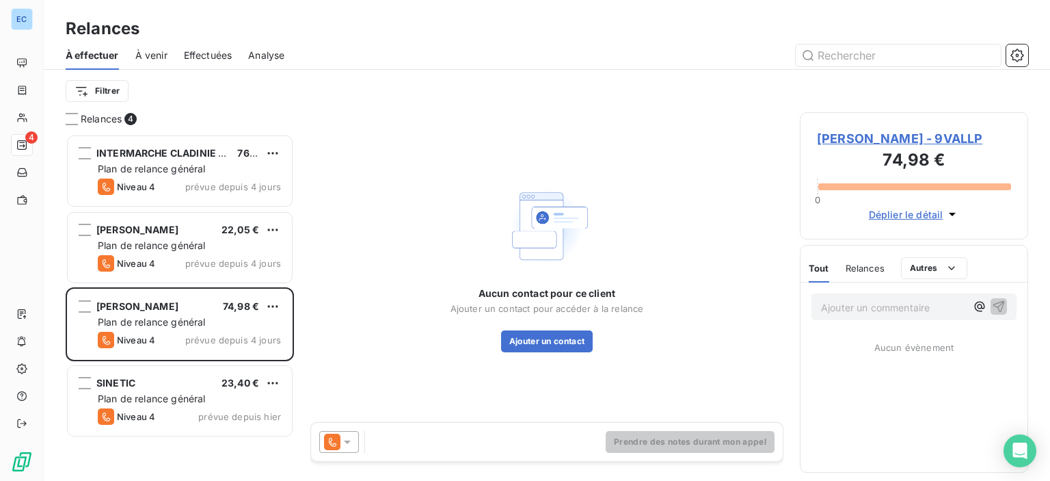
click at [864, 133] on span "[PERSON_NAME] - 9VALLP" at bounding box center [914, 138] width 194 height 18
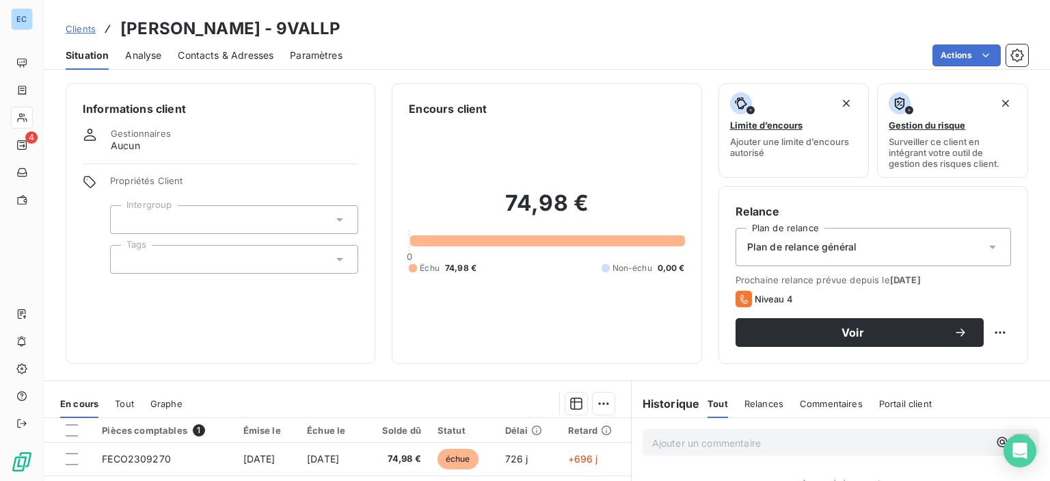
click at [194, 60] on span "Contacts & Adresses" at bounding box center [226, 56] width 96 height 14
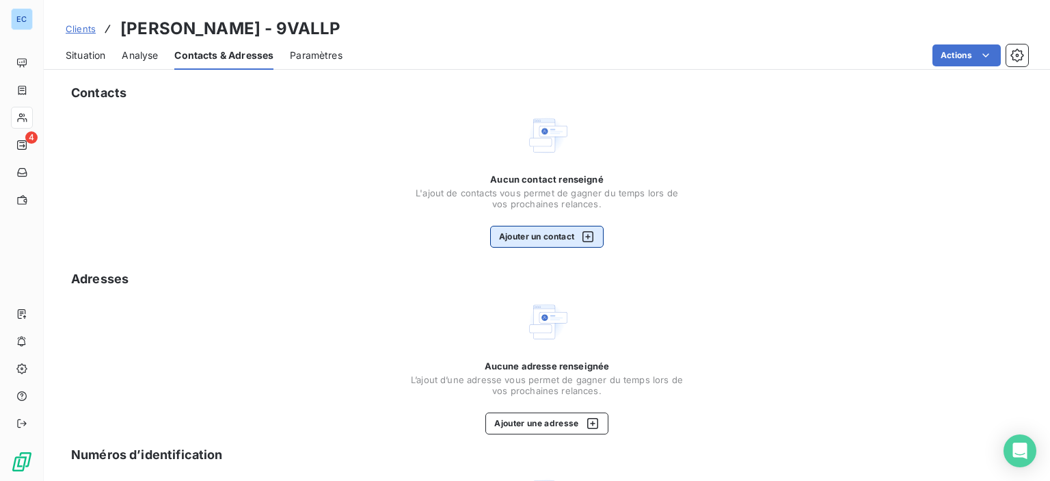
click at [501, 228] on button "Ajouter un contact" at bounding box center [547, 237] width 114 height 22
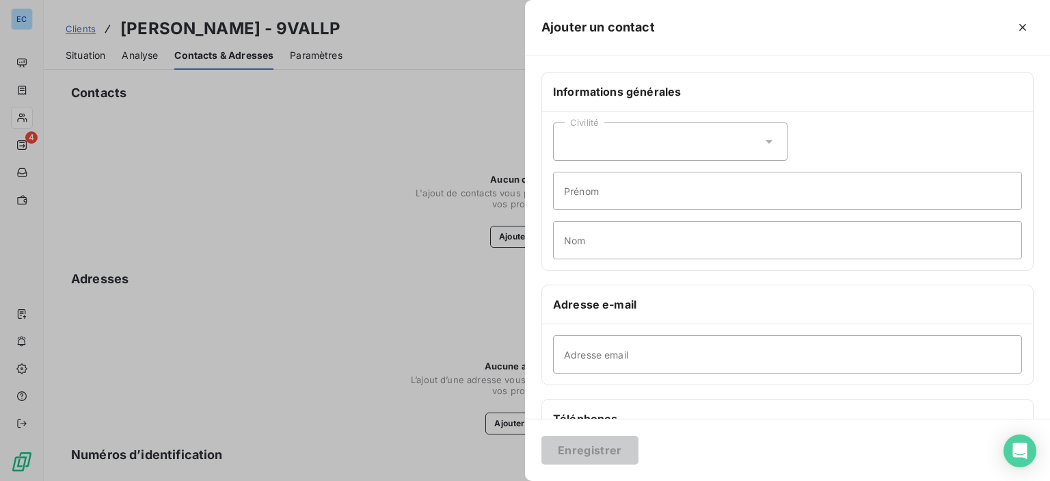
click at [769, 139] on icon at bounding box center [769, 142] width 14 height 14
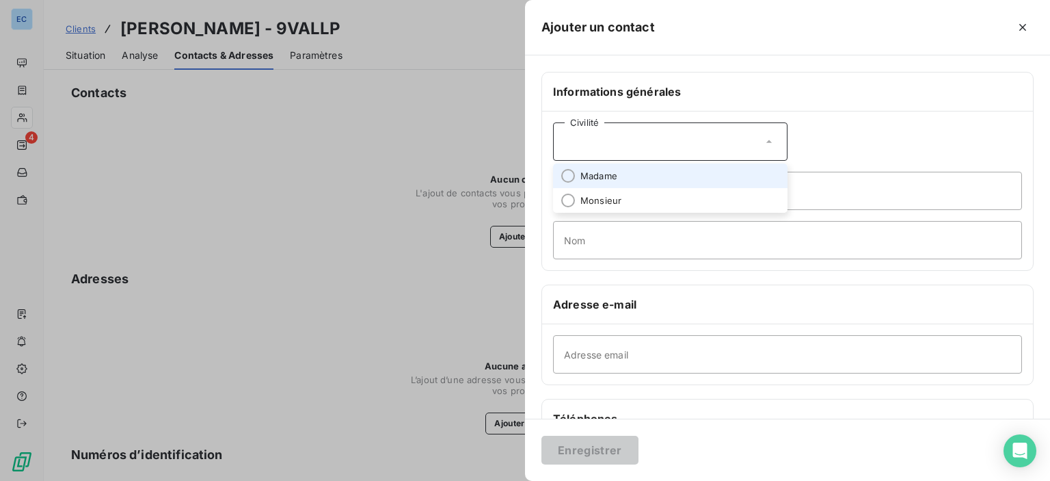
click at [576, 183] on li "Madame" at bounding box center [670, 175] width 235 height 25
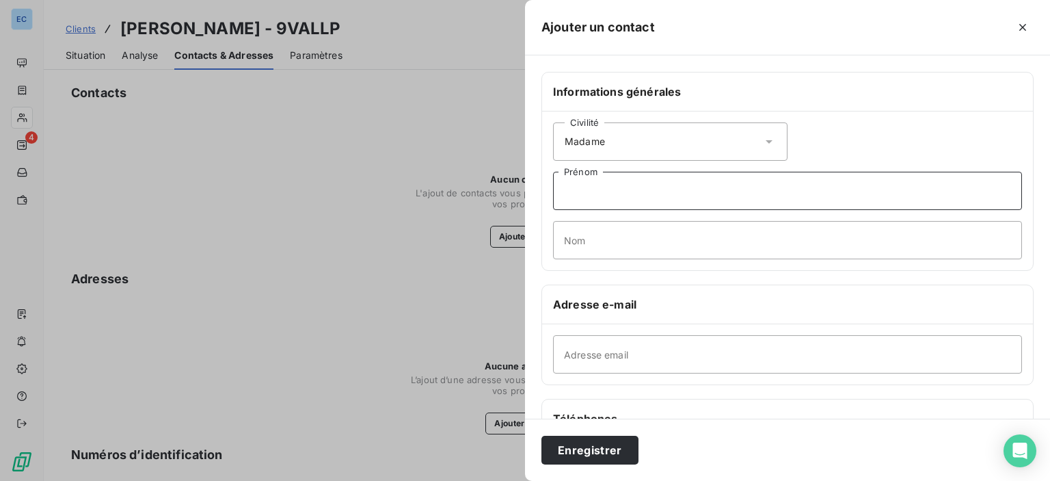
click at [574, 199] on input "Prénom" at bounding box center [787, 191] width 469 height 38
type input "vanina"
click at [588, 250] on input "Nom" at bounding box center [787, 240] width 469 height 38
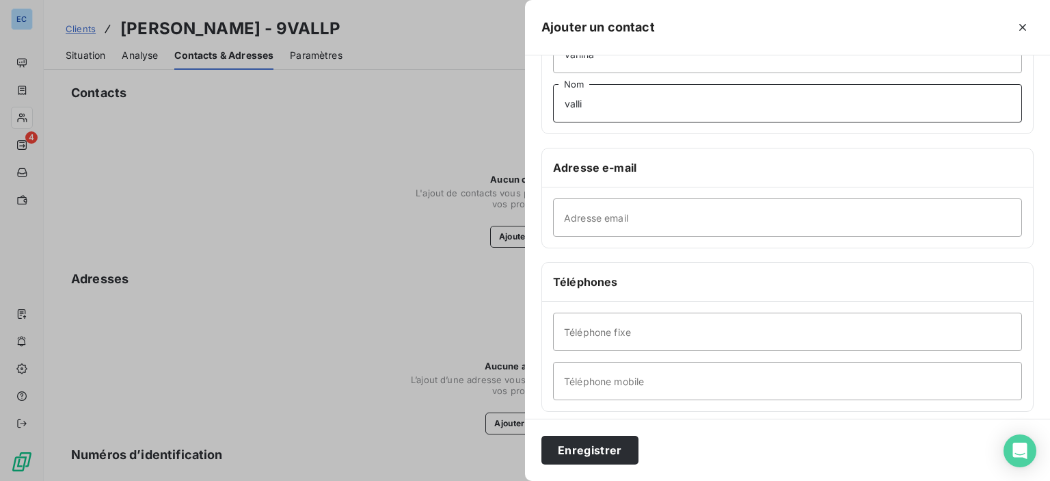
type input "valli"
drag, startPoint x: 574, startPoint y: 344, endPoint x: 572, endPoint y: 333, distance: 11.1
click at [574, 343] on input "Téléphone fixe" at bounding box center [787, 332] width 469 height 38
click at [598, 349] on input "Téléphone fixe" at bounding box center [787, 332] width 469 height 38
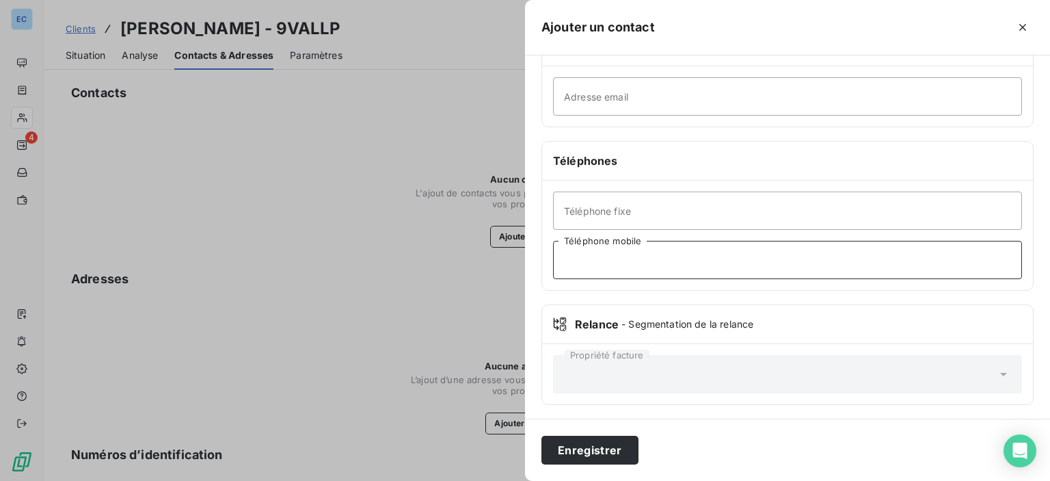
click at [585, 268] on input "Téléphone mobile" at bounding box center [787, 260] width 469 height 38
type input "[PHONE_NUMBER]"
click at [608, 454] on button "Enregistrer" at bounding box center [590, 450] width 97 height 29
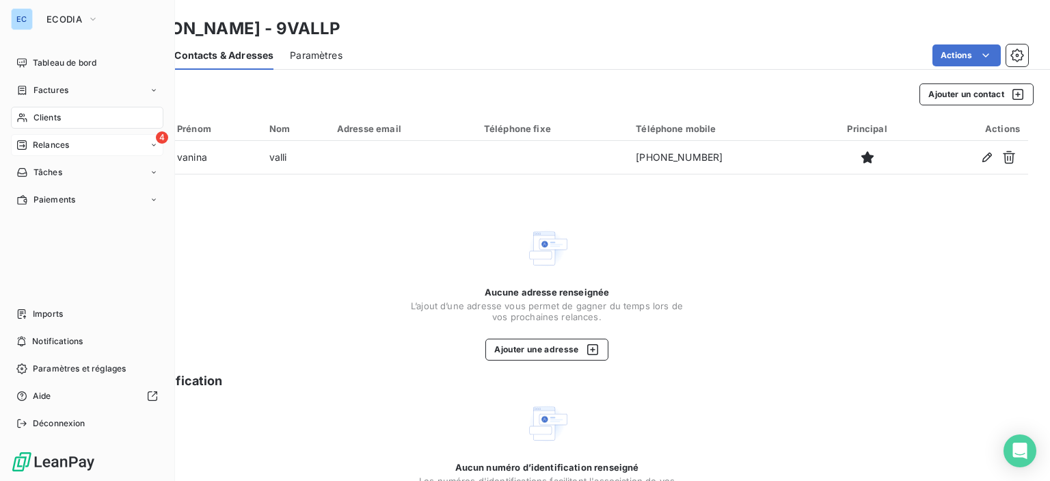
click at [74, 145] on div "4 Relances" at bounding box center [87, 145] width 152 height 22
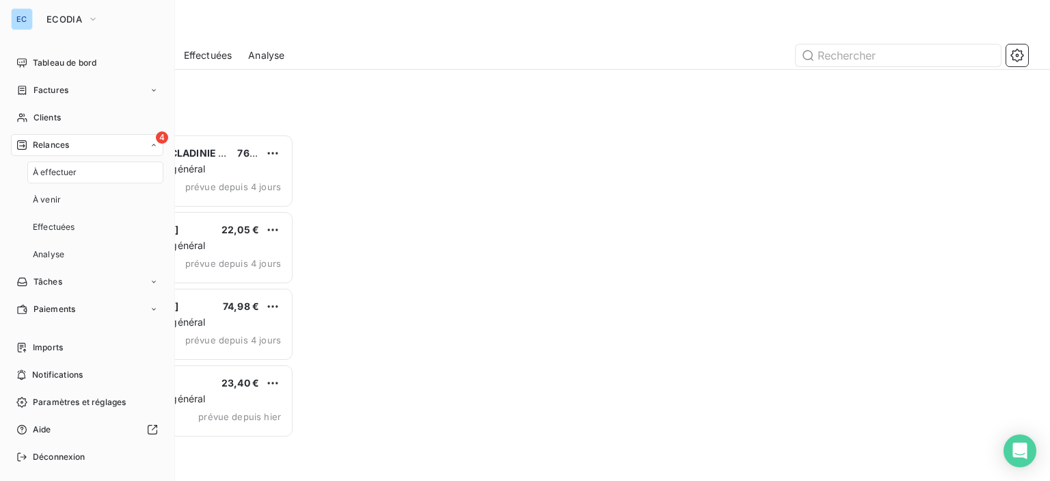
scroll to position [336, 217]
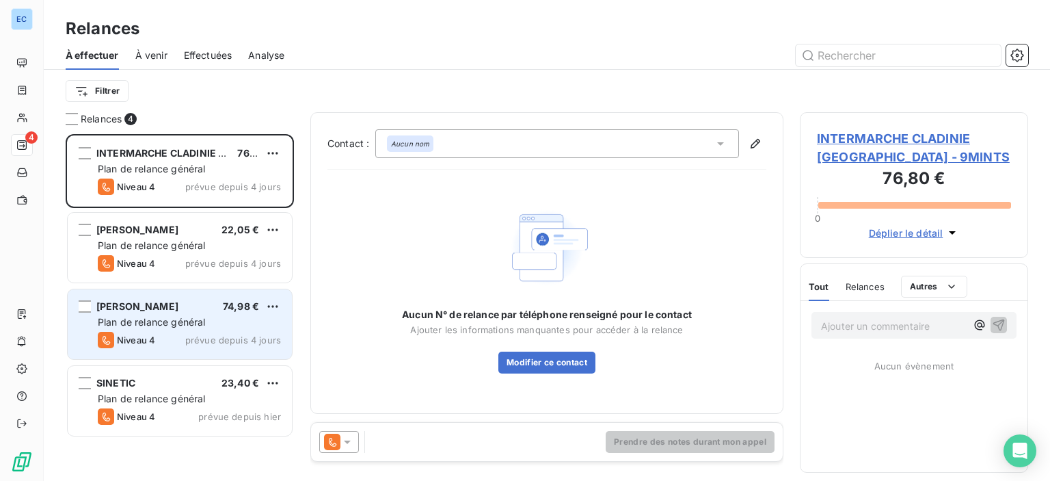
click at [181, 338] on div "Niveau 4 prévue depuis 4 jours" at bounding box center [189, 340] width 183 height 16
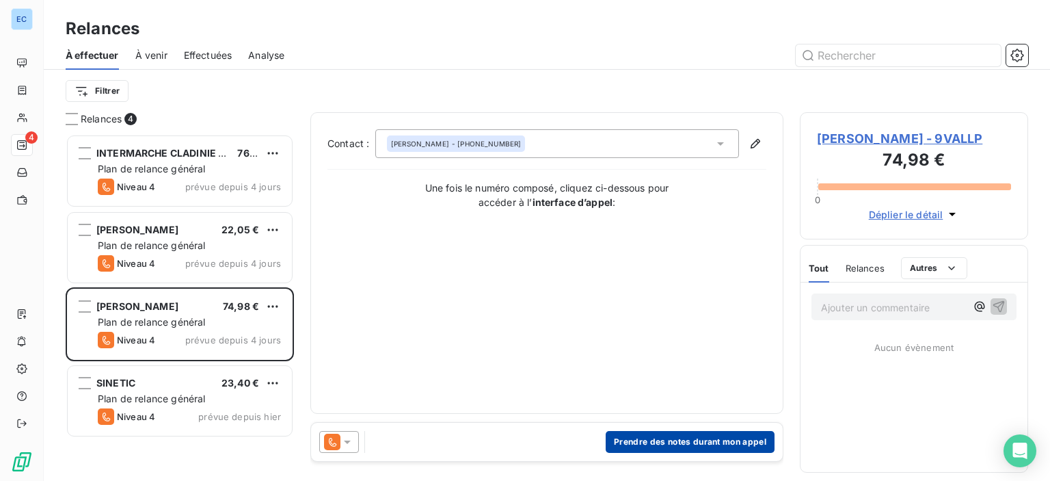
click at [650, 445] on button "Prendre des notes durant mon appel" at bounding box center [690, 442] width 169 height 22
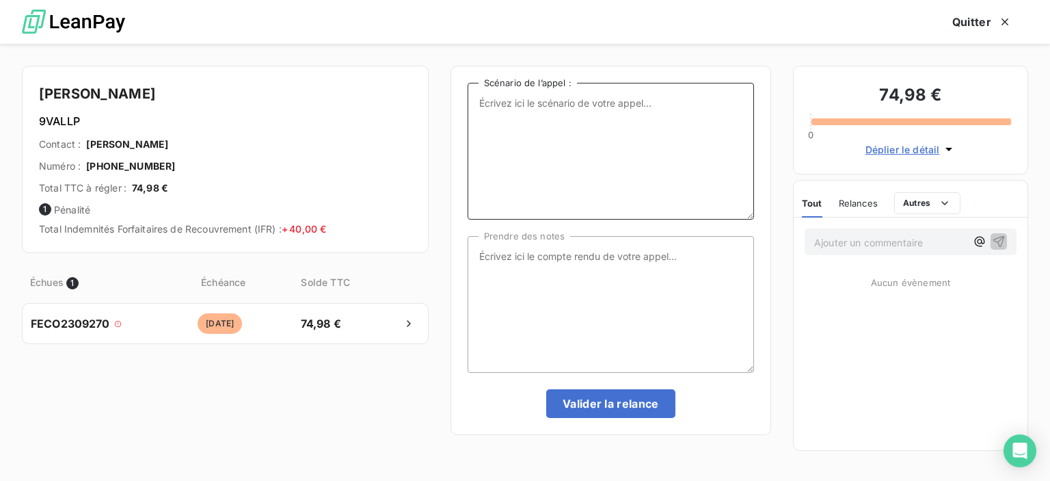
click at [505, 122] on textarea "Scénario de l’appel :" at bounding box center [611, 151] width 287 height 137
type textarea "1 facture en attente depuis 2023"
click at [475, 261] on textarea "Prendre des notes" at bounding box center [611, 304] width 287 height 137
click at [484, 271] on textarea "ne répond pas sur son portable (laissé message sur son rtépondeur)" at bounding box center [611, 304] width 287 height 137
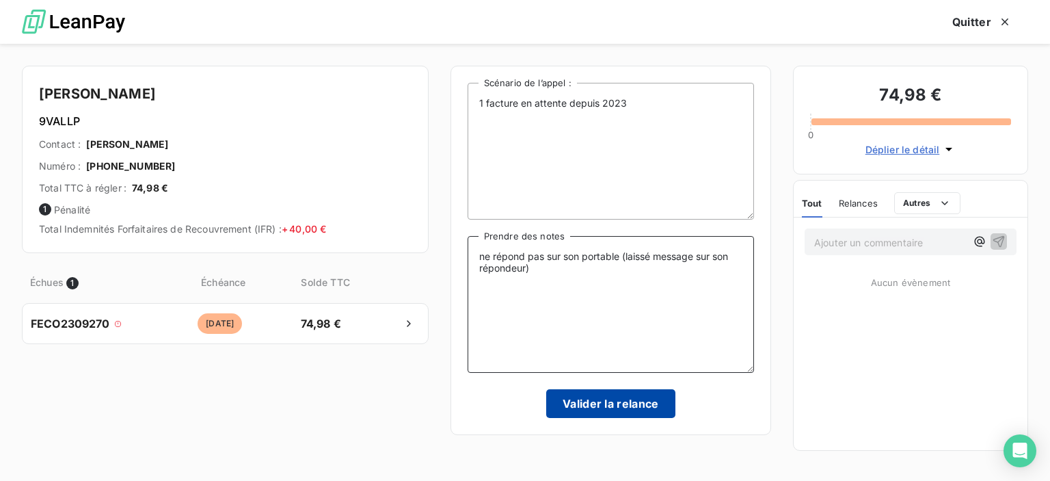
type textarea "ne répond pas sur son portable (laissé message sur son répondeur)"
click at [602, 404] on button "Valider la relance" at bounding box center [610, 403] width 129 height 29
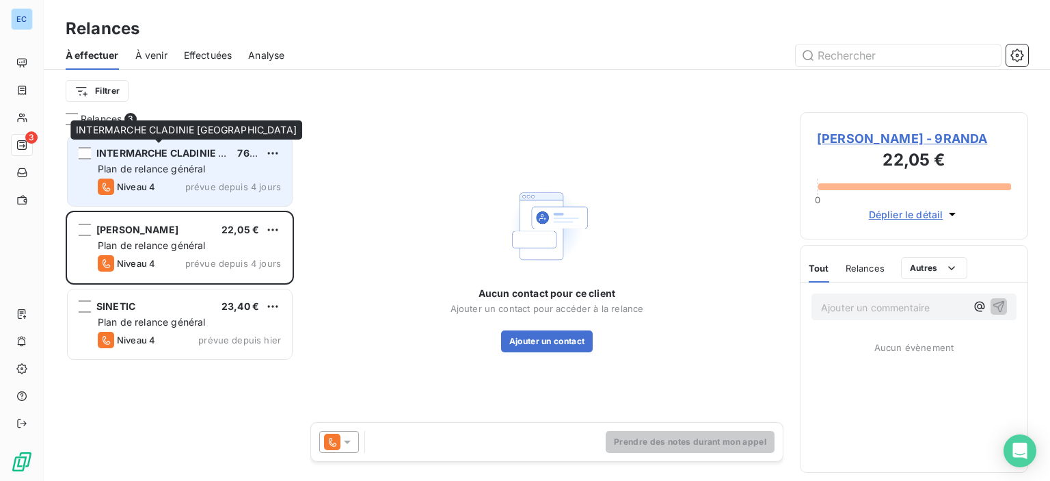
click at [153, 157] on span "INTERMARCHE CLADINIE [GEOGRAPHIC_DATA]" at bounding box center [208, 153] width 224 height 12
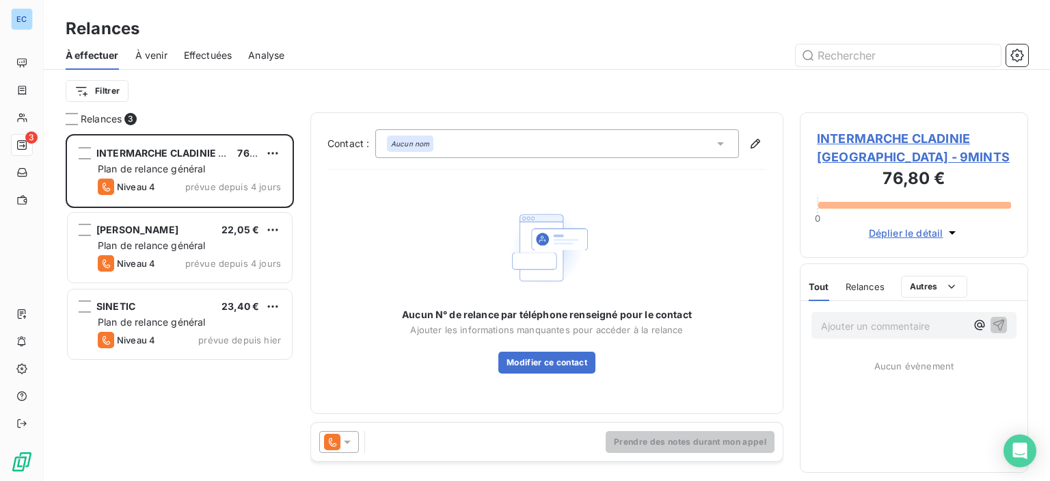
click at [874, 141] on span "INTERMARCHE CLADINIE [GEOGRAPHIC_DATA] - 9MINTS" at bounding box center [914, 147] width 194 height 37
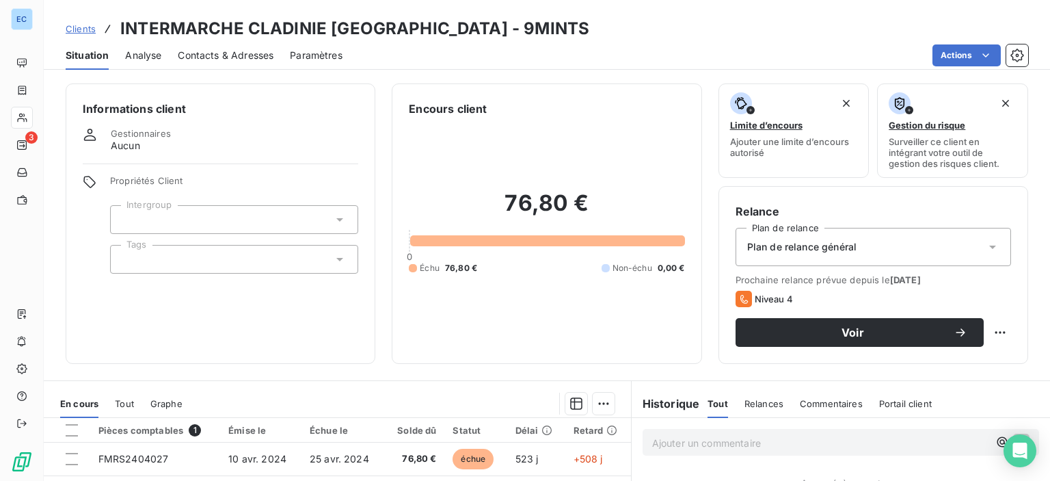
scroll to position [205, 0]
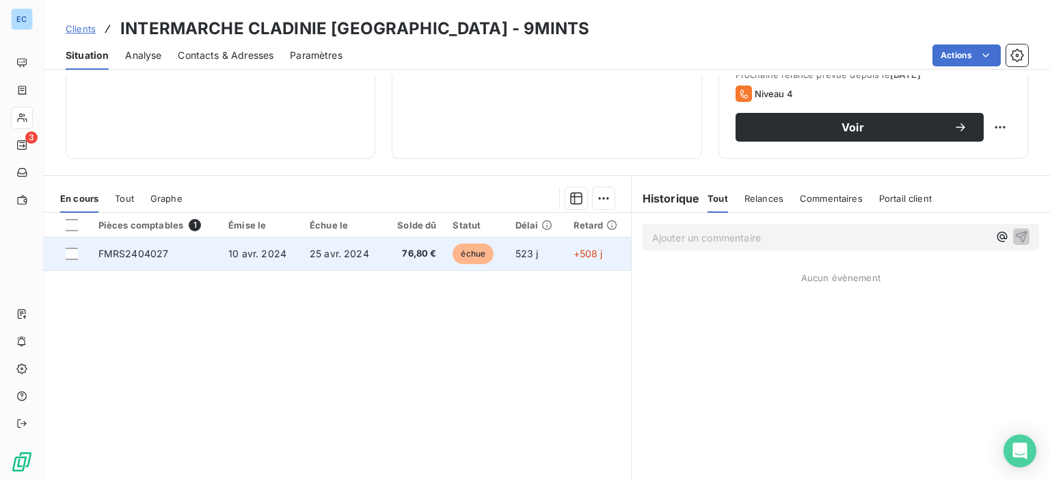
click at [267, 261] on td "10 avr. 2024" at bounding box center [260, 253] width 81 height 33
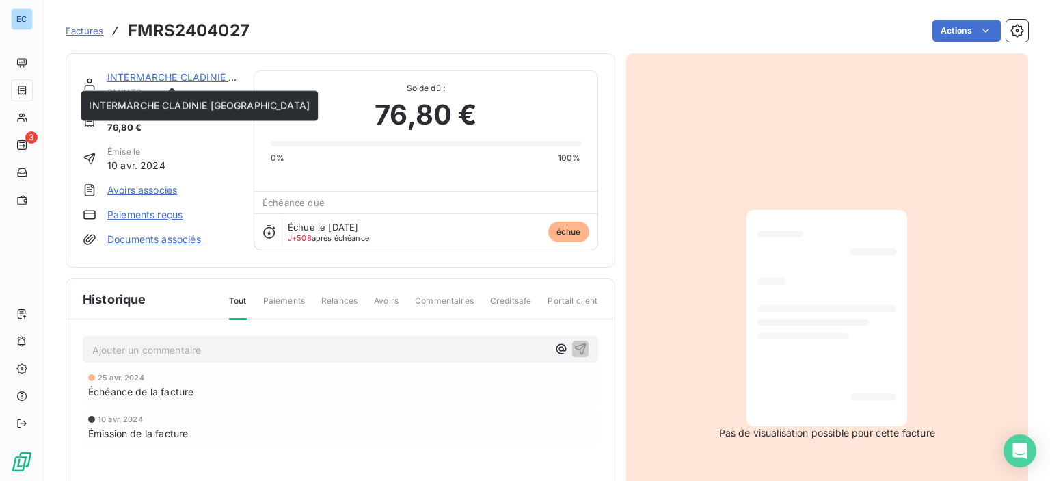
click at [157, 104] on span "INTERMARCHE CLADINIE [GEOGRAPHIC_DATA]" at bounding box center [199, 106] width 221 height 12
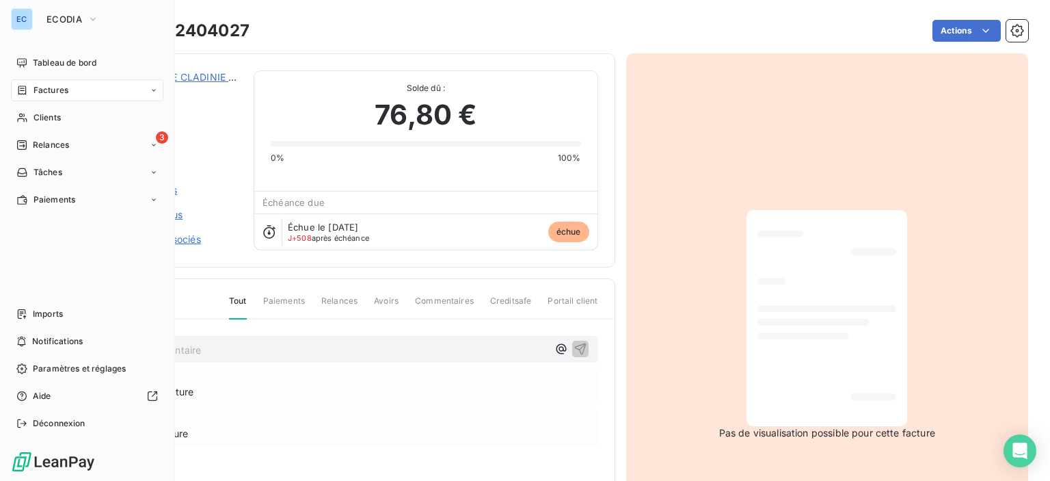
click at [51, 144] on span "Relances" at bounding box center [51, 145] width 36 height 12
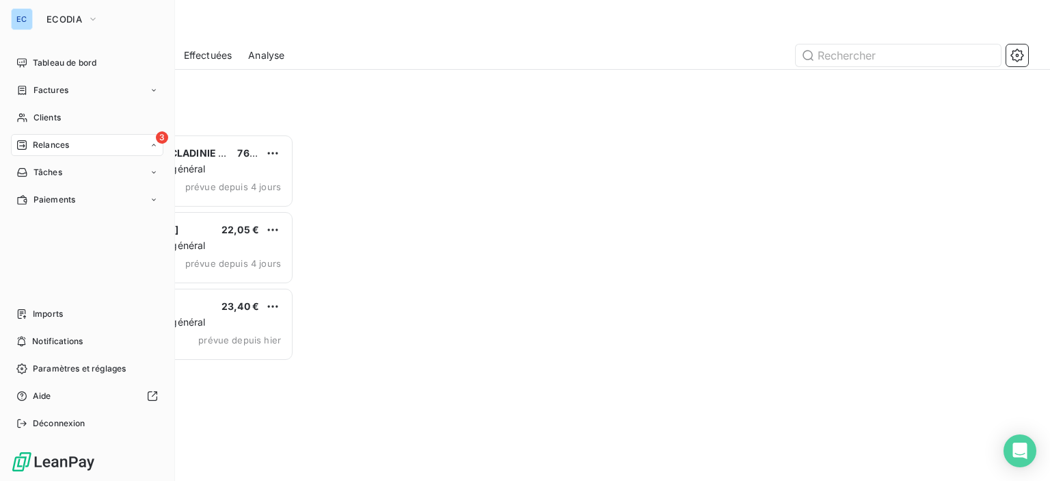
scroll to position [336, 217]
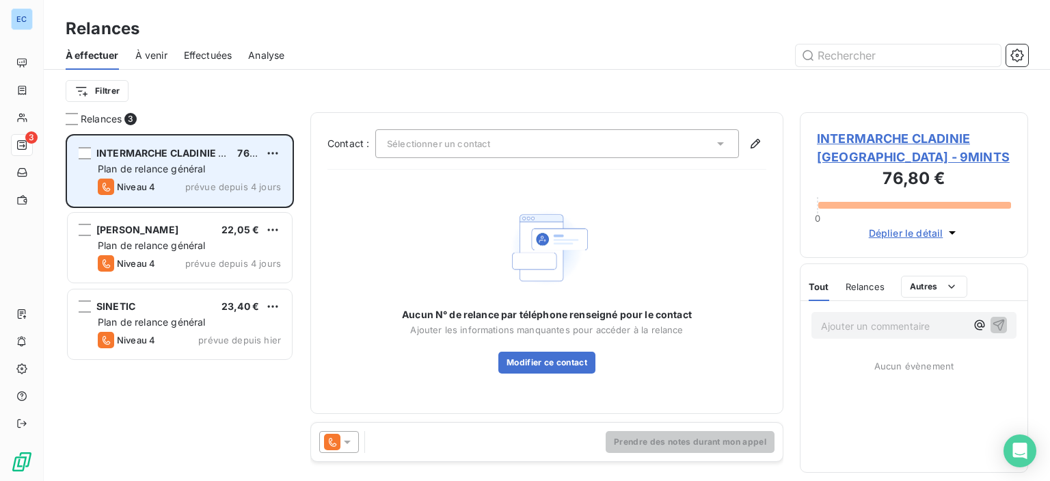
click at [198, 150] on span "INTERMARCHE CLADINIE [GEOGRAPHIC_DATA]" at bounding box center [208, 153] width 224 height 12
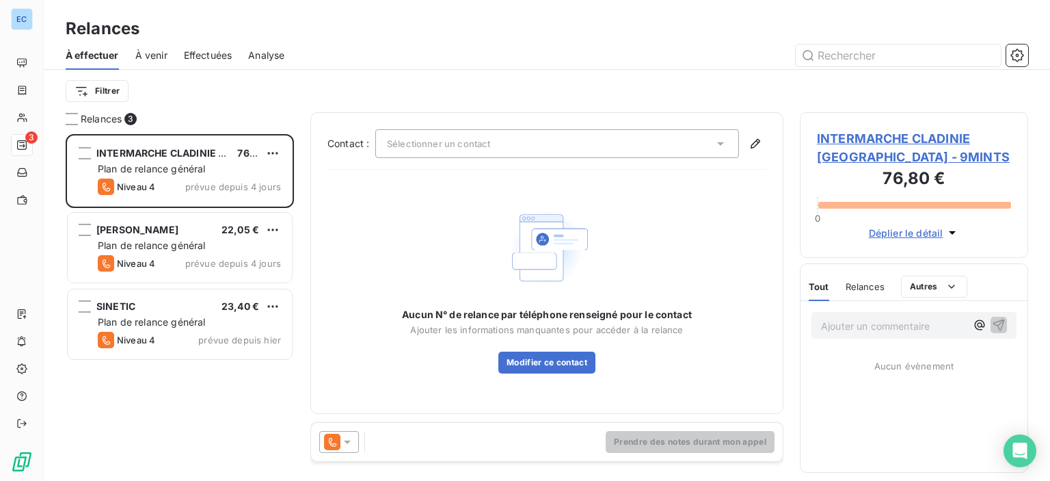
click at [845, 136] on span "INTERMARCHE CLADINIE [GEOGRAPHIC_DATA] - 9MINTS" at bounding box center [914, 147] width 194 height 37
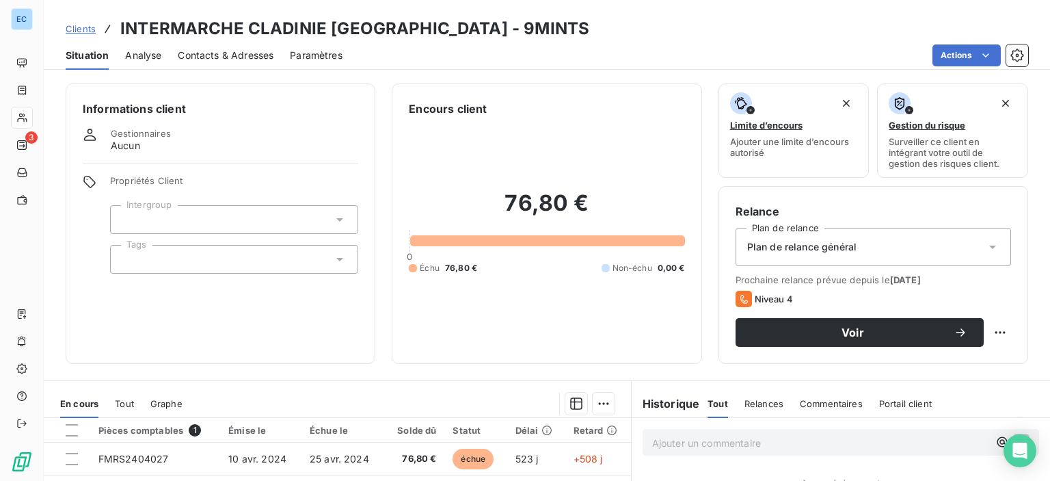
scroll to position [205, 0]
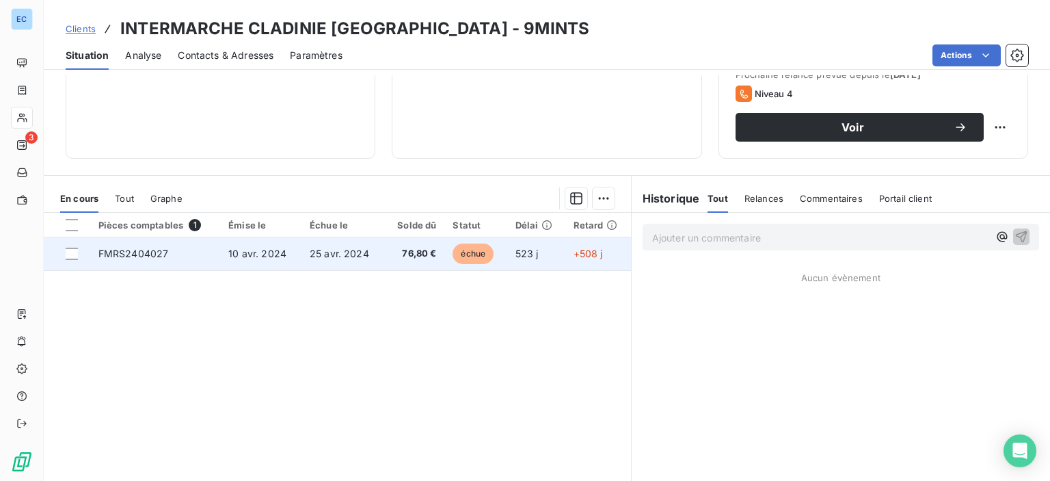
click at [134, 254] on span "FMRS2404027" at bounding box center [133, 254] width 70 height 12
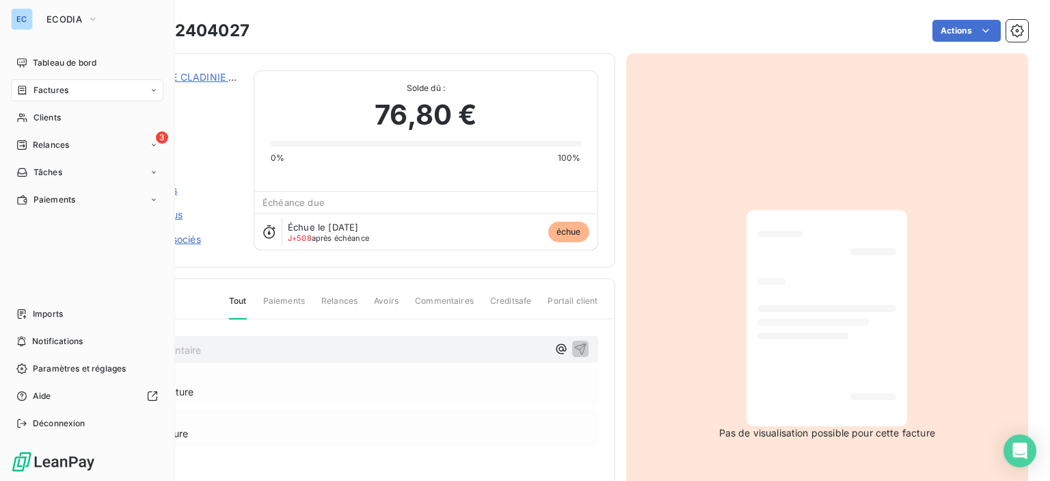
click at [50, 141] on span "Relances" at bounding box center [51, 145] width 36 height 12
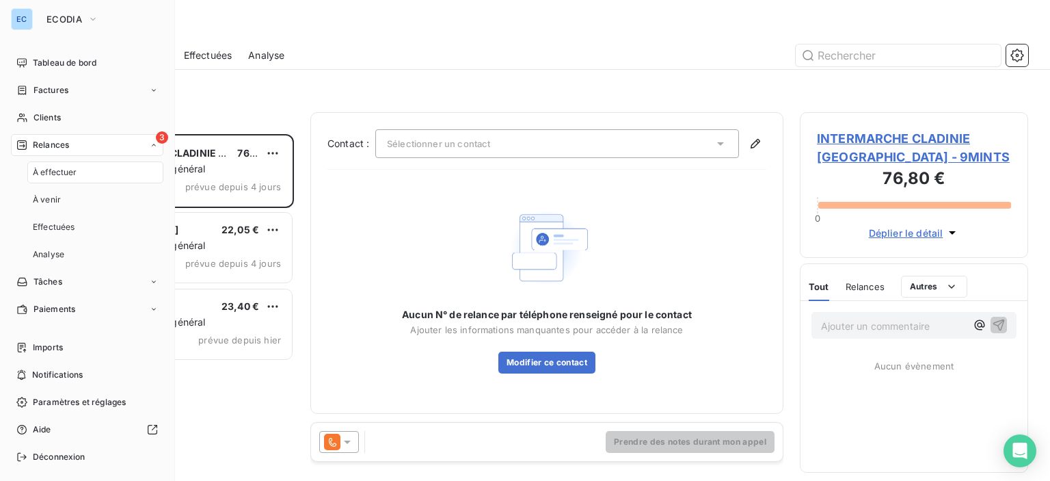
scroll to position [336, 217]
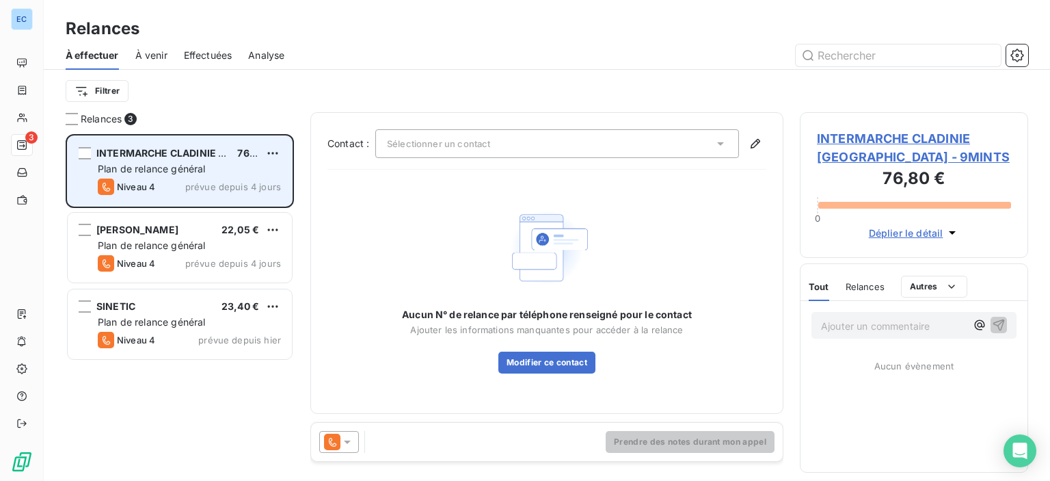
click at [159, 162] on div "Plan de relance général" at bounding box center [189, 169] width 183 height 14
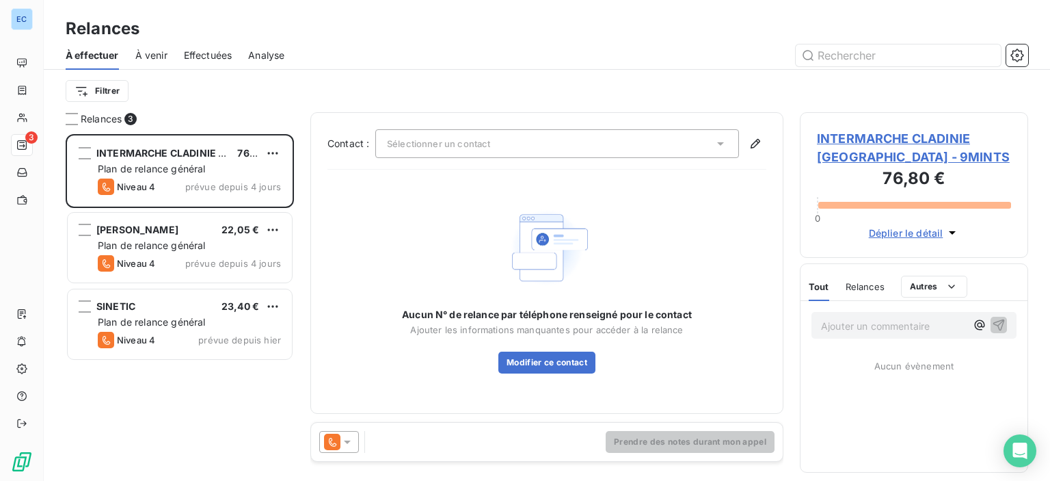
click at [864, 139] on span "INTERMARCHE CLADINIE [GEOGRAPHIC_DATA] - 9MINTS" at bounding box center [914, 147] width 194 height 37
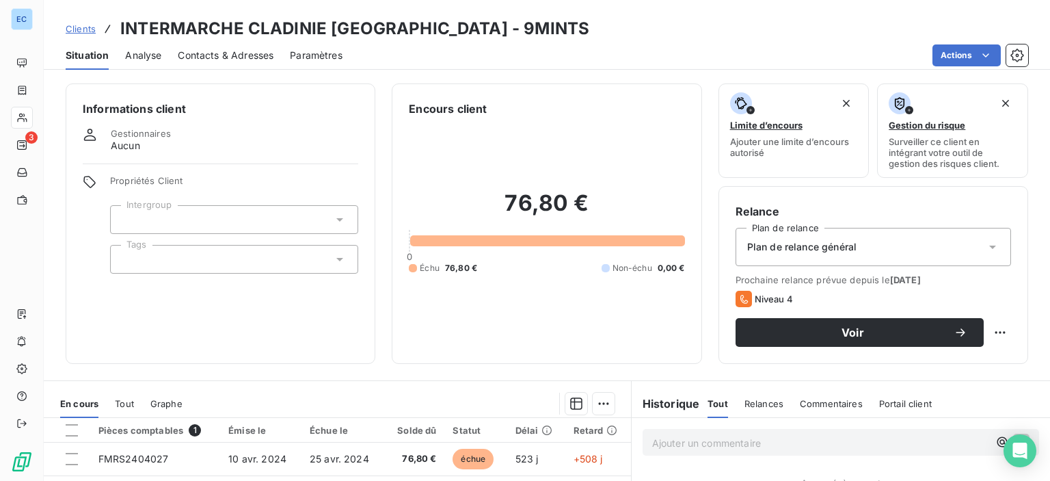
scroll to position [137, 0]
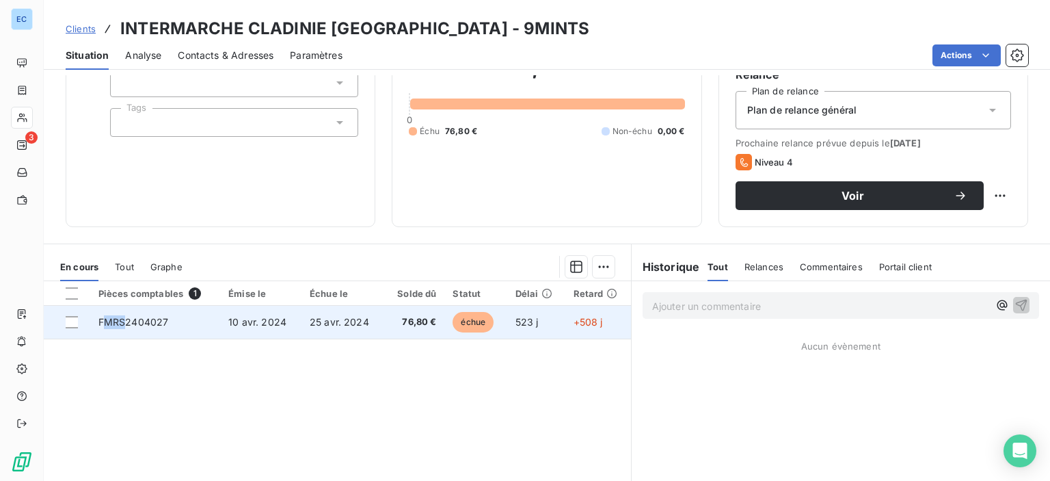
drag, startPoint x: 103, startPoint y: 321, endPoint x: 129, endPoint y: 327, distance: 27.4
click at [129, 319] on span "FMRS2404027" at bounding box center [133, 322] width 70 height 12
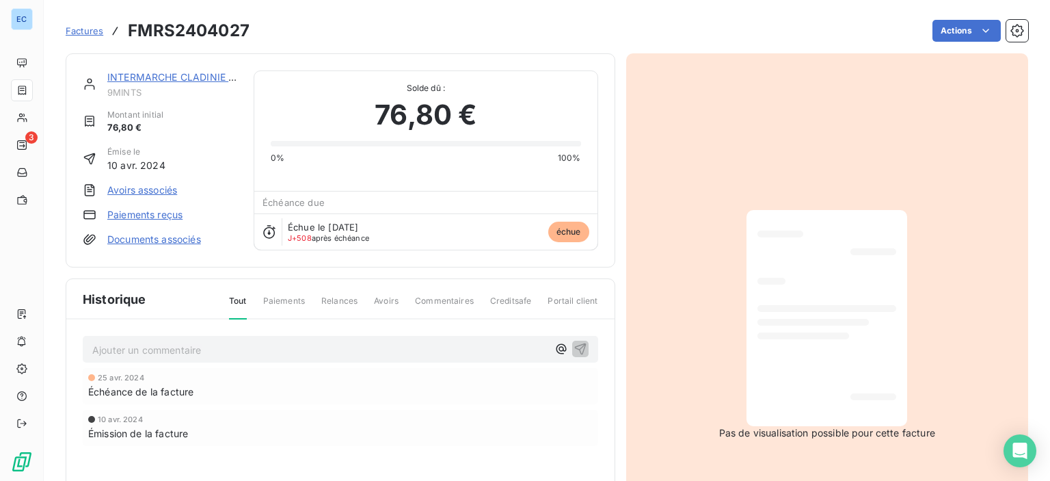
click at [146, 74] on link "INTERMARCHE CLADINIE [GEOGRAPHIC_DATA]" at bounding box center [217, 77] width 221 height 12
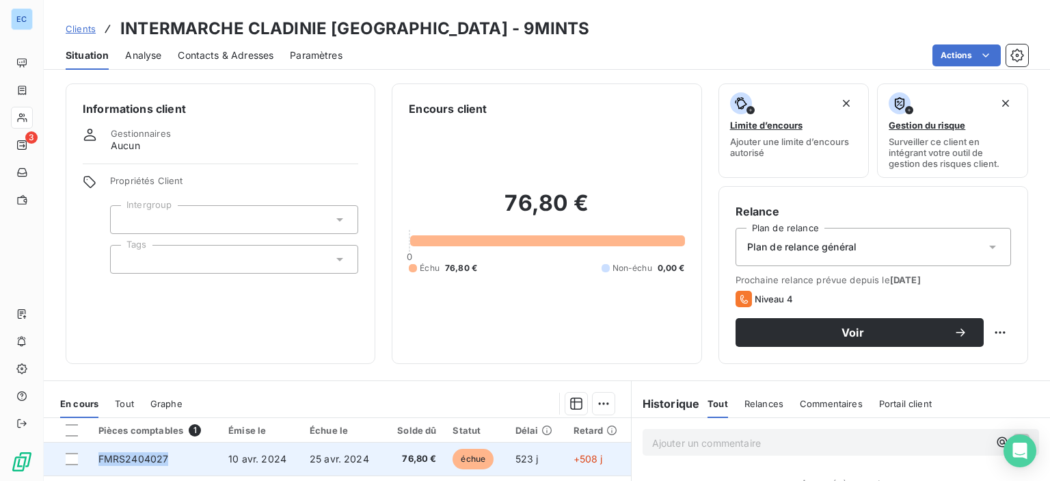
drag, startPoint x: 96, startPoint y: 459, endPoint x: 169, endPoint y: 464, distance: 73.3
click at [169, 464] on td "FMRS2404027" at bounding box center [155, 458] width 131 height 33
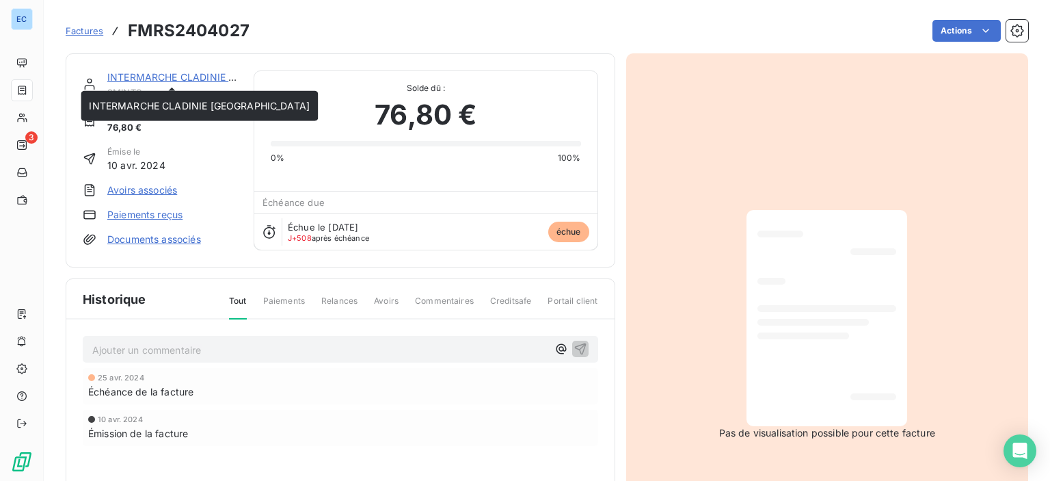
click at [131, 75] on link "INTERMARCHE CLADINIE [GEOGRAPHIC_DATA]" at bounding box center [217, 77] width 221 height 12
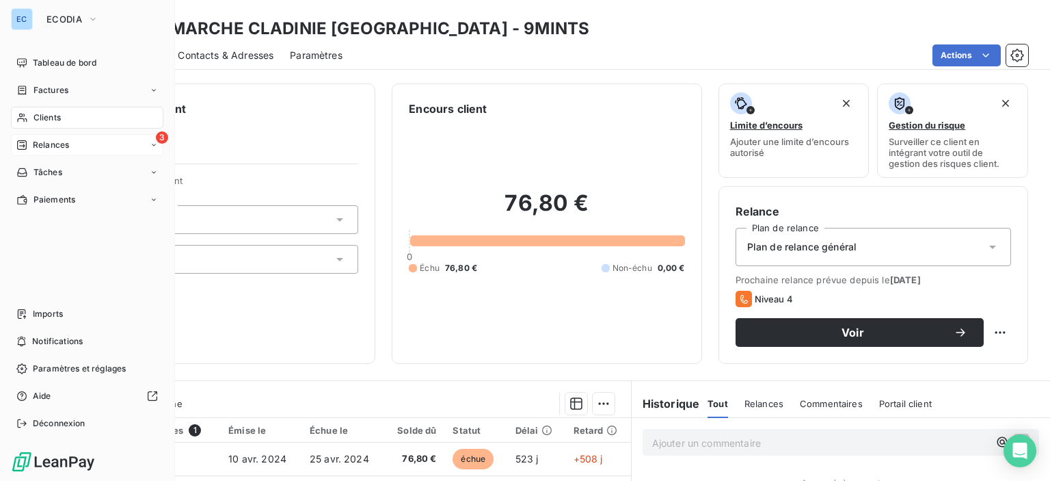
click at [158, 142] on div "3" at bounding box center [162, 137] width 12 height 12
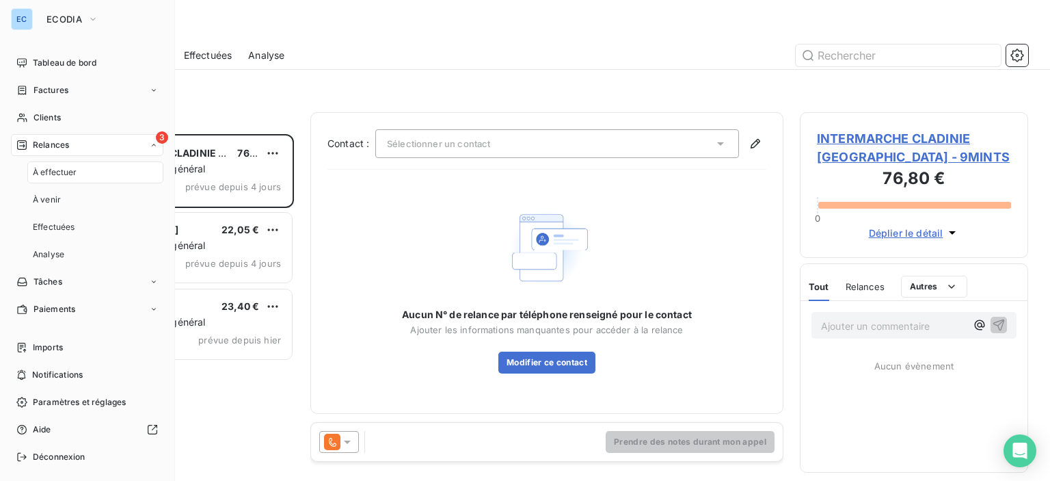
scroll to position [336, 217]
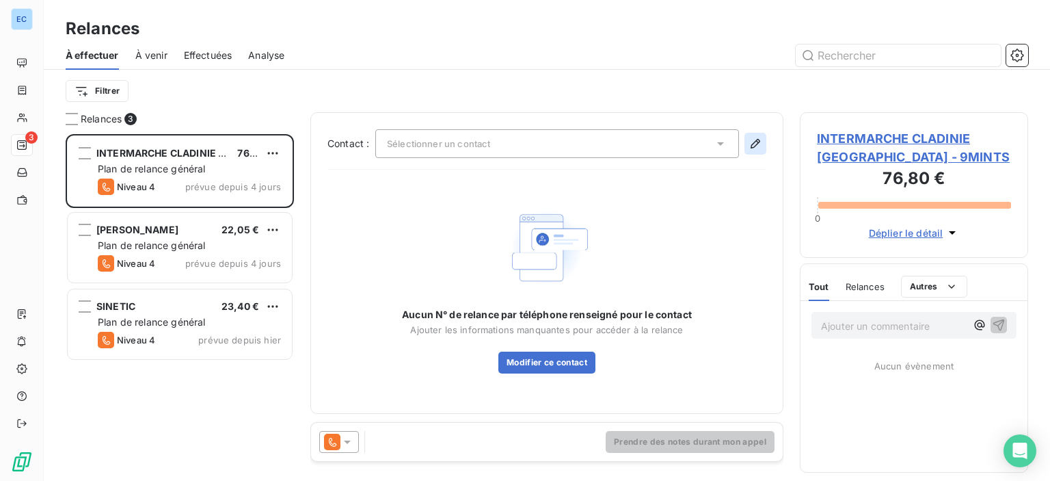
click at [758, 143] on icon "button" at bounding box center [756, 144] width 10 height 10
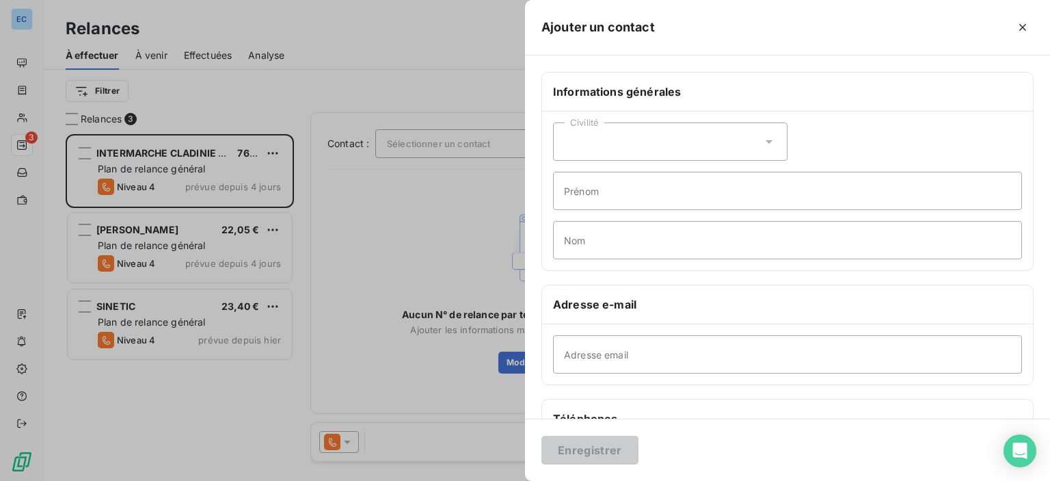
click at [614, 138] on div "Civilité" at bounding box center [670, 141] width 235 height 38
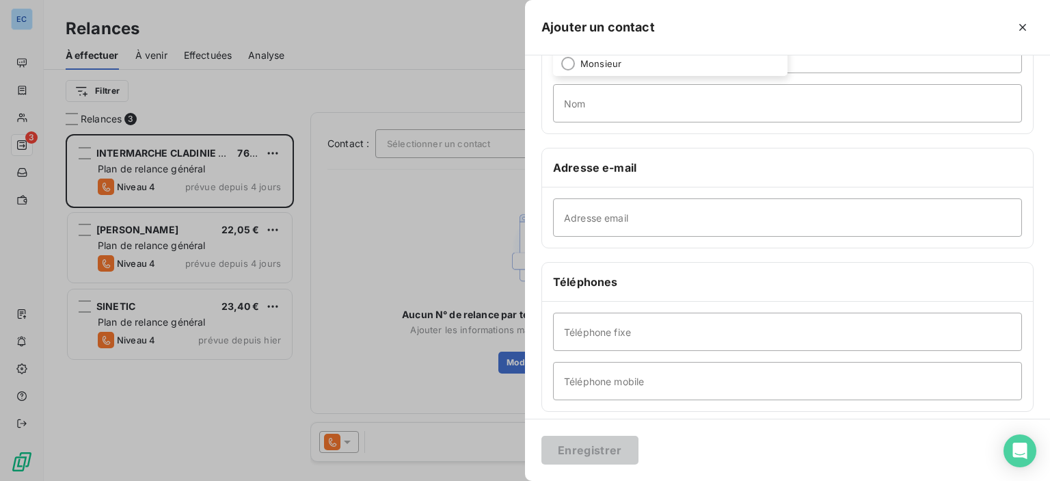
scroll to position [205, 0]
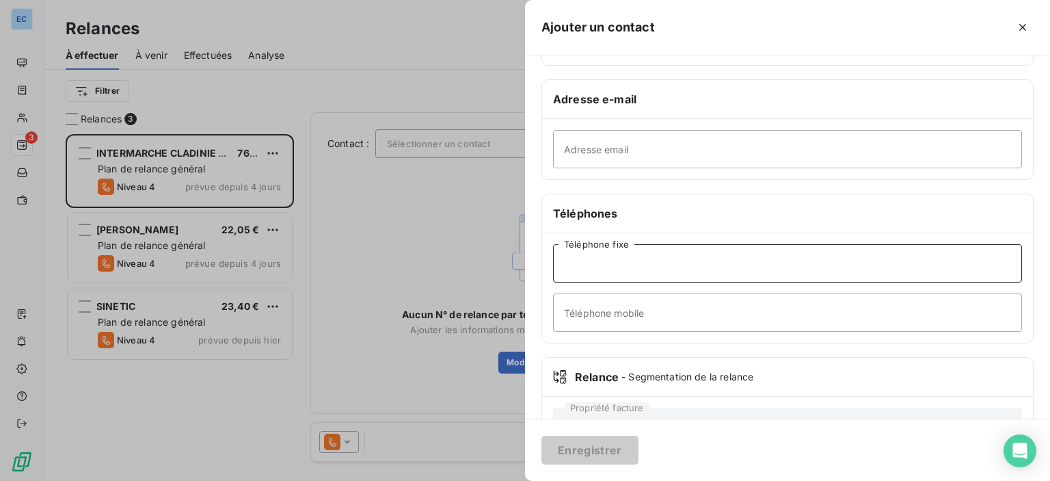
click at [602, 270] on input "Téléphone fixe" at bounding box center [787, 263] width 469 height 38
type input "[PHONE_NUMBER]"
click at [583, 437] on button "Enregistrer" at bounding box center [590, 450] width 97 height 29
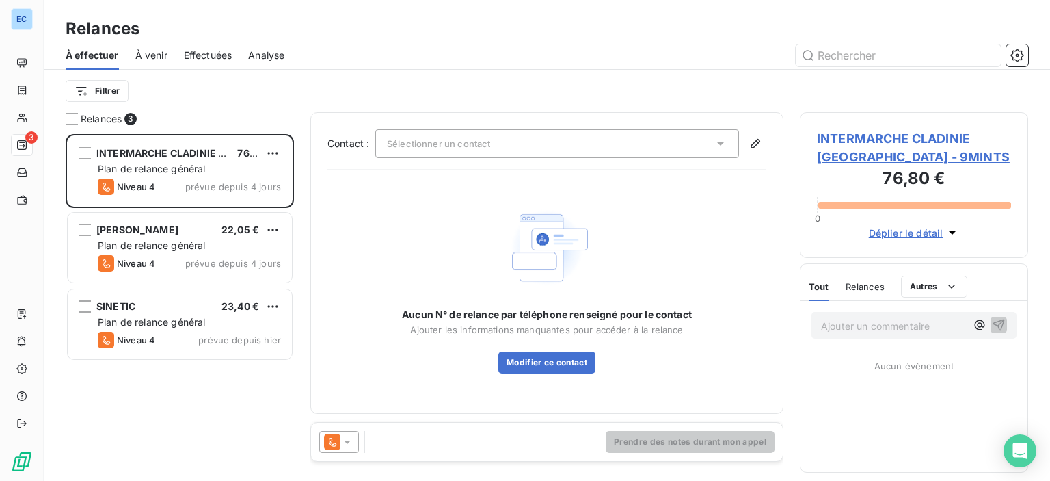
click at [864, 140] on span "INTERMARCHE CLADINIE [GEOGRAPHIC_DATA] - 9MINTS" at bounding box center [914, 147] width 194 height 37
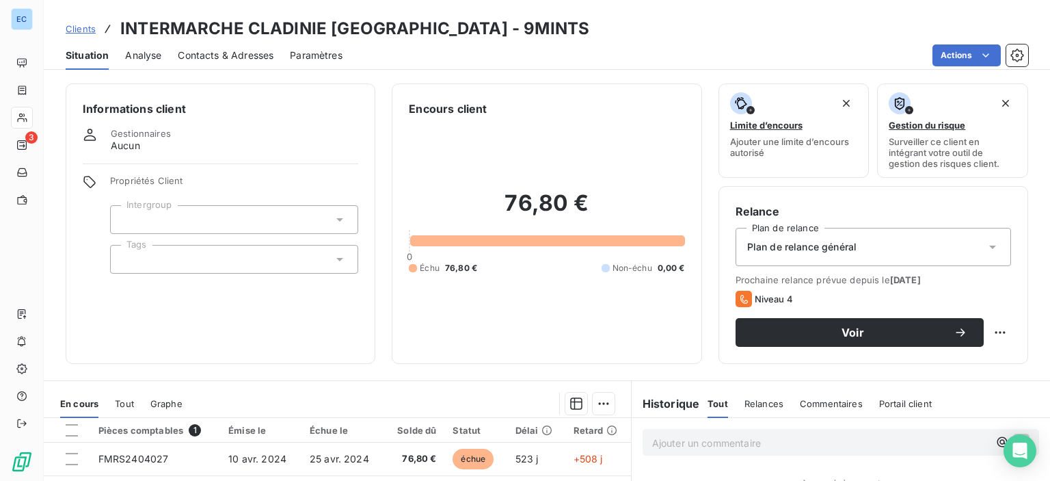
scroll to position [68, 0]
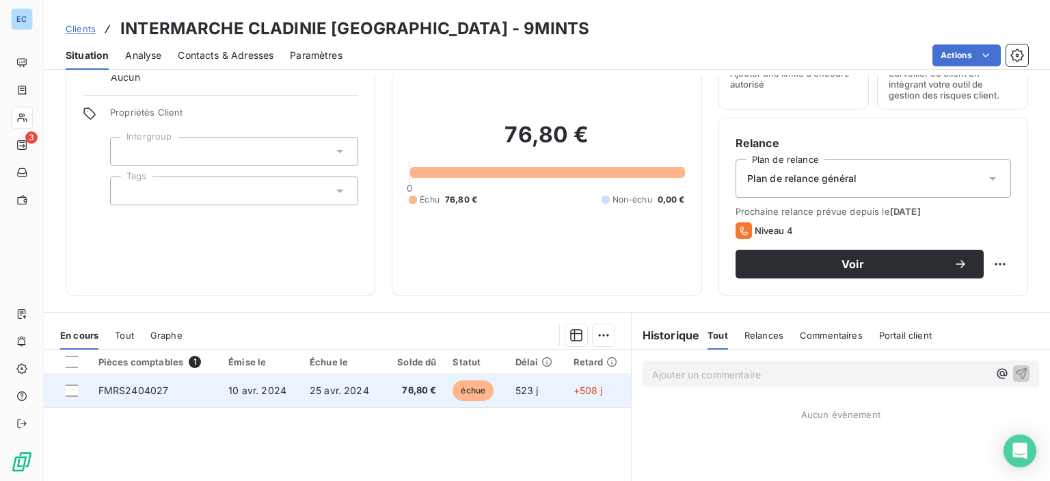
click at [148, 397] on td "FMRS2404027" at bounding box center [155, 390] width 131 height 33
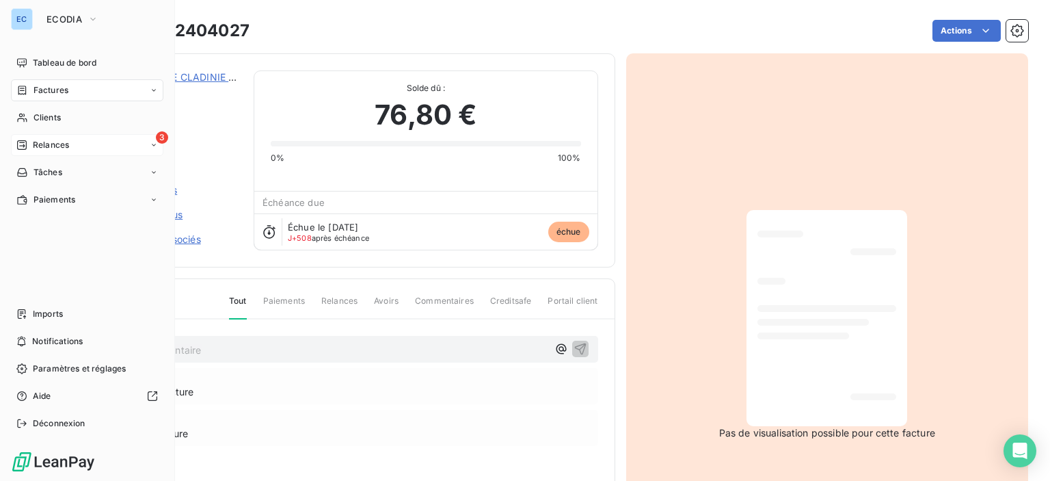
click at [101, 140] on div "3 Relances" at bounding box center [87, 145] width 152 height 22
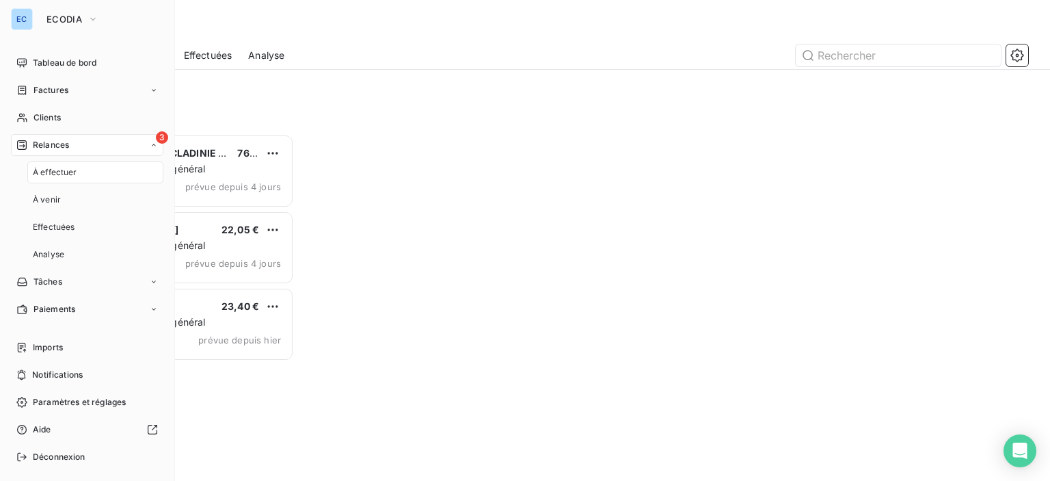
scroll to position [336, 217]
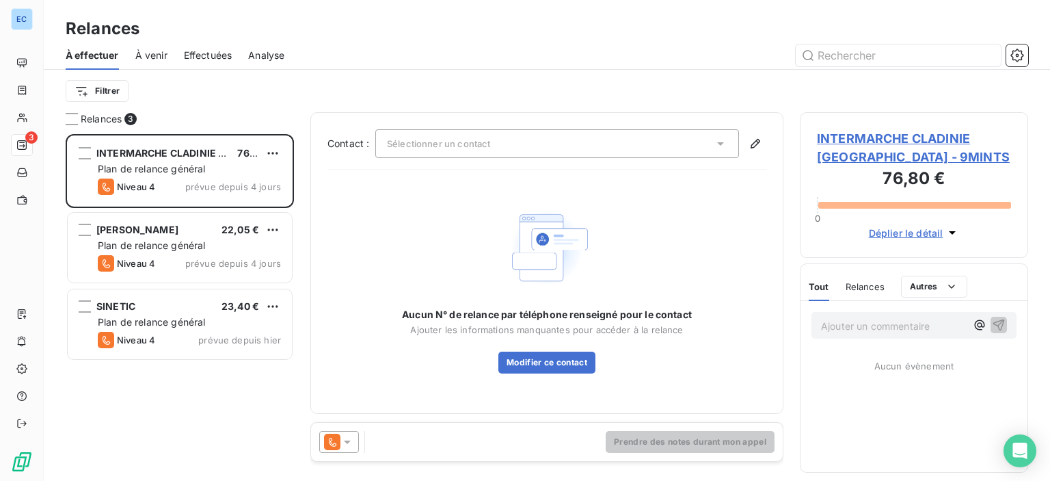
click at [852, 148] on span "INTERMARCHE CLADINIE [GEOGRAPHIC_DATA] - 9MINTS" at bounding box center [914, 147] width 194 height 37
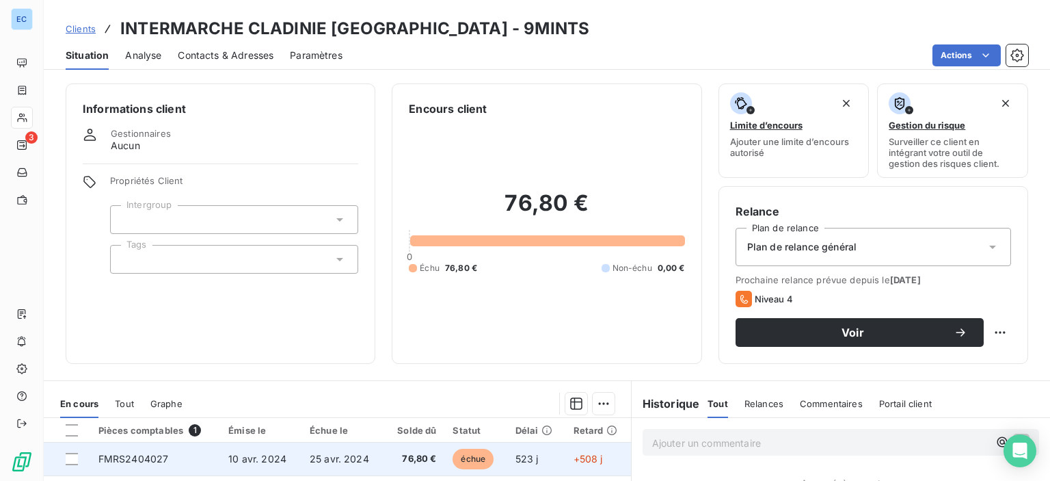
click at [135, 460] on span "FMRS2404027" at bounding box center [133, 459] width 70 height 12
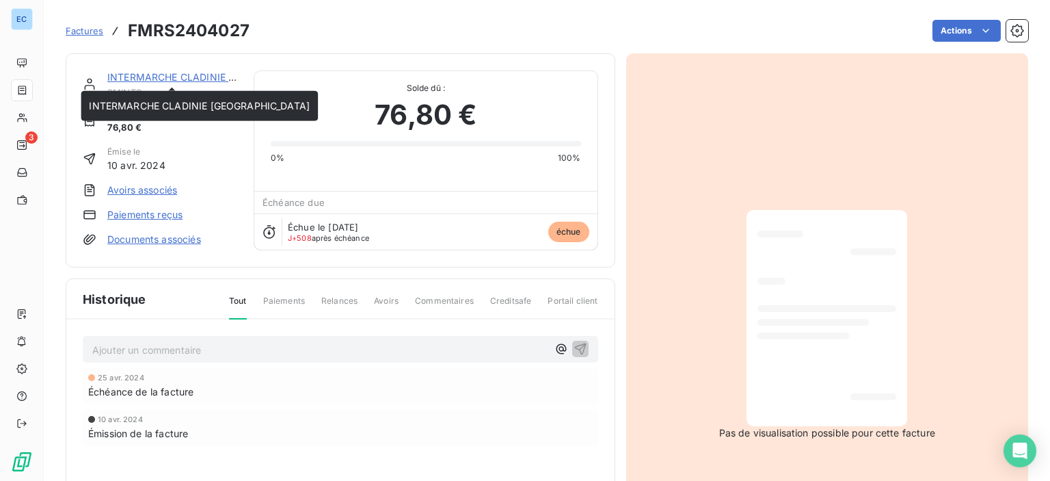
click at [217, 79] on link "INTERMARCHE CLADINIE [GEOGRAPHIC_DATA]" at bounding box center [217, 77] width 221 height 12
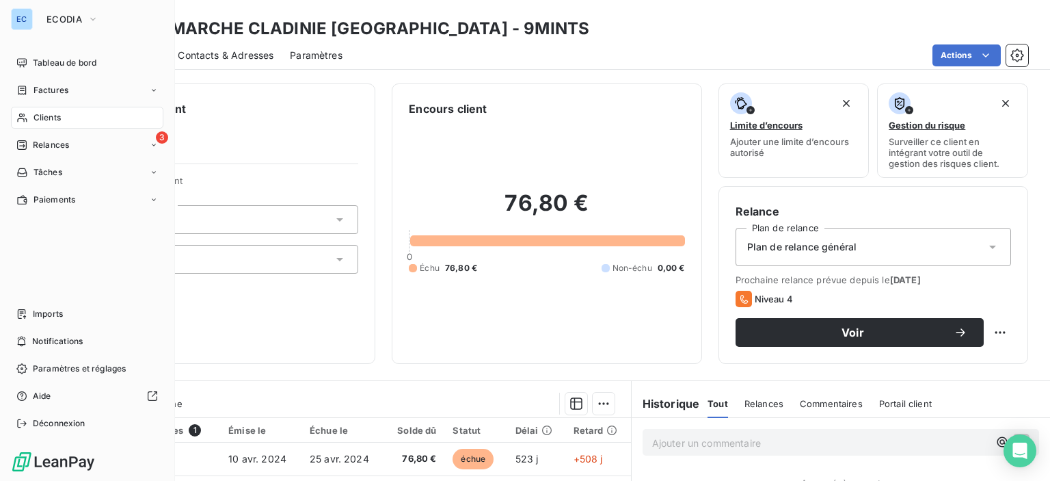
click at [40, 146] on span "Relances" at bounding box center [51, 145] width 36 height 12
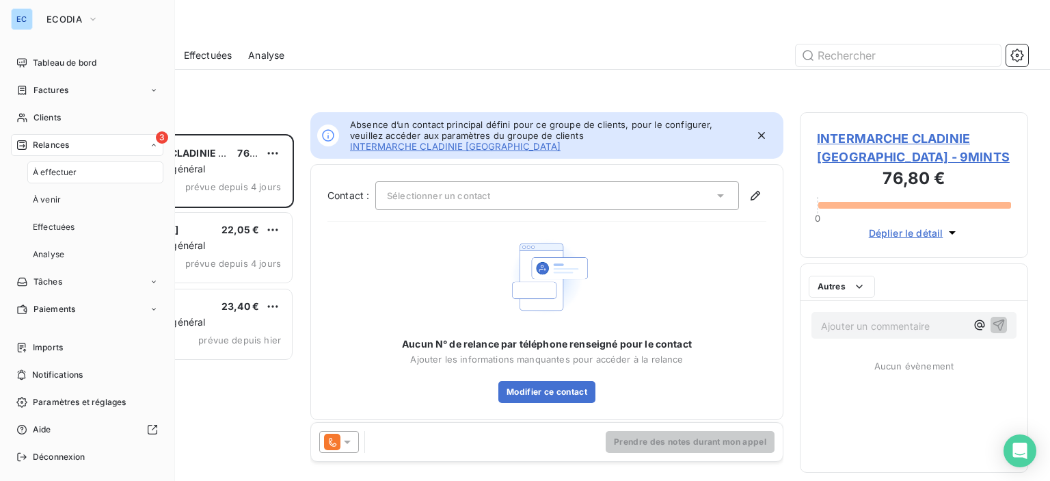
scroll to position [336, 217]
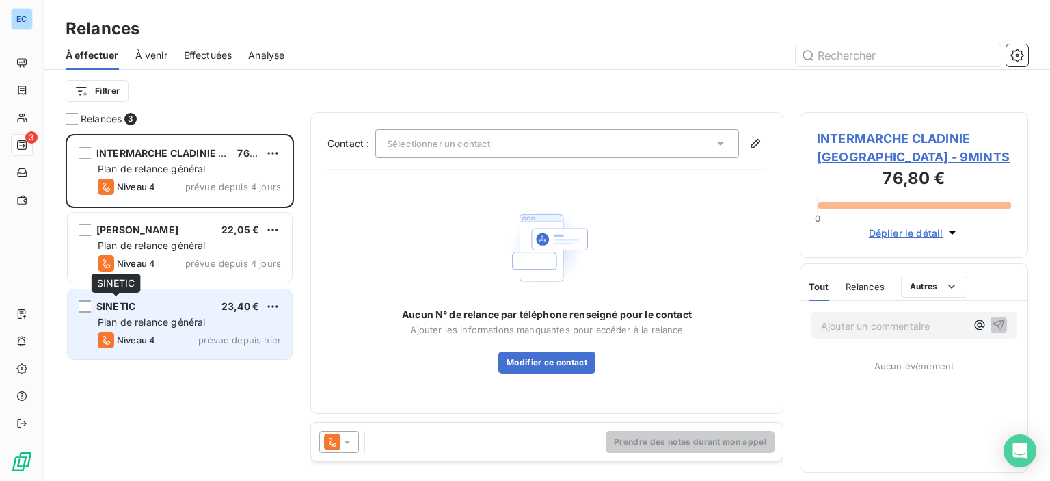
click at [111, 306] on span "SINETIC" at bounding box center [115, 306] width 39 height 12
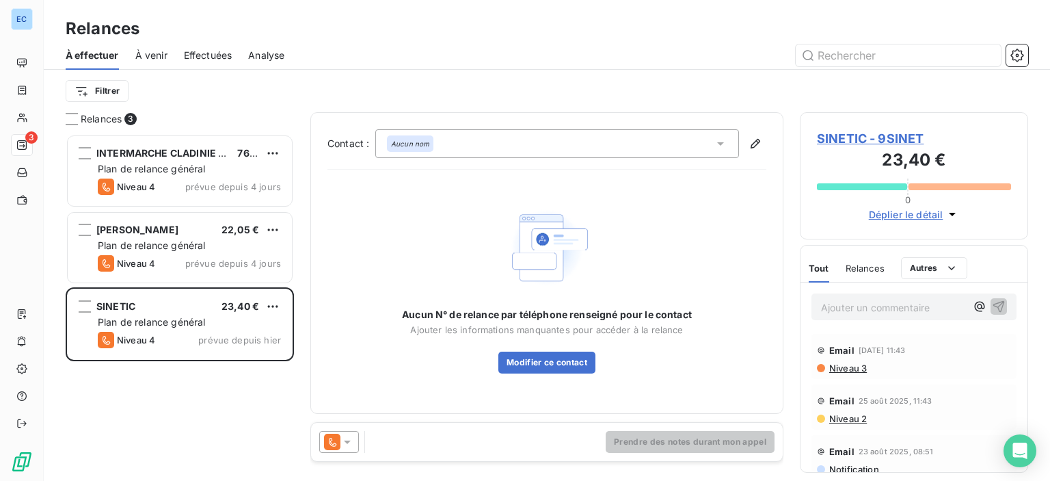
click at [886, 142] on span "SINETIC - 9SINET" at bounding box center [914, 138] width 194 height 18
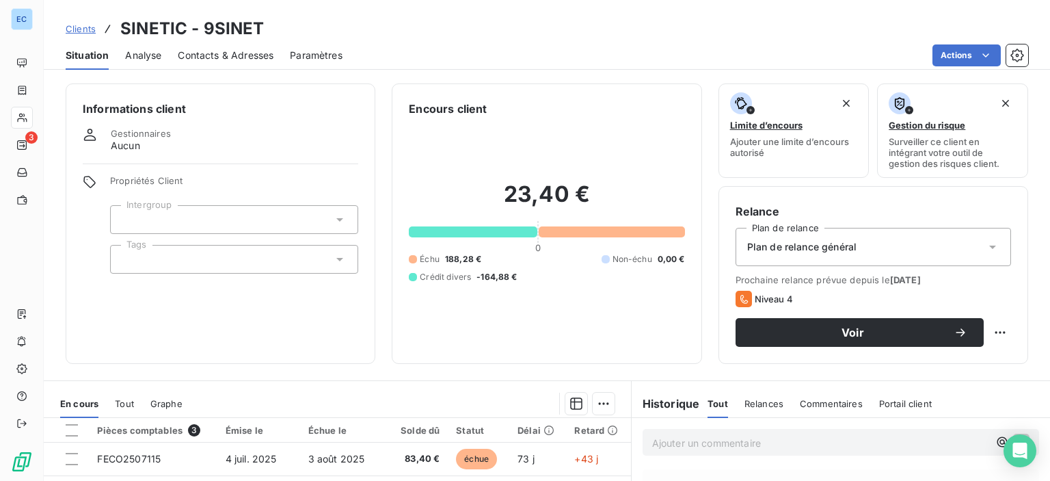
scroll to position [241, 0]
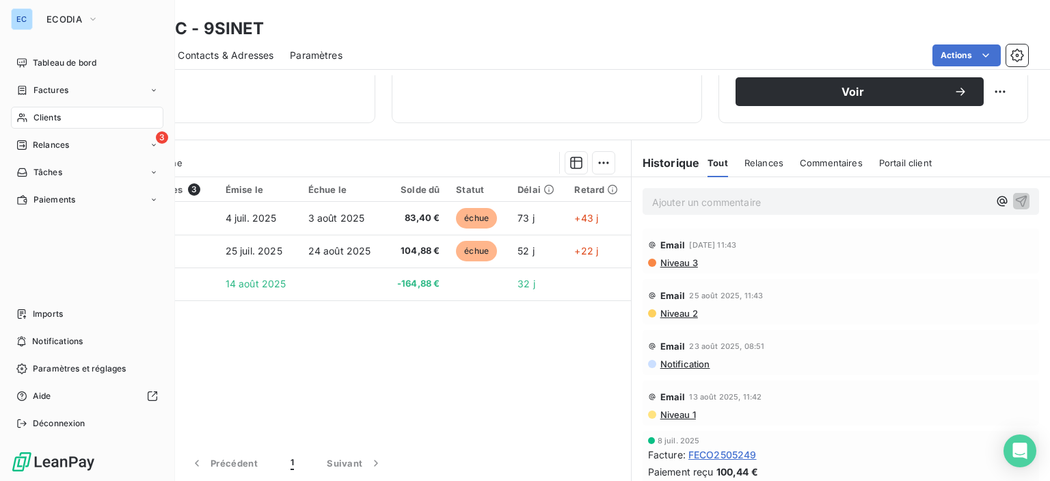
click at [38, 148] on span "Relances" at bounding box center [51, 145] width 36 height 12
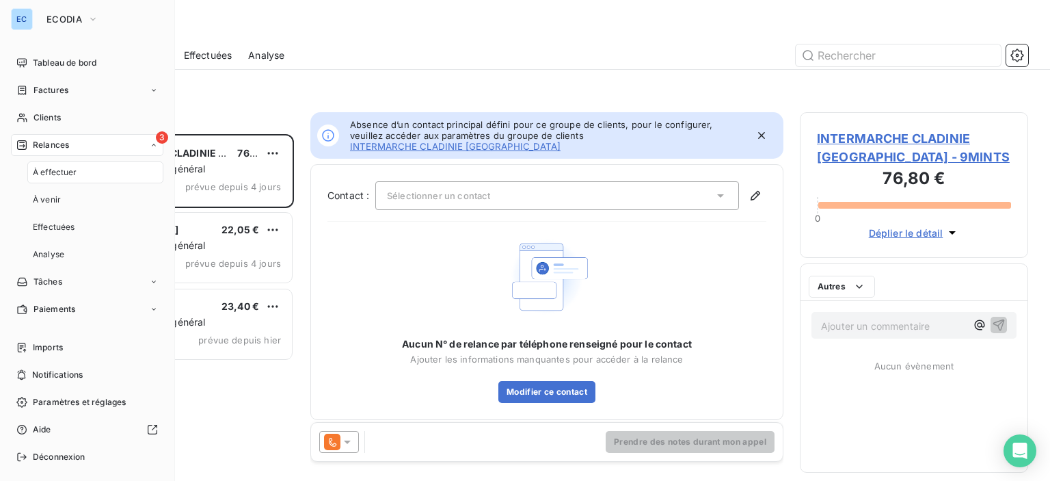
scroll to position [336, 217]
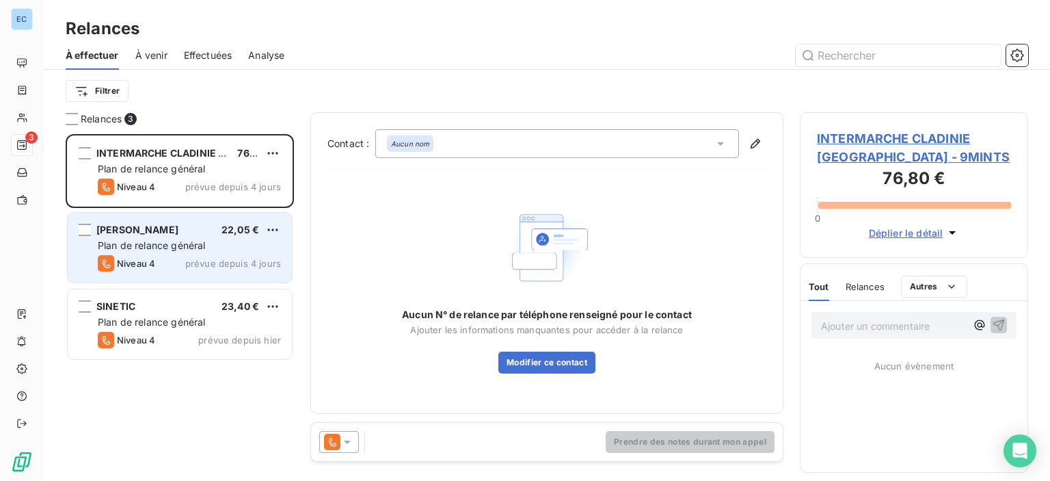
click at [148, 245] on span "Plan de relance général" at bounding box center [151, 245] width 107 height 12
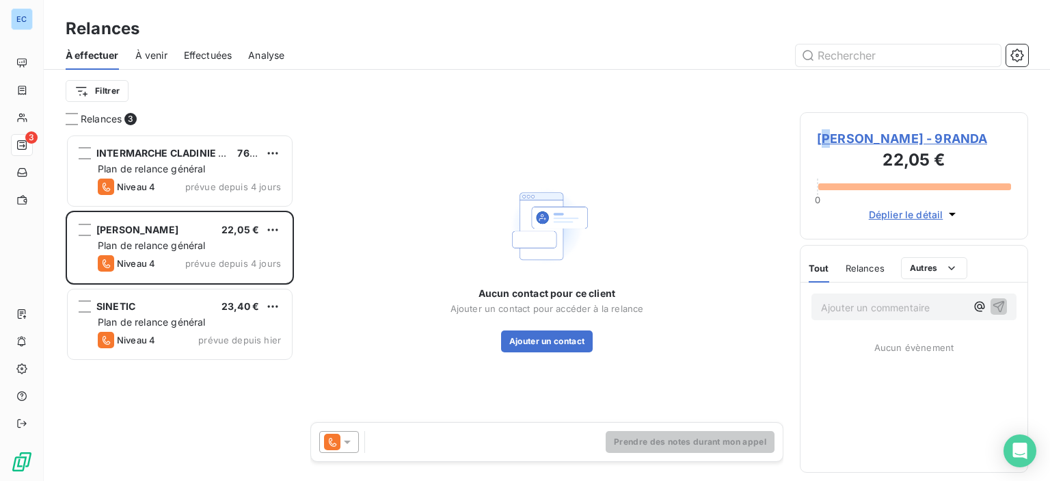
click at [829, 133] on span "[PERSON_NAME] - 9RANDA" at bounding box center [914, 138] width 194 height 18
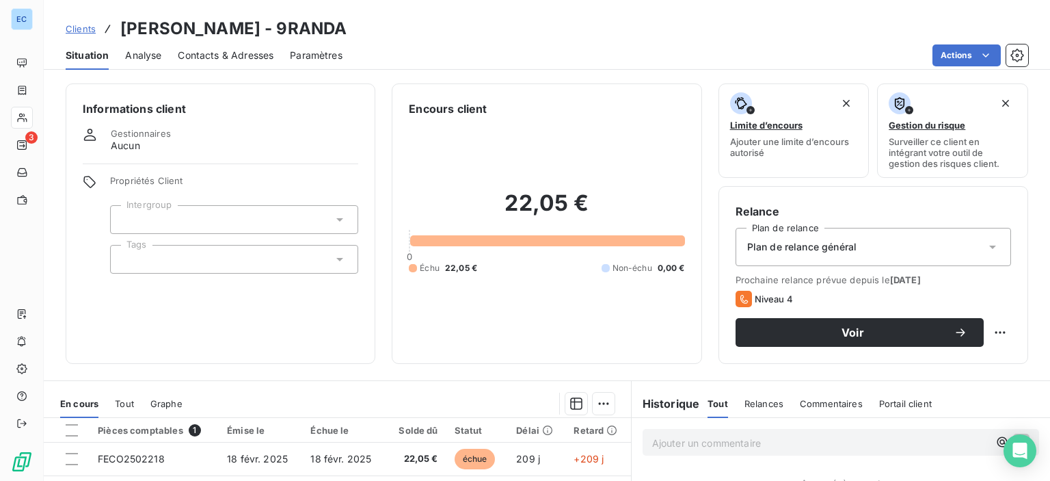
click at [189, 59] on span "Contacts & Adresses" at bounding box center [226, 56] width 96 height 14
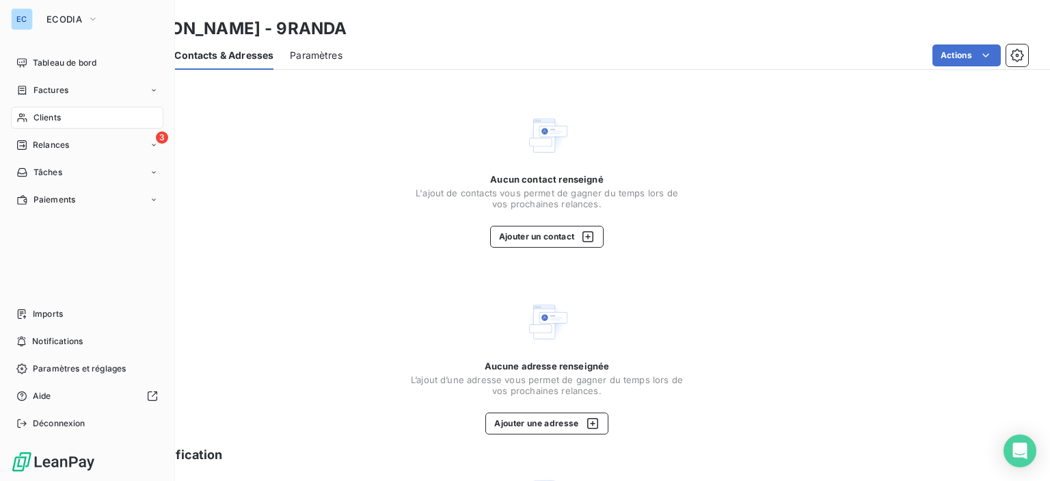
click at [47, 150] on span "Relances" at bounding box center [51, 145] width 36 height 12
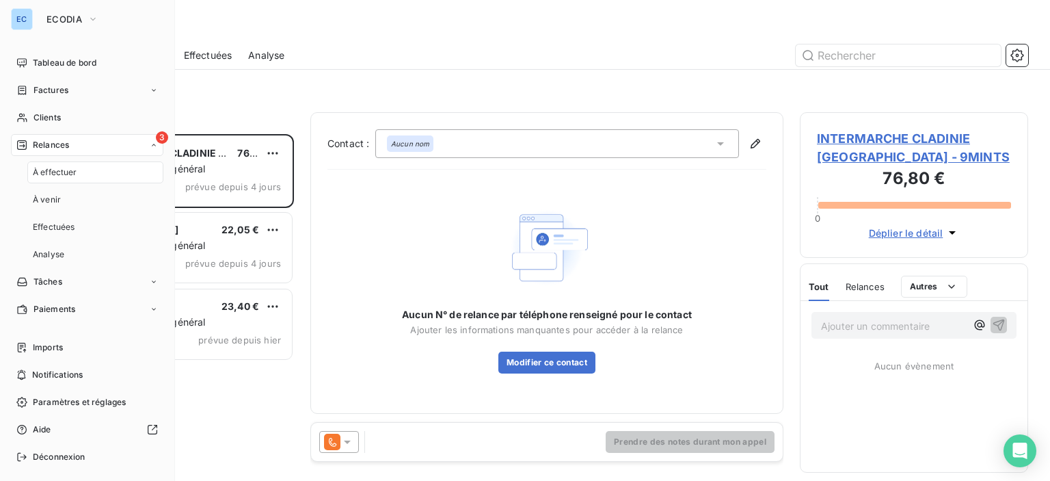
scroll to position [336, 217]
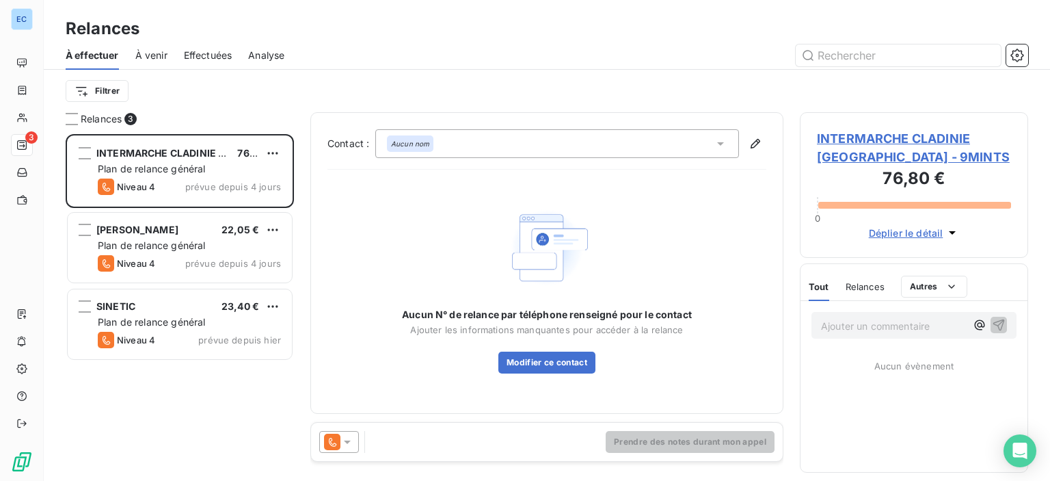
click at [194, 58] on span "Effectuées" at bounding box center [208, 56] width 49 height 14
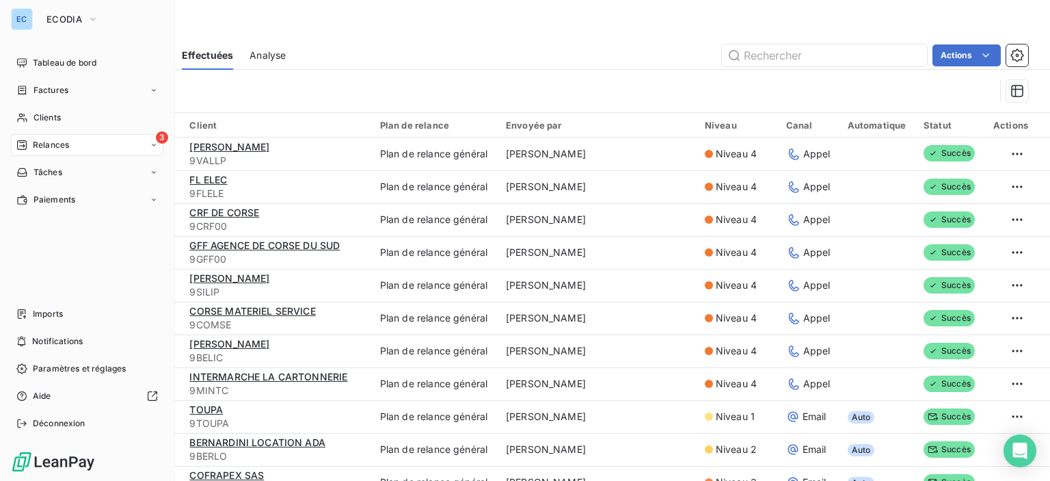
click at [77, 147] on div "3 Relances" at bounding box center [87, 145] width 152 height 22
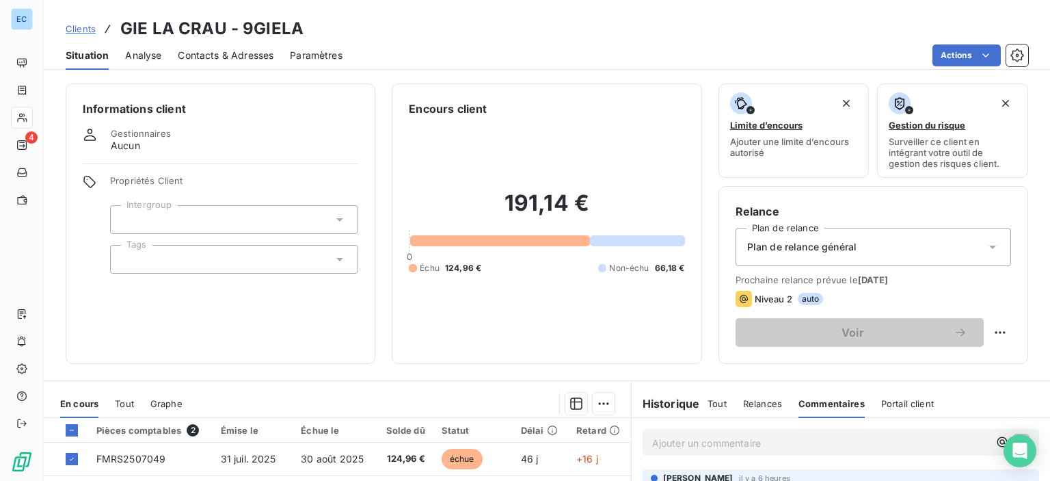
scroll to position [205, 0]
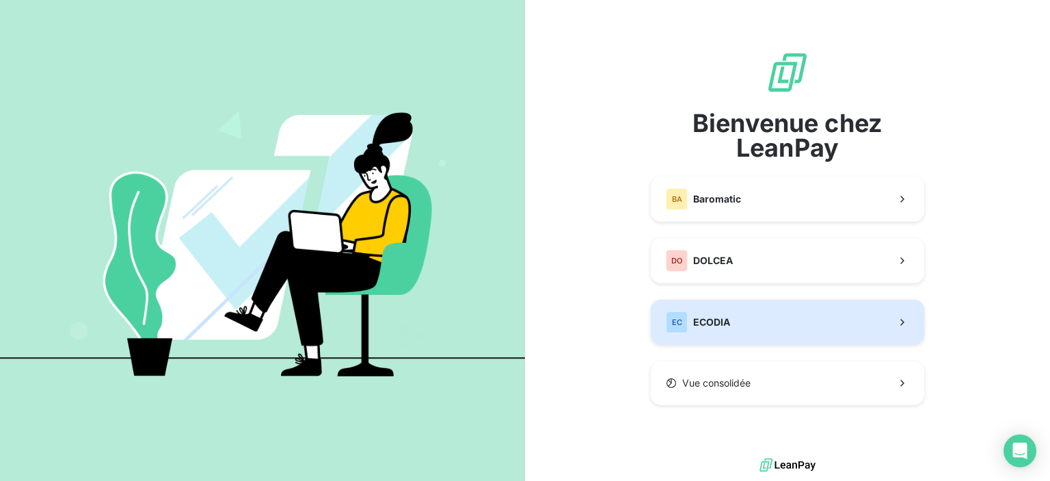
click at [715, 317] on span "ECODIA" at bounding box center [711, 322] width 37 height 14
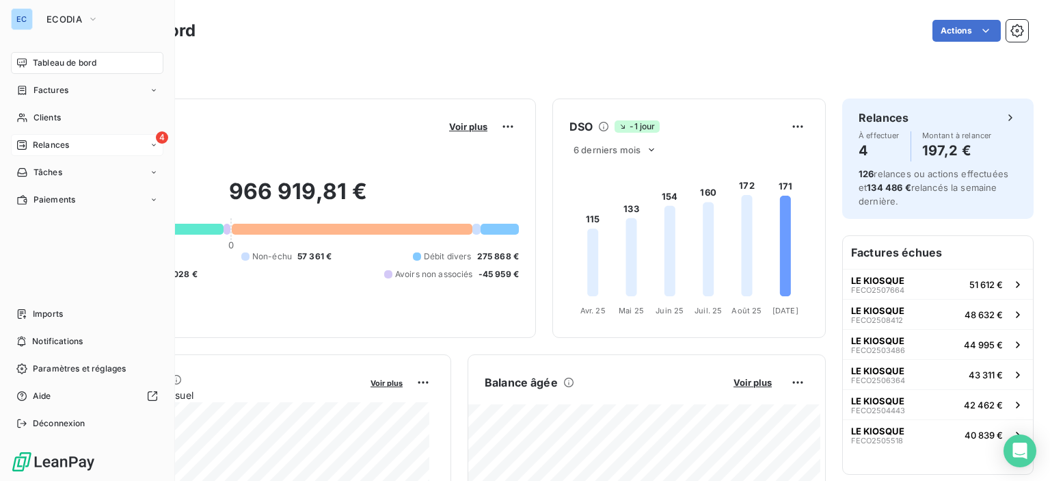
click at [164, 141] on span "4" at bounding box center [162, 137] width 12 height 12
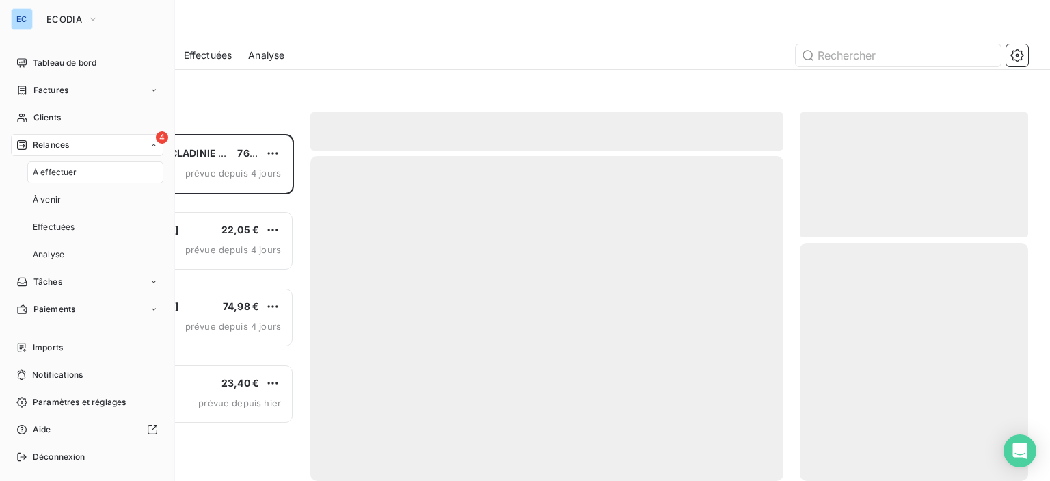
scroll to position [336, 217]
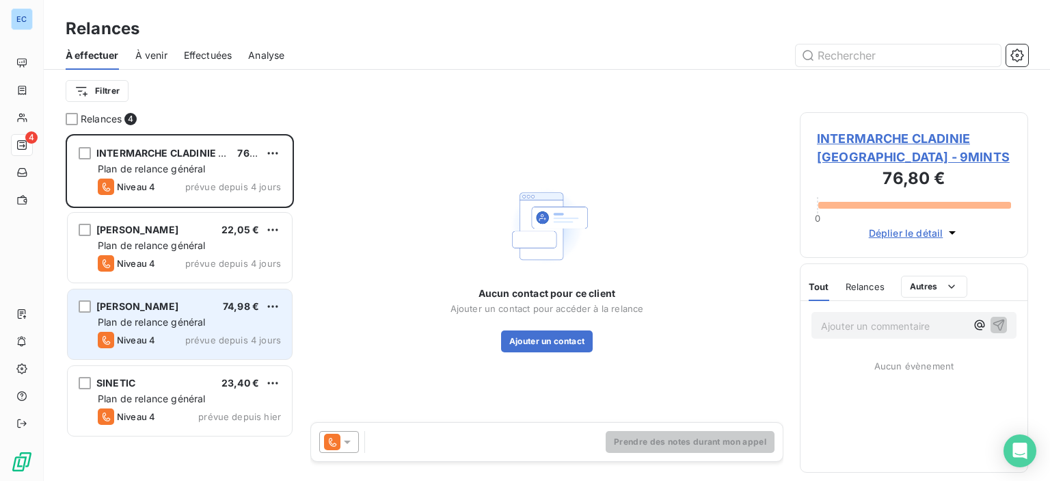
click at [190, 325] on span "Plan de relance général" at bounding box center [151, 322] width 107 height 12
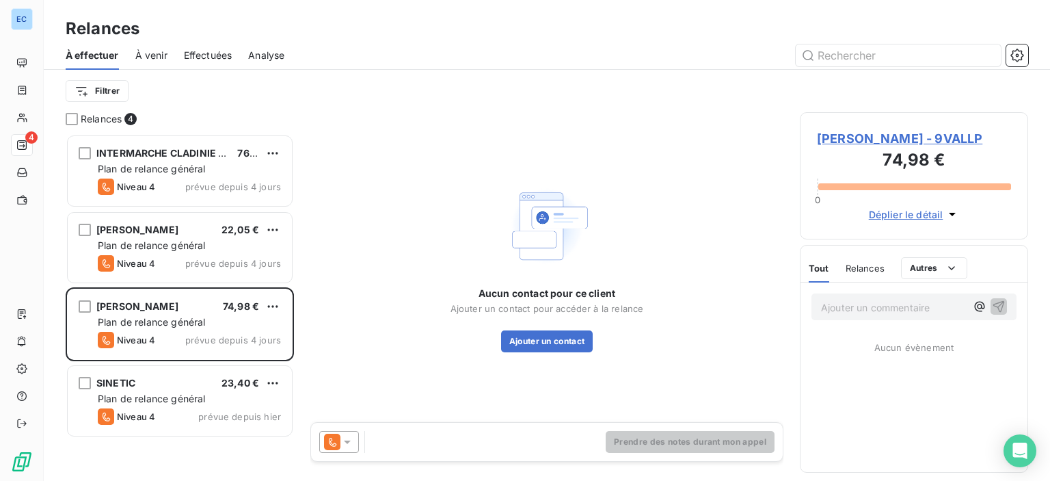
click at [856, 142] on span "[PERSON_NAME] - 9VALLP" at bounding box center [914, 138] width 194 height 18
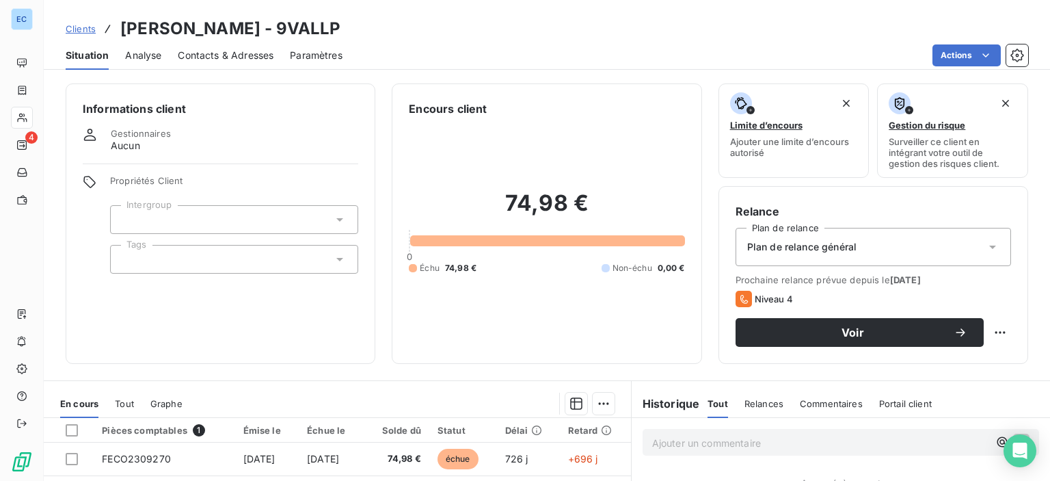
click at [254, 56] on span "Contacts & Adresses" at bounding box center [226, 56] width 96 height 14
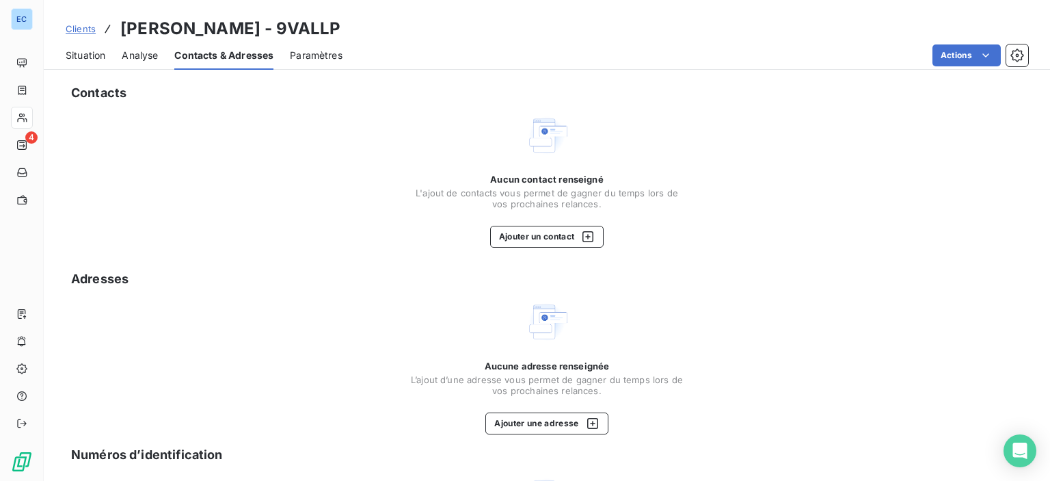
click at [254, 54] on span "Contacts & Adresses" at bounding box center [223, 56] width 99 height 14
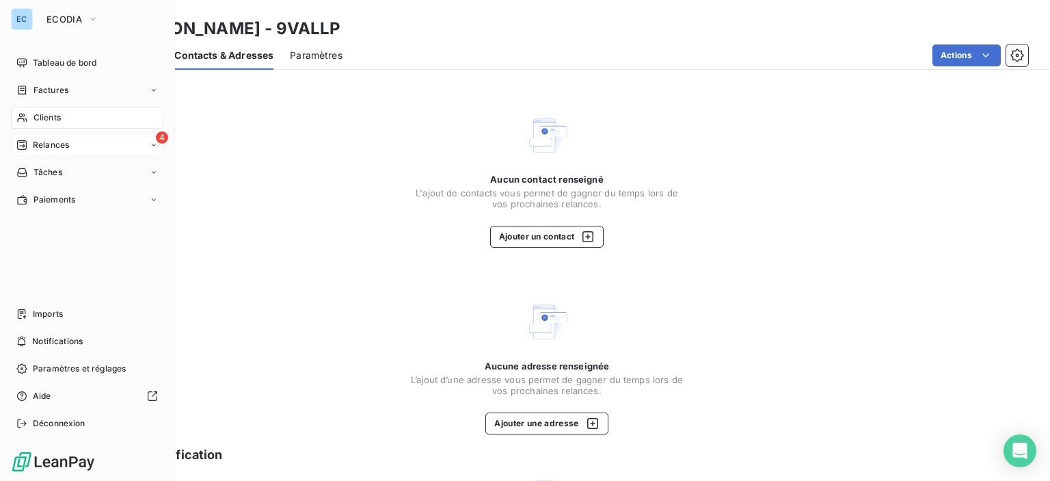
click at [57, 148] on span "Relances" at bounding box center [51, 145] width 36 height 12
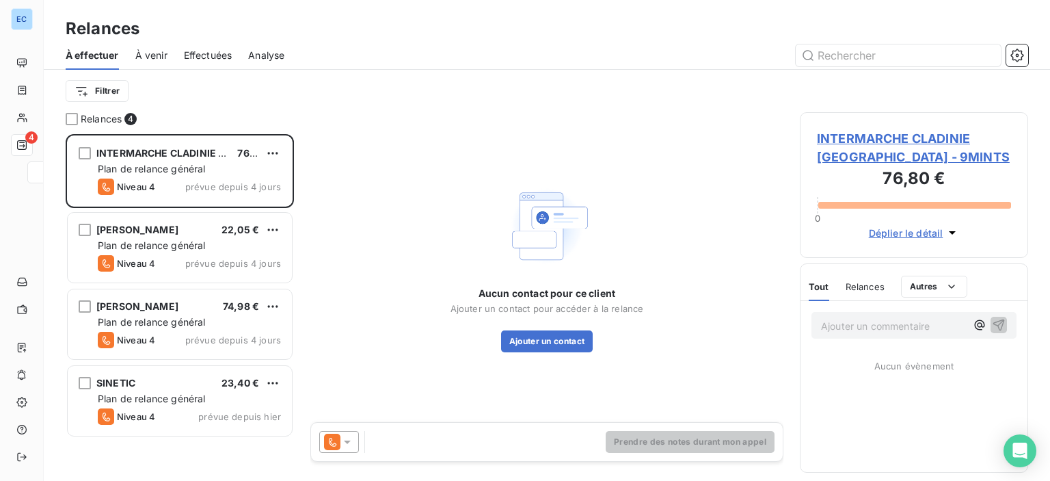
scroll to position [336, 217]
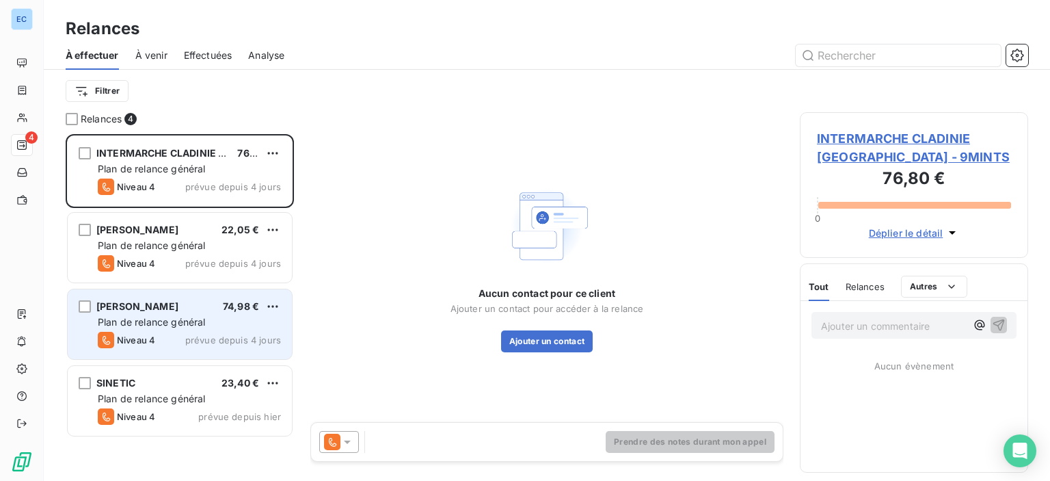
click at [164, 304] on span "[PERSON_NAME]" at bounding box center [137, 306] width 82 height 12
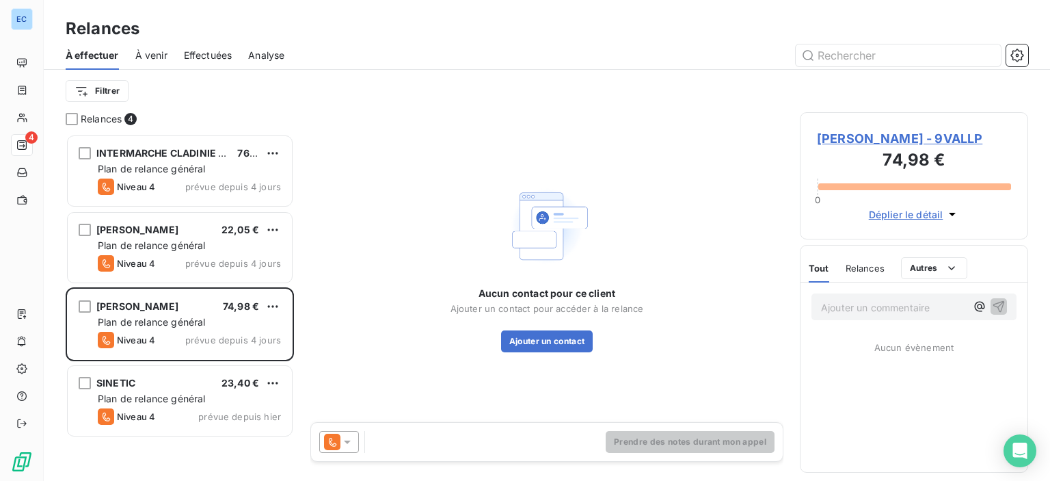
click at [864, 137] on span "[PERSON_NAME] - 9VALLP" at bounding box center [914, 138] width 194 height 18
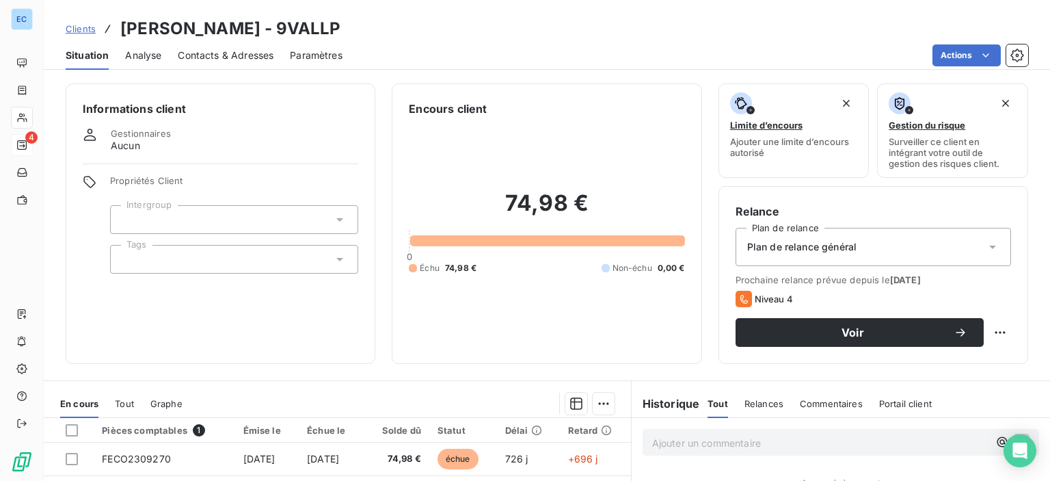
scroll to position [205, 0]
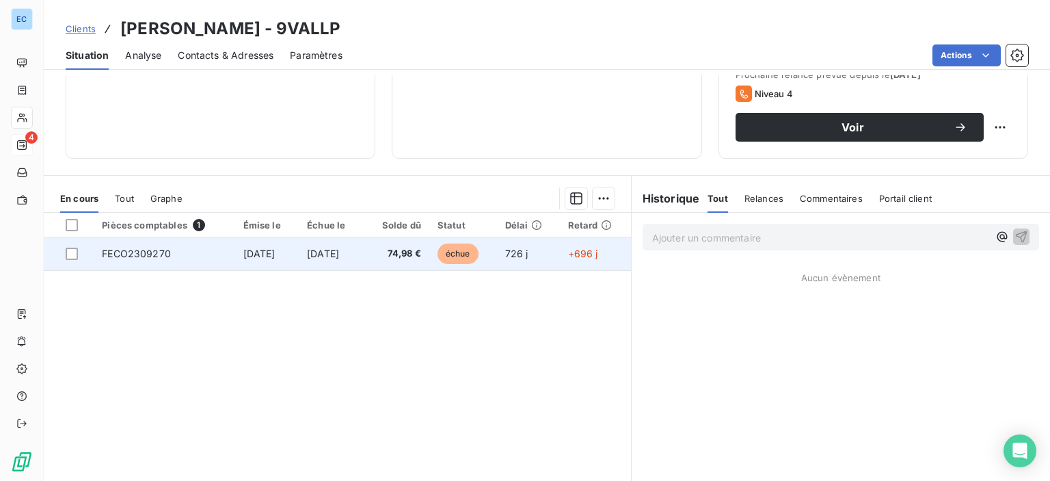
click at [156, 257] on span "FECO2309270" at bounding box center [136, 254] width 69 height 12
